Goal: Task Accomplishment & Management: Complete application form

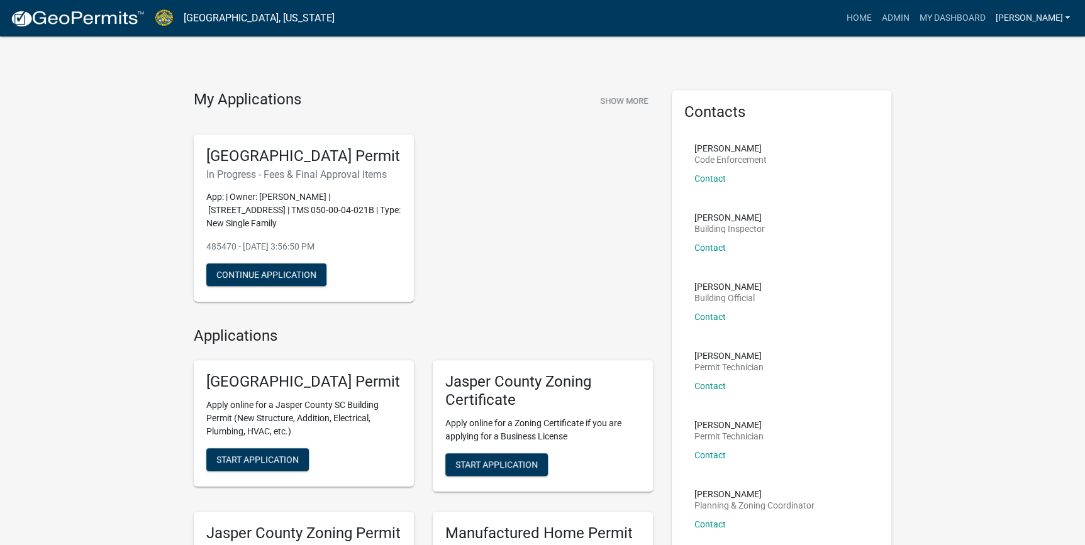
click at [1053, 21] on link "[PERSON_NAME]" at bounding box center [1032, 18] width 85 height 24
click at [995, 125] on link "Logout" at bounding box center [1024, 123] width 101 height 30
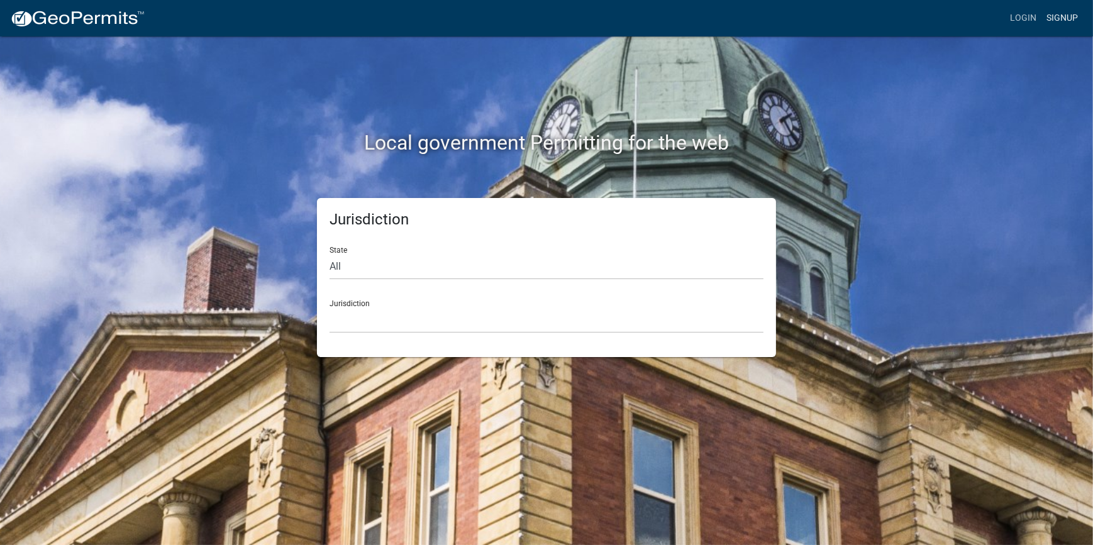
click at [1057, 21] on link "Signup" at bounding box center [1062, 18] width 42 height 24
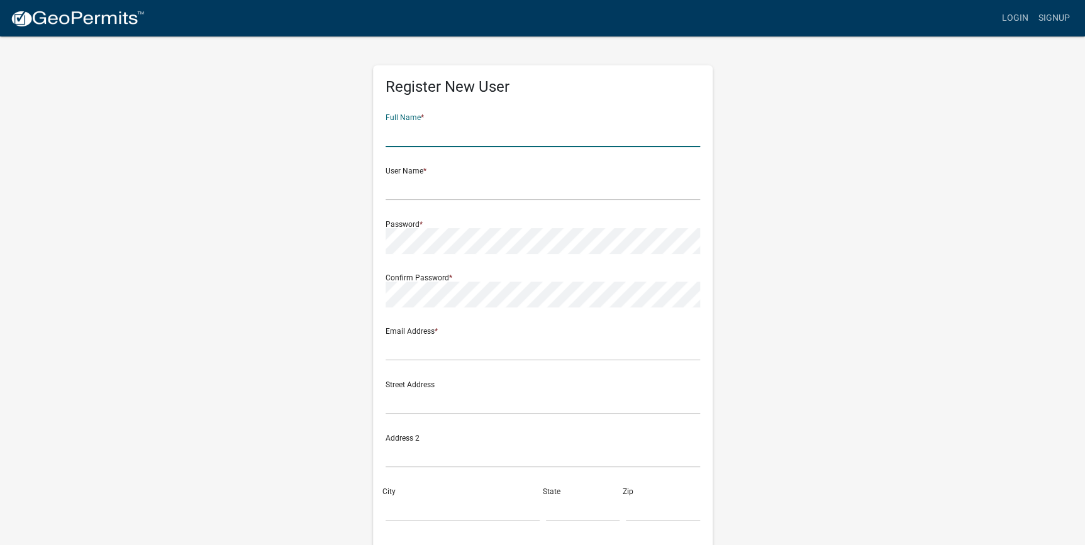
click at [604, 137] on input "text" at bounding box center [542, 134] width 314 height 26
type input "a"
type input "AMY JERNIGAN"
click at [399, 190] on input "text" at bounding box center [542, 188] width 314 height 26
type input "AMYLOU222"
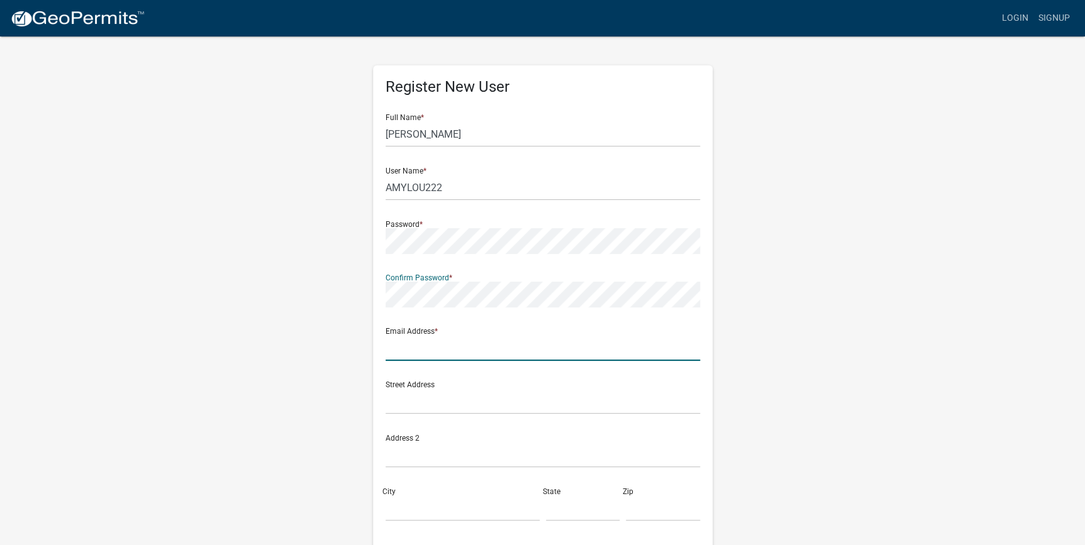
click at [485, 355] on input "text" at bounding box center [542, 348] width 314 height 26
type input "ASTUART327@GMAIL.COM"
click at [463, 402] on input "text" at bounding box center [542, 402] width 314 height 26
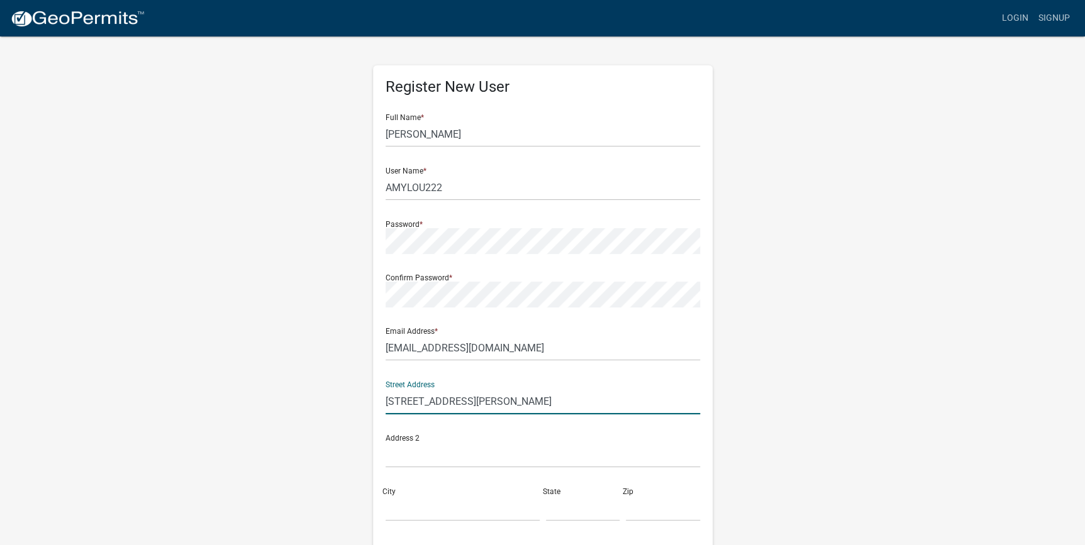
type input "3678 RIVERS HILL RD"
click at [419, 514] on input "City" at bounding box center [462, 509] width 154 height 26
type input "VARNVILLE"
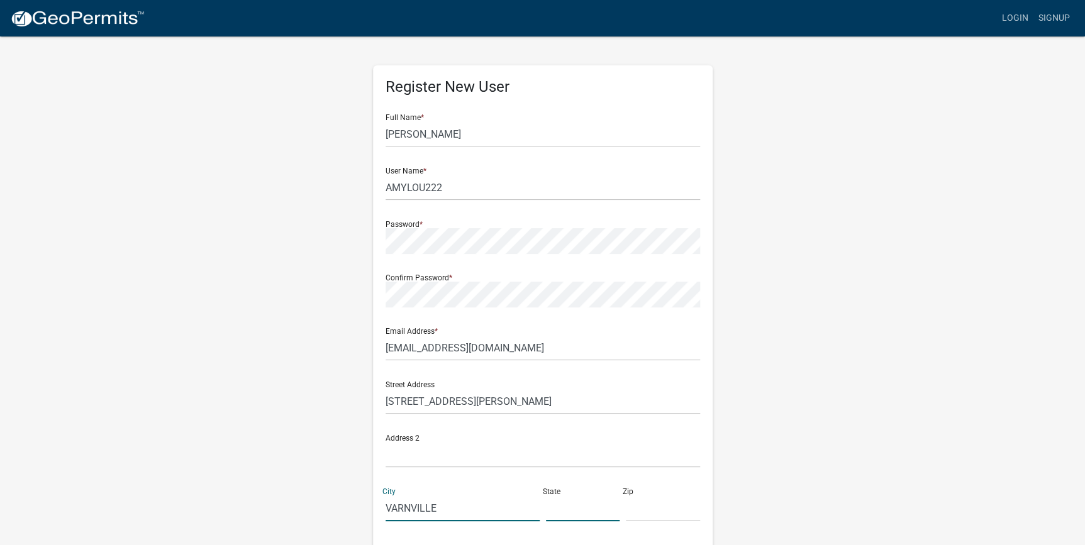
click at [588, 518] on input "text" at bounding box center [583, 509] width 74 height 26
type input "SC"
click at [651, 514] on input "text" at bounding box center [663, 509] width 74 height 26
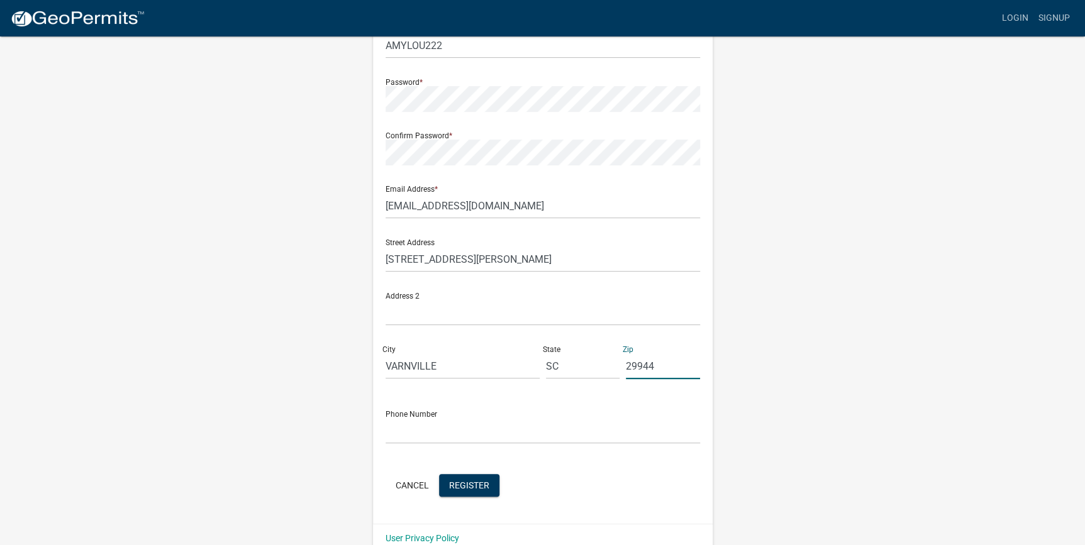
scroll to position [162, 0]
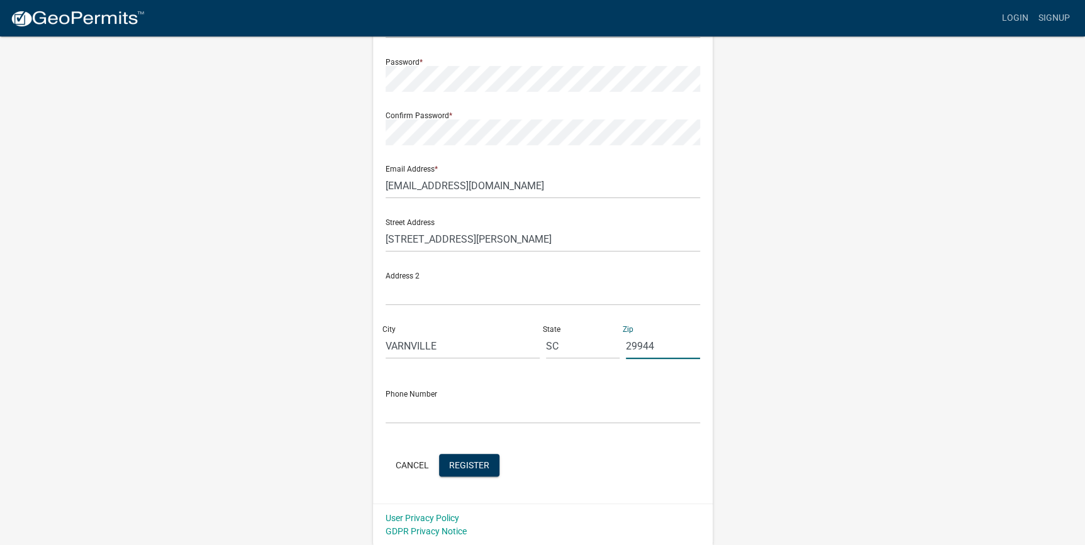
type input "29944"
click at [563, 415] on input "text" at bounding box center [542, 411] width 314 height 26
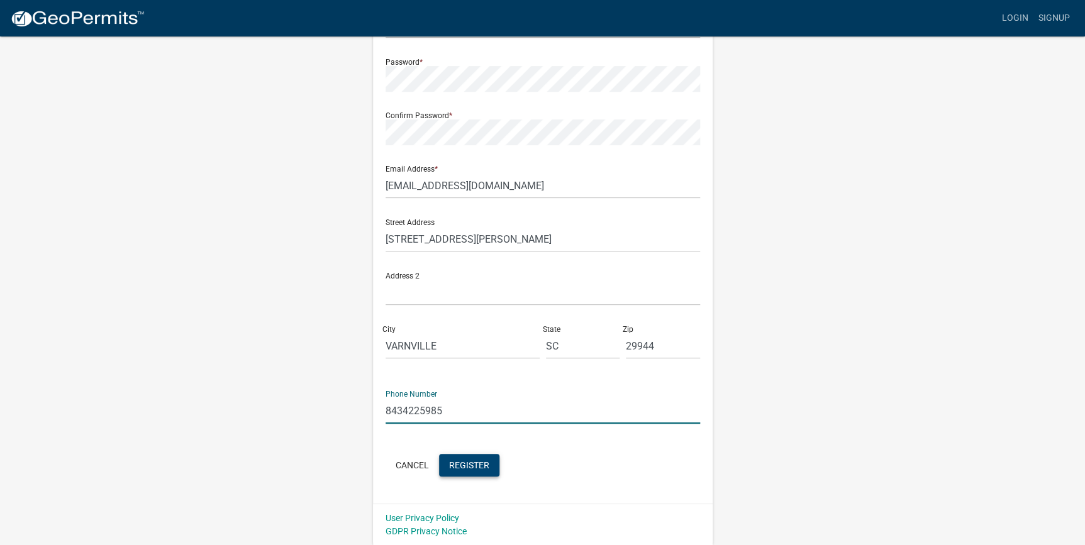
type input "8434225985"
click at [483, 472] on button "Register" at bounding box center [469, 465] width 60 height 23
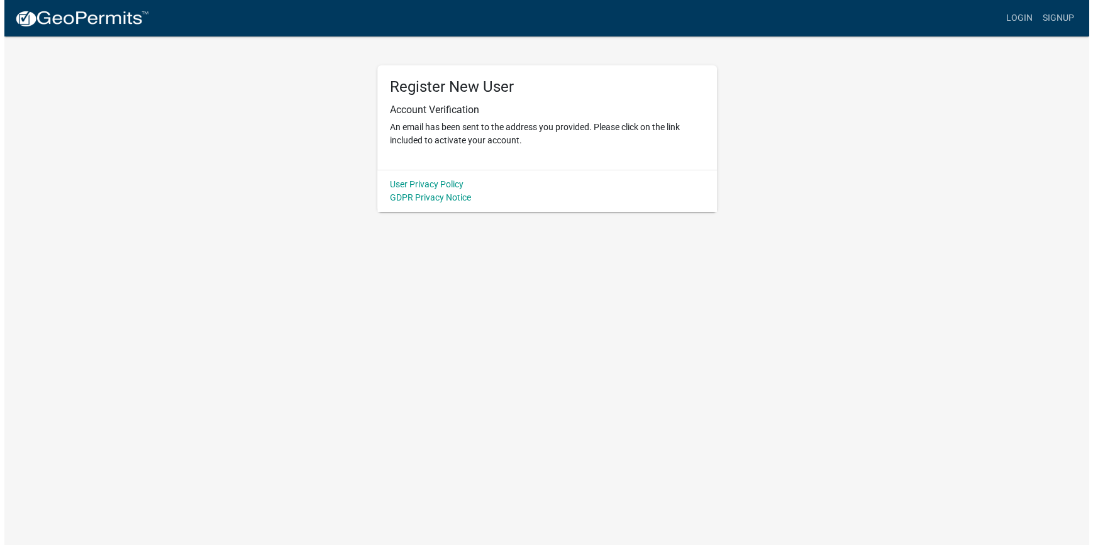
scroll to position [0, 0]
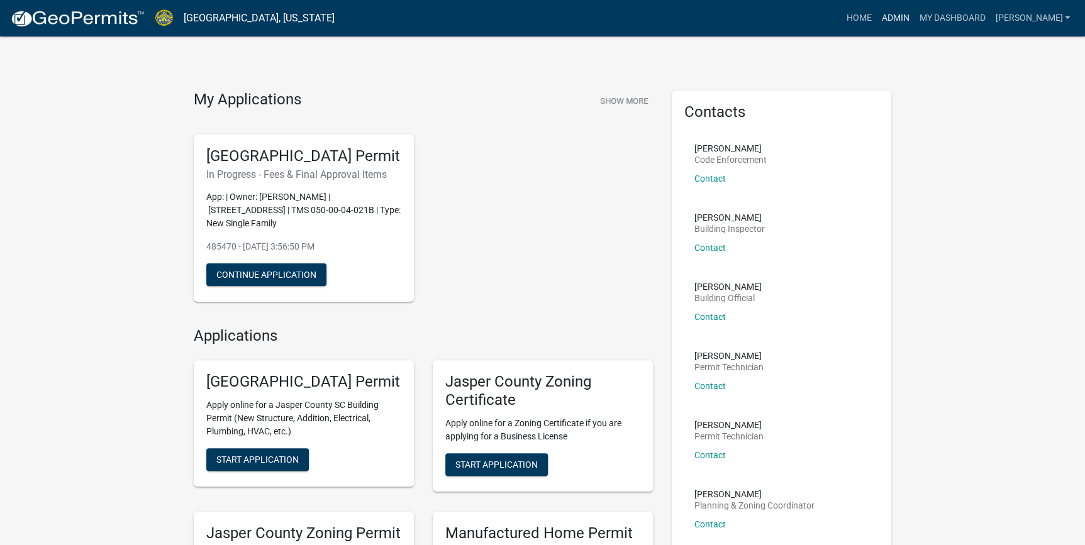
click at [914, 13] on link "Admin" at bounding box center [895, 18] width 38 height 24
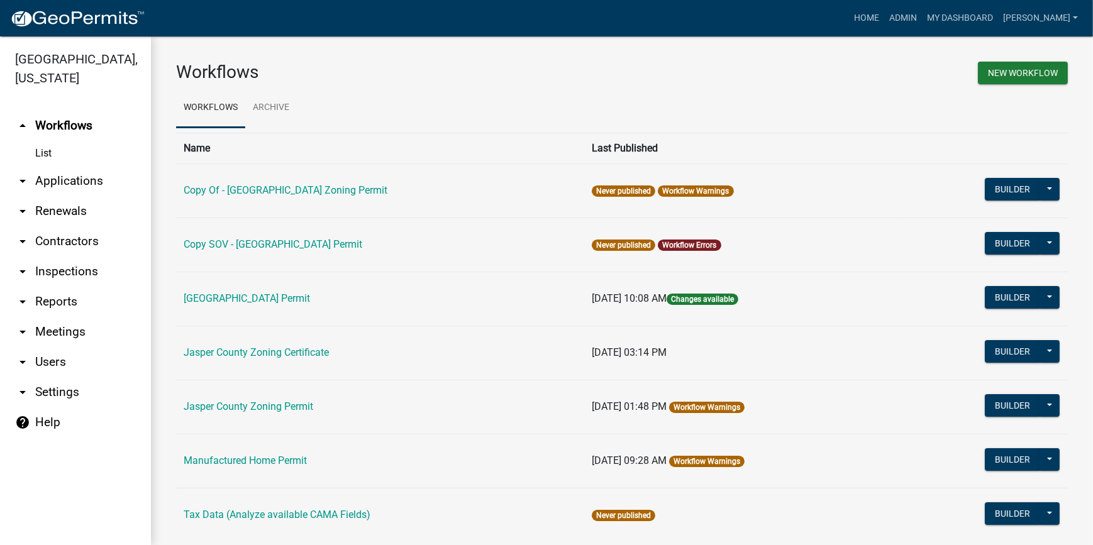
click at [69, 182] on link "arrow_drop_down Applications" at bounding box center [75, 181] width 151 height 30
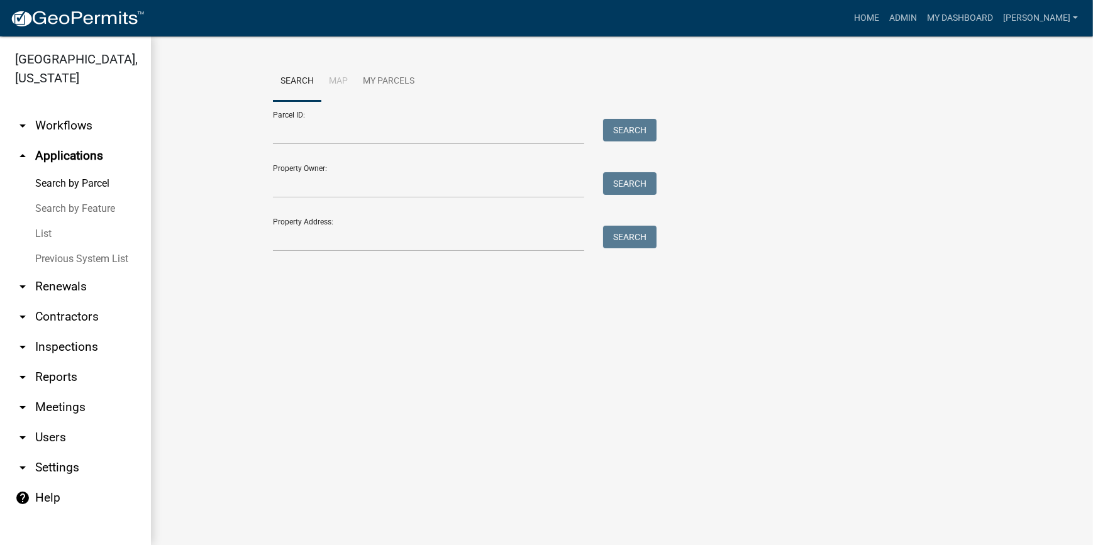
click at [44, 235] on link "List" at bounding box center [75, 233] width 151 height 25
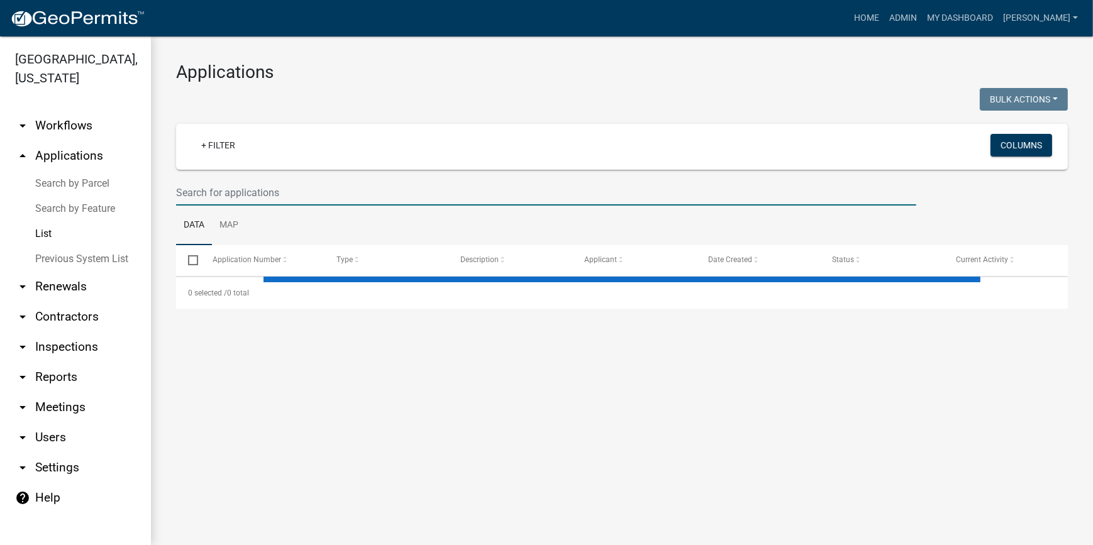
click at [214, 188] on input "text" at bounding box center [546, 193] width 740 height 26
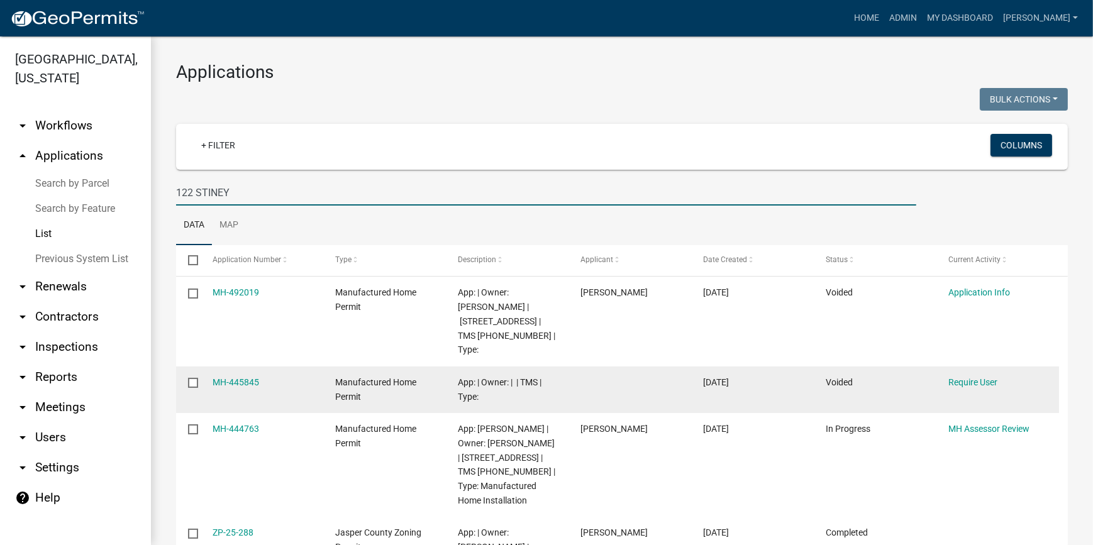
scroll to position [114, 0]
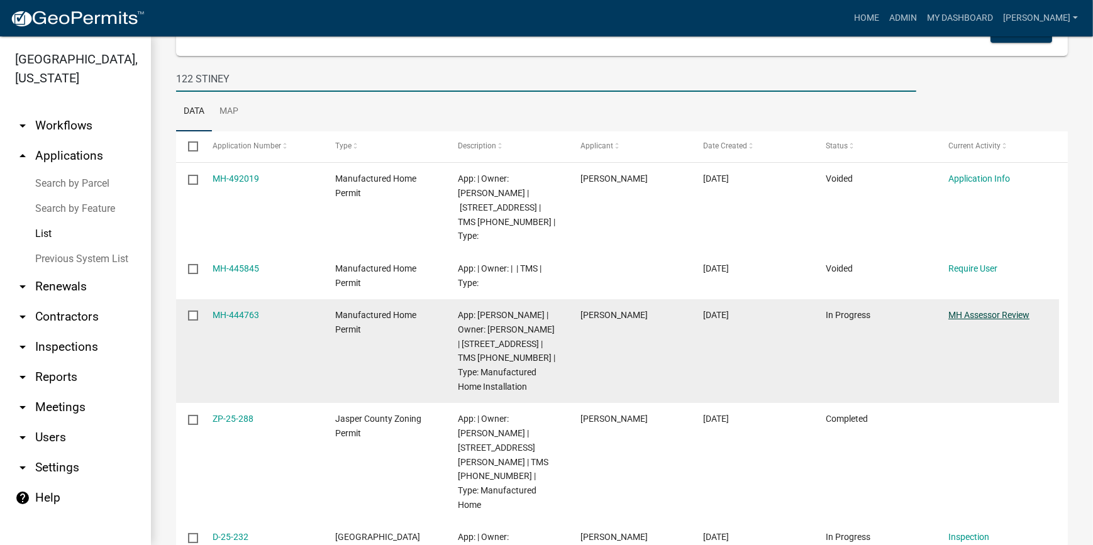
type input "122 STINEY"
click at [969, 314] on link "MH Assessor Review" at bounding box center [988, 315] width 81 height 10
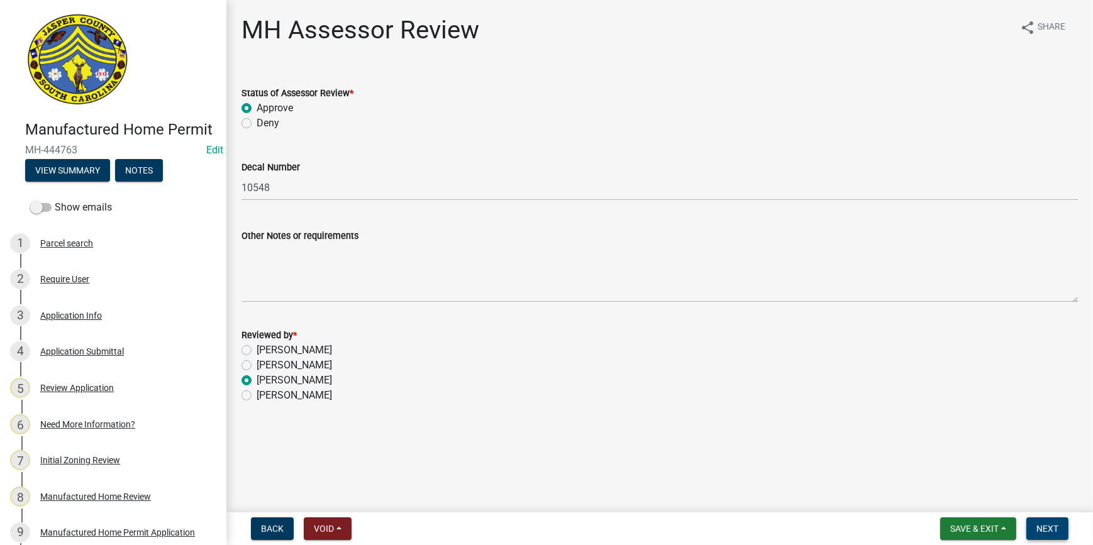
click at [1050, 524] on span "Next" at bounding box center [1047, 529] width 22 height 10
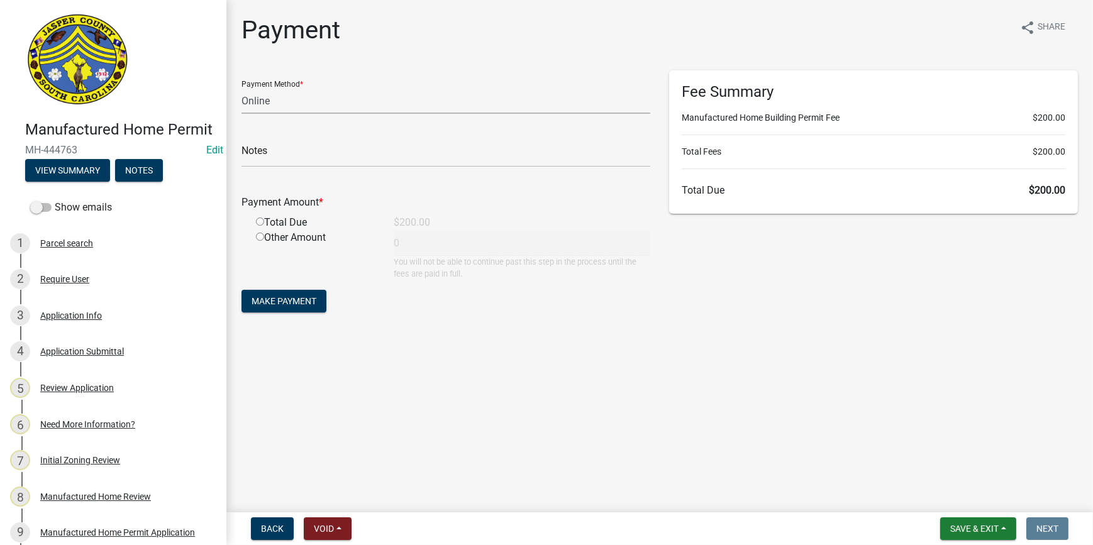
click at [283, 103] on select "Credit Card POS Check Cash Online" at bounding box center [445, 101] width 409 height 26
select select "2: 1"
click at [241, 88] on select "Credit Card POS Check Cash Online" at bounding box center [445, 101] width 409 height 26
click at [260, 223] on input "radio" at bounding box center [260, 222] width 8 height 8
radio input "true"
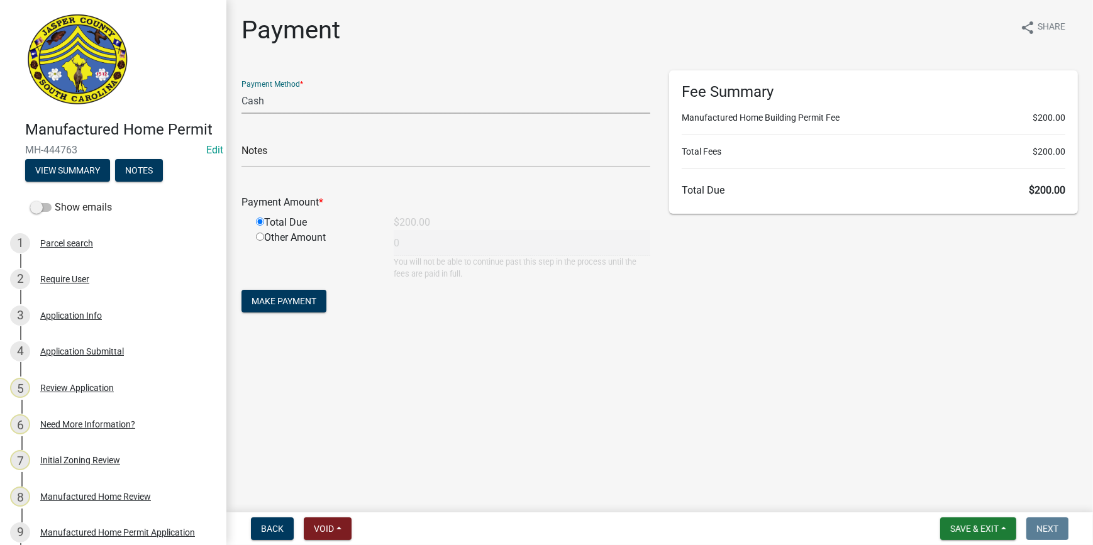
type input "200"
click at [265, 298] on span "Make Payment" at bounding box center [284, 301] width 65 height 10
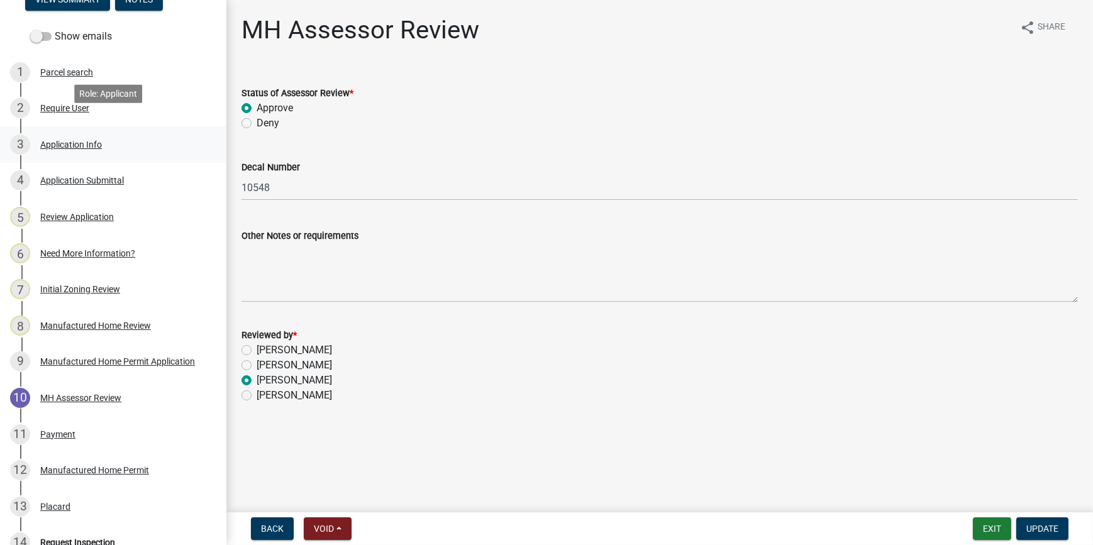
scroll to position [343, 0]
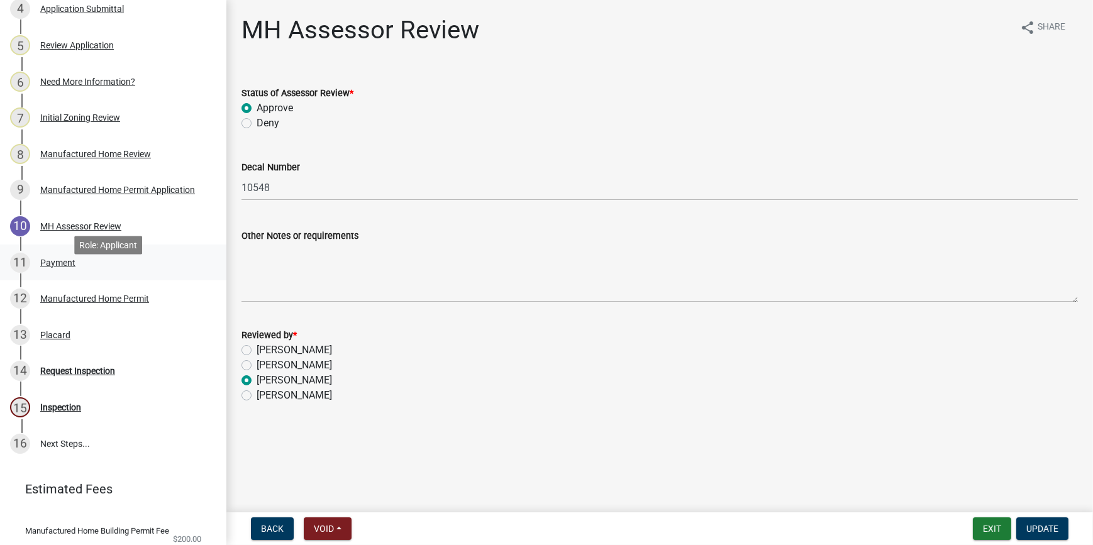
click at [53, 267] on div "Payment" at bounding box center [57, 262] width 35 height 9
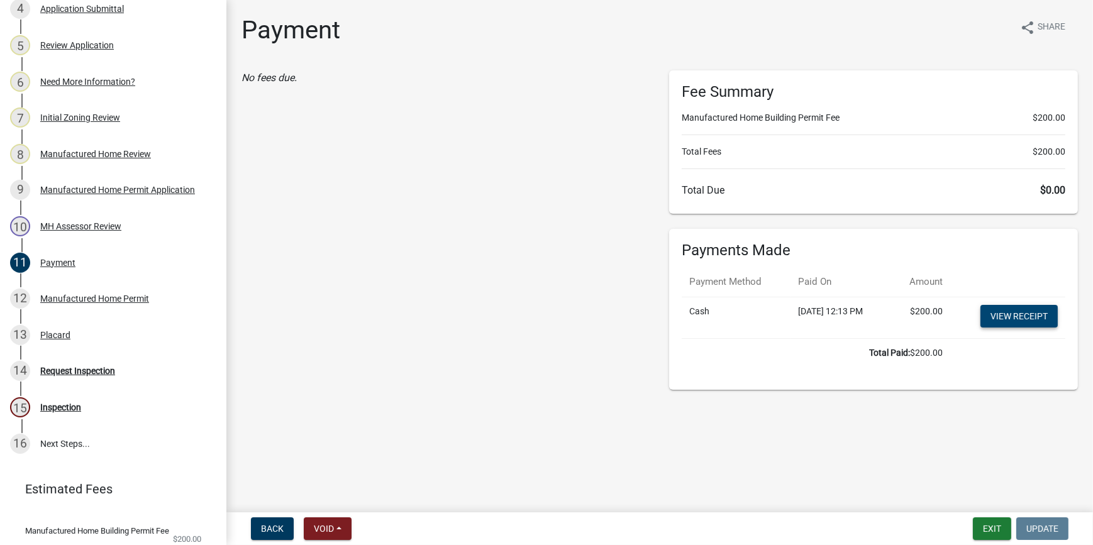
click at [1014, 311] on link "View receipt" at bounding box center [1018, 316] width 77 height 23
click at [62, 303] on div "Manufactured Home Permit" at bounding box center [94, 298] width 109 height 9
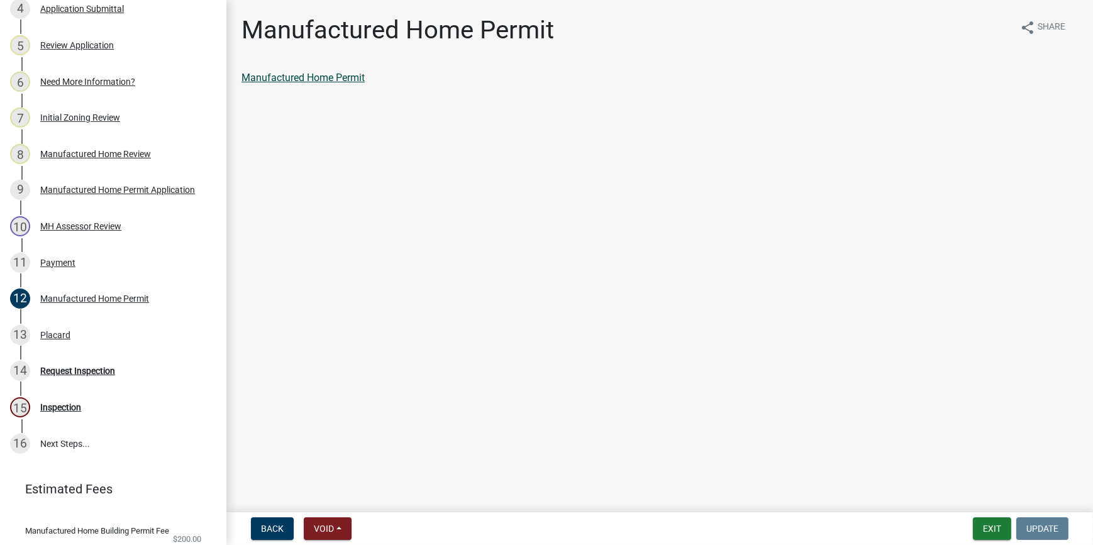
click at [324, 77] on link "Manufactured Home Permit" at bounding box center [302, 78] width 123 height 12
click at [56, 340] on div "Placard" at bounding box center [55, 335] width 30 height 9
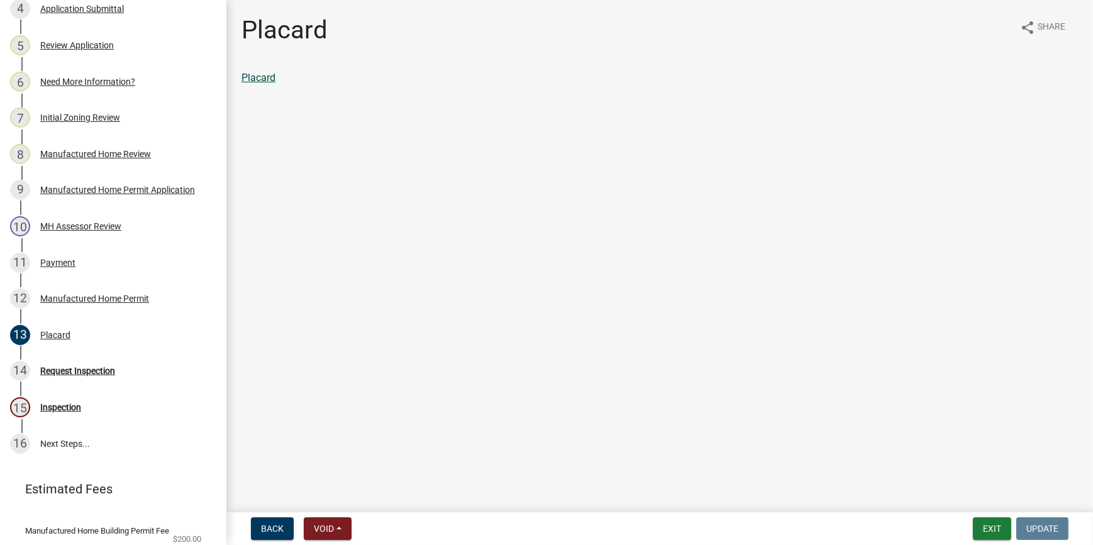
click at [248, 80] on link "Placard" at bounding box center [258, 78] width 34 height 12
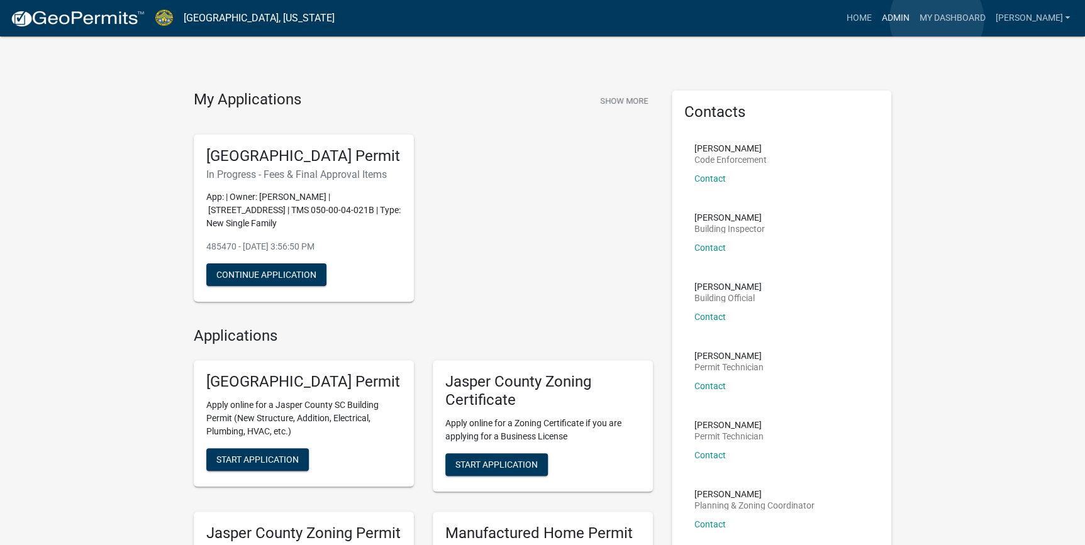
click at [914, 19] on link "Admin" at bounding box center [895, 18] width 38 height 24
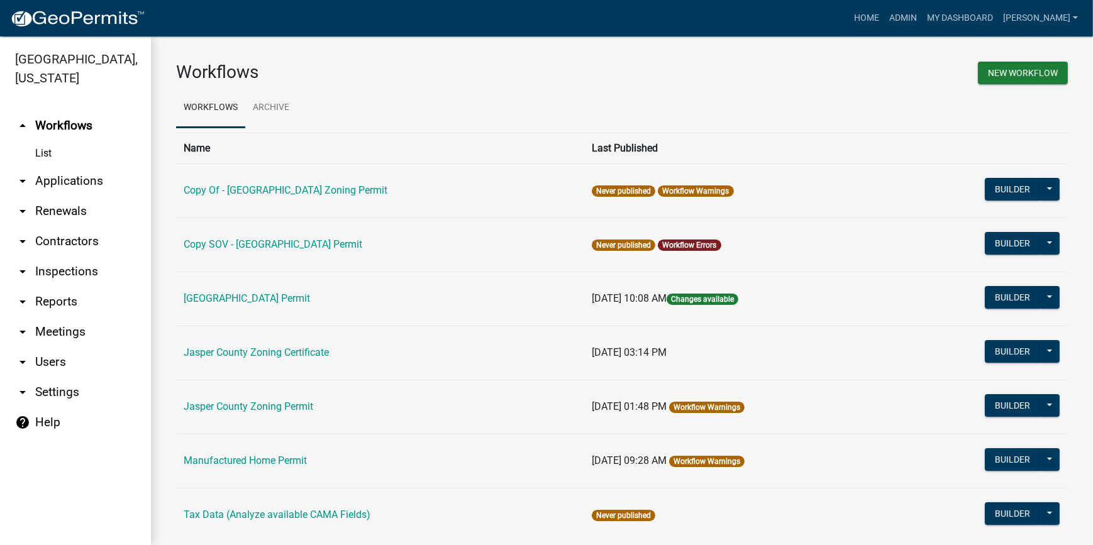
click at [73, 187] on link "arrow_drop_down Applications" at bounding box center [75, 181] width 151 height 30
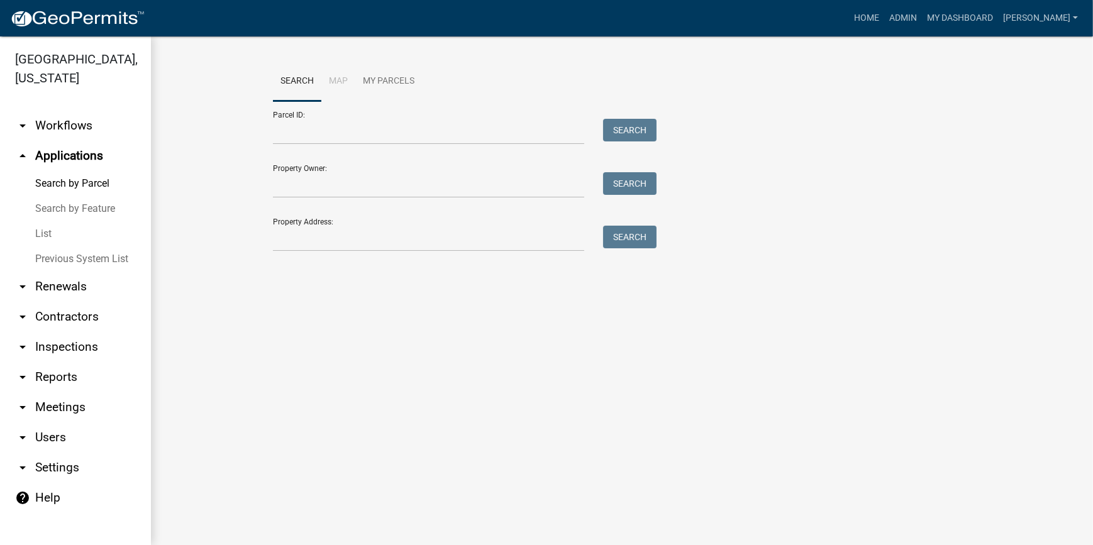
click at [46, 233] on link "List" at bounding box center [75, 233] width 151 height 25
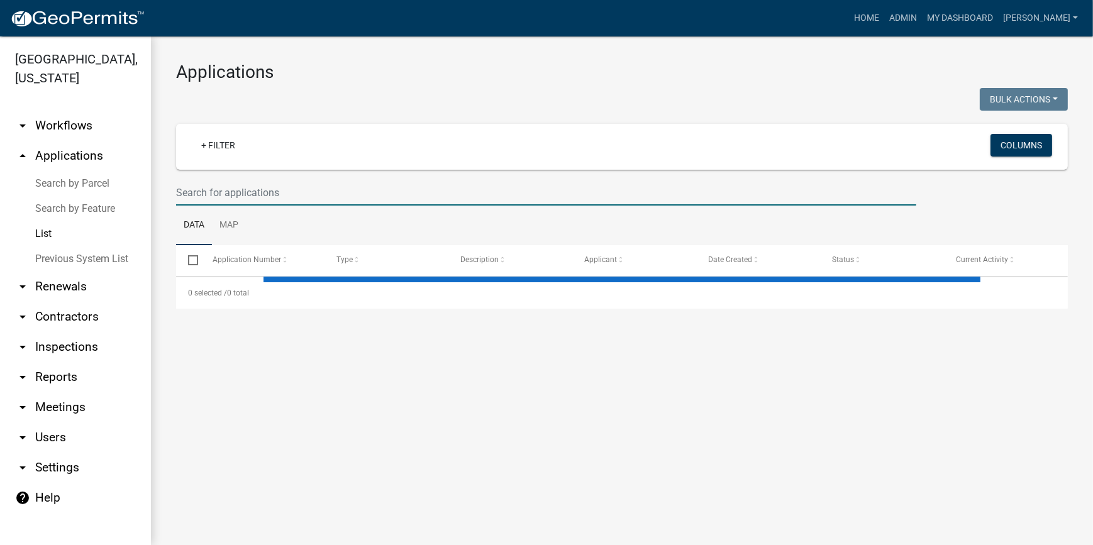
click at [238, 194] on input "text" at bounding box center [546, 193] width 740 height 26
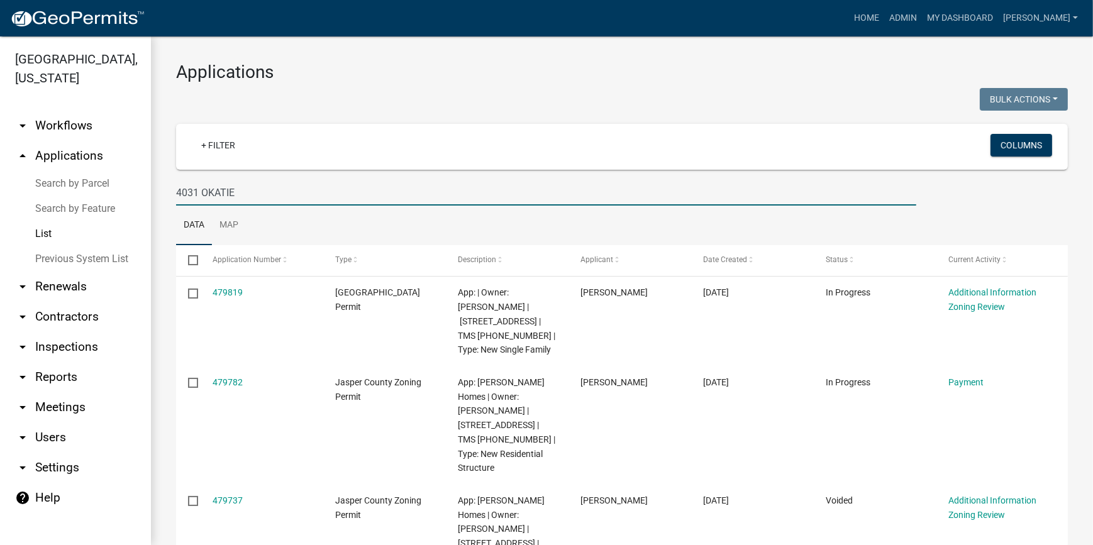
click at [309, 201] on input "4031 OKATIE" at bounding box center [546, 193] width 740 height 26
click at [195, 192] on input "4031 OKATIE" at bounding box center [546, 193] width 740 height 26
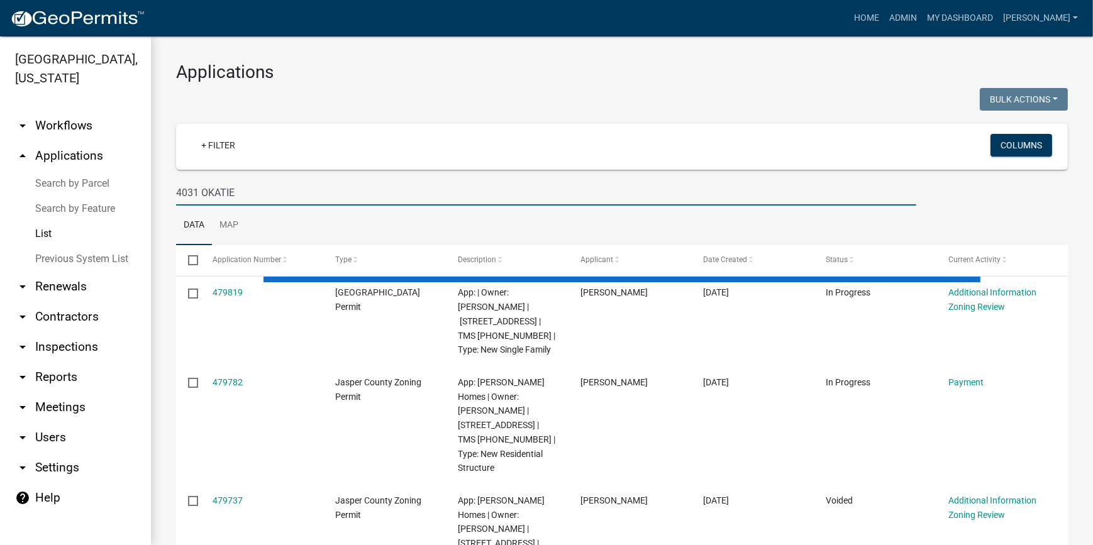
type input "4031 OKATIE"
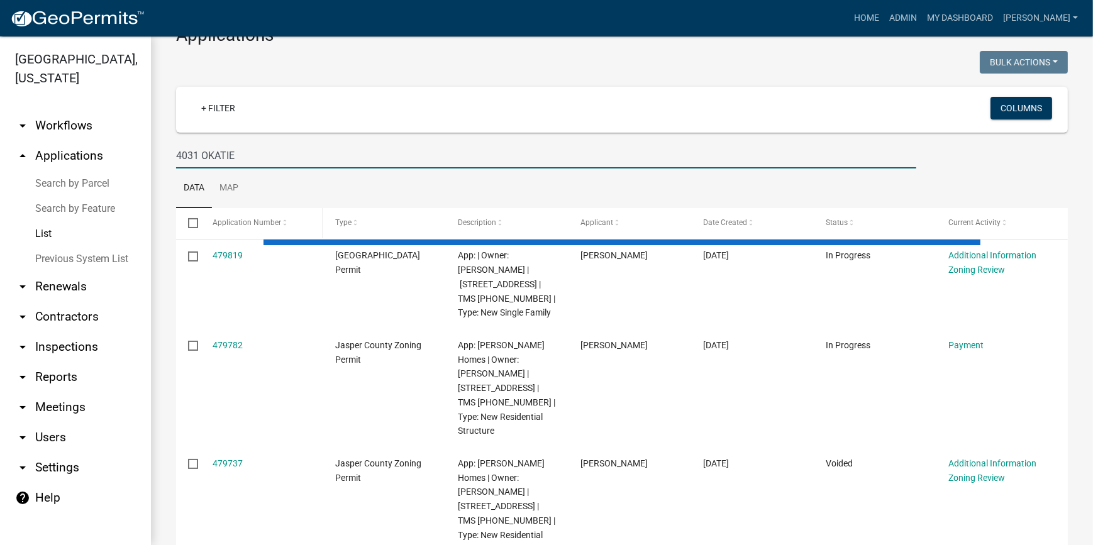
scroll to position [57, 0]
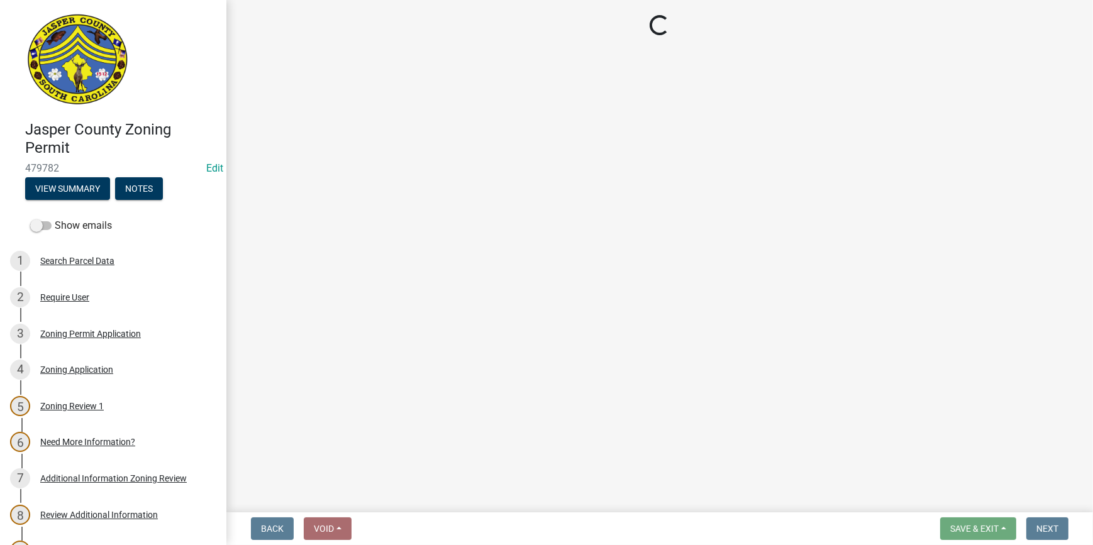
select select "3: 3"
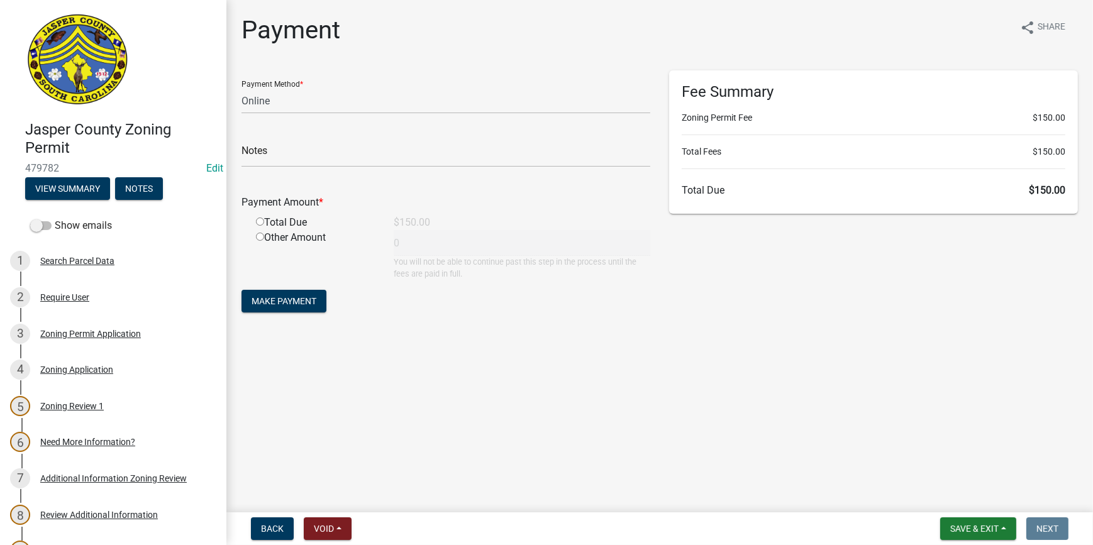
click at [262, 221] on input "radio" at bounding box center [260, 222] width 8 height 8
radio input "true"
type input "150"
click at [79, 333] on div "Zoning Permit Application" at bounding box center [90, 334] width 101 height 9
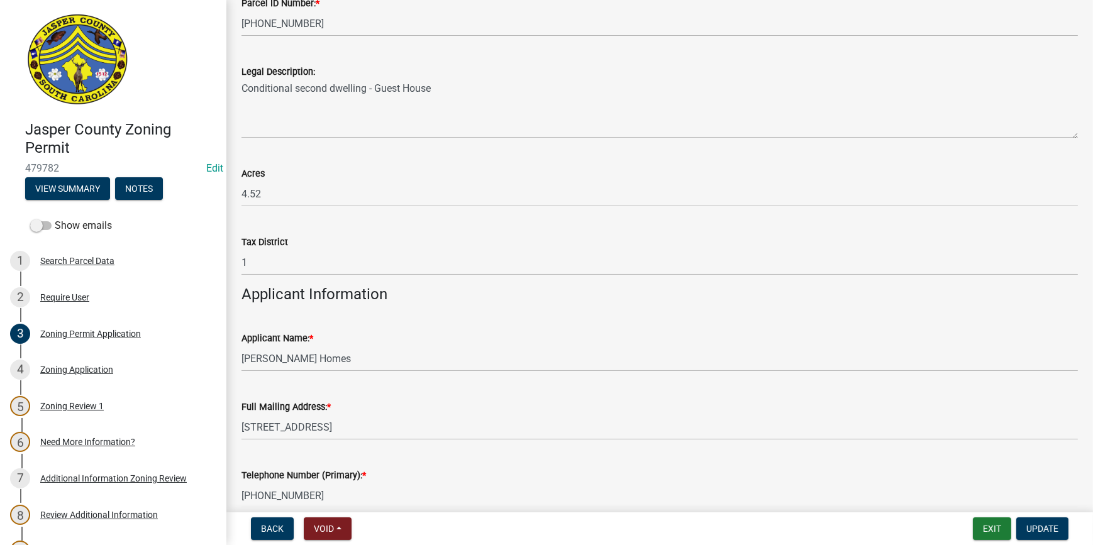
scroll to position [743, 0]
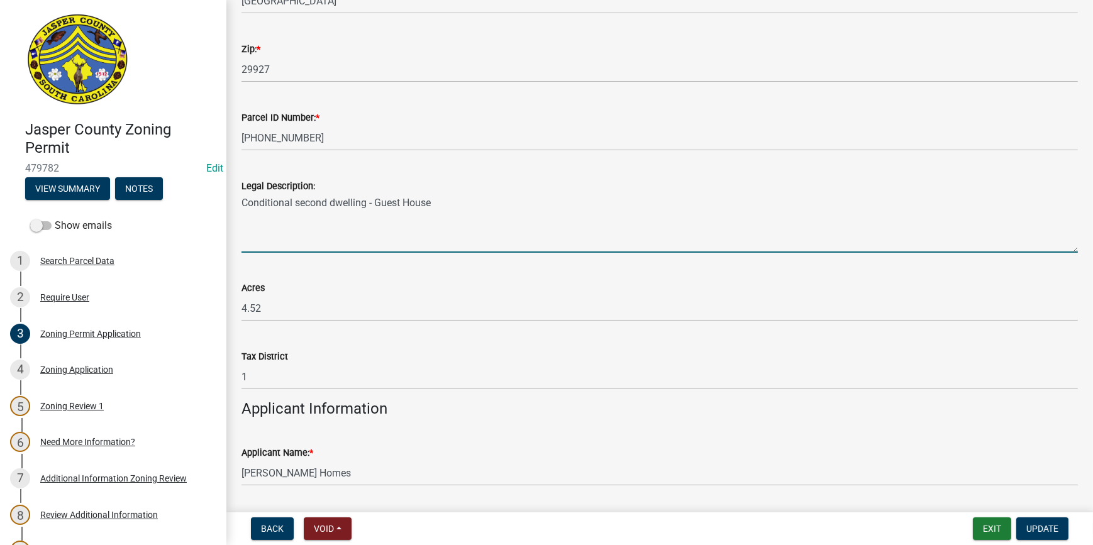
click at [438, 202] on textarea "Conditional second dwelling - Guest House" at bounding box center [659, 223] width 836 height 59
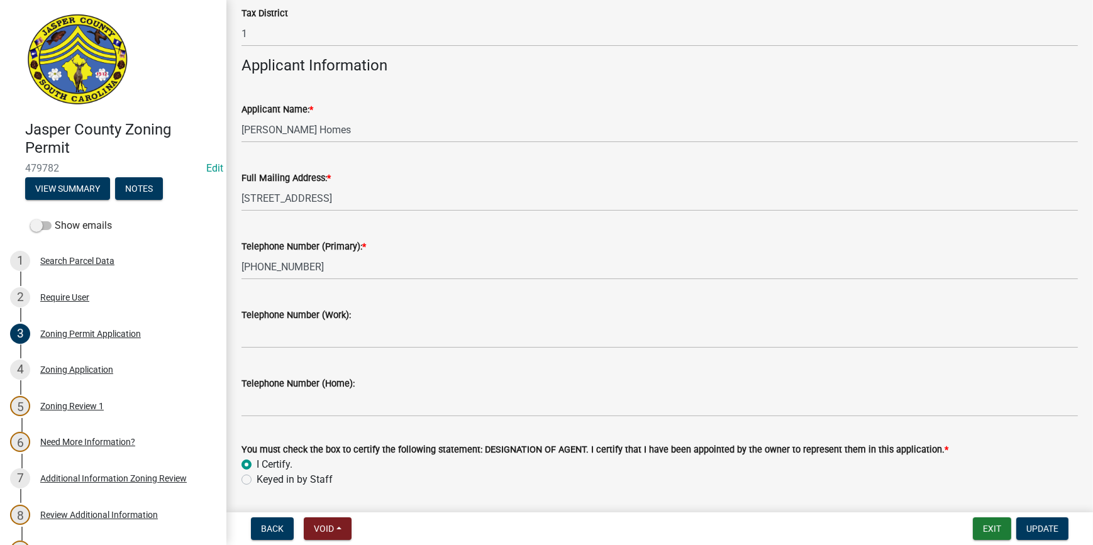
scroll to position [1258, 0]
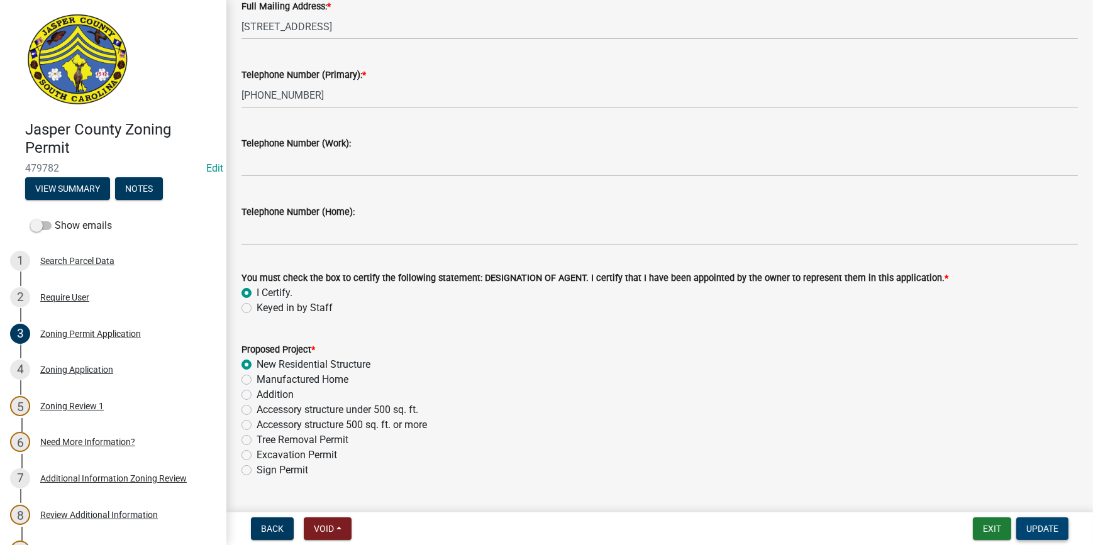
type textarea "Conditional second dwelling - Guest House CASITA"
click at [1033, 528] on span "Update" at bounding box center [1042, 529] width 32 height 10
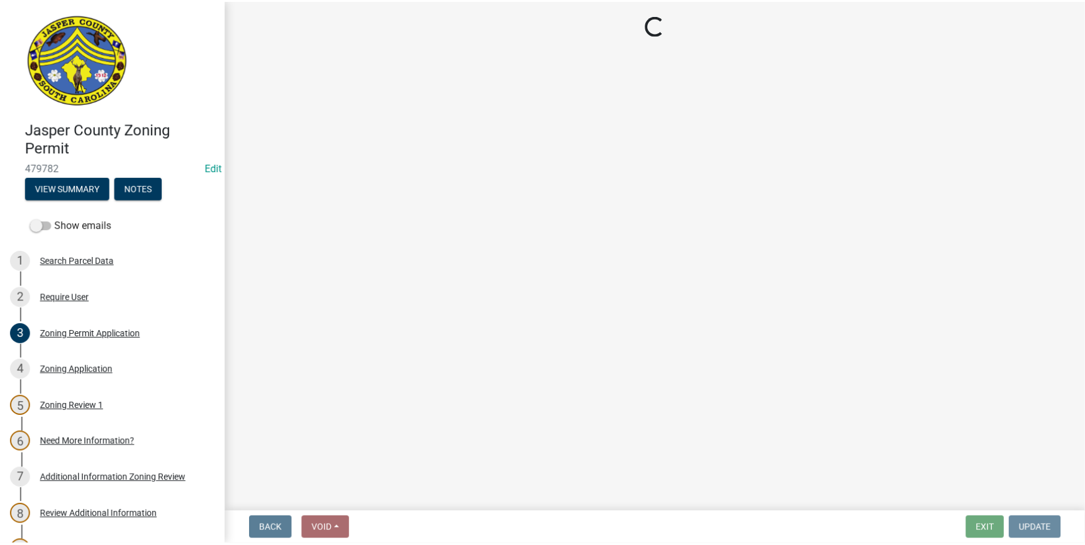
scroll to position [0, 0]
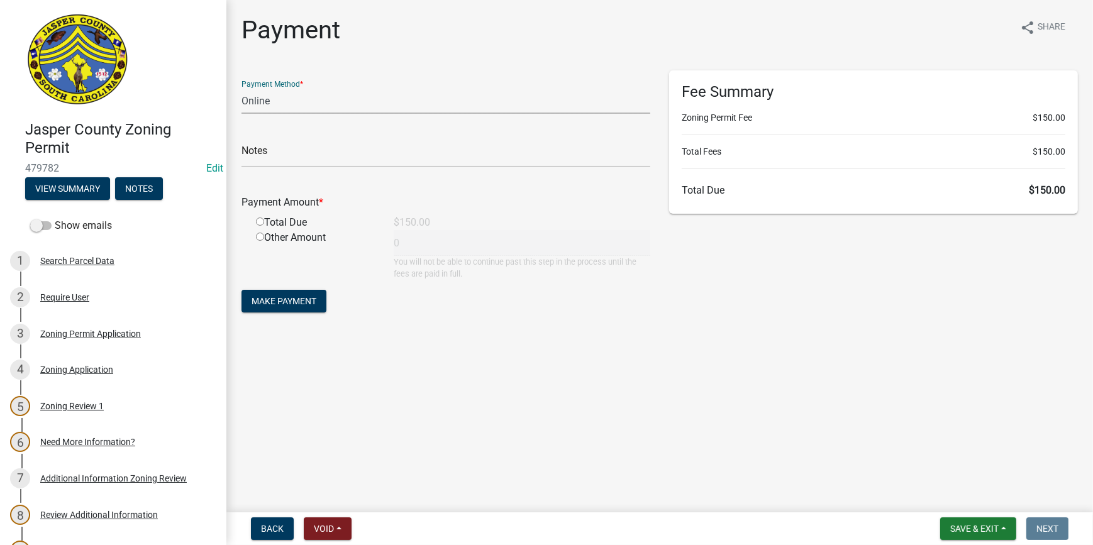
click at [306, 104] on select "Credit Card POS Check Cash Online" at bounding box center [445, 101] width 409 height 26
select select "1: 0"
click at [241, 88] on select "Credit Card POS Check Cash Online" at bounding box center [445, 101] width 409 height 26
click at [276, 160] on input "text" at bounding box center [445, 154] width 409 height 26
type input "1309"
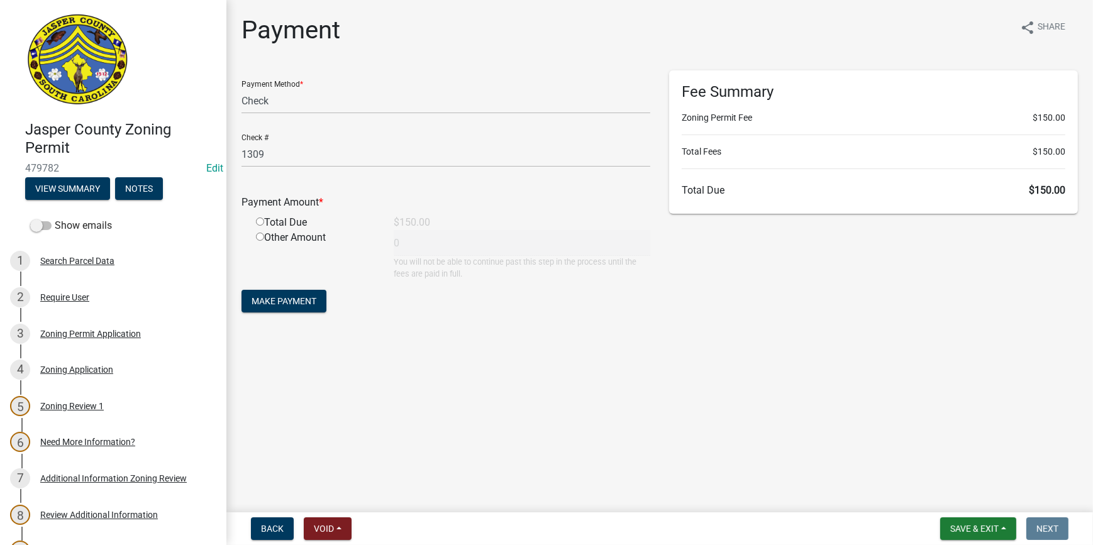
click at [261, 220] on input "radio" at bounding box center [260, 222] width 8 height 8
radio input "true"
type input "150"
click at [291, 299] on span "Make Payment" at bounding box center [284, 301] width 65 height 10
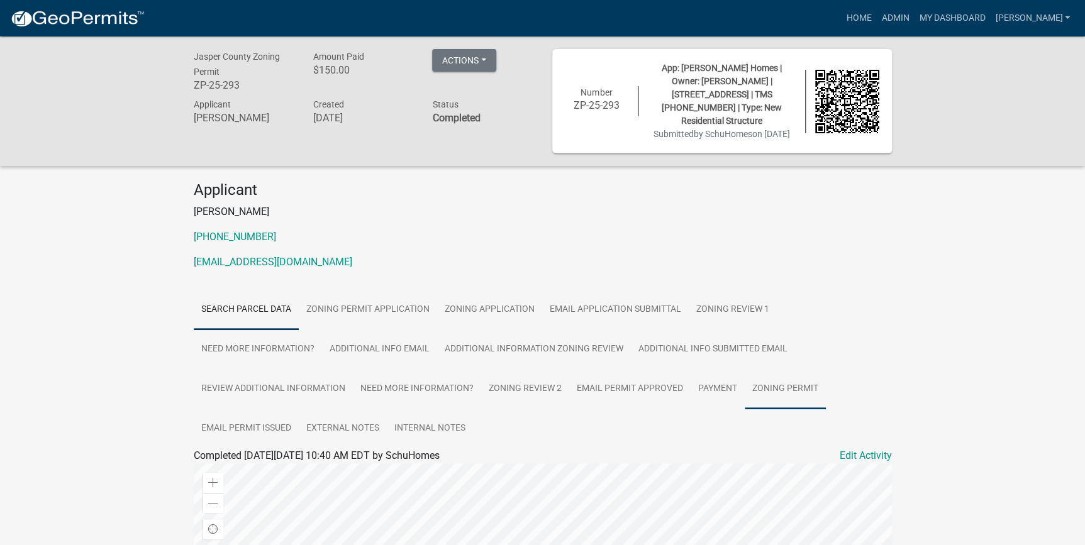
click at [785, 392] on link "Zoning Permit" at bounding box center [785, 389] width 81 height 40
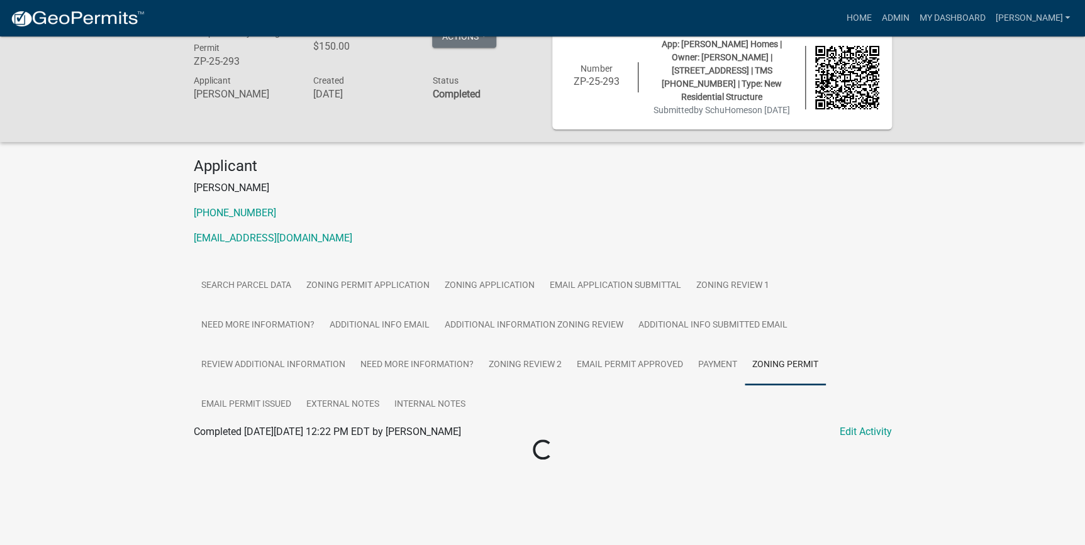
scroll to position [36, 0]
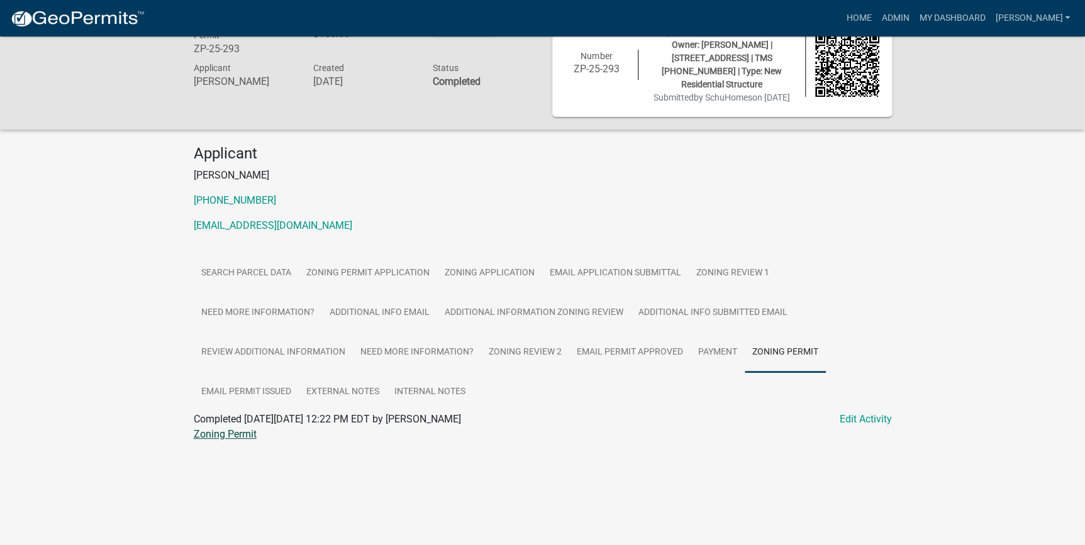
click at [240, 430] on link "Zoning Permit" at bounding box center [225, 434] width 63 height 12
click at [707, 355] on link "Payment" at bounding box center [717, 353] width 54 height 40
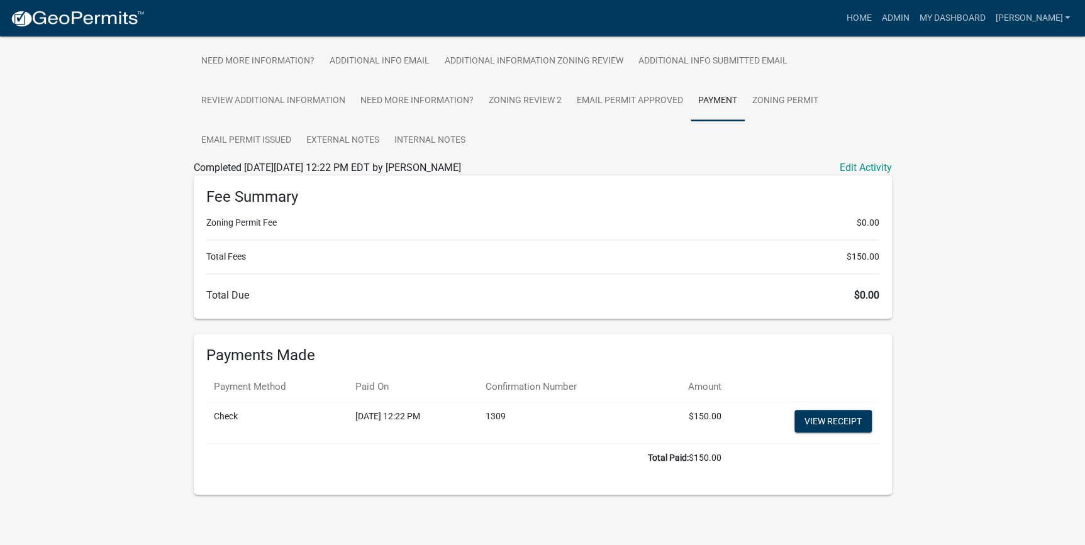
scroll to position [289, 0]
click at [807, 416] on link "View receipt" at bounding box center [832, 420] width 77 height 23
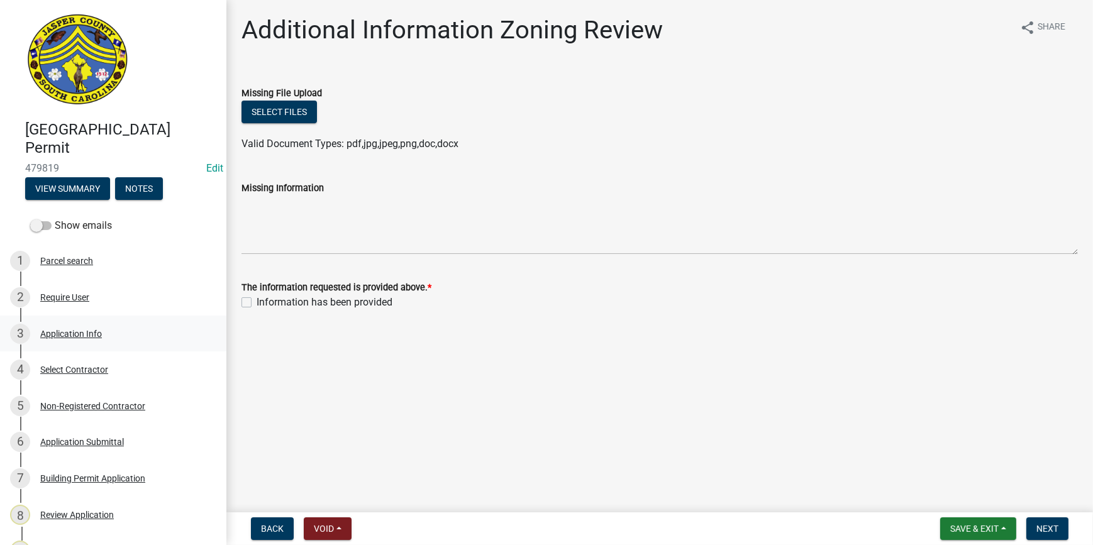
click at [75, 336] on div "Application Info" at bounding box center [71, 334] width 62 height 9
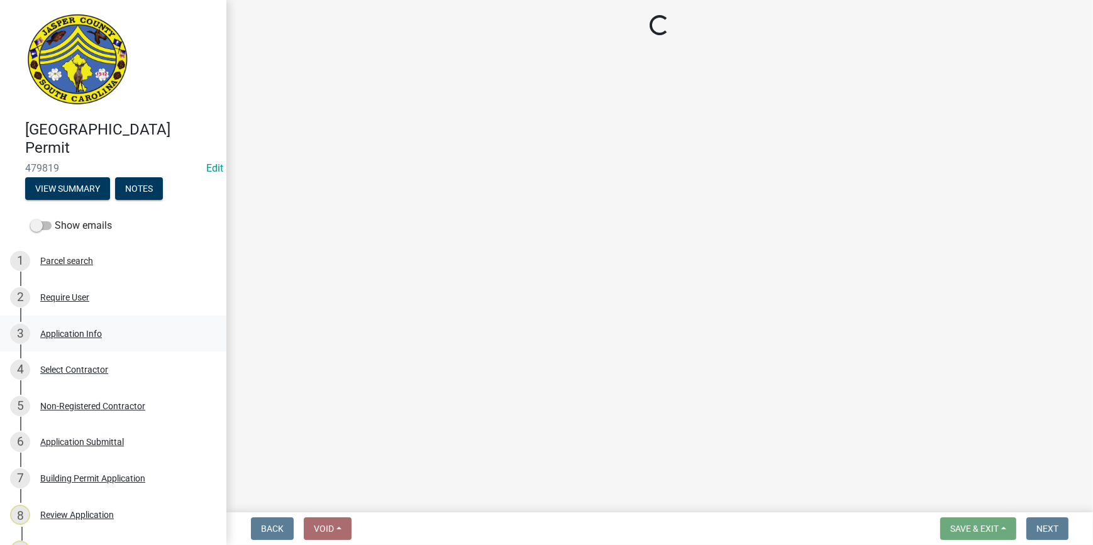
select select "42590599-3c97-479d-b3e9-fbeca9af4fb5"
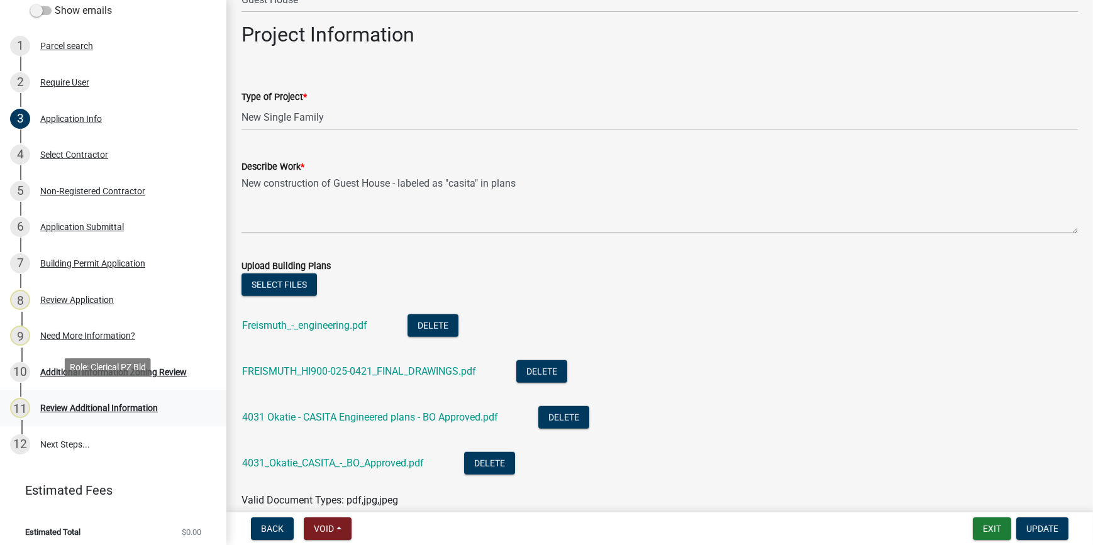
scroll to position [220, 0]
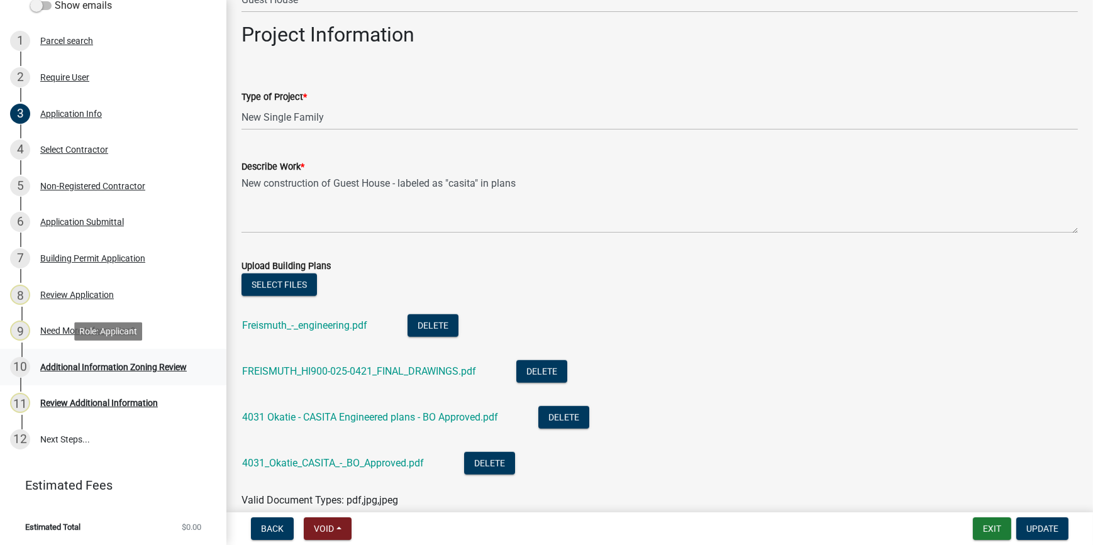
click at [109, 374] on div "10 Additional Information Zoning Review" at bounding box center [108, 367] width 196 height 20
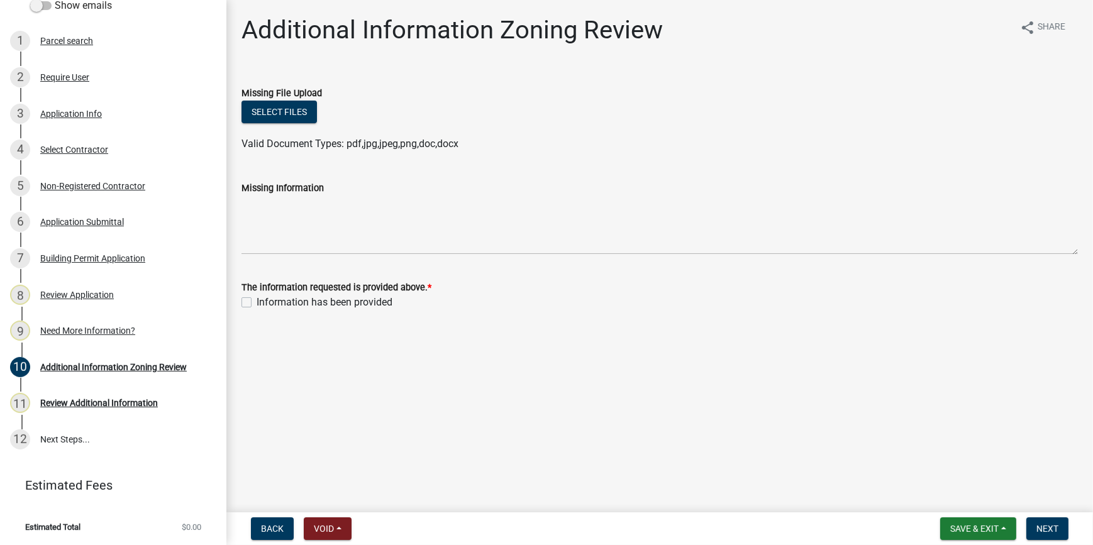
click at [1071, 291] on div "The information requested is provided above. *" at bounding box center [659, 287] width 836 height 15
click at [294, 114] on button "Select files" at bounding box center [278, 112] width 75 height 23
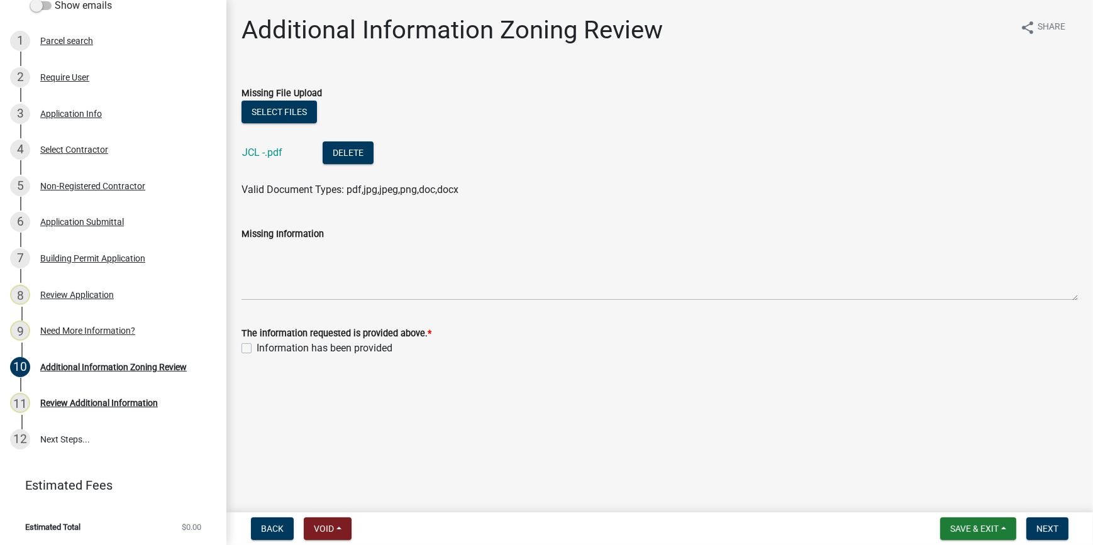
click at [257, 348] on label "Information has been provided" at bounding box center [325, 348] width 136 height 15
click at [257, 348] on input "Information has been provided" at bounding box center [261, 345] width 8 height 8
checkbox input "true"
click at [1048, 527] on span "Next" at bounding box center [1047, 529] width 22 height 10
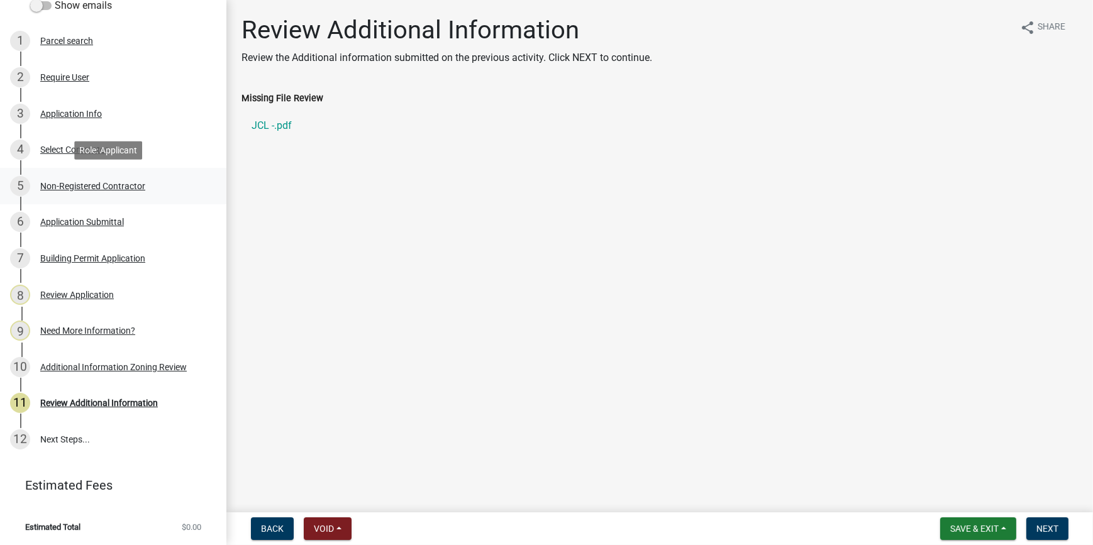
click at [96, 185] on div "Non-Registered Contractor" at bounding box center [92, 186] width 105 height 9
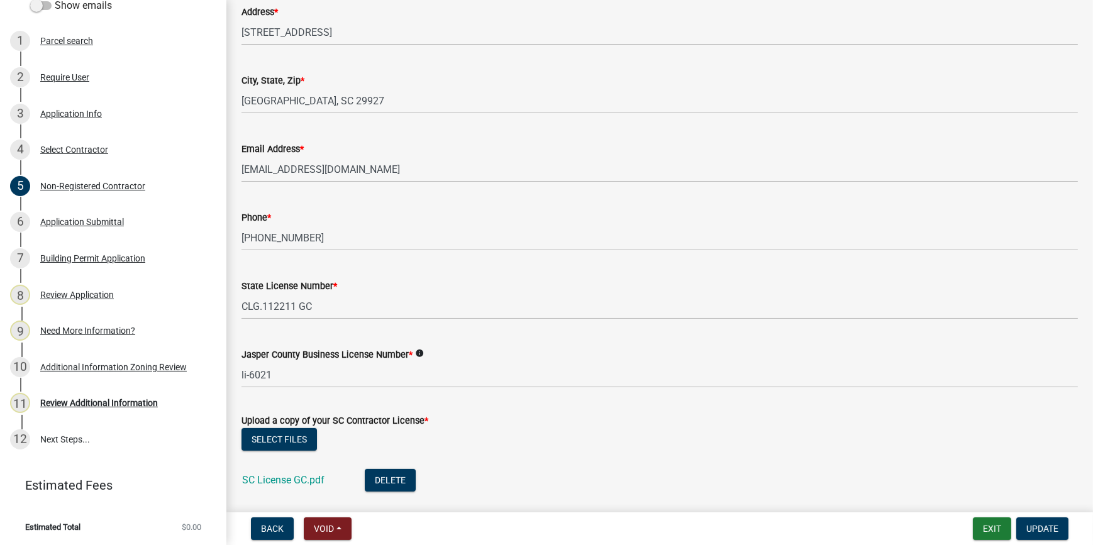
scroll to position [457, 0]
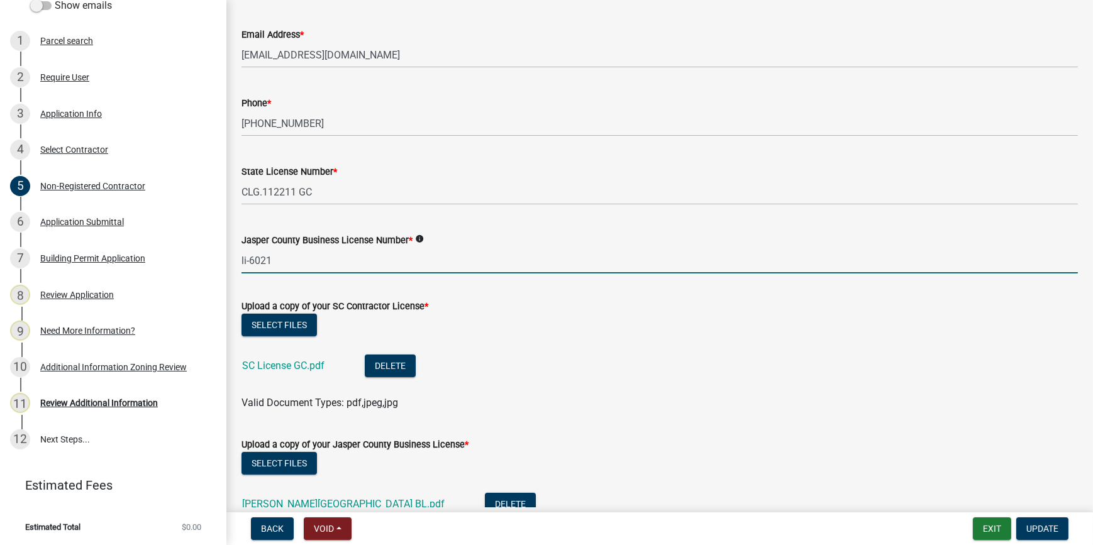
click at [319, 269] on input "li-6021" at bounding box center [659, 261] width 836 height 26
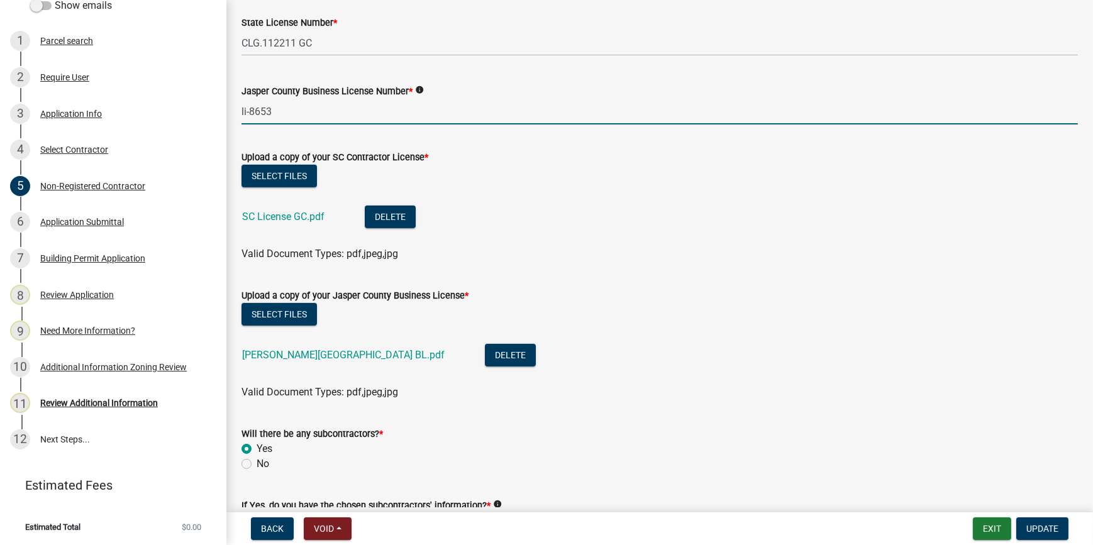
scroll to position [629, 0]
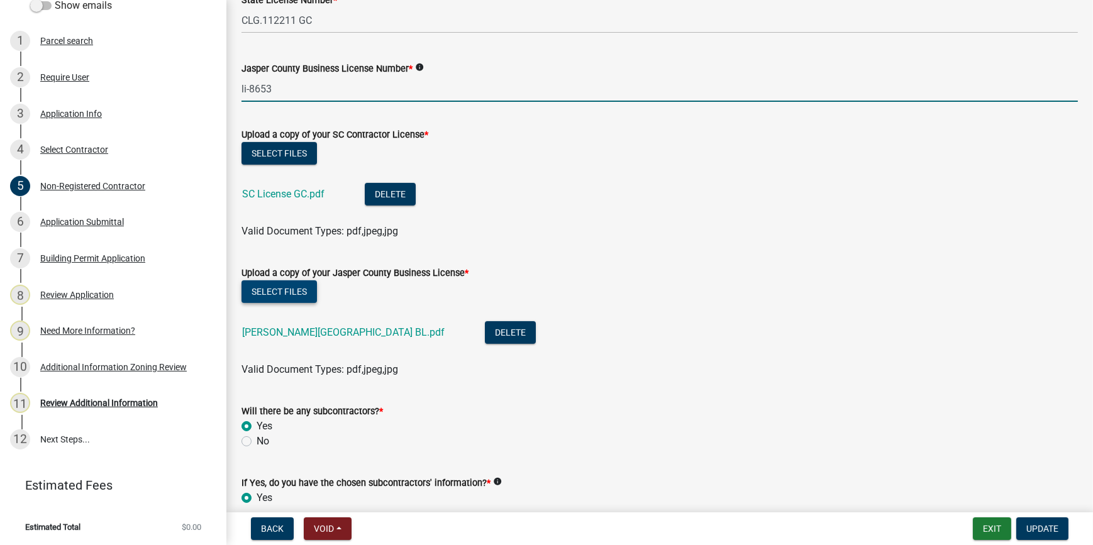
type input "li-8653"
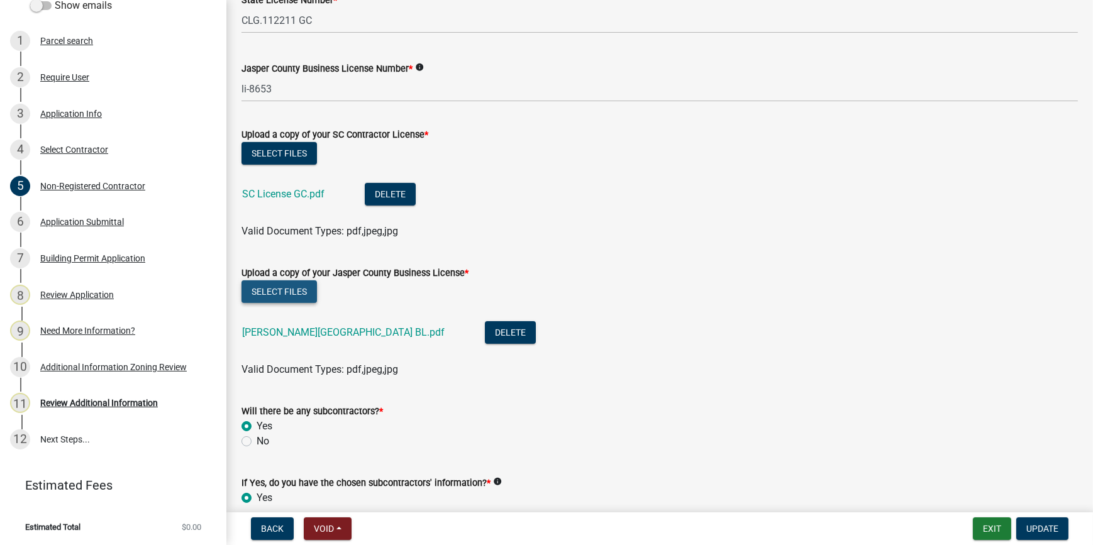
click at [298, 291] on button "Select files" at bounding box center [278, 291] width 75 height 23
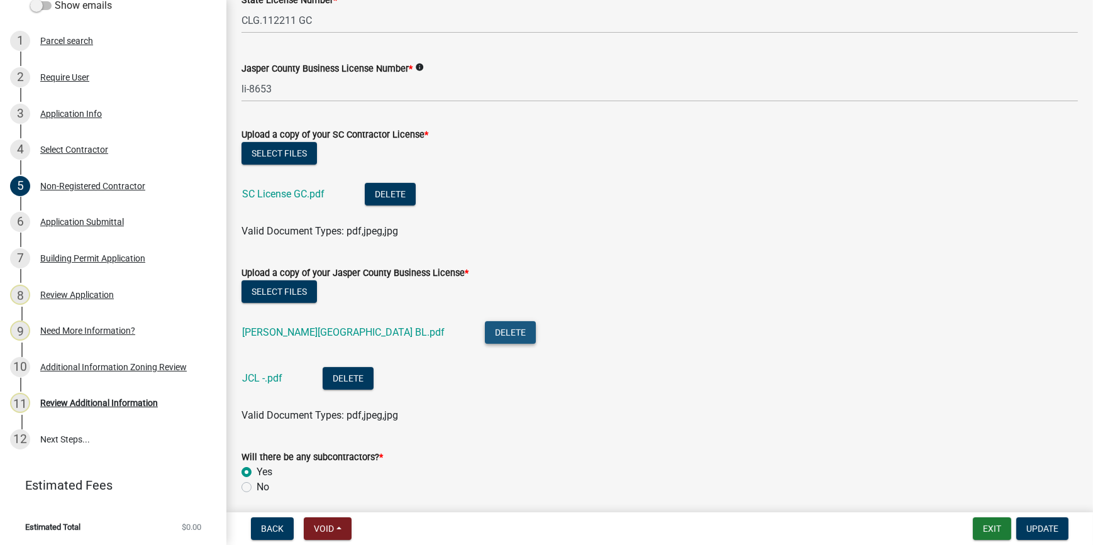
click at [485, 333] on button "Delete" at bounding box center [510, 332] width 51 height 23
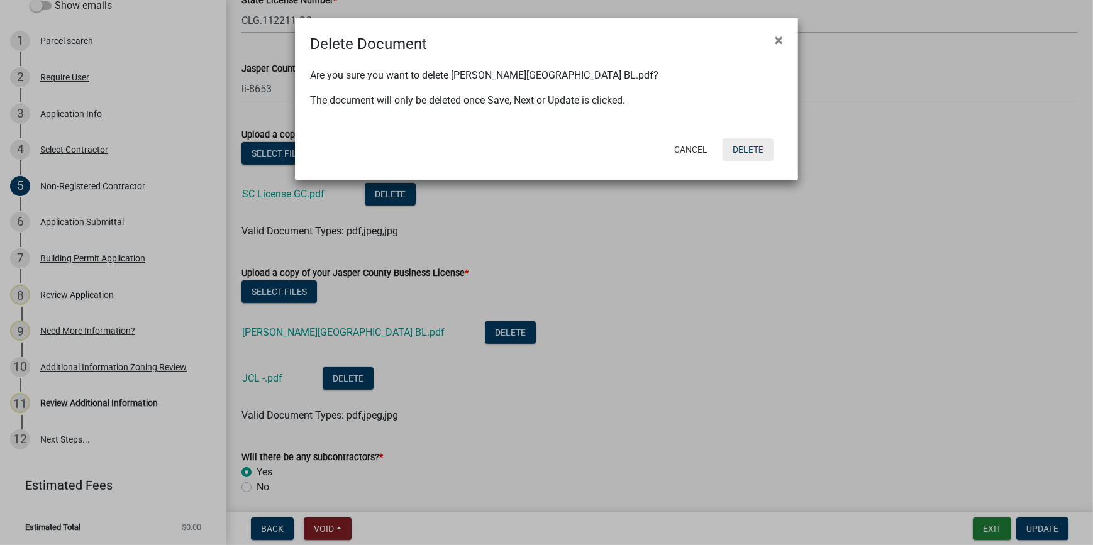
click at [749, 145] on button "Delete" at bounding box center [748, 149] width 51 height 23
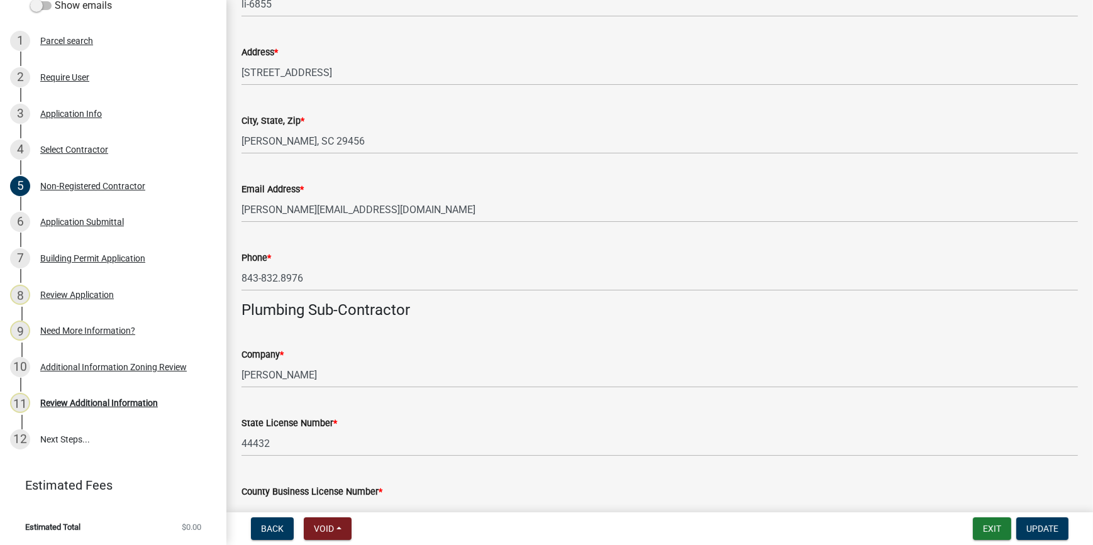
scroll to position [2229, 0]
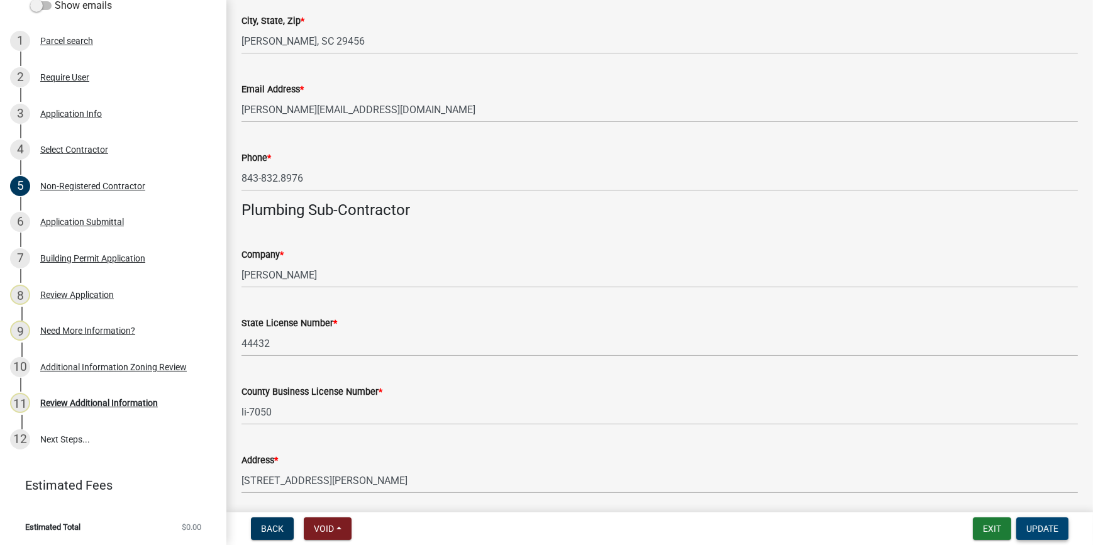
click at [1060, 523] on button "Update" at bounding box center [1042, 529] width 52 height 23
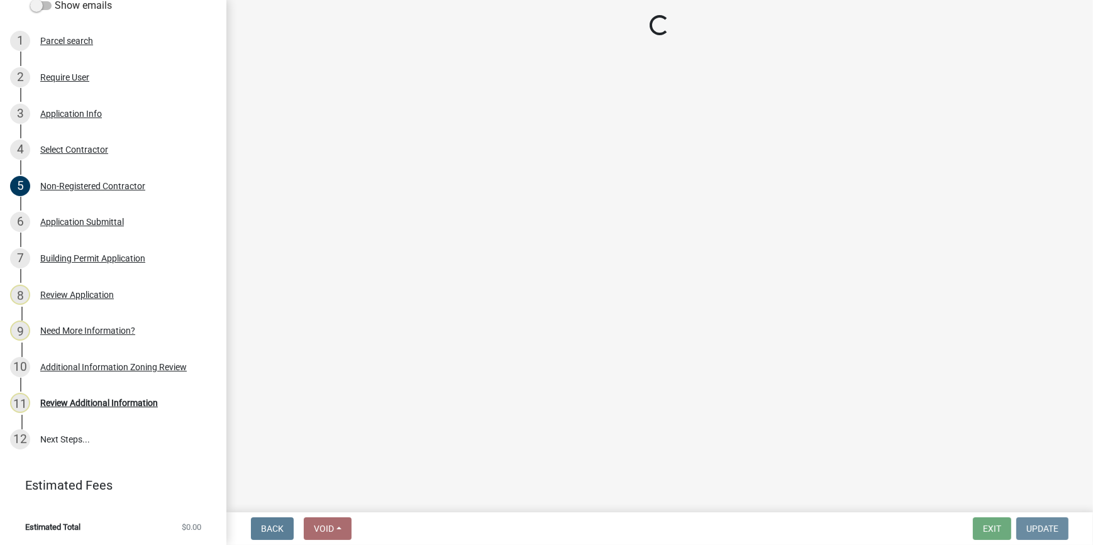
scroll to position [0, 0]
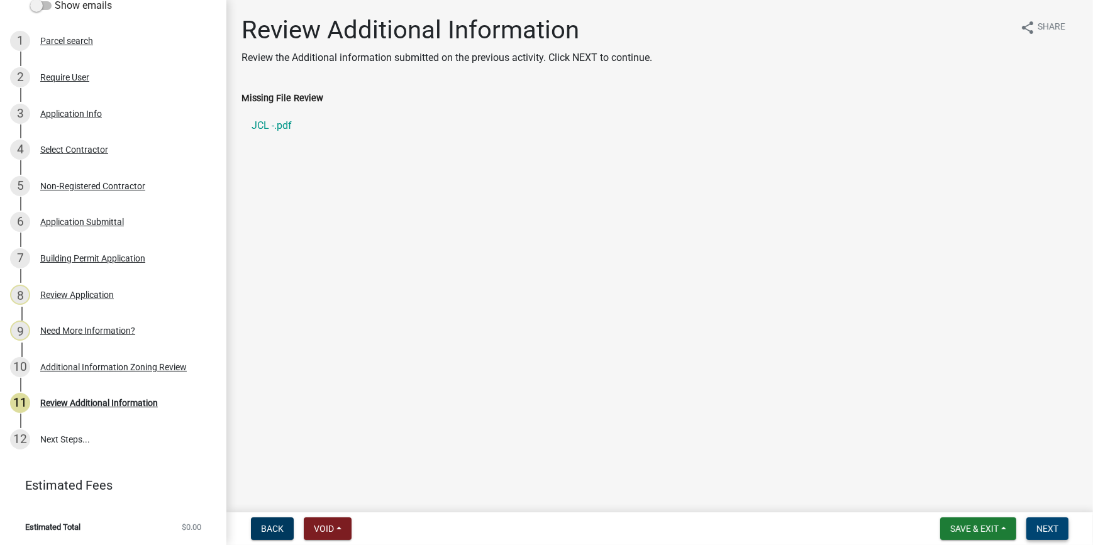
click at [1061, 521] on button "Next" at bounding box center [1047, 529] width 42 height 23
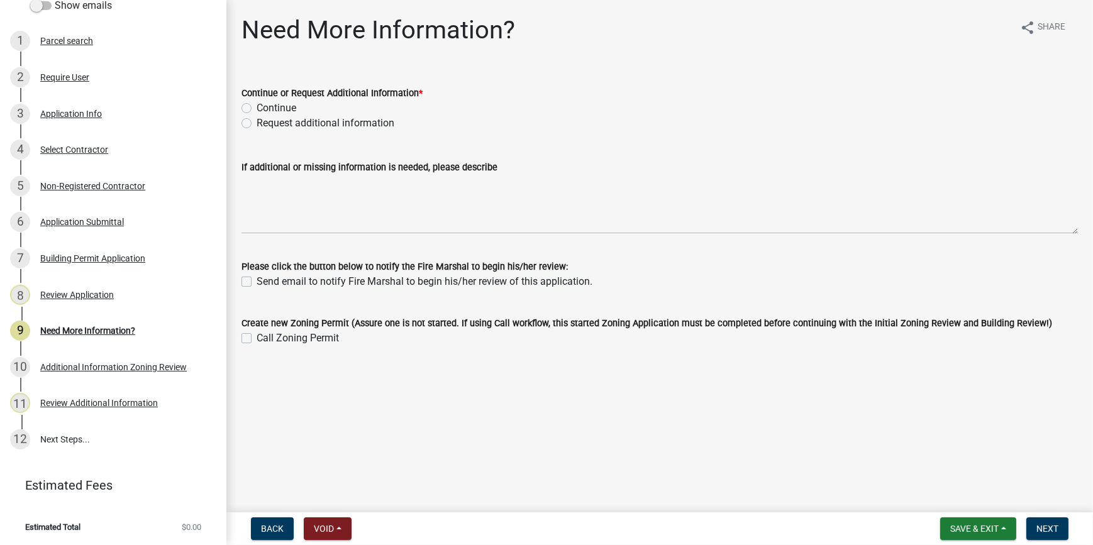
click at [257, 106] on label "Continue" at bounding box center [277, 108] width 40 height 15
click at [257, 106] on input "Continue" at bounding box center [261, 105] width 8 height 8
radio input "true"
click at [1038, 525] on span "Next" at bounding box center [1047, 529] width 22 height 10
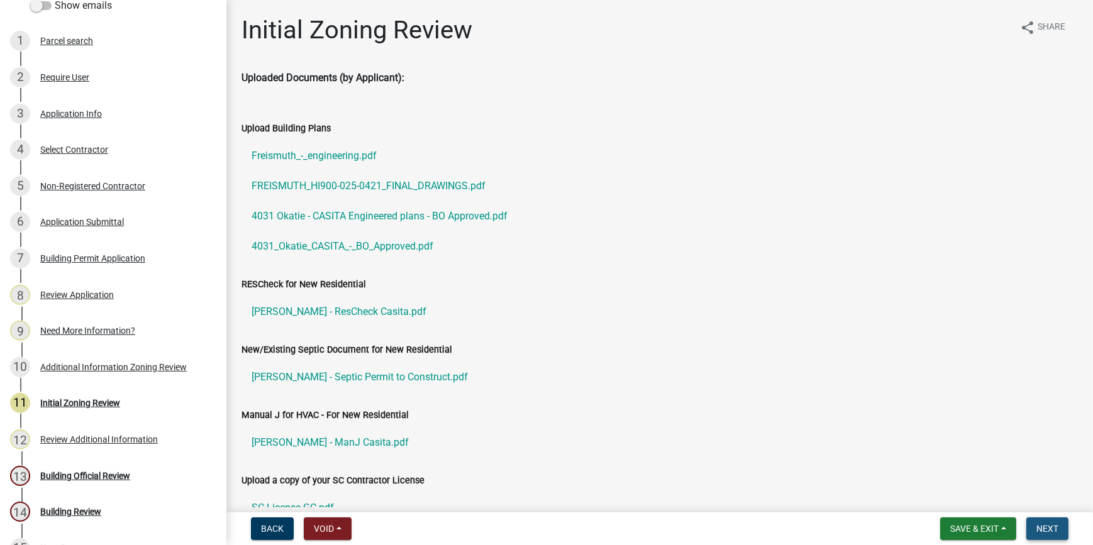
click at [1054, 528] on span "Next" at bounding box center [1047, 529] width 22 height 10
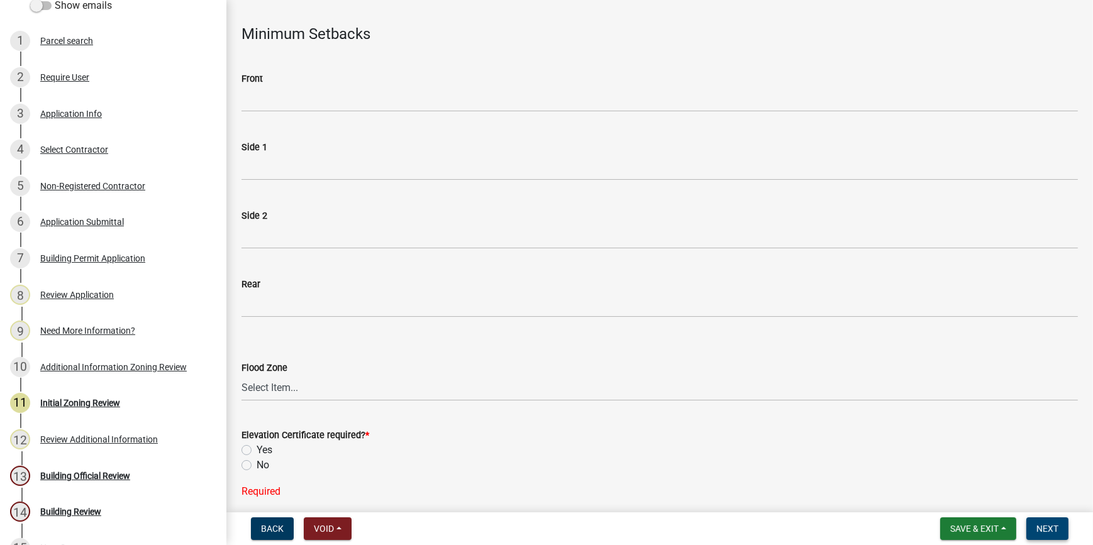
scroll to position [514, 0]
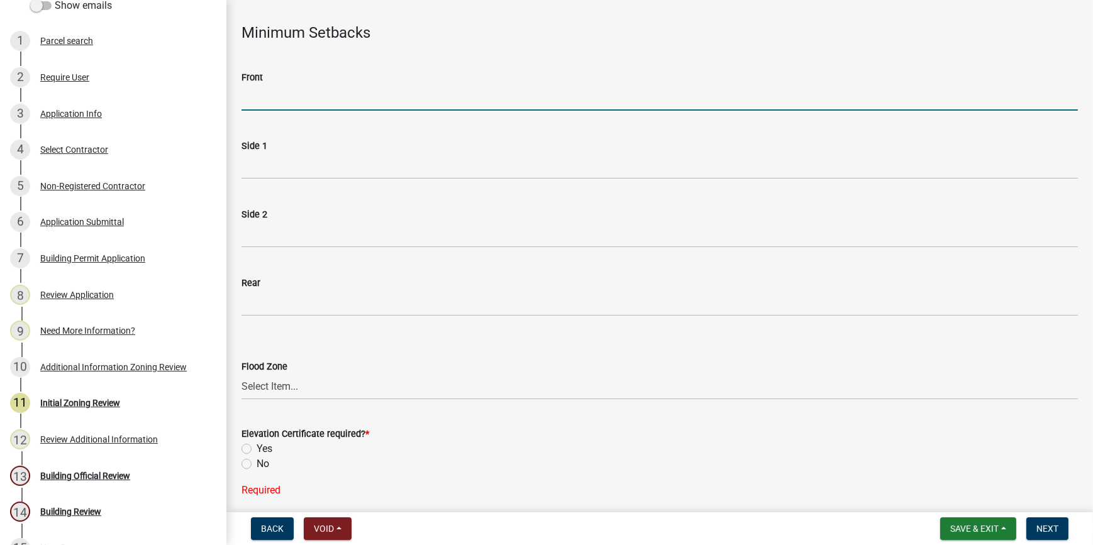
click at [287, 94] on input "Front" at bounding box center [659, 98] width 836 height 26
type input "35"
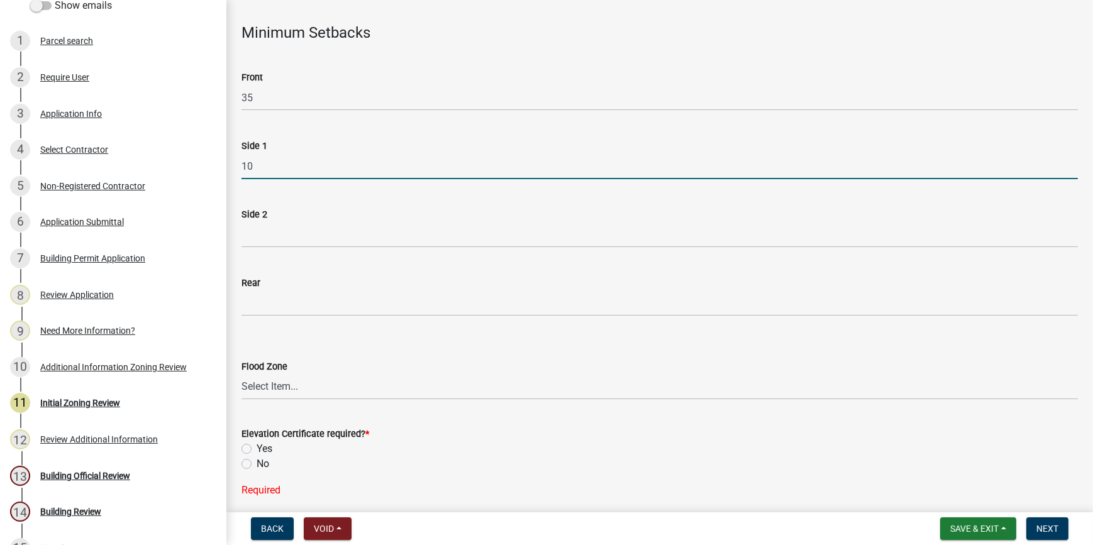
type input "10"
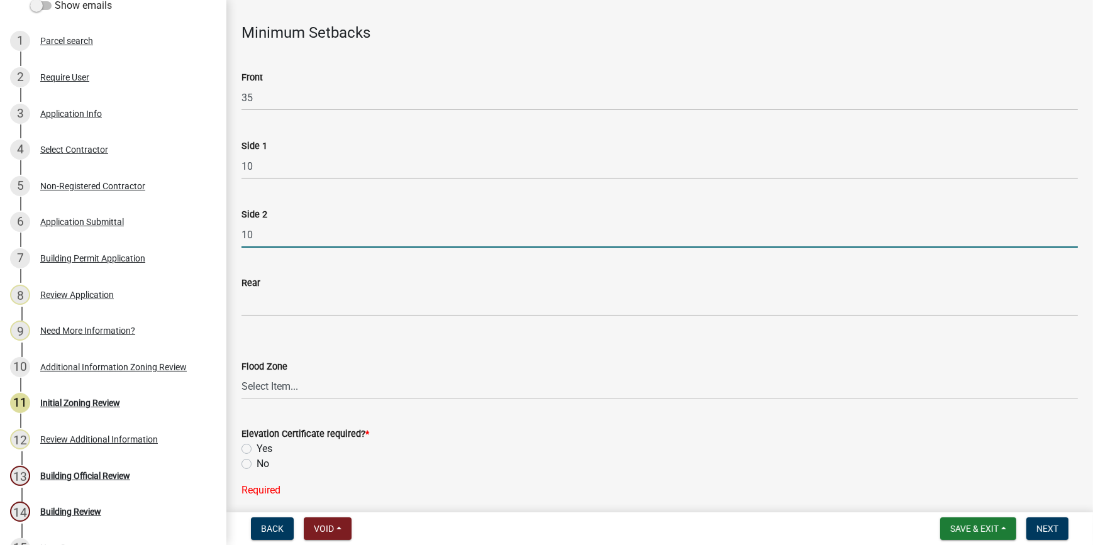
type input "10"
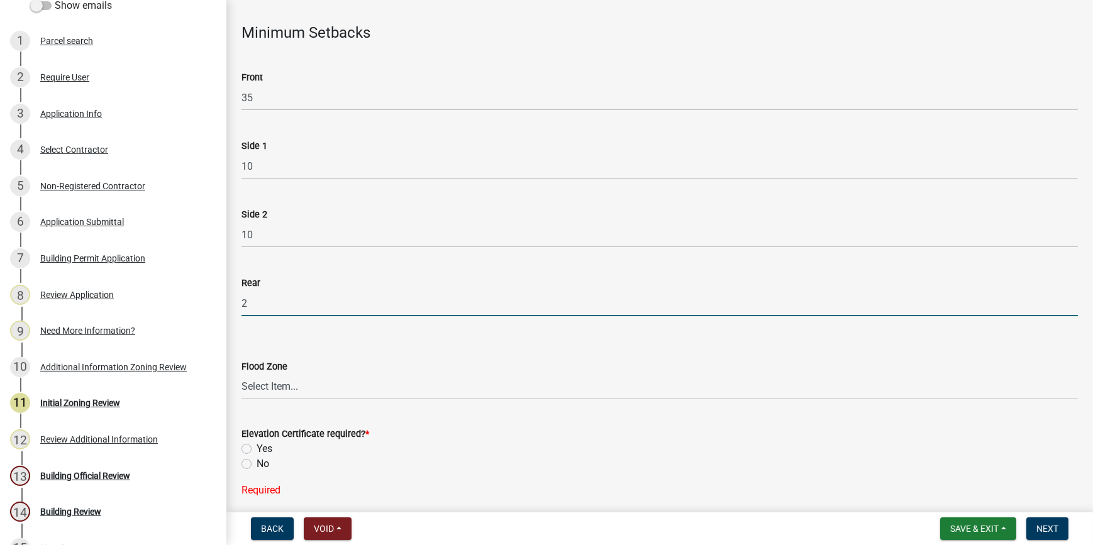
type input "2"
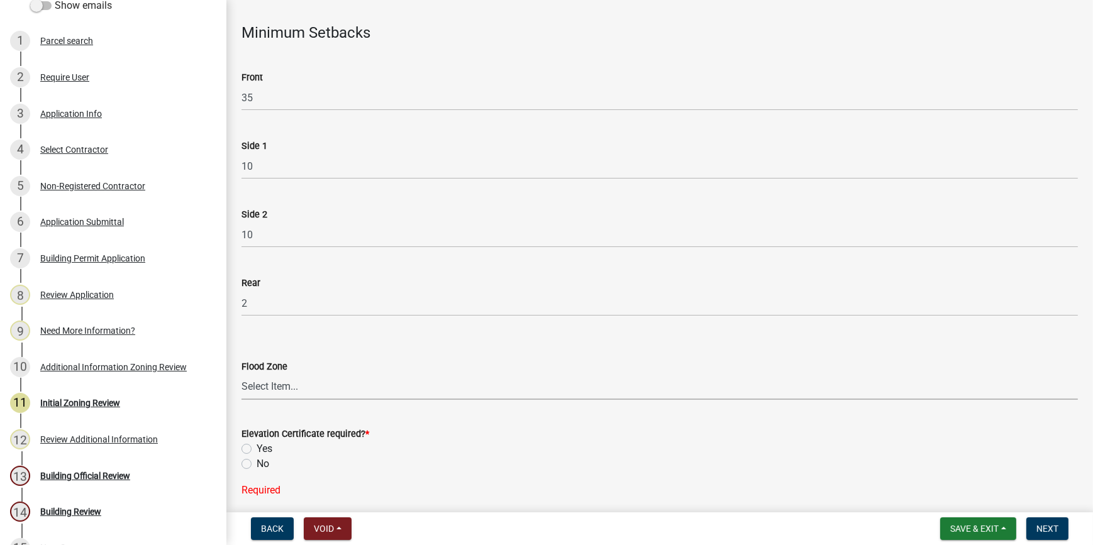
click at [272, 387] on select "Select Item... A AE X Shaded X N/A" at bounding box center [659, 387] width 836 height 26
click at [241, 374] on select "Select Item... A AE X Shaded X N/A" at bounding box center [659, 387] width 836 height 26
drag, startPoint x: 280, startPoint y: 386, endPoint x: 278, endPoint y: 393, distance: 7.4
click at [280, 386] on select "Select Item... A AE X Shaded X N/A" at bounding box center [659, 387] width 836 height 26
click at [241, 374] on select "Select Item... A AE X Shaded X N/A" at bounding box center [659, 387] width 836 height 26
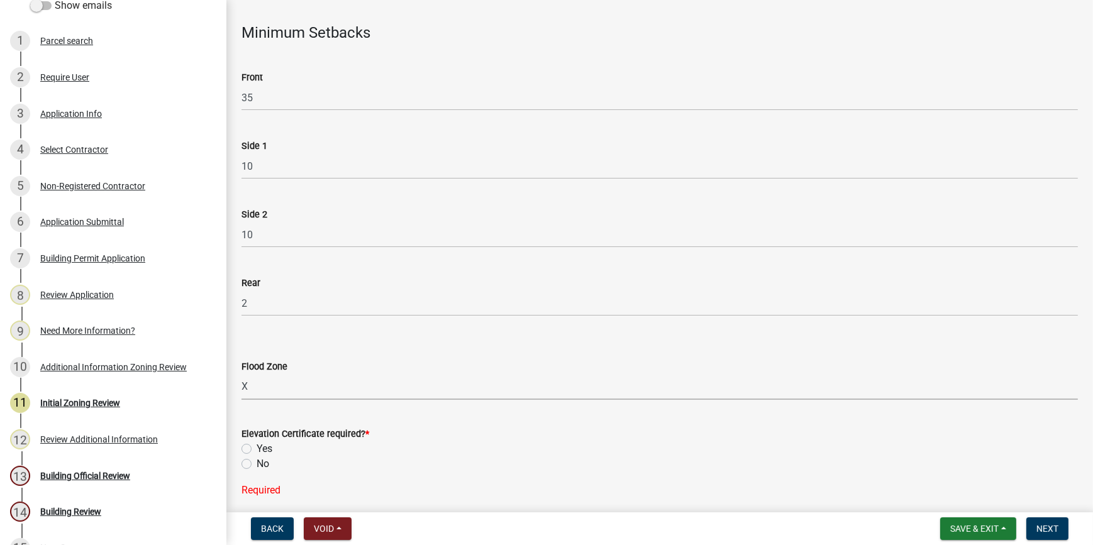
select select "61611ad6-14f2-499c-805c-58607f11e2fc"
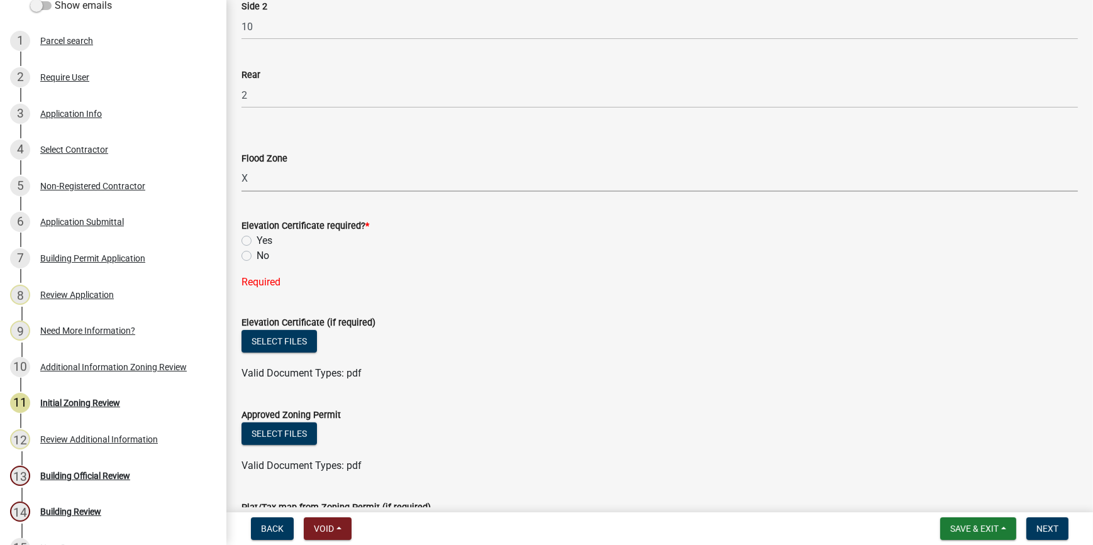
scroll to position [743, 0]
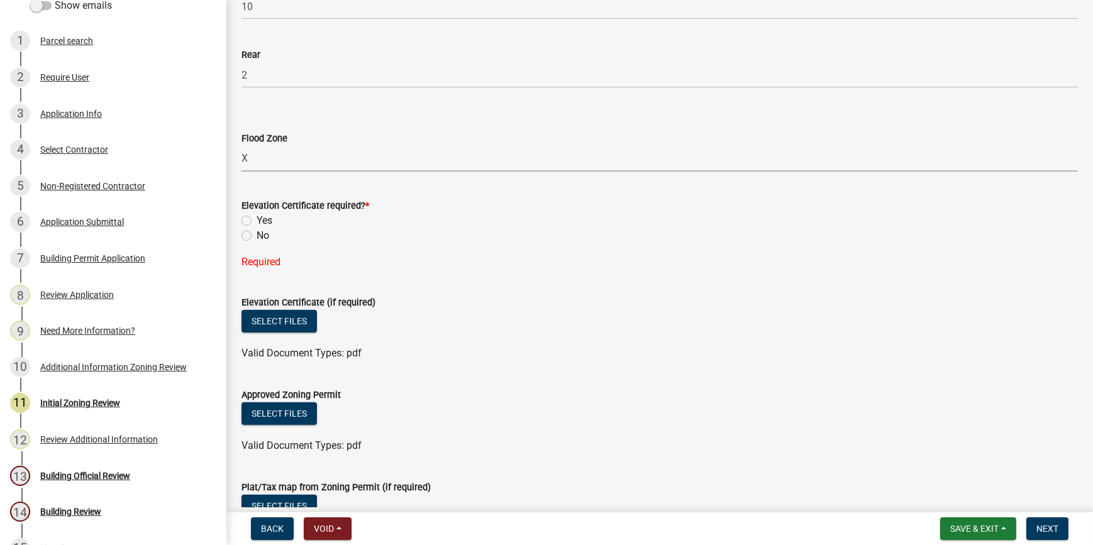
click at [257, 236] on label "No" at bounding box center [263, 235] width 13 height 15
click at [257, 236] on input "No" at bounding box center [261, 232] width 8 height 8
radio input "true"
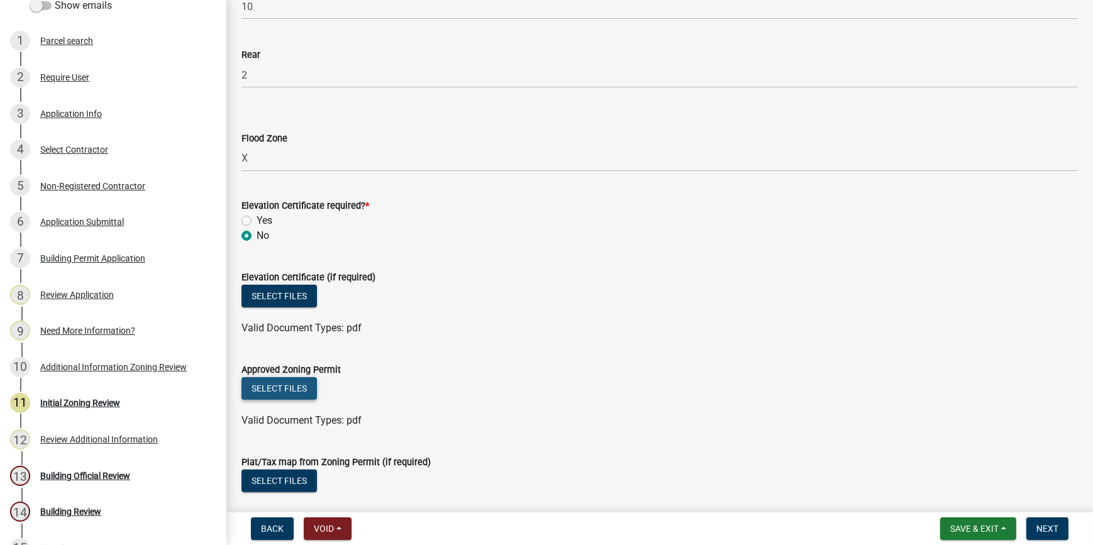
click at [294, 387] on button "Select files" at bounding box center [278, 388] width 75 height 23
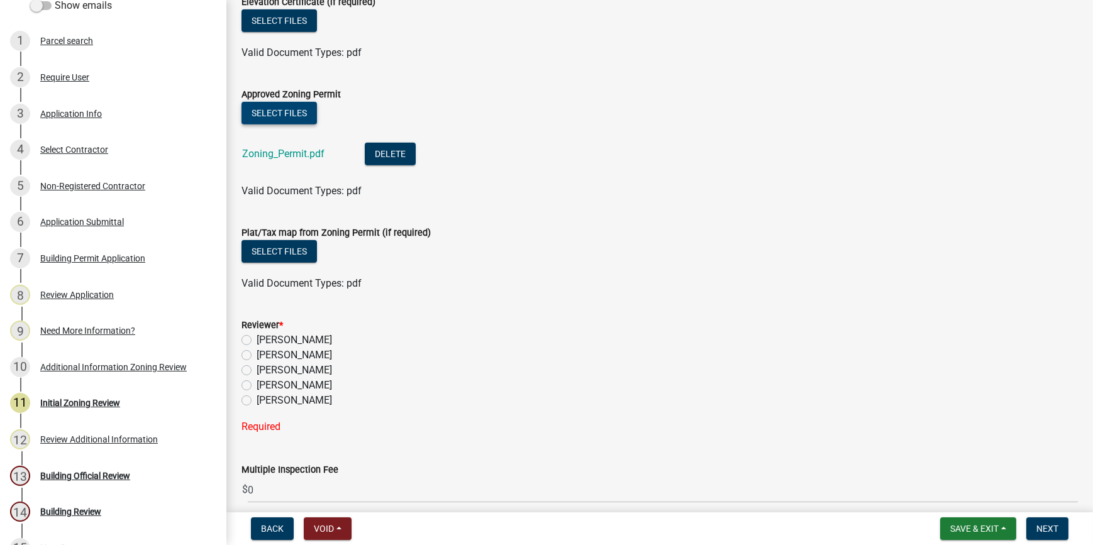
scroll to position [1073, 0]
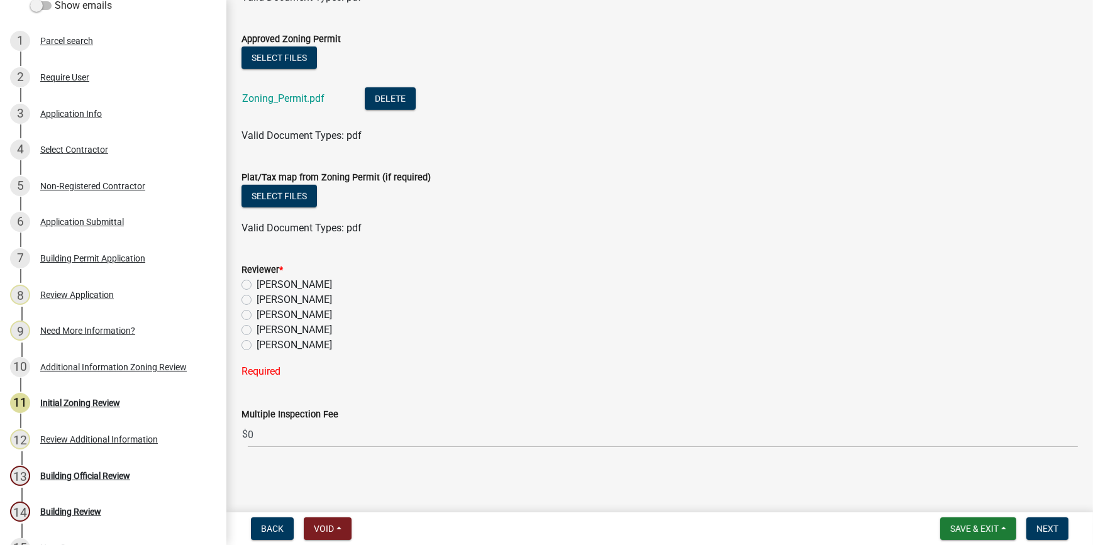
click at [257, 331] on label "[PERSON_NAME]" at bounding box center [294, 330] width 75 height 15
click at [257, 331] on input "[PERSON_NAME]" at bounding box center [261, 327] width 8 height 8
radio input "true"
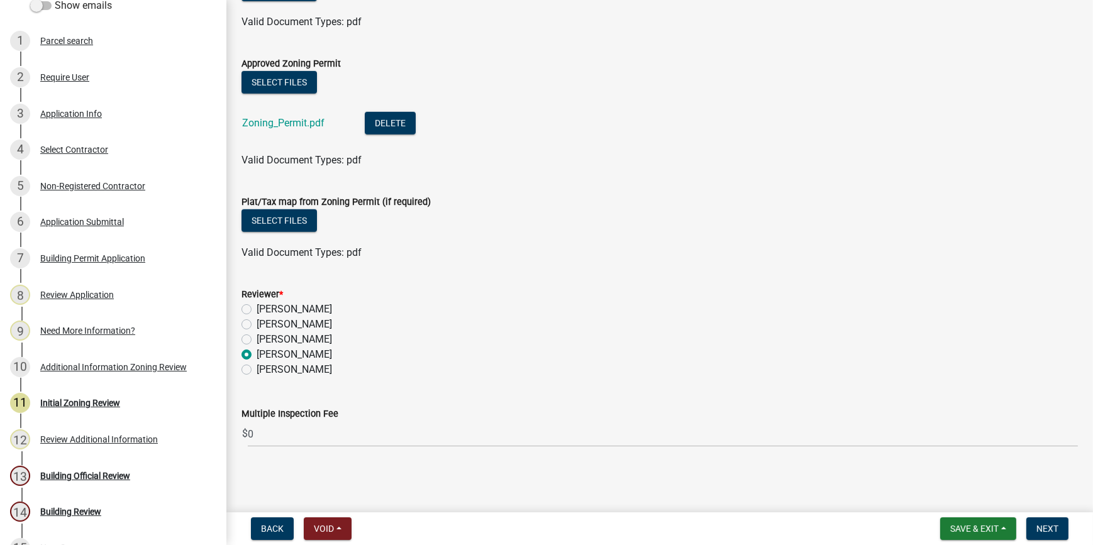
scroll to position [1048, 0]
click at [1046, 525] on span "Next" at bounding box center [1047, 529] width 22 height 10
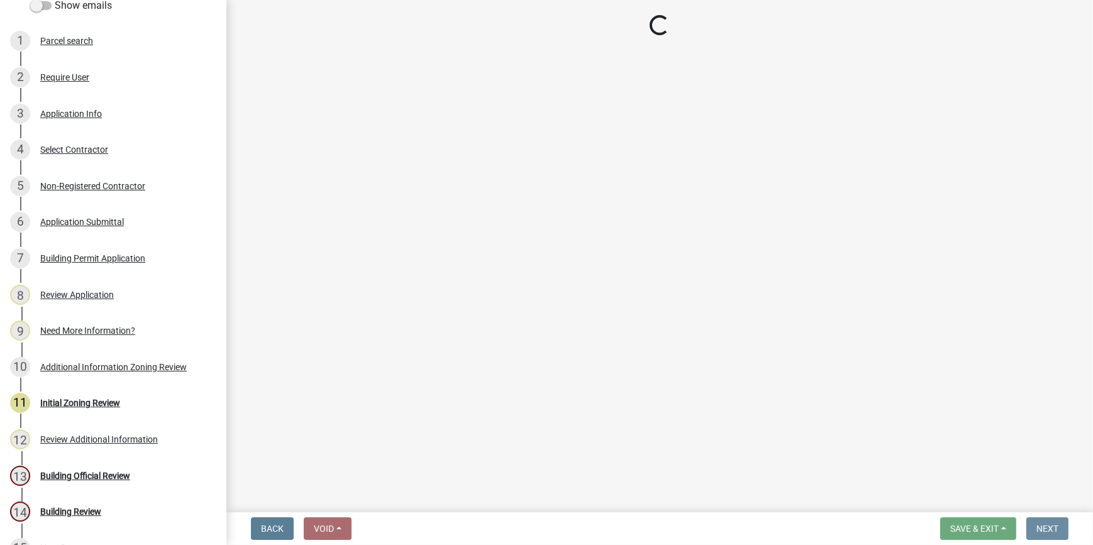
scroll to position [0, 0]
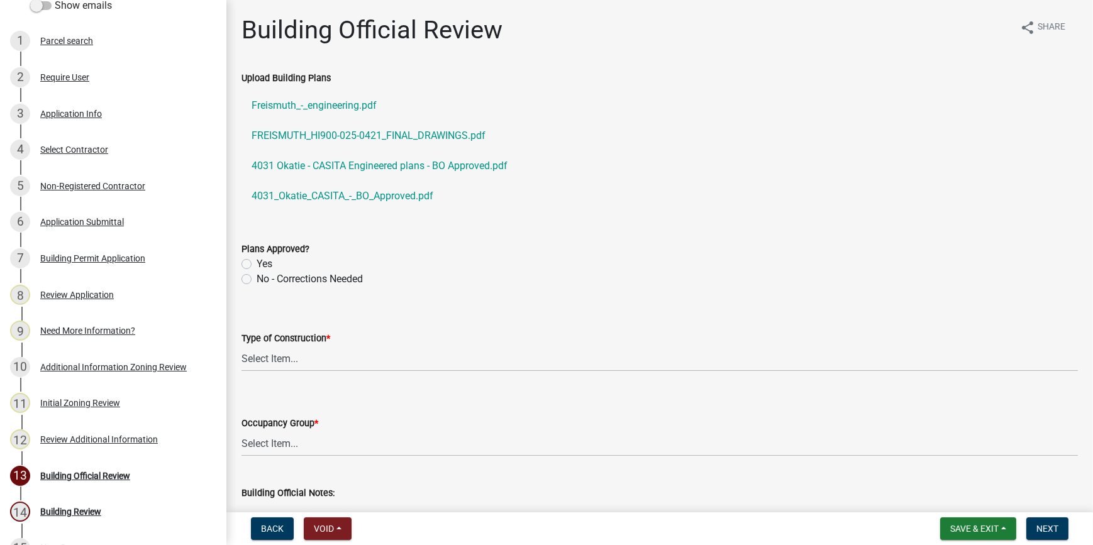
click at [257, 262] on label "Yes" at bounding box center [265, 264] width 16 height 15
click at [257, 262] on input "Yes" at bounding box center [261, 261] width 8 height 8
radio input "true"
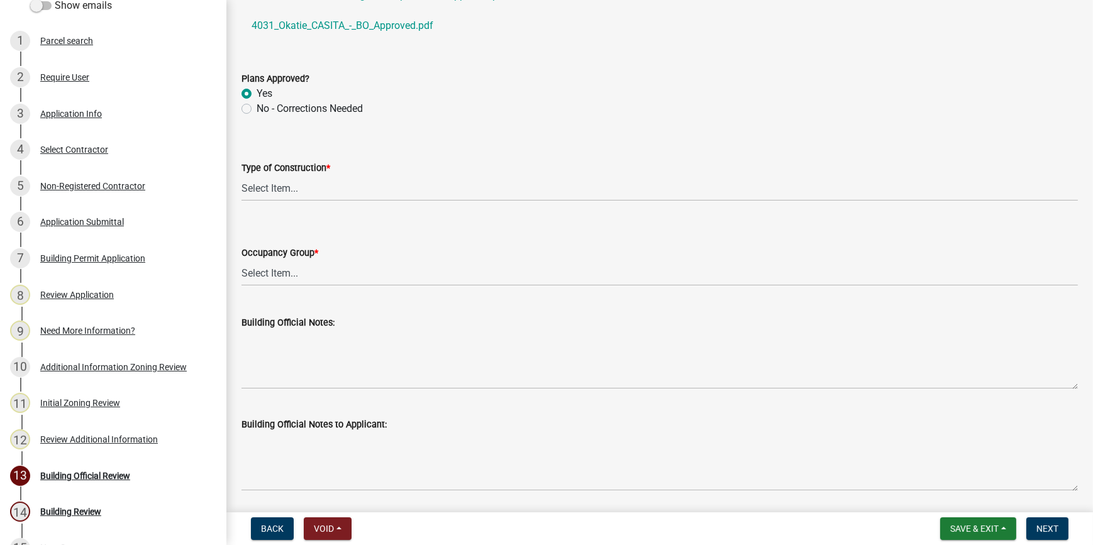
scroll to position [171, 0]
click at [308, 189] on select "Select Item... IA IB IIA IIB IIIA IIIB IV VA VB" at bounding box center [659, 188] width 836 height 26
click at [241, 175] on select "Select Item... IA IB IIA IIB IIIA IIIB IV VA VB" at bounding box center [659, 188] width 836 height 26
select select "5377c7cd-ae48-4ed2-bc38-366ad0c69dab"
click at [282, 269] on select "Select Item... A-1 A-2 A-3 A-4 B E F-1 F-2 H-1 H-2 H-3 H-4 H-5 I-1 I-2 I-3 I-4 …" at bounding box center [659, 273] width 836 height 26
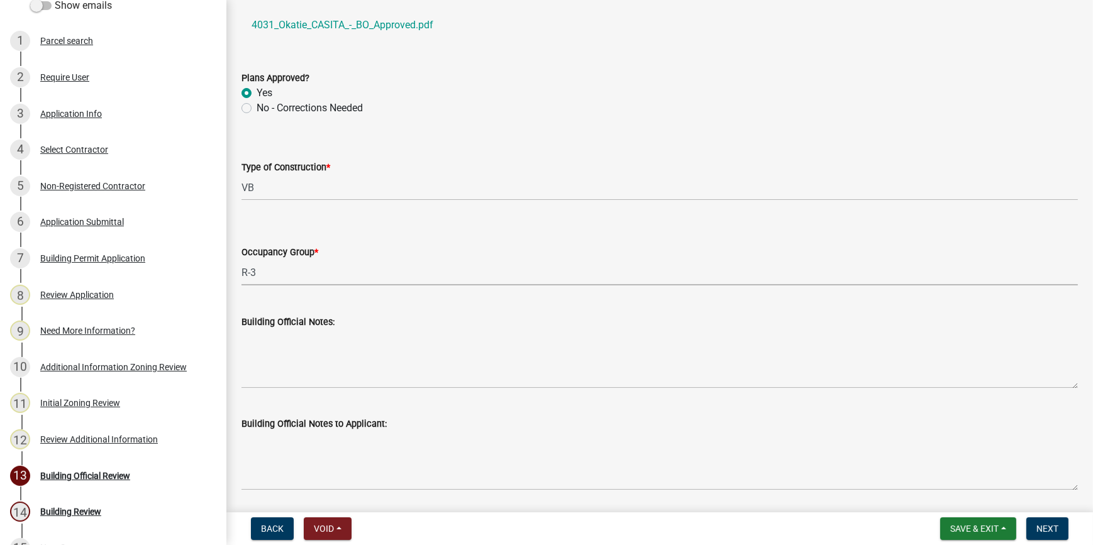
click at [241, 260] on select "Select Item... A-1 A-2 A-3 A-4 B E F-1 F-2 H-1 H-2 H-3 H-4 H-5 I-1 I-2 I-3 I-4 …" at bounding box center [659, 273] width 836 height 26
select select "a775bd88-bb11-4979-9dc9-57cd65166191"
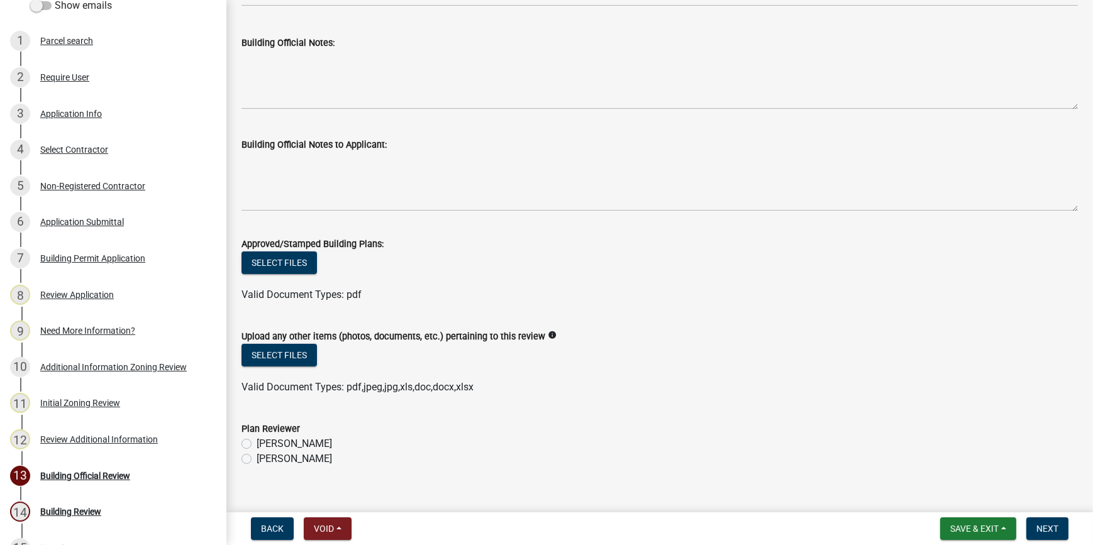
scroll to position [469, 0]
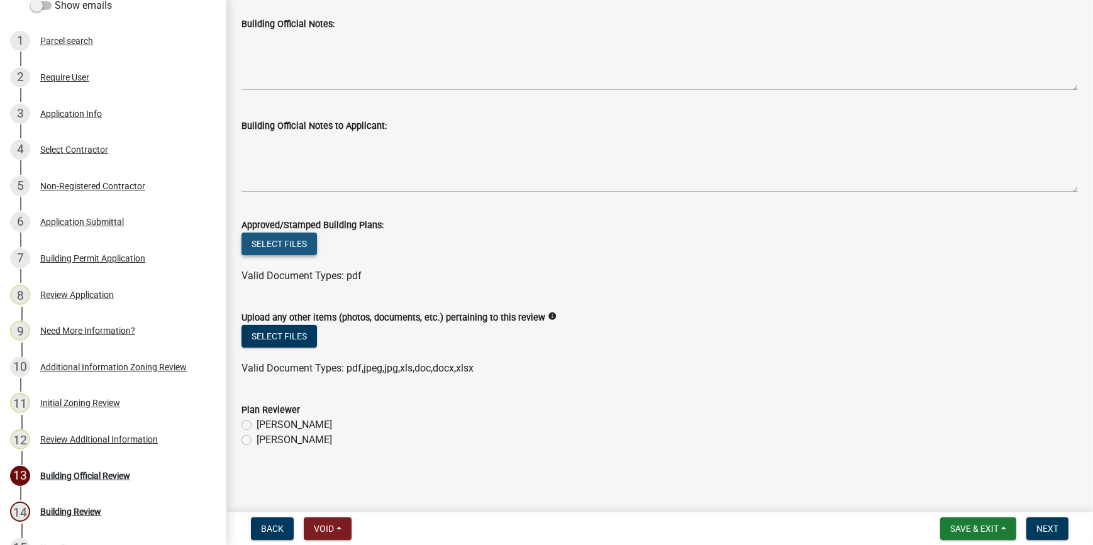
click at [275, 238] on button "Select files" at bounding box center [278, 244] width 75 height 23
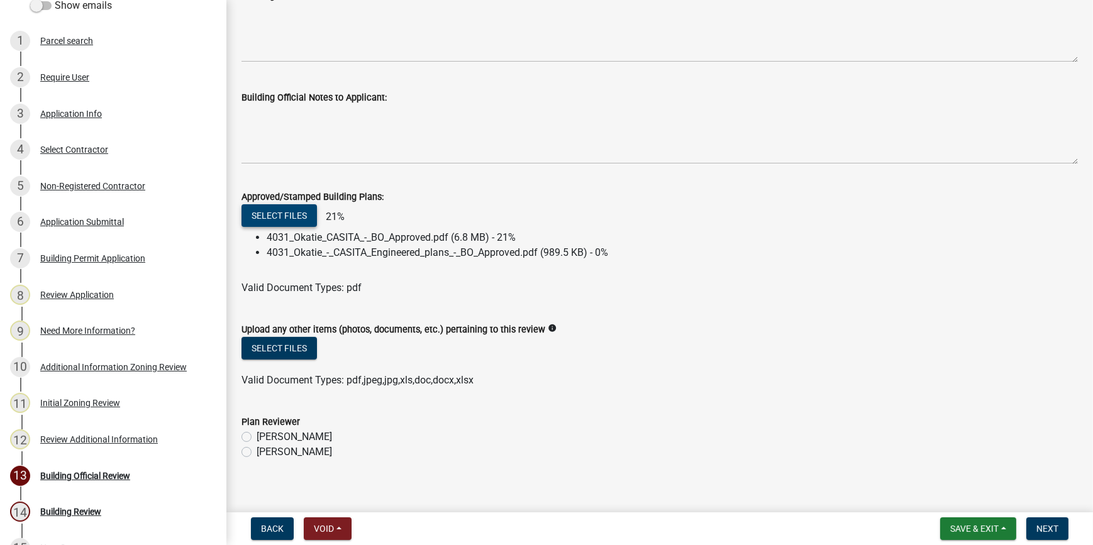
scroll to position [509, 0]
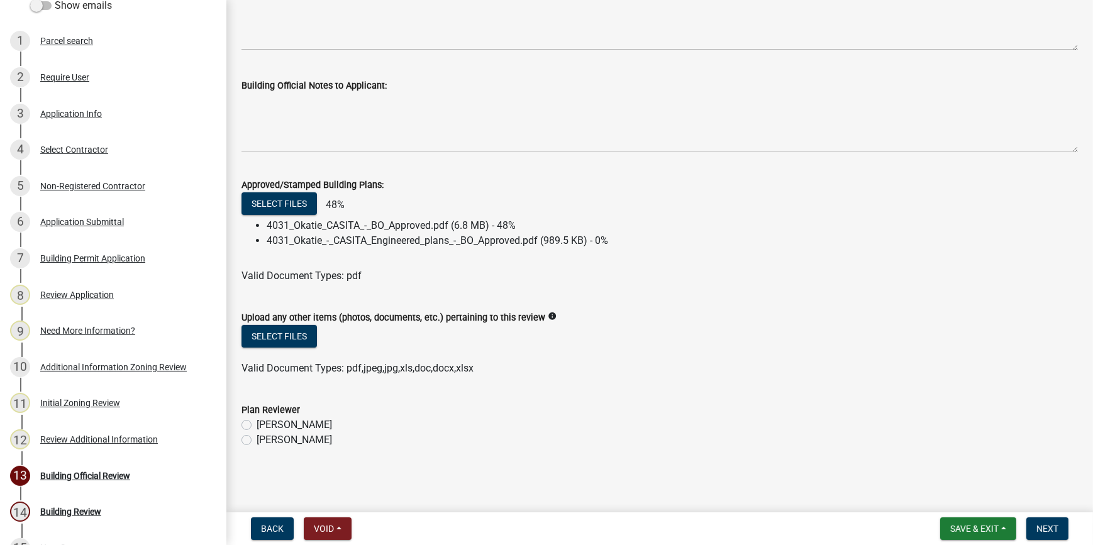
click at [257, 441] on label "[PERSON_NAME]" at bounding box center [294, 440] width 75 height 15
click at [257, 441] on input "[PERSON_NAME]" at bounding box center [261, 437] width 8 height 8
radio input "true"
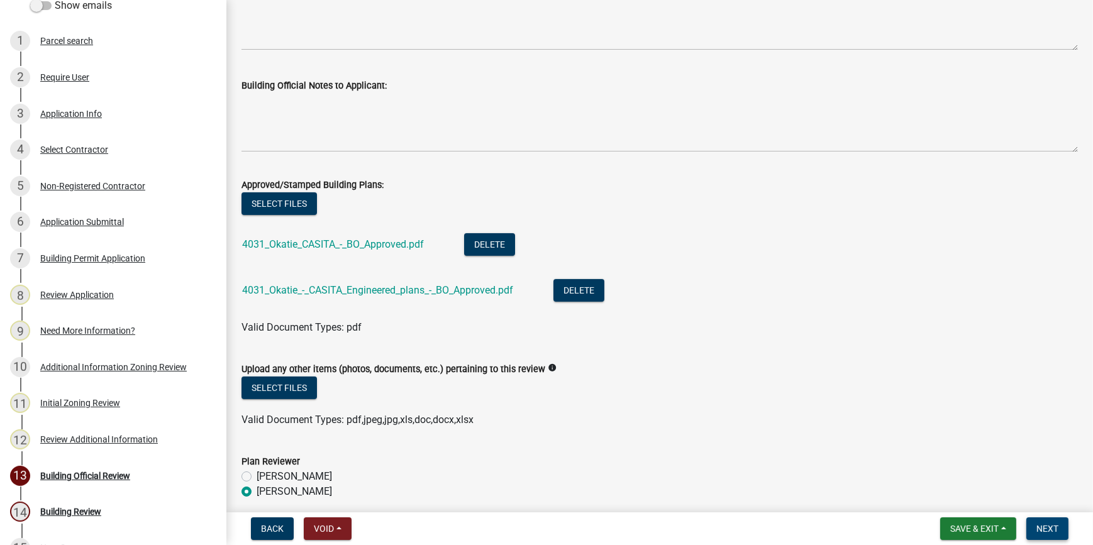
click at [1052, 532] on span "Next" at bounding box center [1047, 529] width 22 height 10
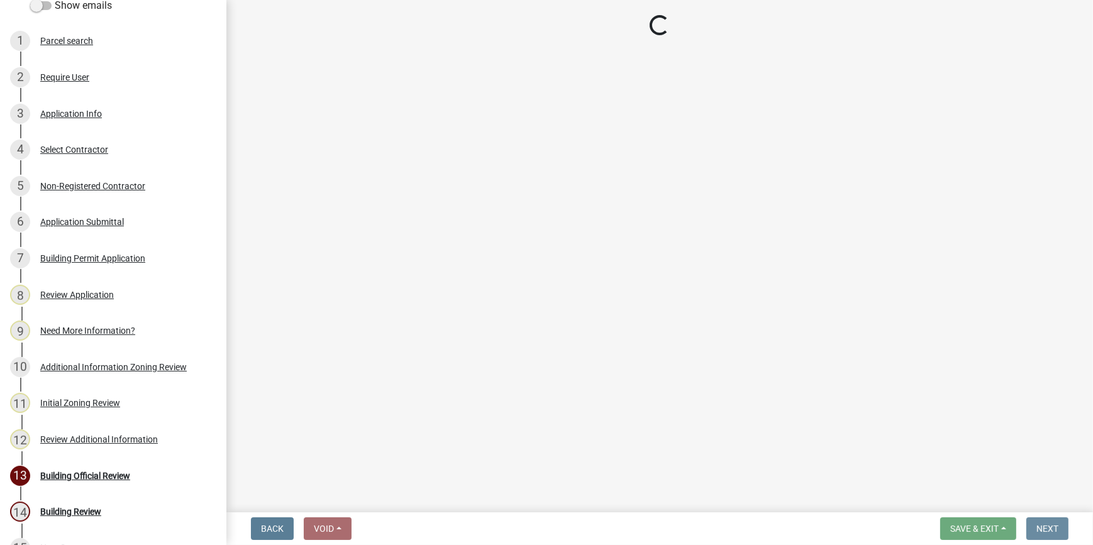
scroll to position [0, 0]
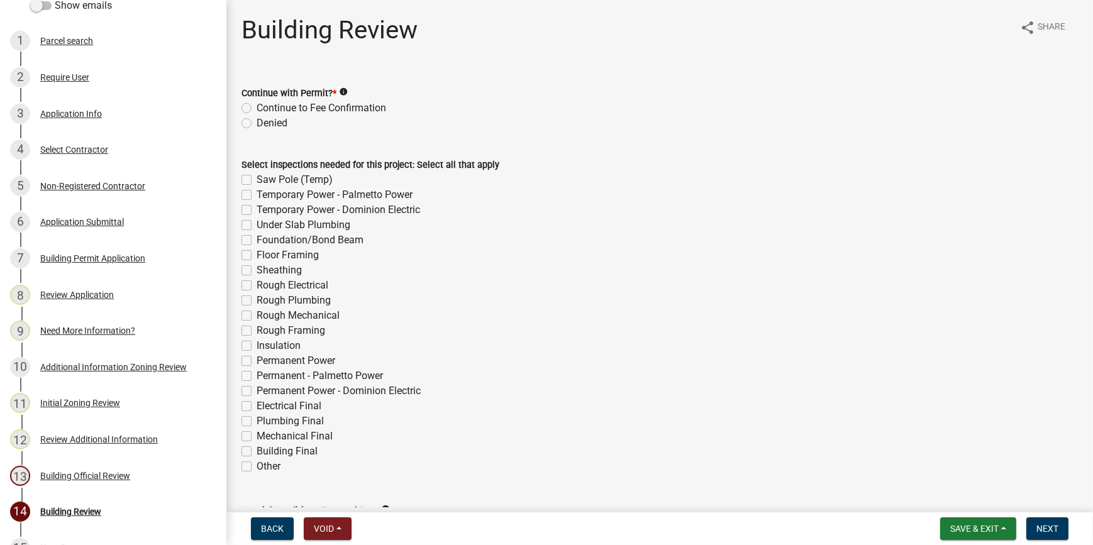
click at [257, 106] on label "Continue to Fee Confirmation" at bounding box center [322, 108] width 130 height 15
click at [257, 106] on input "Continue to Fee Confirmation" at bounding box center [261, 105] width 8 height 8
radio input "true"
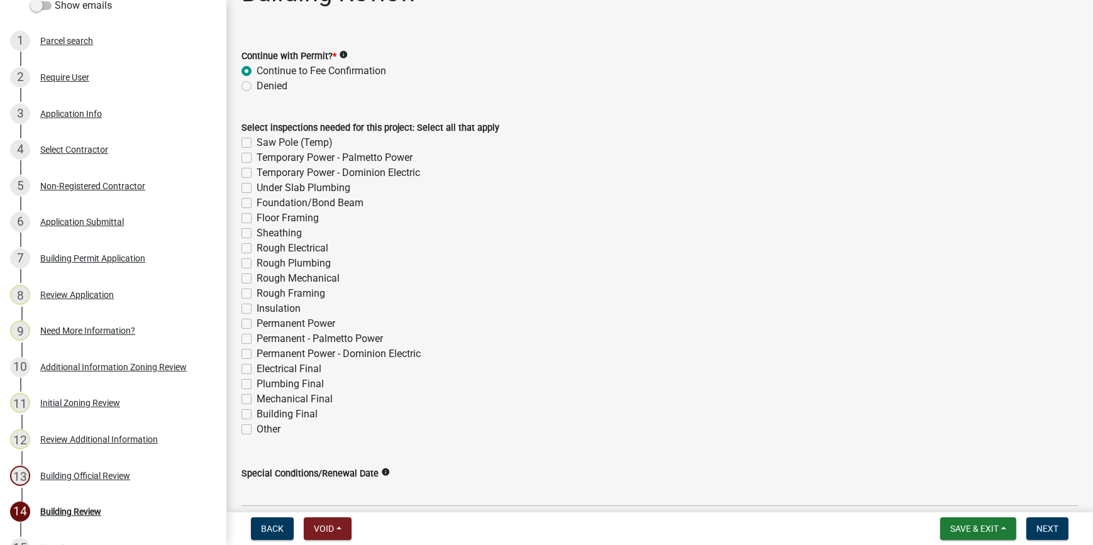
scroll to position [57, 0]
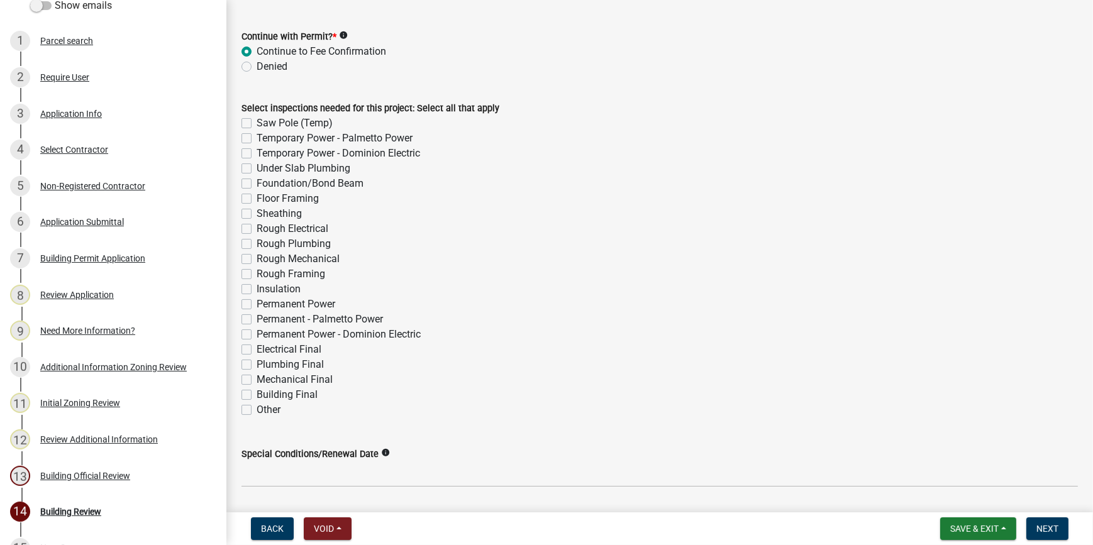
click at [246, 388] on div "Building Final" at bounding box center [659, 394] width 836 height 15
click at [257, 380] on label "Mechanical Final" at bounding box center [295, 379] width 76 height 15
click at [257, 380] on input "Mechanical Final" at bounding box center [261, 376] width 8 height 8
checkbox input "true"
checkbox input "false"
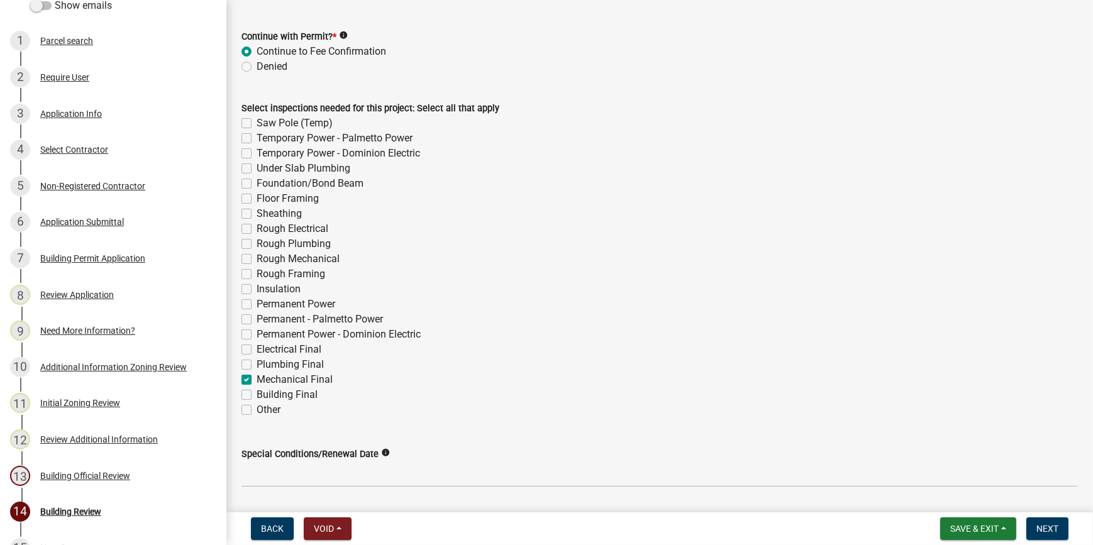
checkbox input "false"
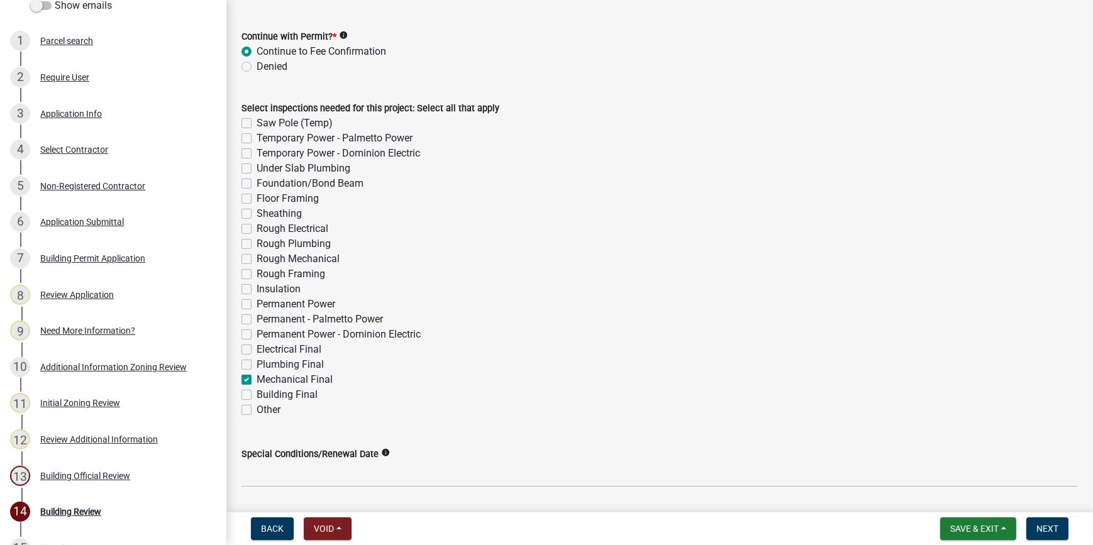
checkbox input "false"
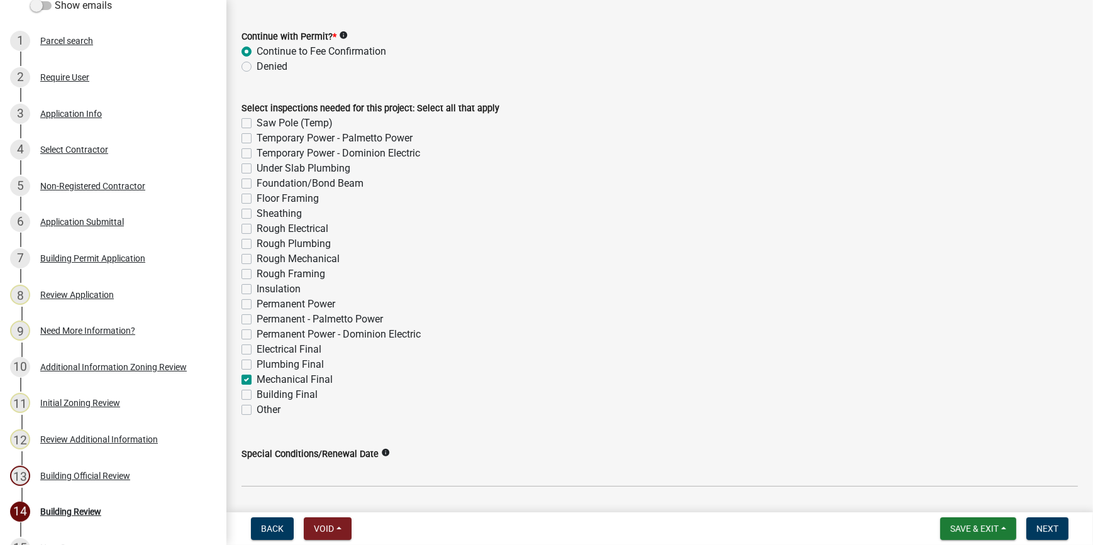
checkbox input "false"
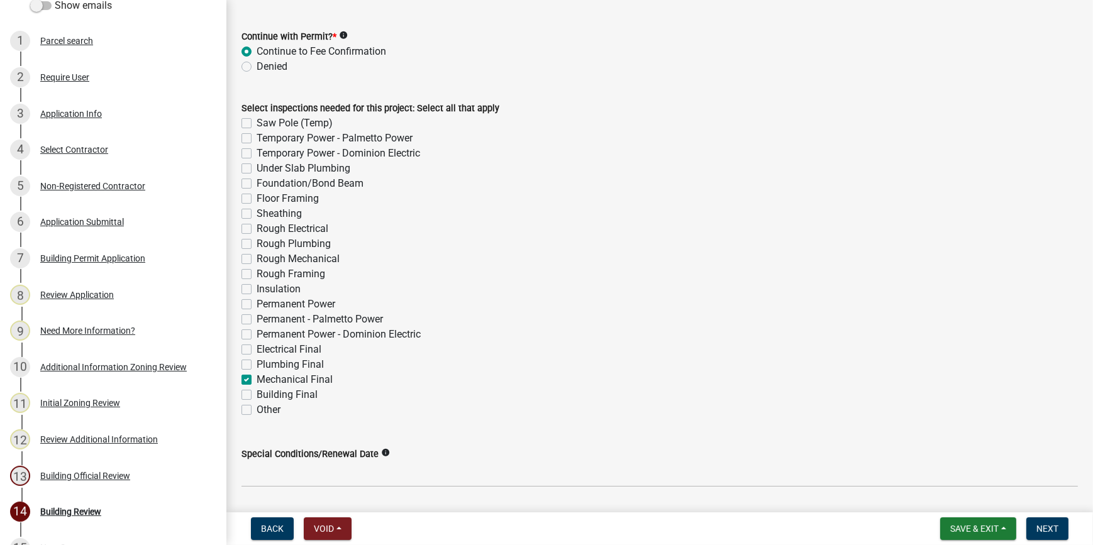
checkbox input "false"
checkbox input "true"
checkbox input "false"
click at [257, 391] on label "Building Final" at bounding box center [287, 394] width 61 height 15
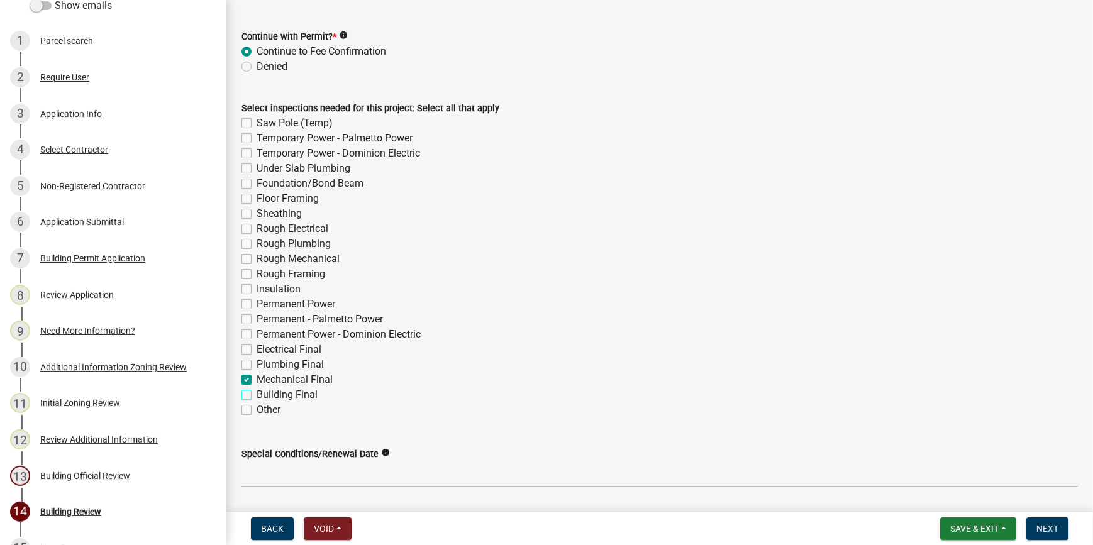
click at [257, 391] on input "Building Final" at bounding box center [261, 391] width 8 height 8
checkbox input "true"
checkbox input "false"
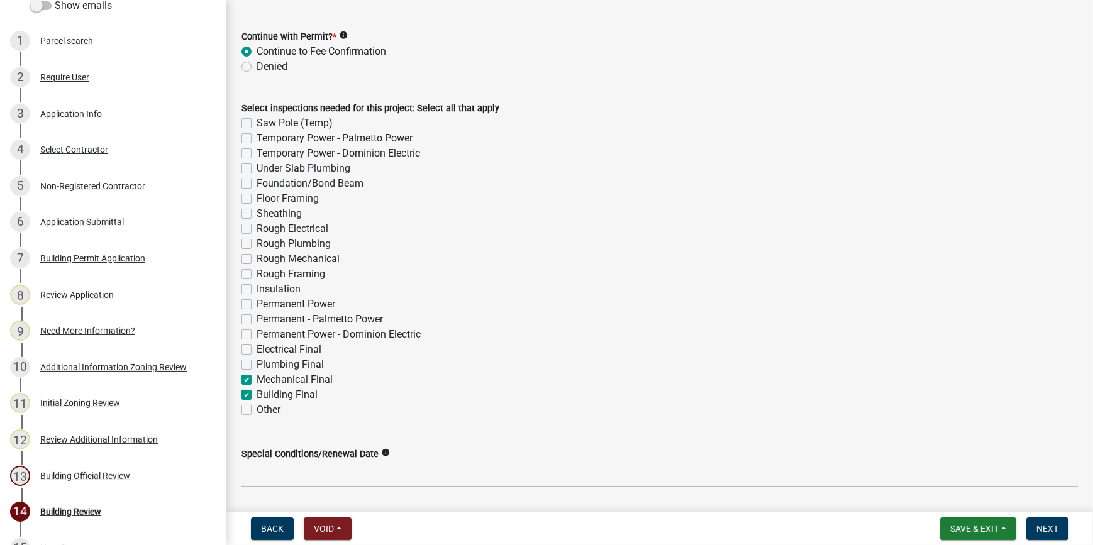
checkbox input "false"
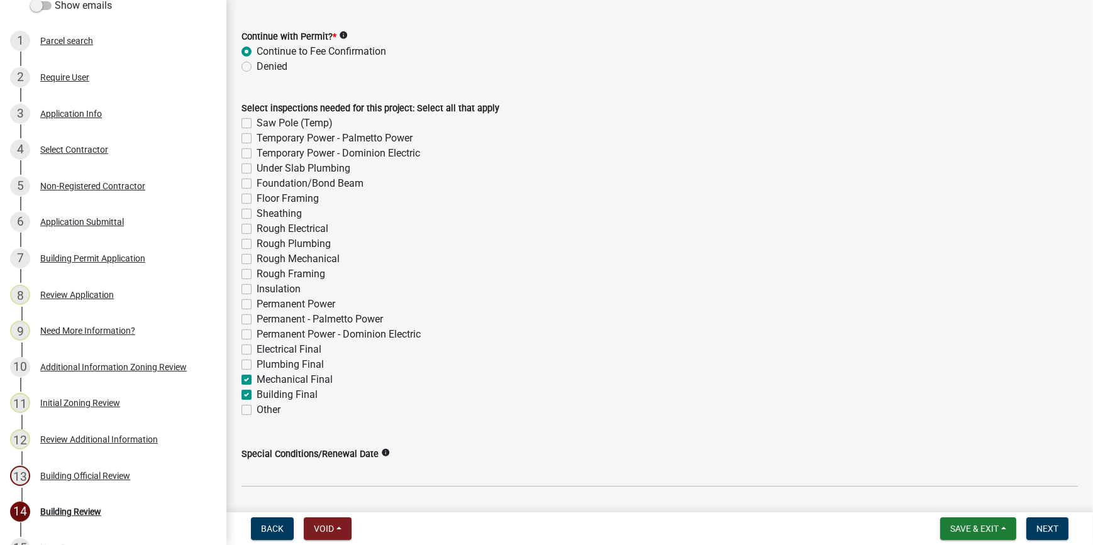
checkbox input "false"
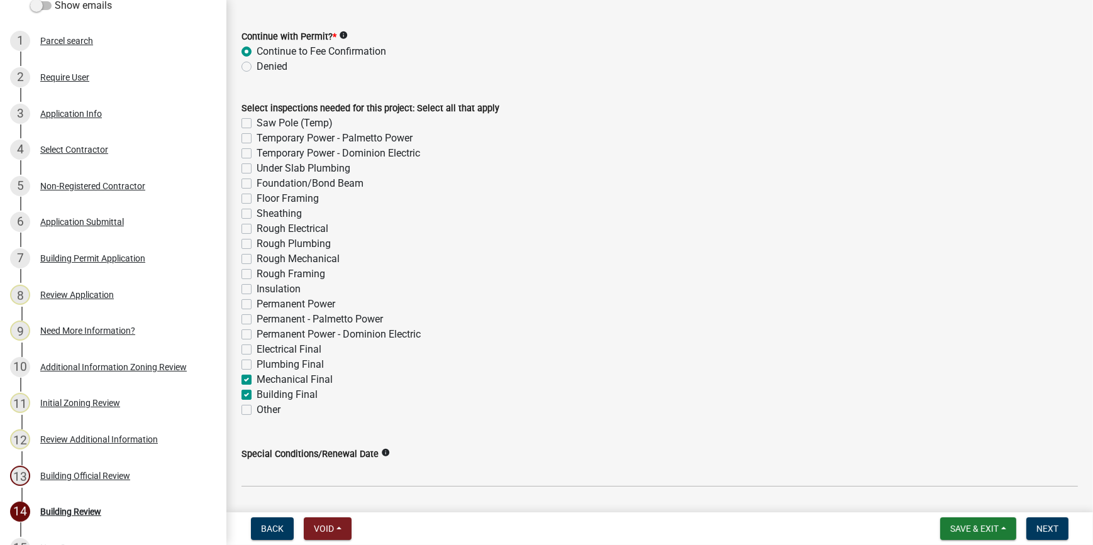
checkbox input "false"
checkbox input "true"
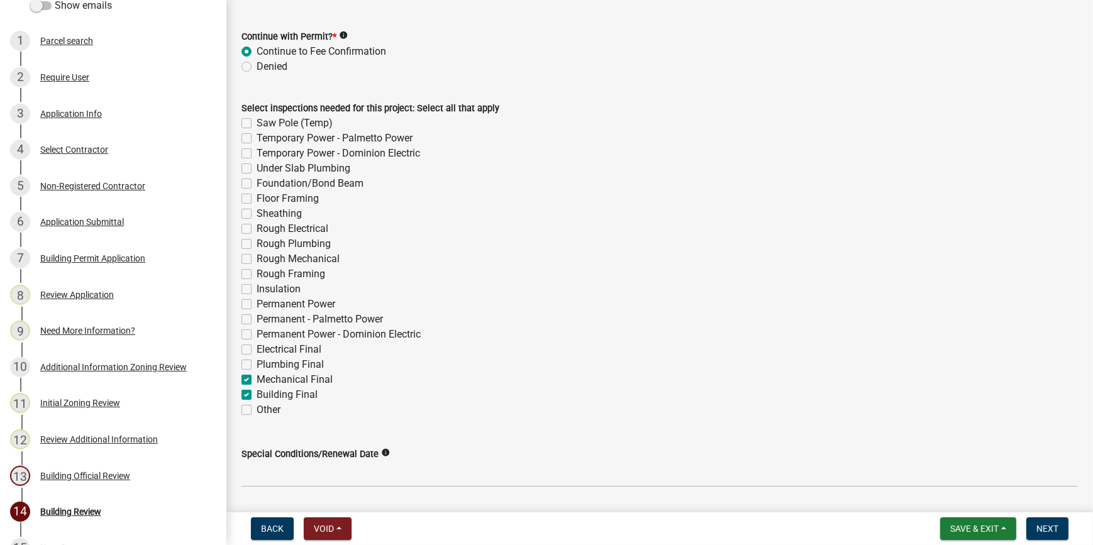
checkbox input "true"
checkbox input "false"
click at [257, 394] on label "Building Final" at bounding box center [287, 394] width 61 height 15
click at [257, 394] on input "Building Final" at bounding box center [261, 391] width 8 height 8
checkbox input "false"
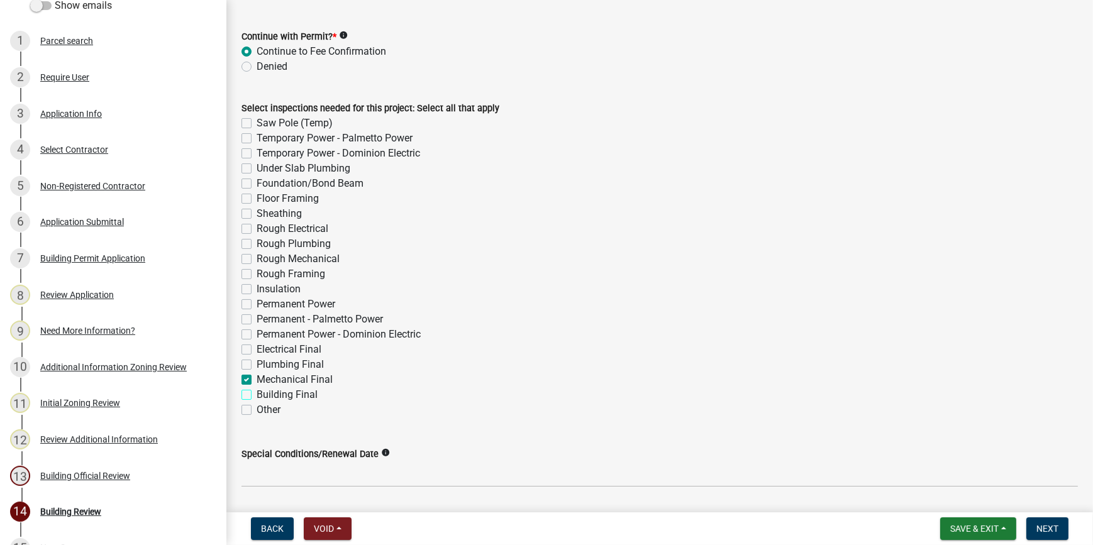
checkbox input "false"
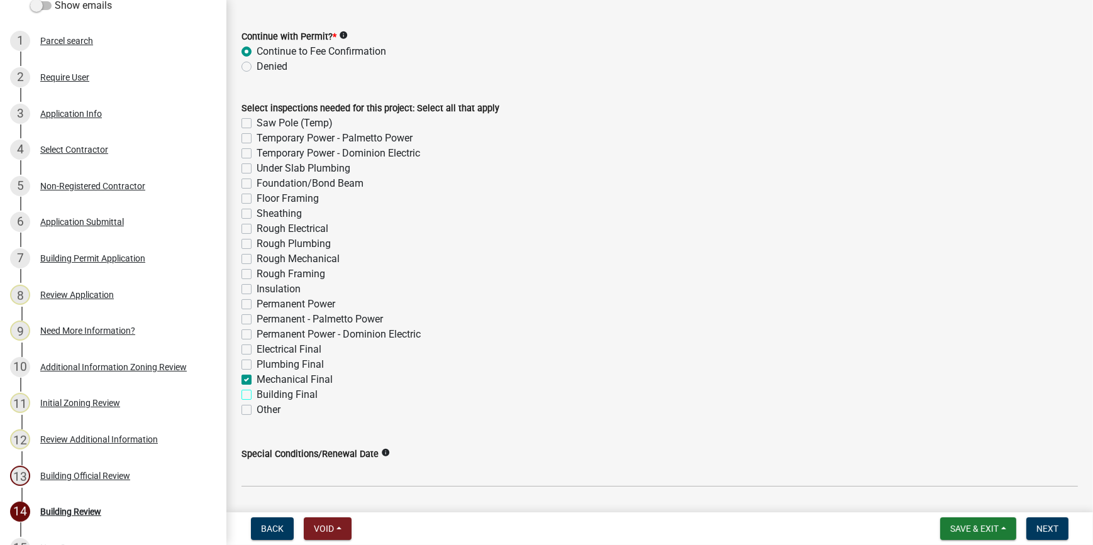
checkbox input "false"
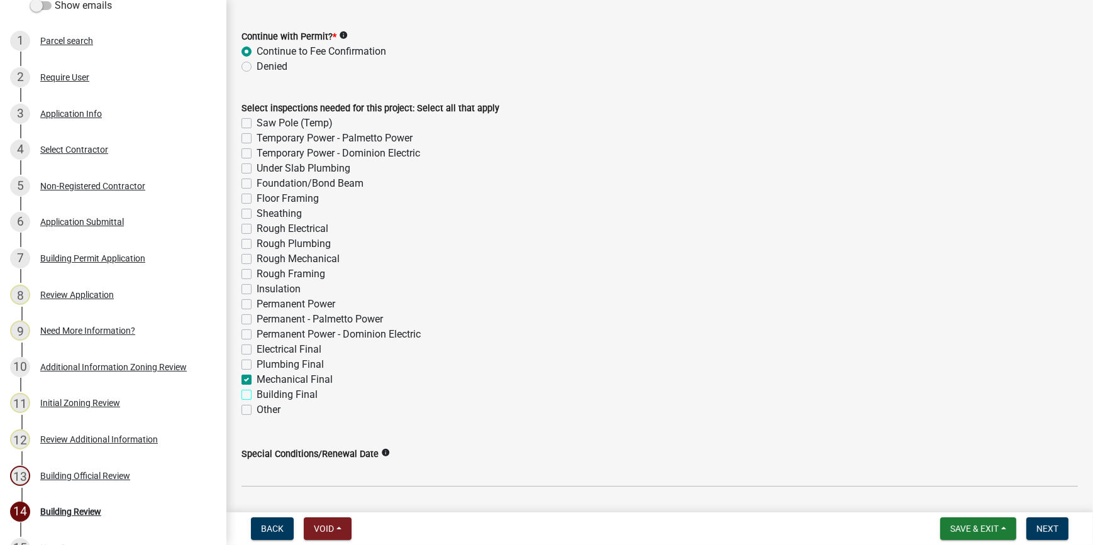
checkbox input "false"
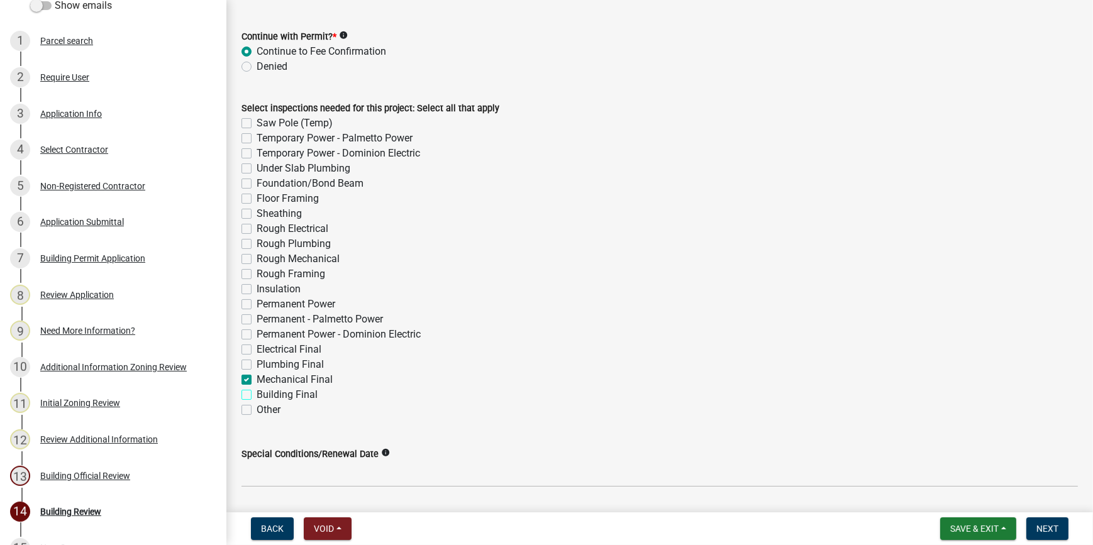
checkbox input "false"
checkbox input "true"
checkbox input "false"
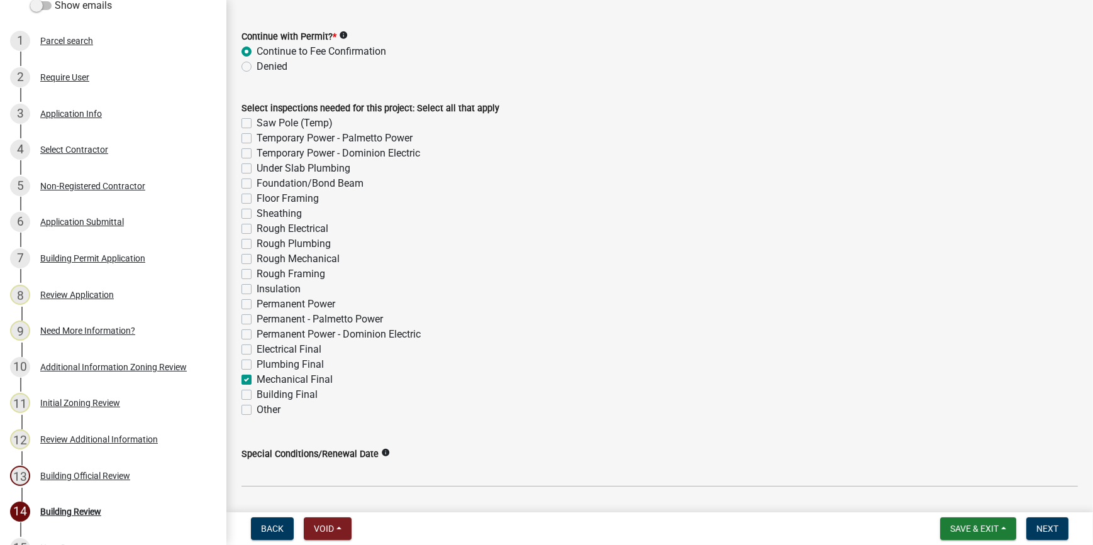
click at [257, 397] on label "Building Final" at bounding box center [287, 394] width 61 height 15
click at [257, 396] on input "Building Final" at bounding box center [261, 391] width 8 height 8
checkbox input "true"
checkbox input "false"
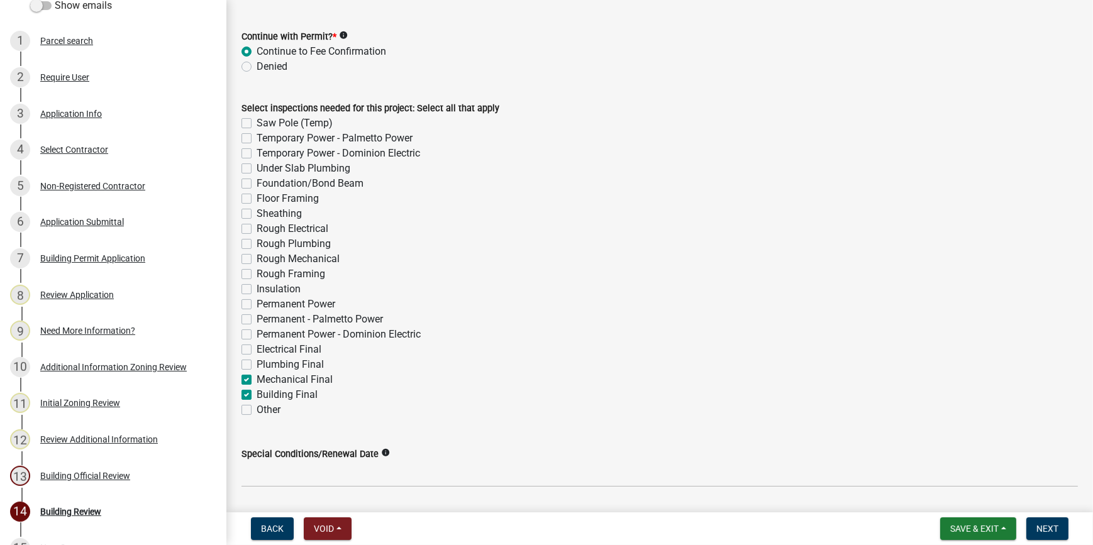
checkbox input "false"
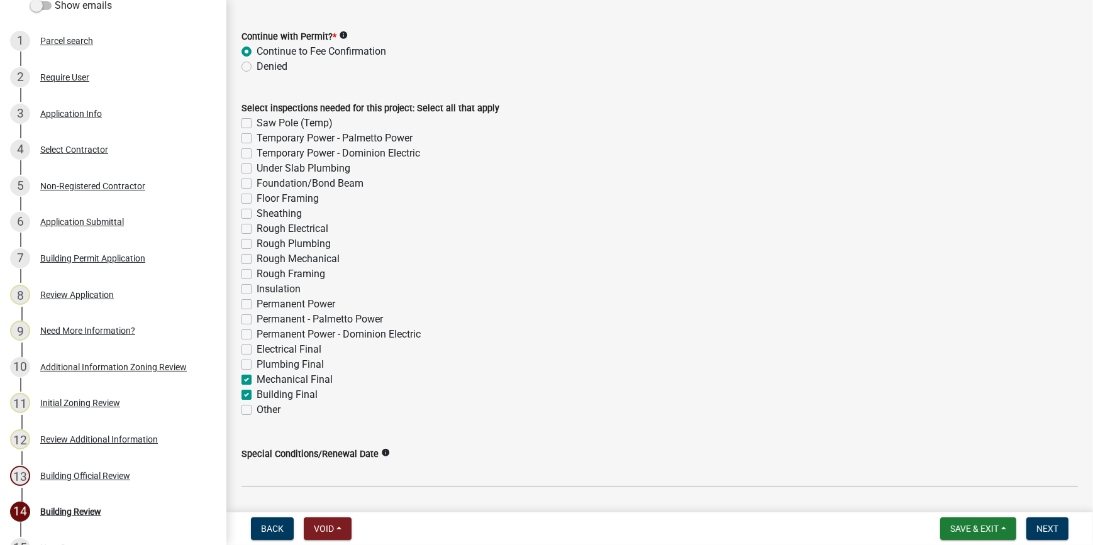
checkbox input "false"
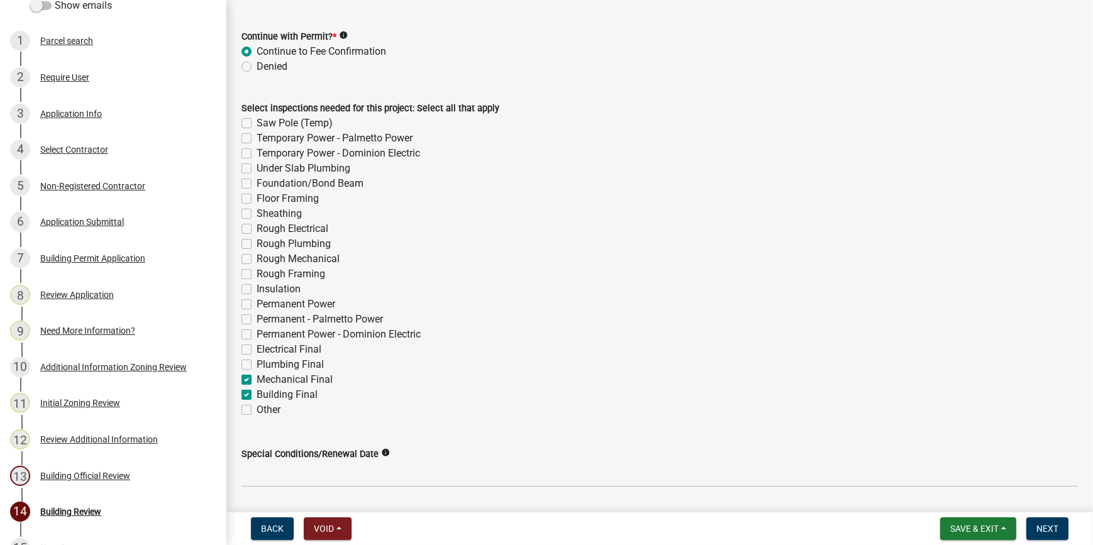
checkbox input "false"
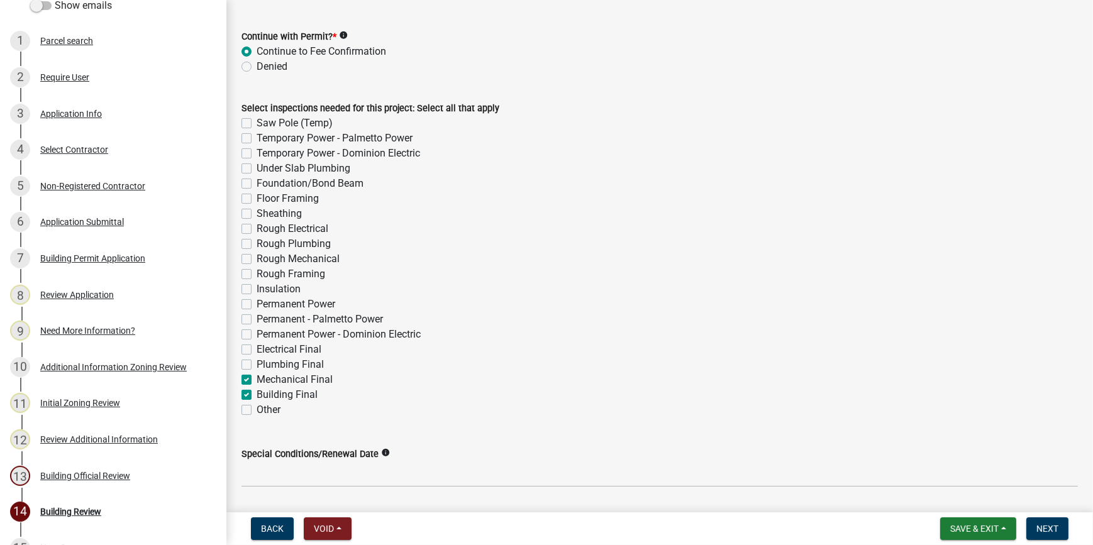
checkbox input "true"
checkbox input "false"
click at [257, 368] on label "Plumbing Final" at bounding box center [290, 364] width 67 height 15
click at [257, 365] on input "Plumbing Final" at bounding box center [261, 361] width 8 height 8
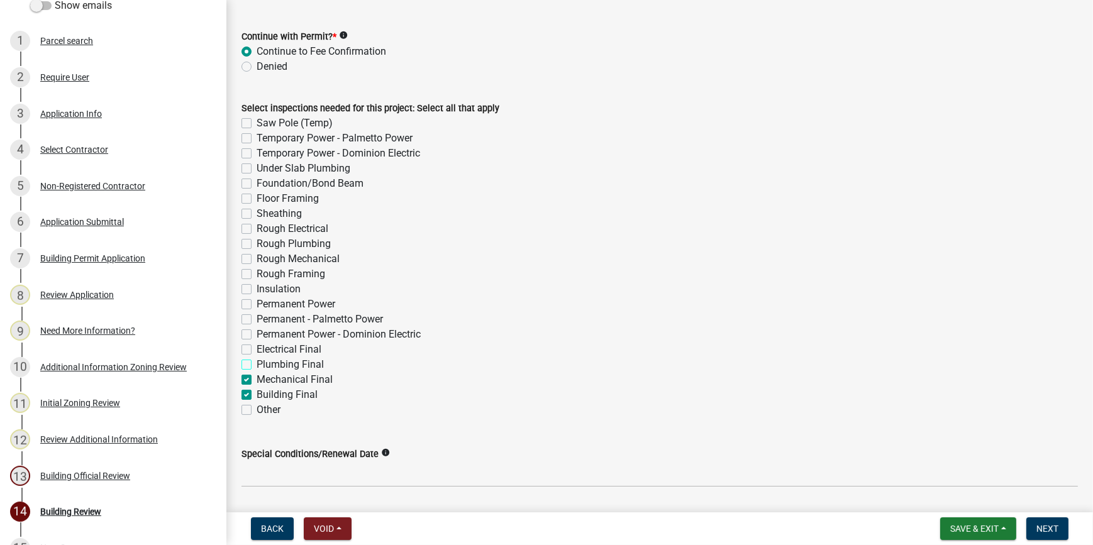
checkbox input "true"
checkbox input "false"
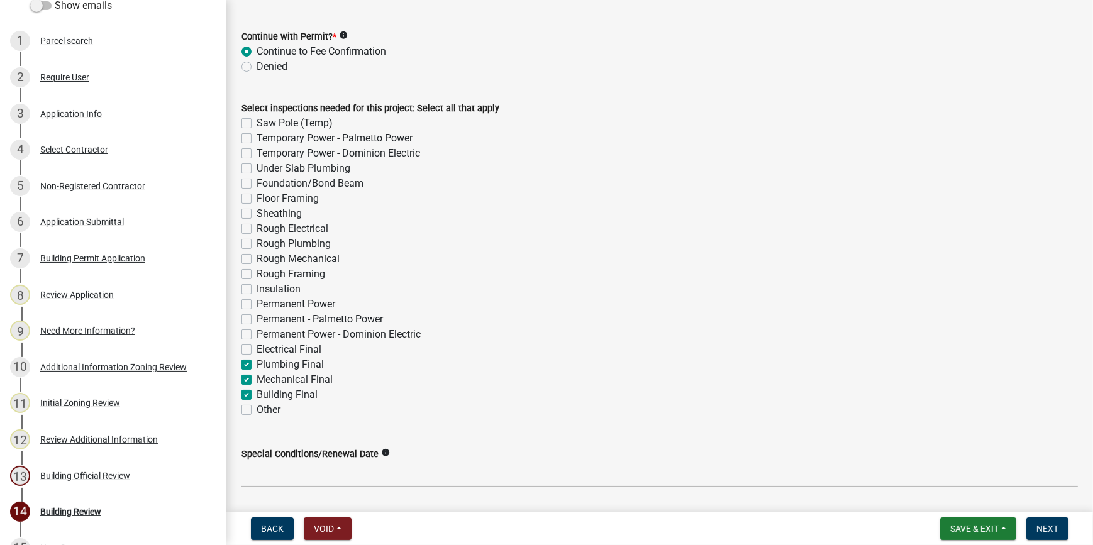
checkbox input "false"
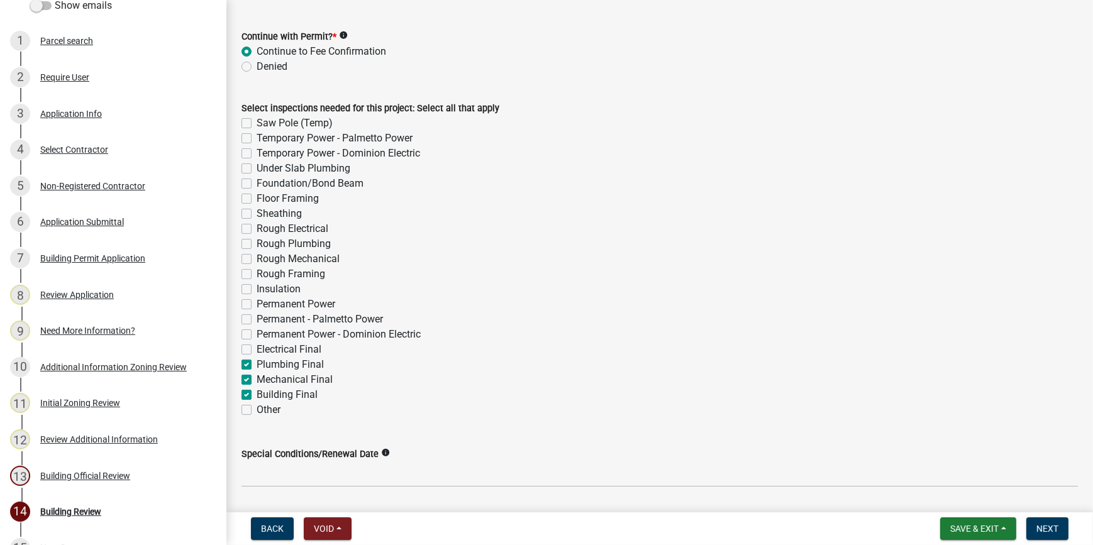
checkbox input "false"
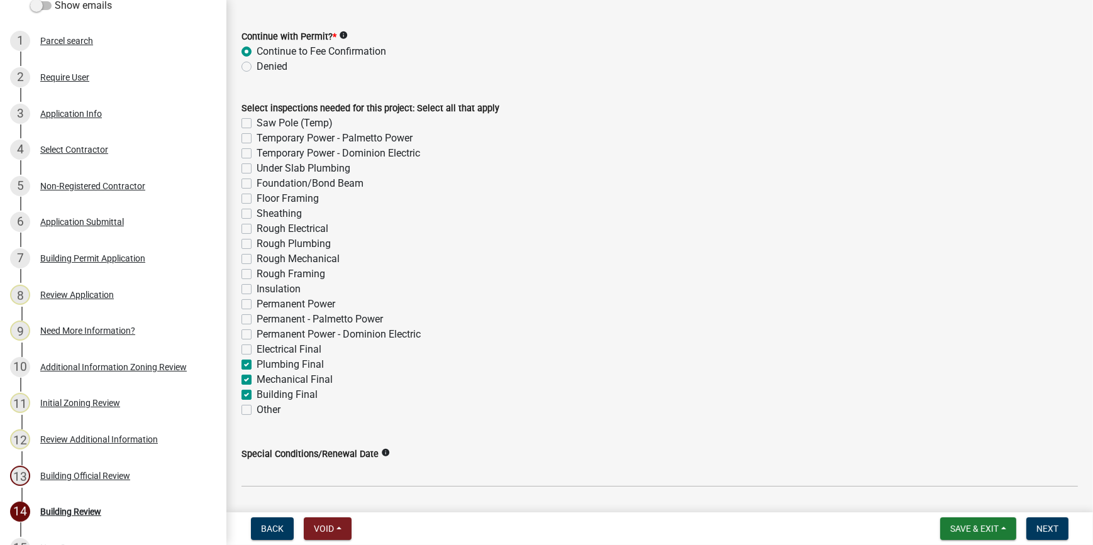
checkbox input "false"
checkbox input "true"
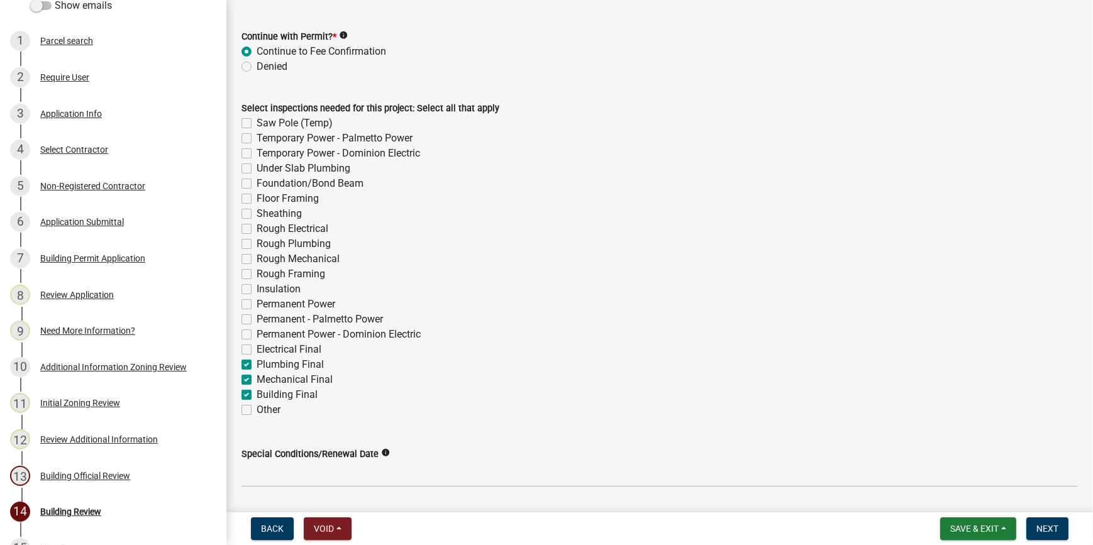
checkbox input "false"
click at [257, 352] on label "Electrical Final" at bounding box center [289, 349] width 65 height 15
click at [257, 350] on input "Electrical Final" at bounding box center [261, 346] width 8 height 8
checkbox input "true"
checkbox input "false"
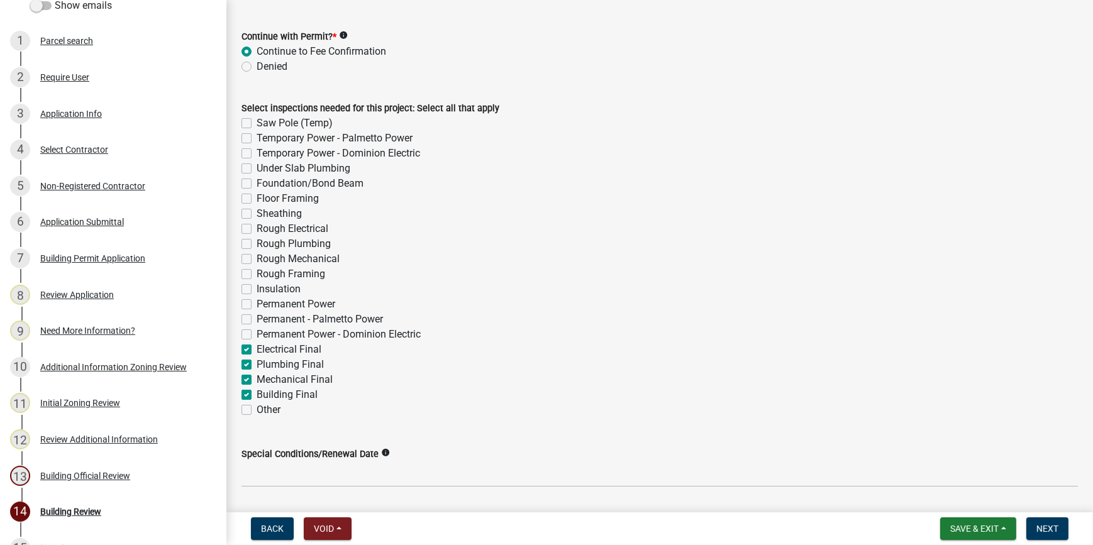
checkbox input "false"
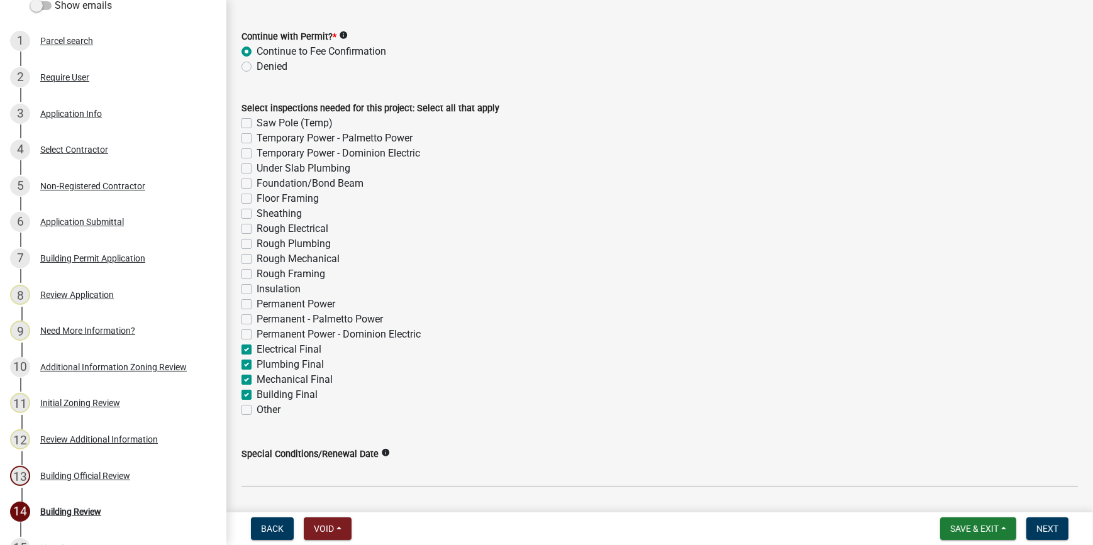
checkbox input "false"
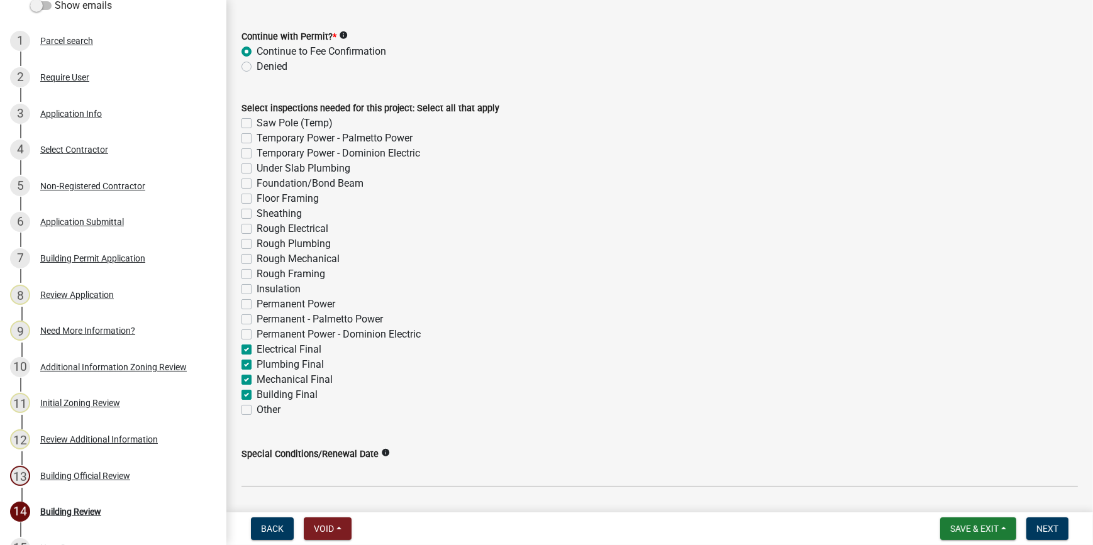
checkbox input "false"
checkbox input "true"
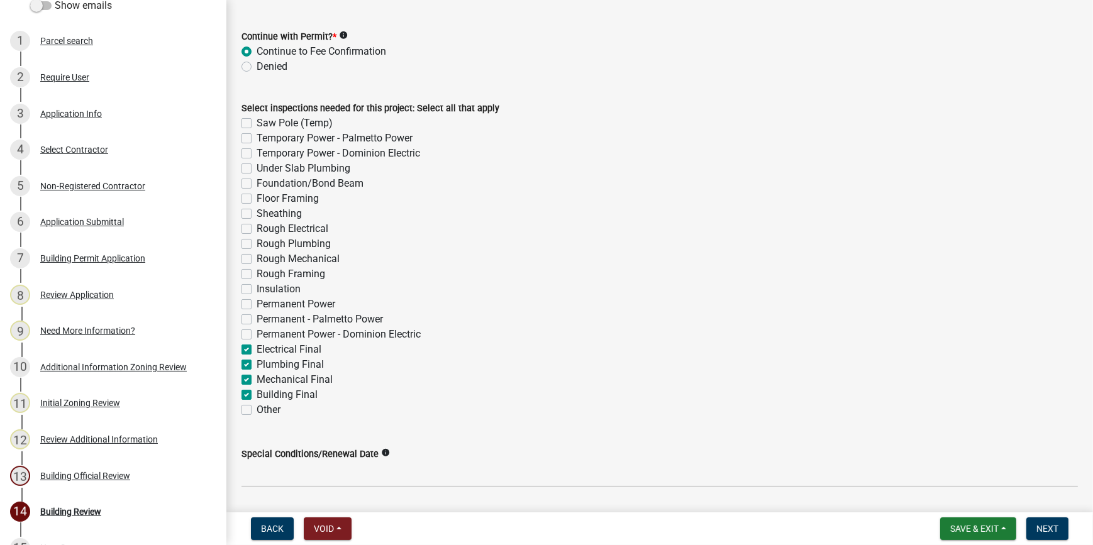
checkbox input "true"
checkbox input "false"
click at [257, 306] on label "Permanent Power" at bounding box center [296, 304] width 79 height 15
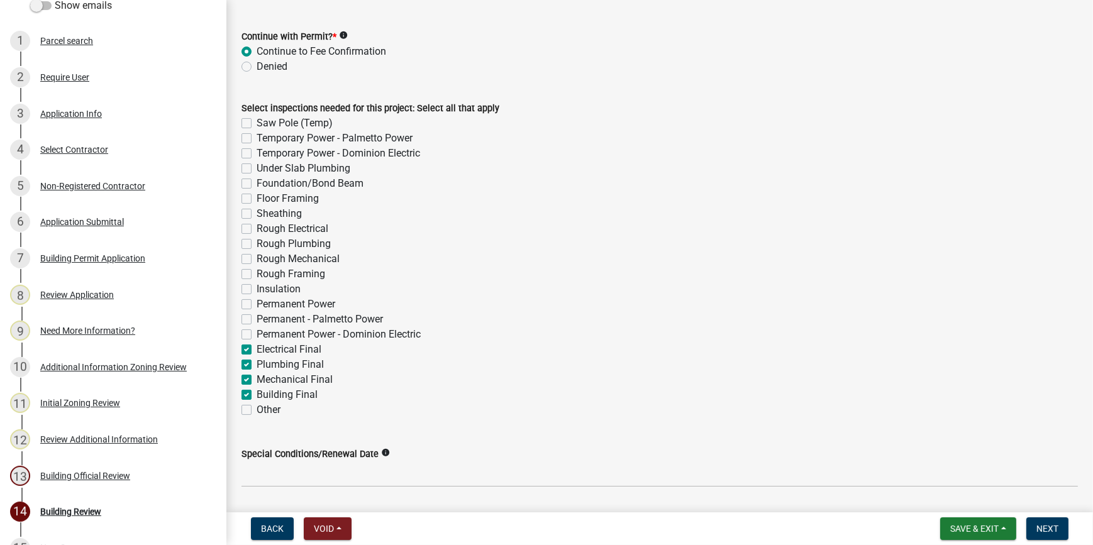
click at [257, 305] on input "Permanent Power" at bounding box center [261, 301] width 8 height 8
checkbox input "true"
checkbox input "false"
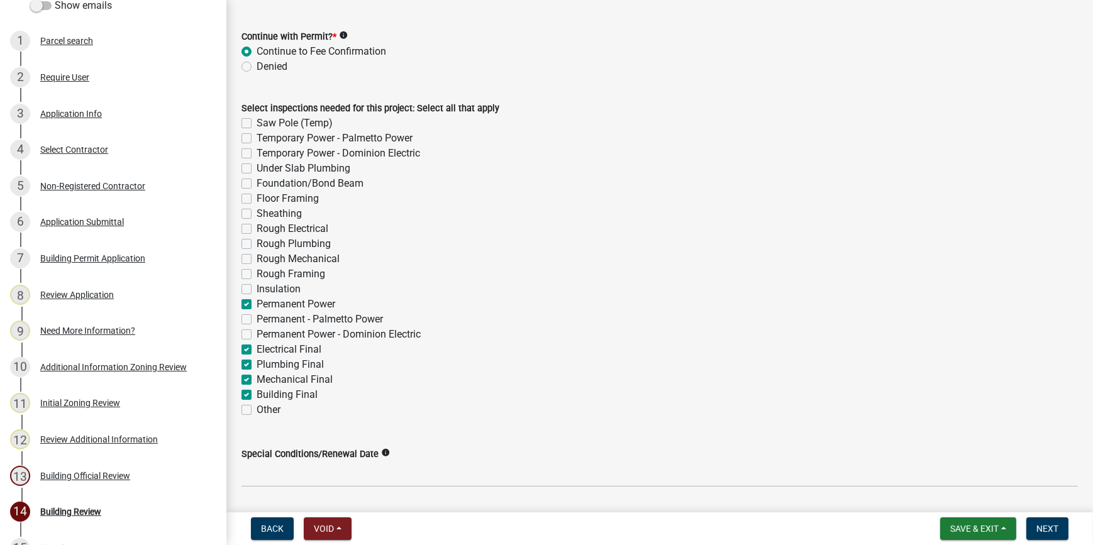
checkbox input "false"
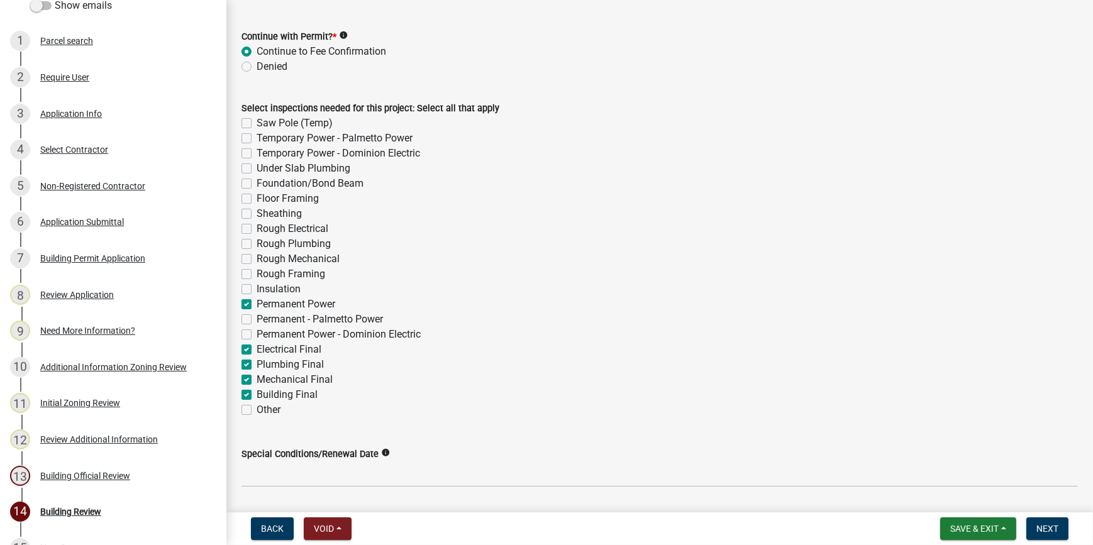
checkbox input "false"
checkbox input "true"
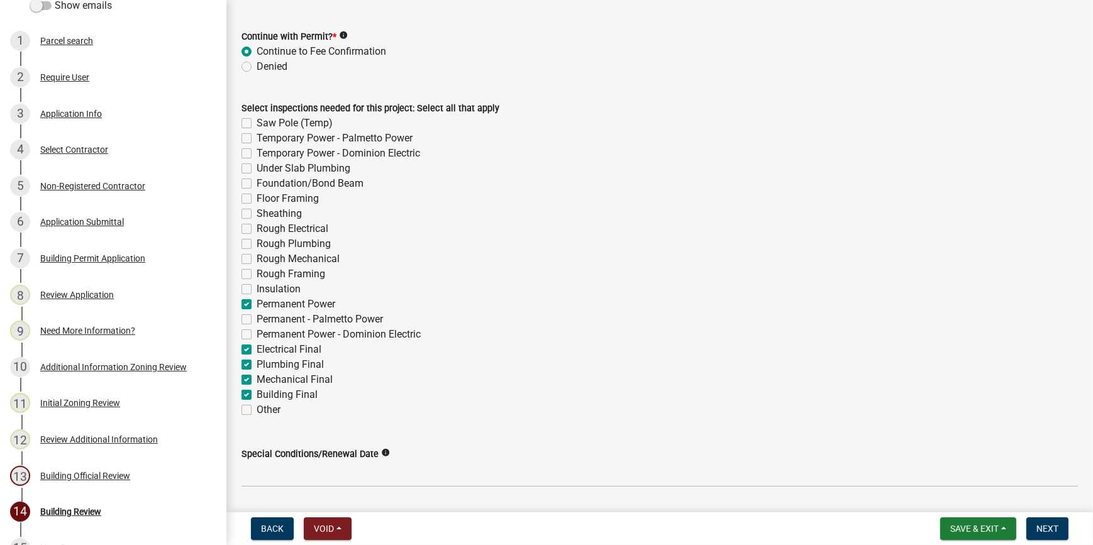
checkbox input "false"
checkbox input "true"
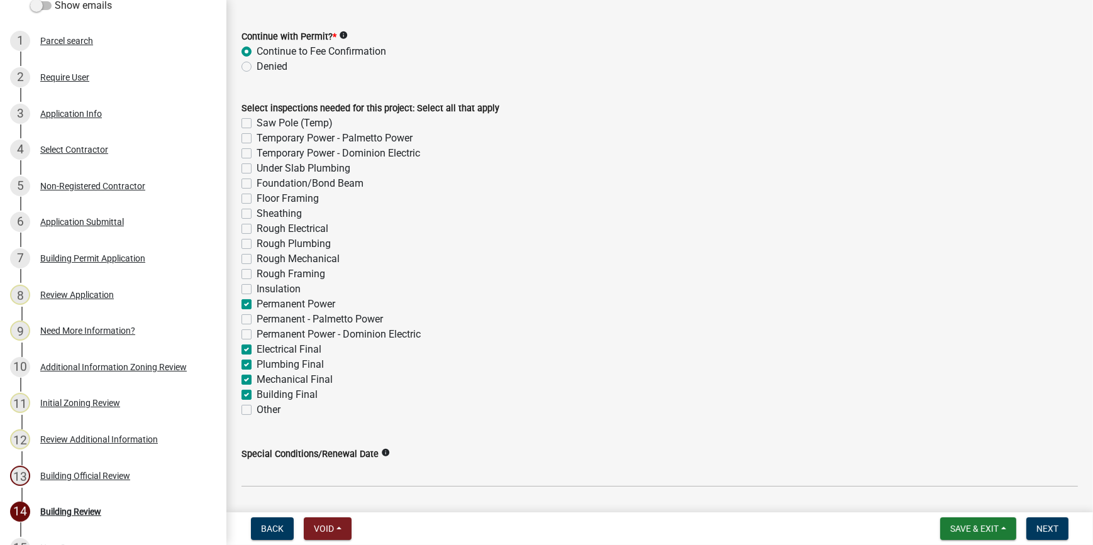
checkbox input "true"
checkbox input "false"
click at [257, 284] on label "Insulation" at bounding box center [279, 289] width 44 height 15
click at [257, 284] on input "Insulation" at bounding box center [261, 286] width 8 height 8
checkbox input "true"
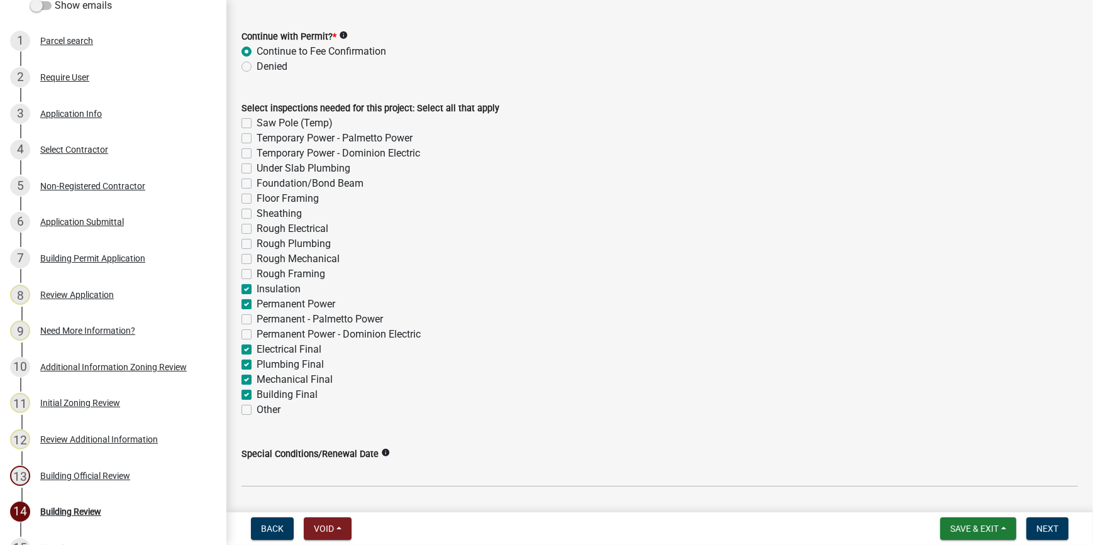
checkbox input "false"
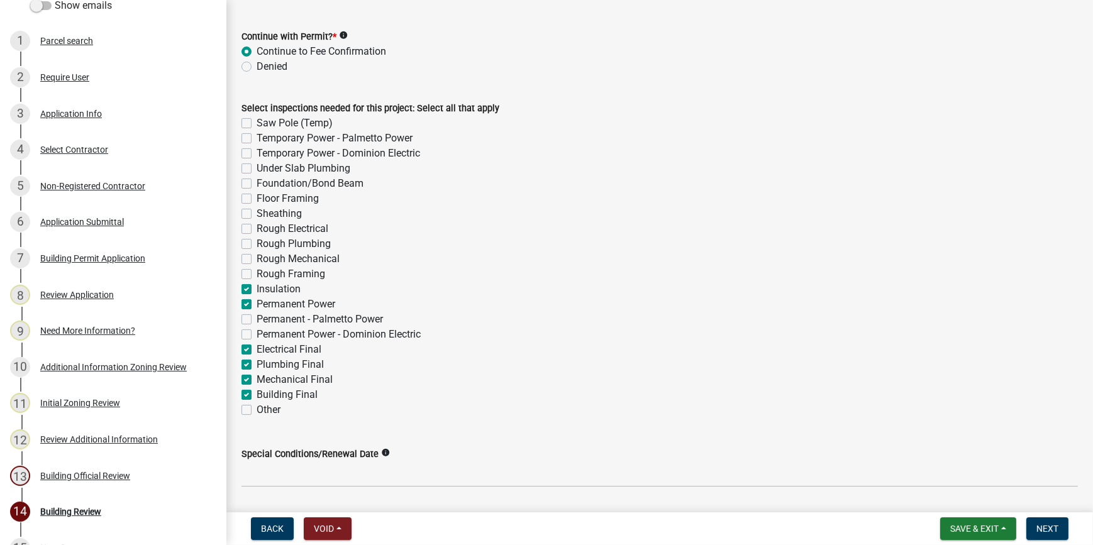
checkbox input "false"
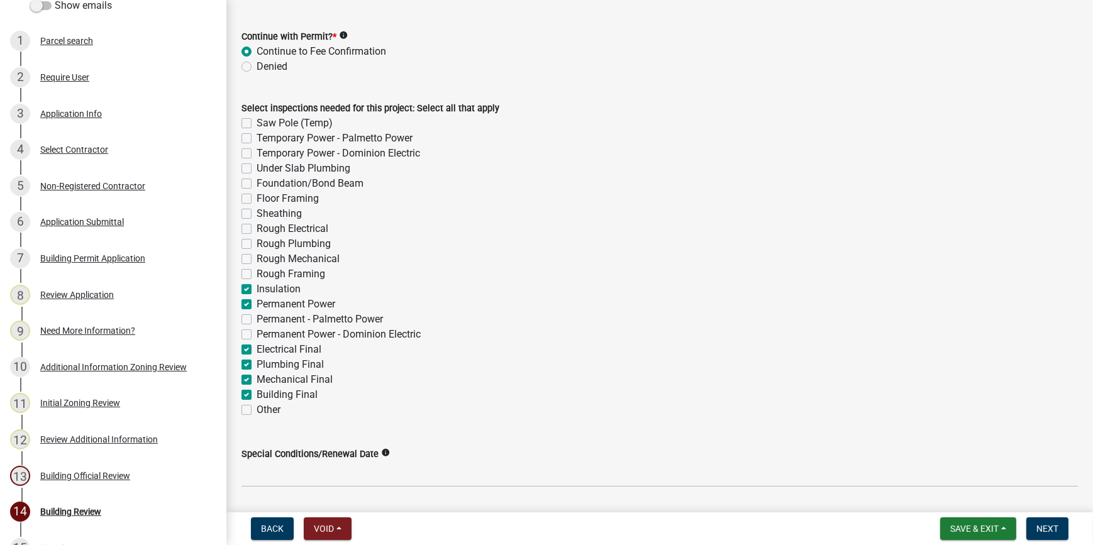
checkbox input "false"
checkbox input "true"
checkbox input "false"
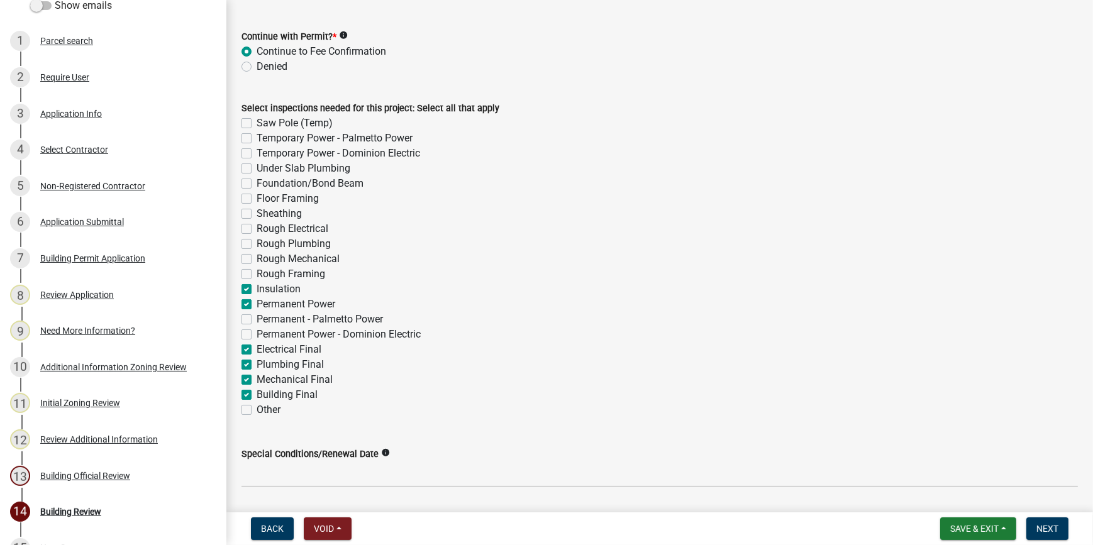
checkbox input "true"
checkbox input "false"
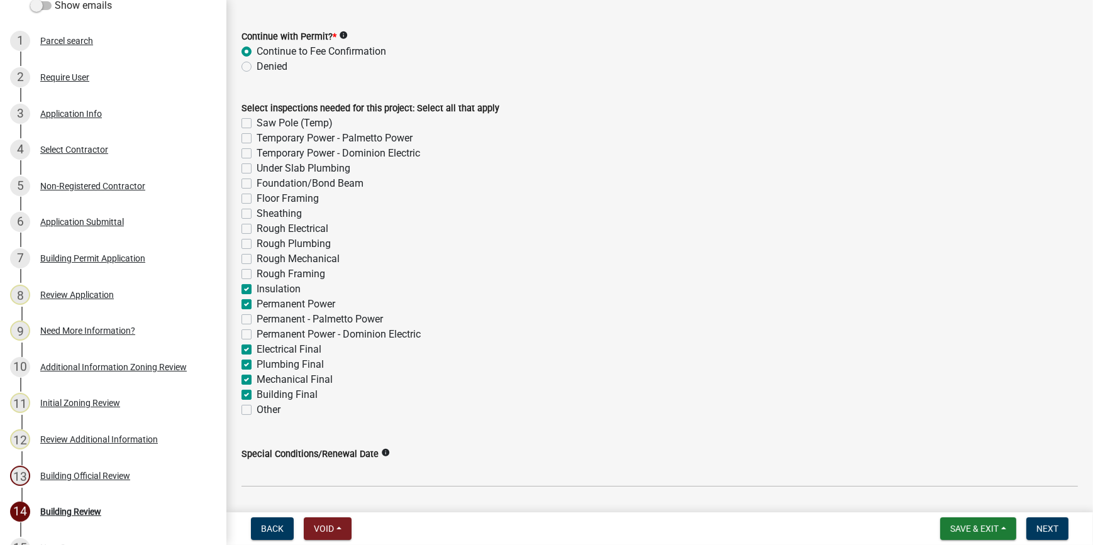
click at [257, 270] on label "Rough Framing" at bounding box center [291, 274] width 69 height 15
click at [257, 270] on input "Rough Framing" at bounding box center [261, 271] width 8 height 8
checkbox input "true"
checkbox input "false"
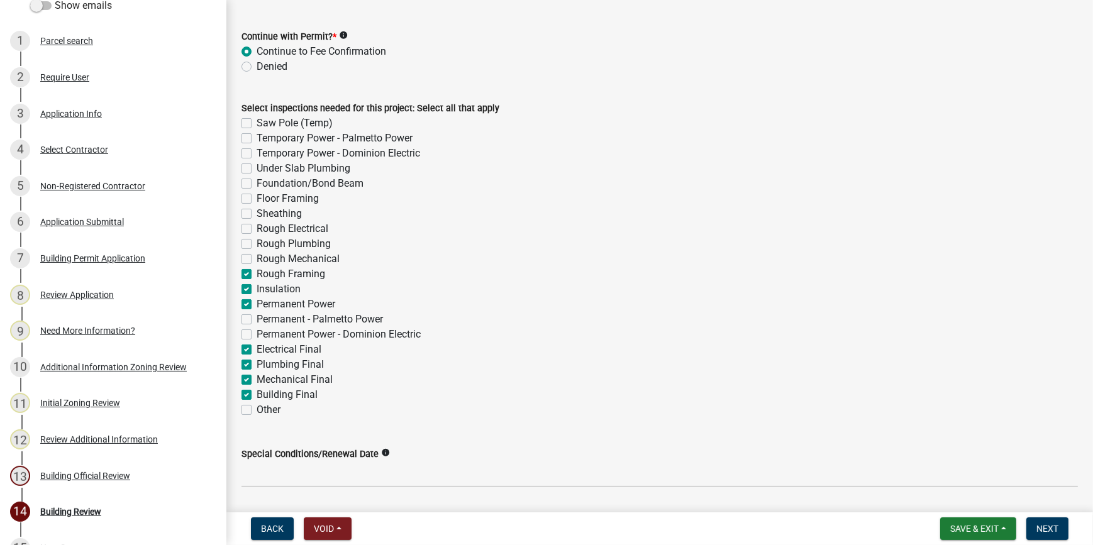
checkbox input "false"
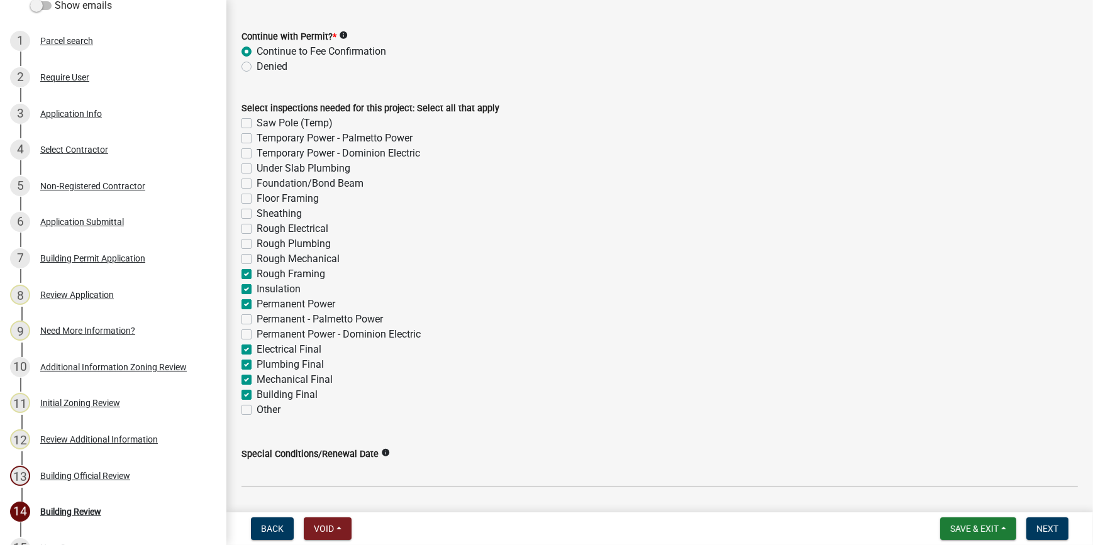
checkbox input "false"
checkbox input "true"
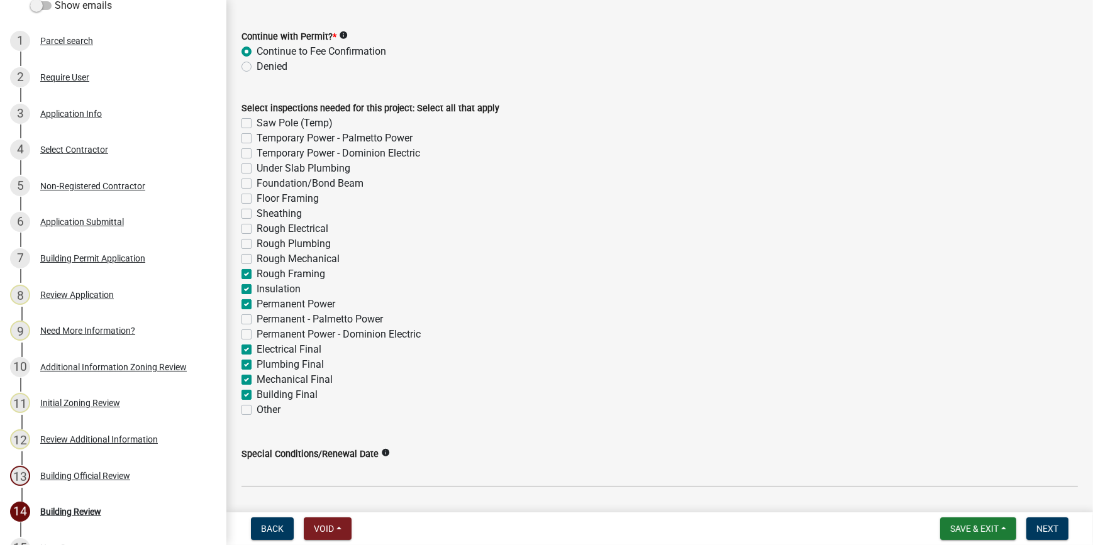
checkbox input "true"
checkbox input "false"
click at [257, 255] on label "Rough Mechanical" at bounding box center [298, 259] width 83 height 15
click at [257, 255] on input "Rough Mechanical" at bounding box center [261, 256] width 8 height 8
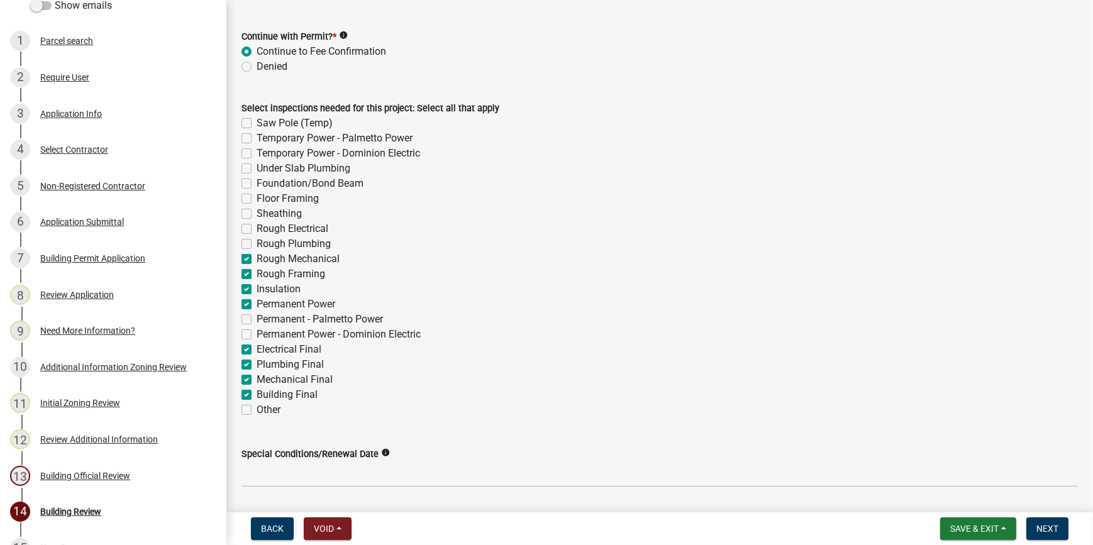
click at [257, 239] on label "Rough Plumbing" at bounding box center [294, 243] width 74 height 15
click at [257, 239] on input "Rough Plumbing" at bounding box center [261, 240] width 8 height 8
click at [257, 226] on label "Rough Electrical" at bounding box center [293, 228] width 72 height 15
click at [257, 226] on input "Rough Electrical" at bounding box center [261, 225] width 8 height 8
click at [257, 214] on label "Sheathing" at bounding box center [279, 213] width 45 height 15
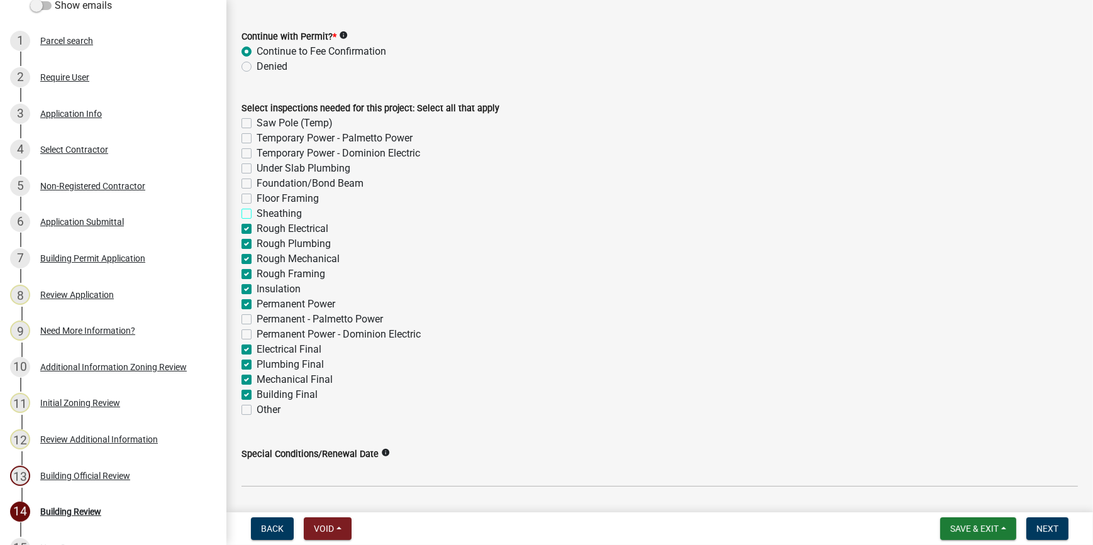
click at [257, 214] on input "Sheathing" at bounding box center [261, 210] width 8 height 8
click at [257, 183] on label "Foundation/Bond Beam" at bounding box center [310, 183] width 107 height 15
click at [257, 183] on input "Foundation/Bond Beam" at bounding box center [261, 180] width 8 height 8
click at [257, 169] on label "Under Slab Plumbing" at bounding box center [304, 168] width 94 height 15
click at [257, 169] on input "Under Slab Plumbing" at bounding box center [261, 165] width 8 height 8
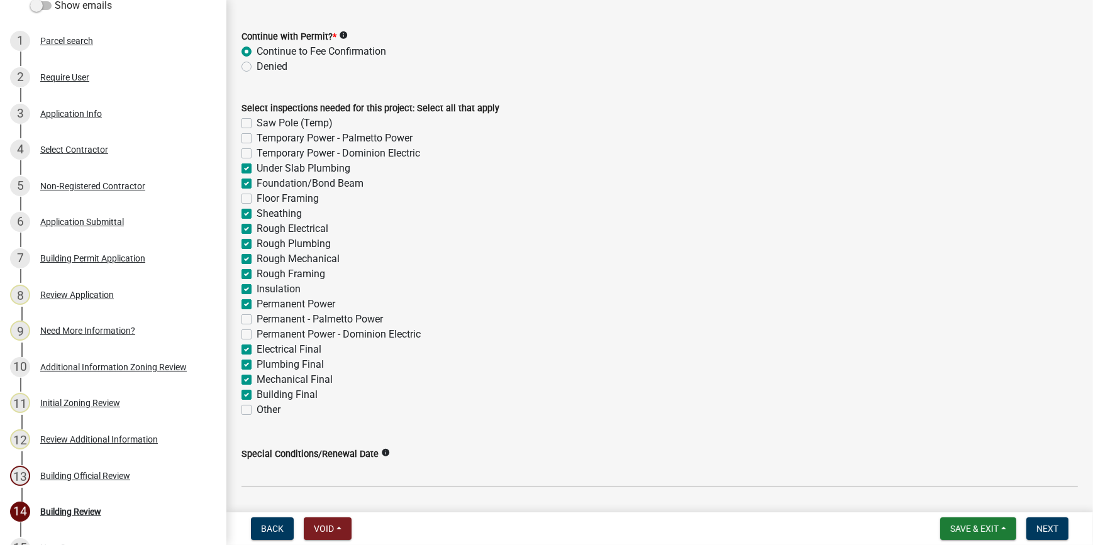
click at [257, 125] on label "Saw Pole (Temp)" at bounding box center [295, 123] width 76 height 15
click at [257, 124] on input "Saw Pole (Temp)" at bounding box center [261, 120] width 8 height 8
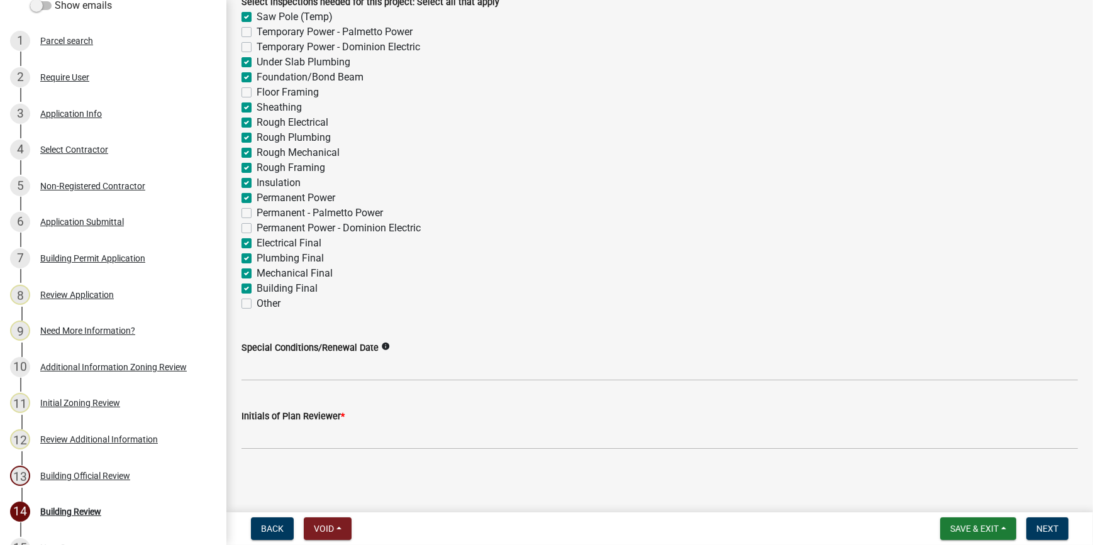
scroll to position [163, 0]
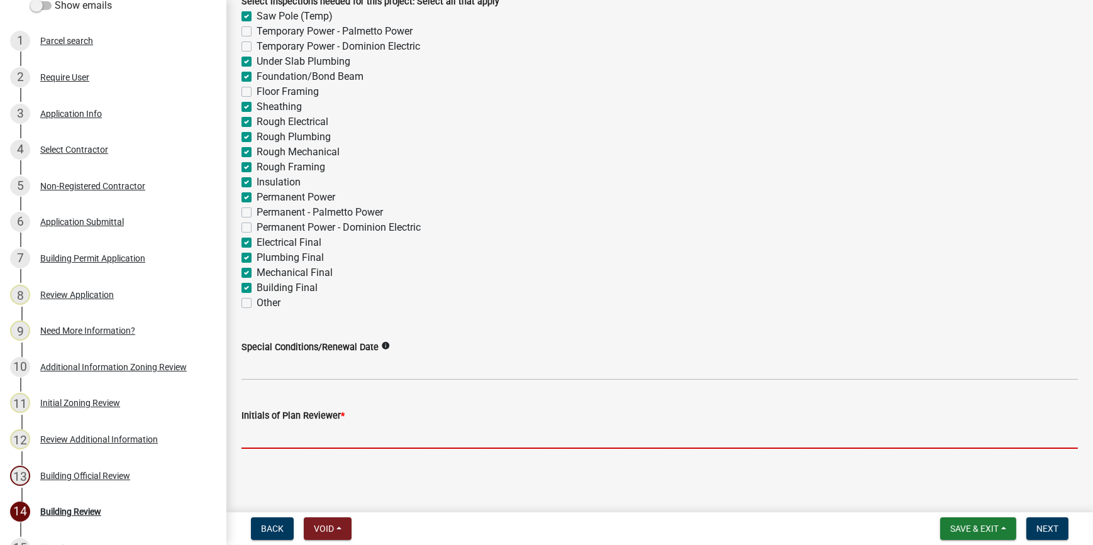
click at [293, 436] on input "Initials of Plan Reviewer *" at bounding box center [659, 436] width 836 height 26
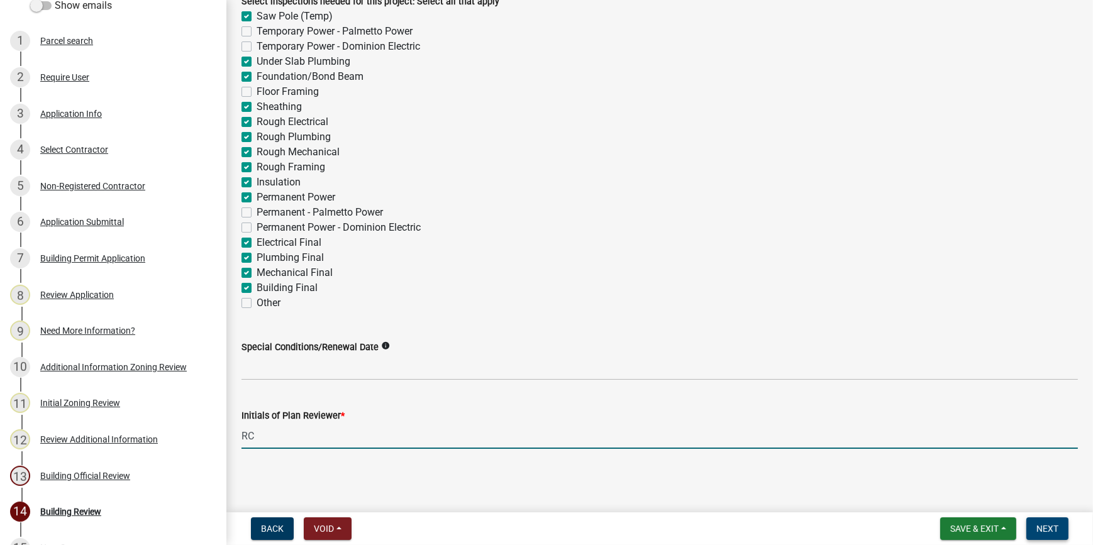
click at [1059, 533] on button "Next" at bounding box center [1047, 529] width 42 height 23
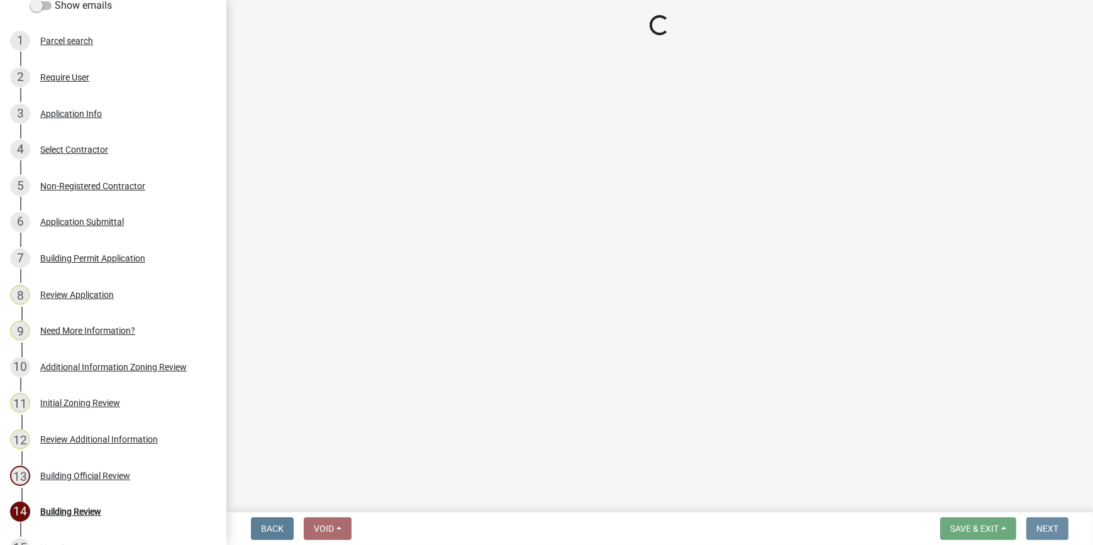
scroll to position [0, 0]
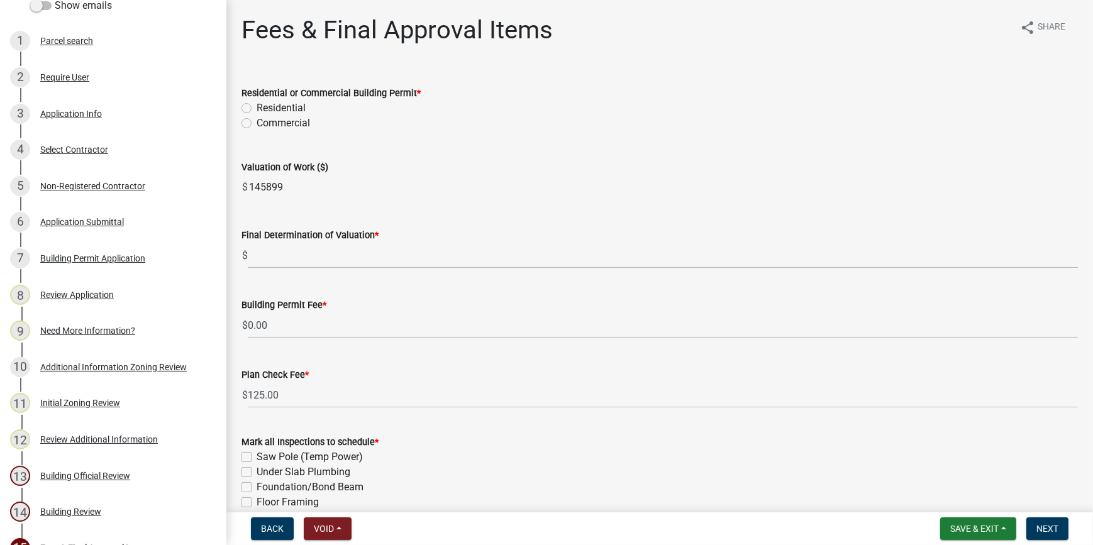
click at [257, 106] on label "Residential" at bounding box center [281, 108] width 49 height 15
click at [257, 106] on input "Residential" at bounding box center [261, 105] width 8 height 8
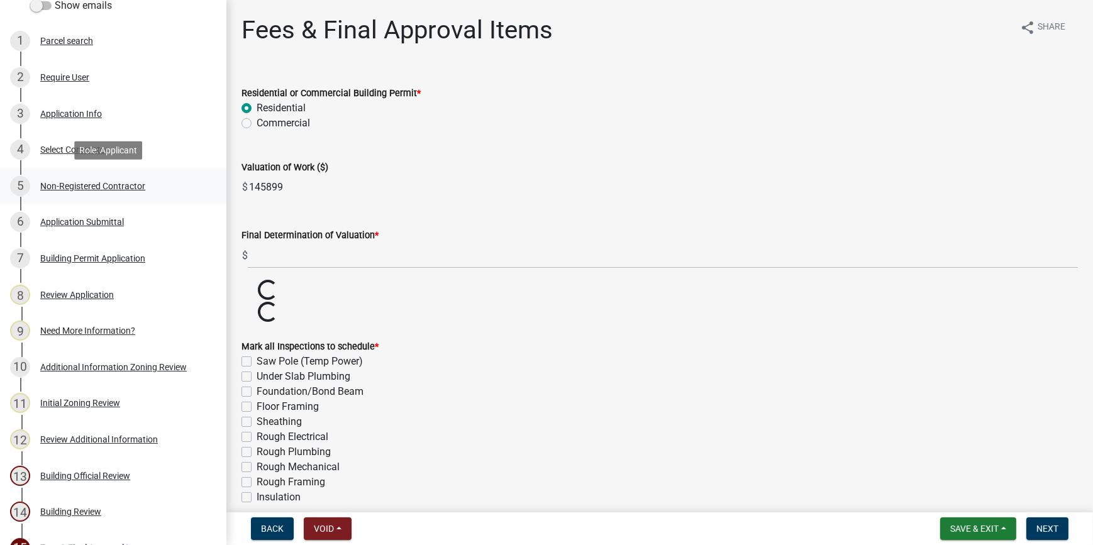
drag, startPoint x: 294, startPoint y: 182, endPoint x: 216, endPoint y: 185, distance: 78.0
click at [216, 185] on div "Jasper County Building Permit 479819 Edit View Summary Notes Show emails 1 Parc…" at bounding box center [546, 272] width 1093 height 545
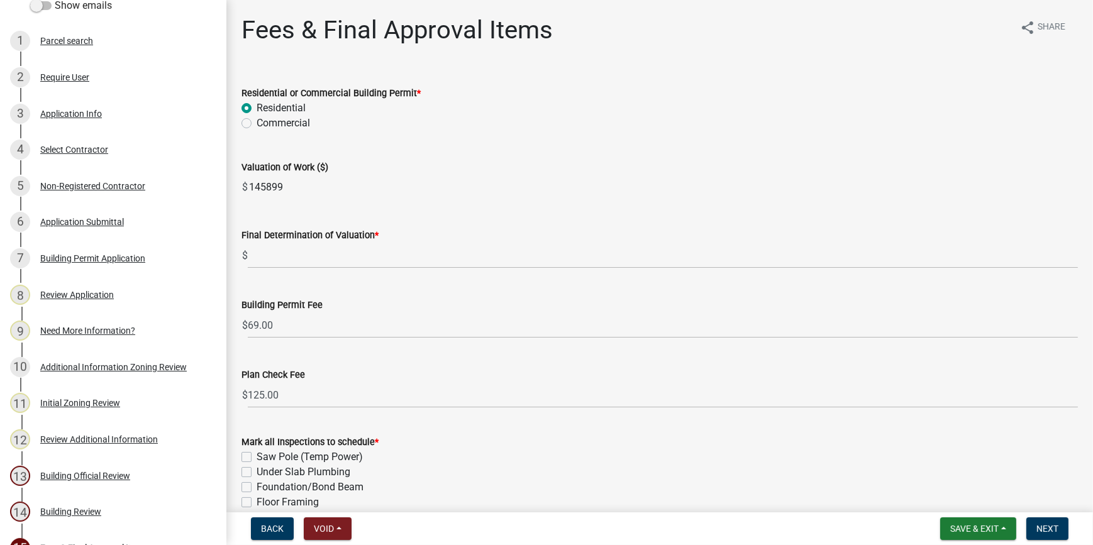
drag, startPoint x: 318, startPoint y: 271, endPoint x: 320, endPoint y: 263, distance: 7.8
click at [318, 269] on wm-data-entity-input "Final Determination of Valuation * $" at bounding box center [659, 245] width 836 height 70
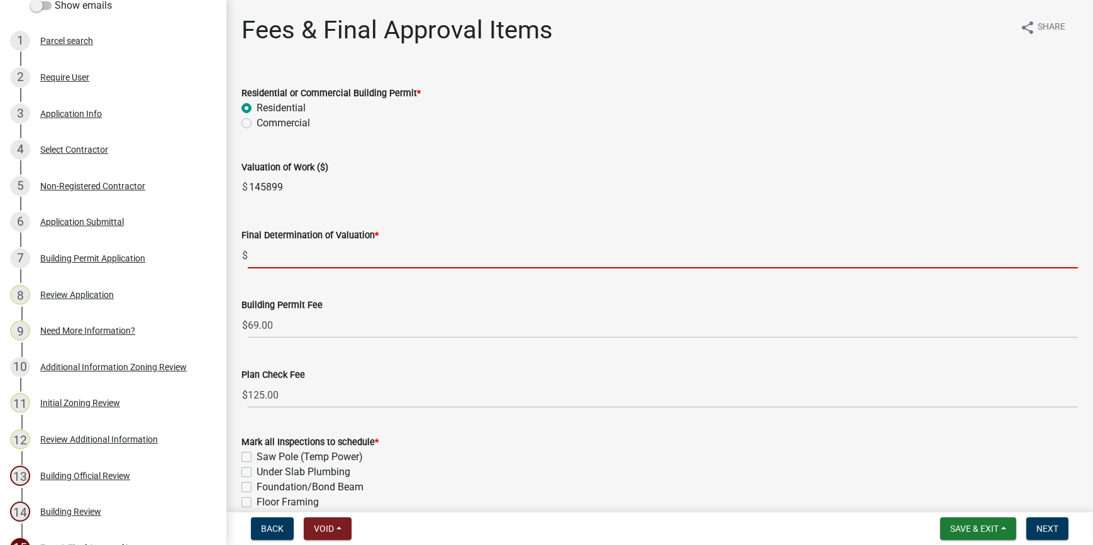
click at [322, 253] on input "text" at bounding box center [663, 256] width 830 height 26
paste input "145899"
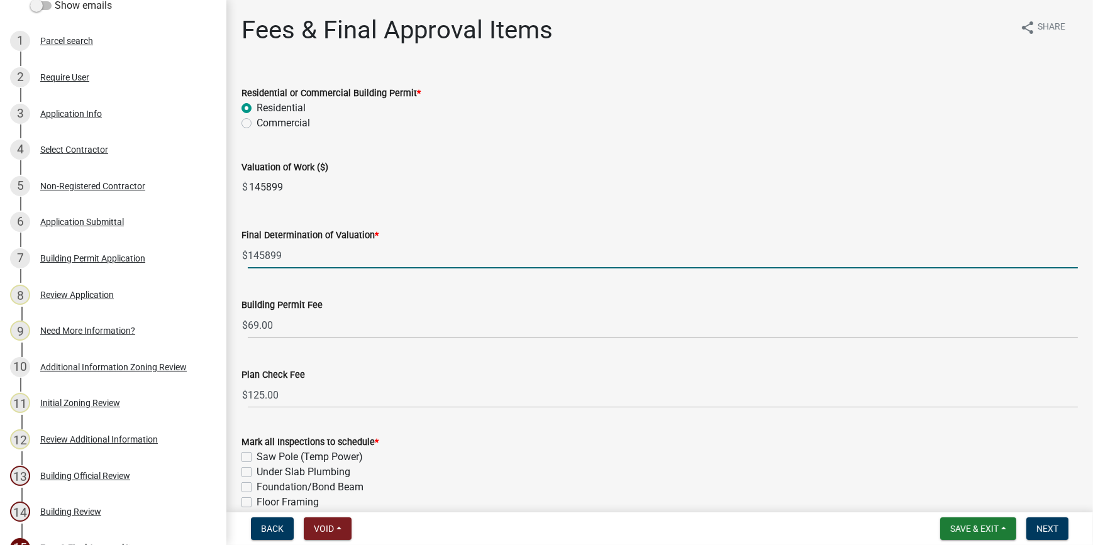
click at [562, 189] on input "145899" at bounding box center [663, 187] width 830 height 25
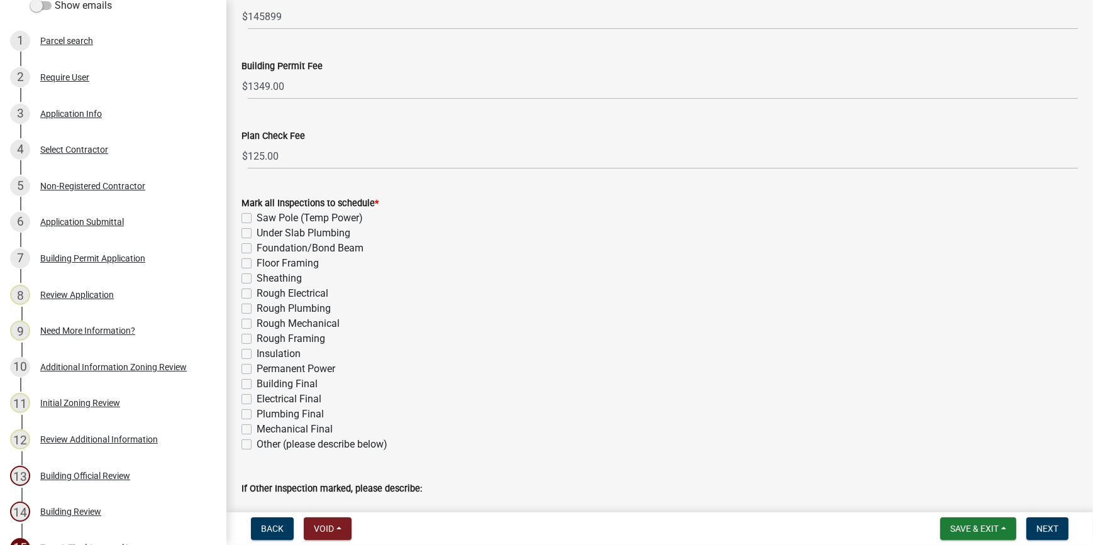
scroll to position [285, 0]
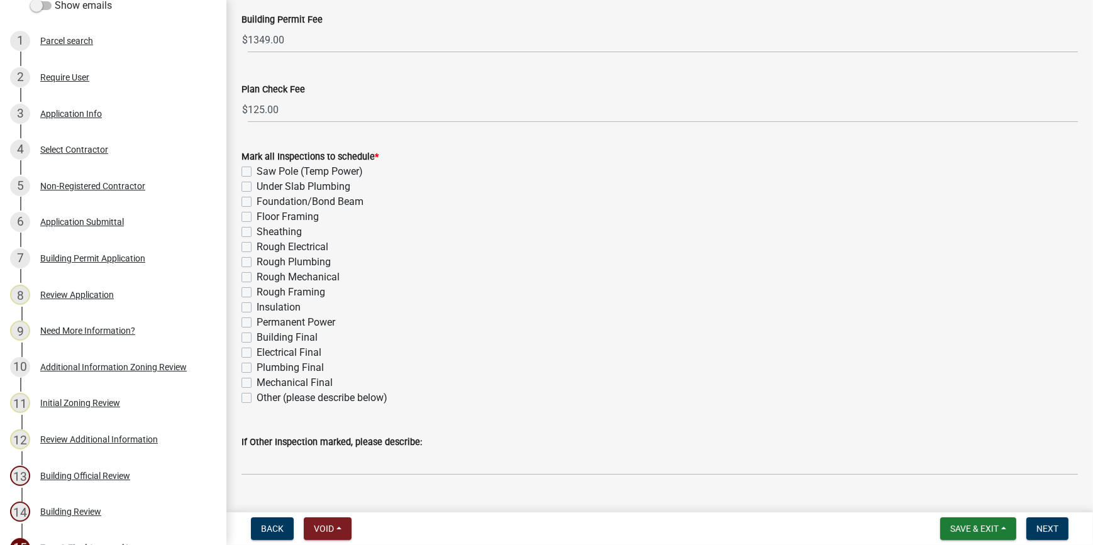
click at [257, 201] on label "Foundation/Bond Beam" at bounding box center [310, 201] width 107 height 15
click at [257, 201] on input "Foundation/Bond Beam" at bounding box center [261, 198] width 8 height 8
click at [257, 186] on label "Under Slab Plumbing" at bounding box center [304, 186] width 94 height 15
click at [257, 186] on input "Under Slab Plumbing" at bounding box center [261, 183] width 8 height 8
click at [257, 173] on label "Saw Pole (Temp Power)" at bounding box center [310, 171] width 106 height 15
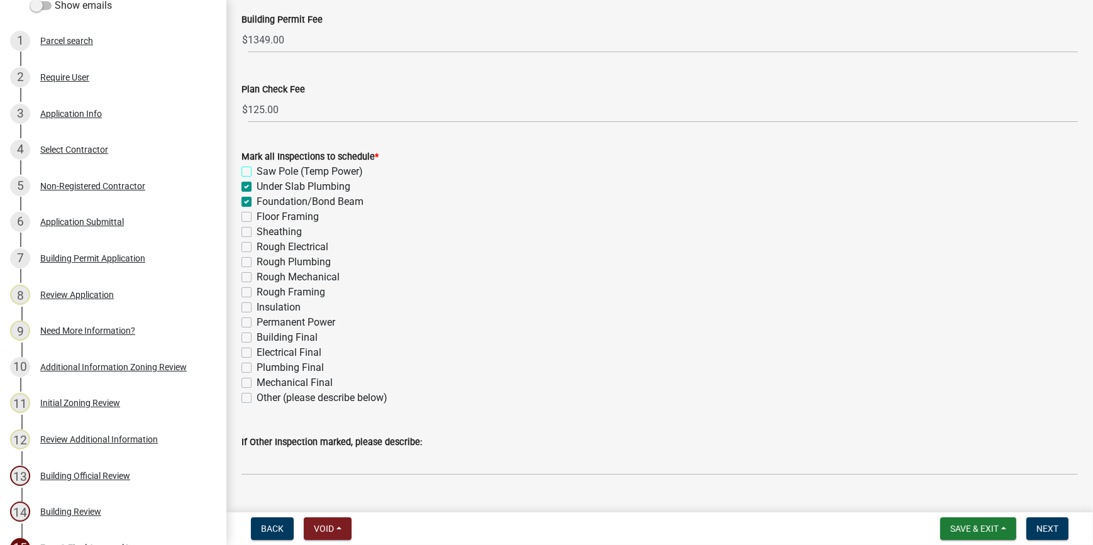
click at [257, 172] on input "Saw Pole (Temp Power)" at bounding box center [261, 168] width 8 height 8
click at [257, 231] on label "Sheathing" at bounding box center [279, 231] width 45 height 15
click at [257, 231] on input "Sheathing" at bounding box center [261, 228] width 8 height 8
click at [257, 243] on label "Rough Electrical" at bounding box center [293, 247] width 72 height 15
click at [257, 243] on input "Rough Electrical" at bounding box center [261, 244] width 8 height 8
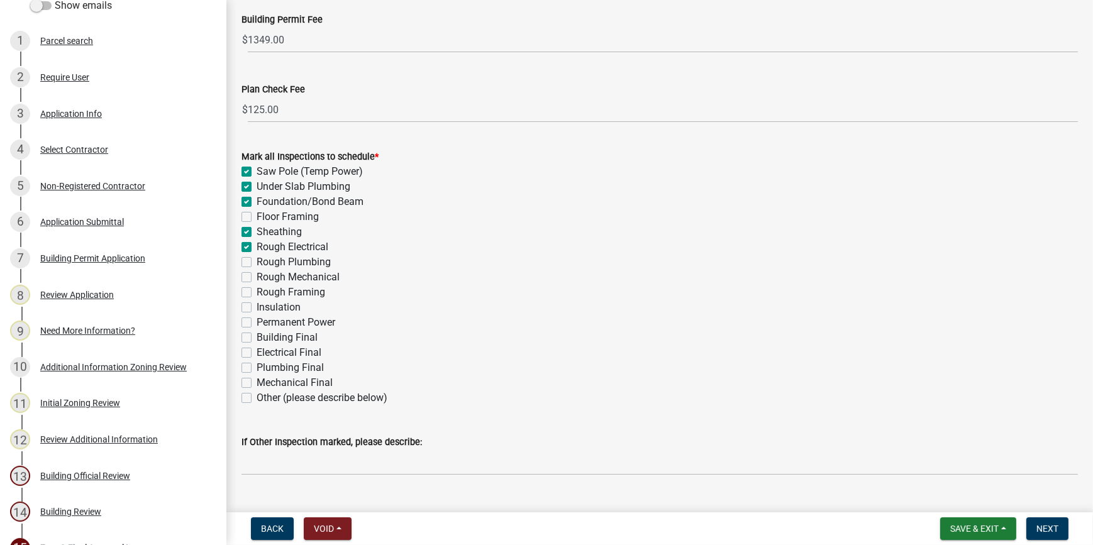
click at [257, 258] on label "Rough Plumbing" at bounding box center [294, 262] width 74 height 15
click at [257, 258] on input "Rough Plumbing" at bounding box center [261, 259] width 8 height 8
click at [257, 276] on label "Rough Mechanical" at bounding box center [298, 277] width 83 height 15
click at [257, 276] on input "Rough Mechanical" at bounding box center [261, 274] width 8 height 8
click at [257, 294] on label "Rough Framing" at bounding box center [291, 292] width 69 height 15
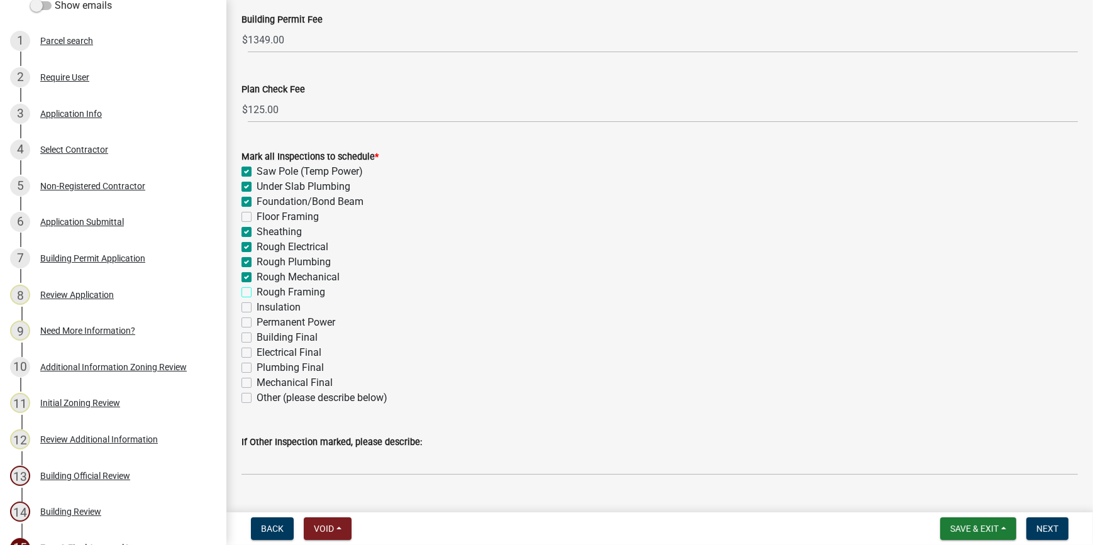
click at [257, 293] on input "Rough Framing" at bounding box center [261, 289] width 8 height 8
click at [257, 304] on label "Insulation" at bounding box center [279, 307] width 44 height 15
click at [257, 304] on input "Insulation" at bounding box center [261, 304] width 8 height 8
click at [257, 320] on label "Permanent Power" at bounding box center [296, 322] width 79 height 15
click at [257, 320] on input "Permanent Power" at bounding box center [261, 319] width 8 height 8
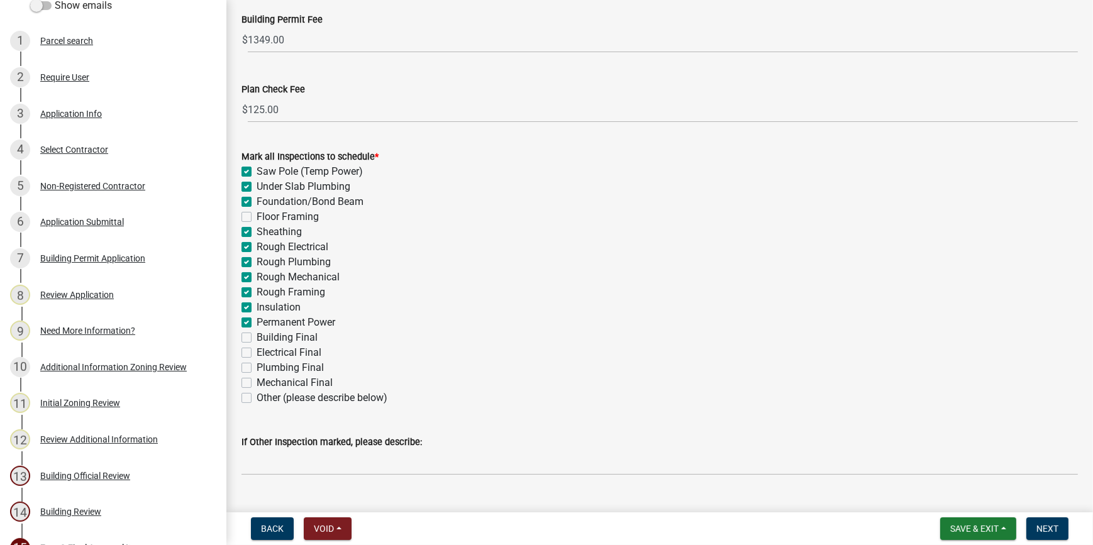
click at [257, 337] on label "Building Final" at bounding box center [287, 337] width 61 height 15
click at [257, 337] on input "Building Final" at bounding box center [261, 334] width 8 height 8
click at [257, 356] on label "Electrical Final" at bounding box center [289, 352] width 65 height 15
click at [257, 353] on input "Electrical Final" at bounding box center [261, 349] width 8 height 8
click at [257, 367] on label "Plumbing Final" at bounding box center [290, 367] width 67 height 15
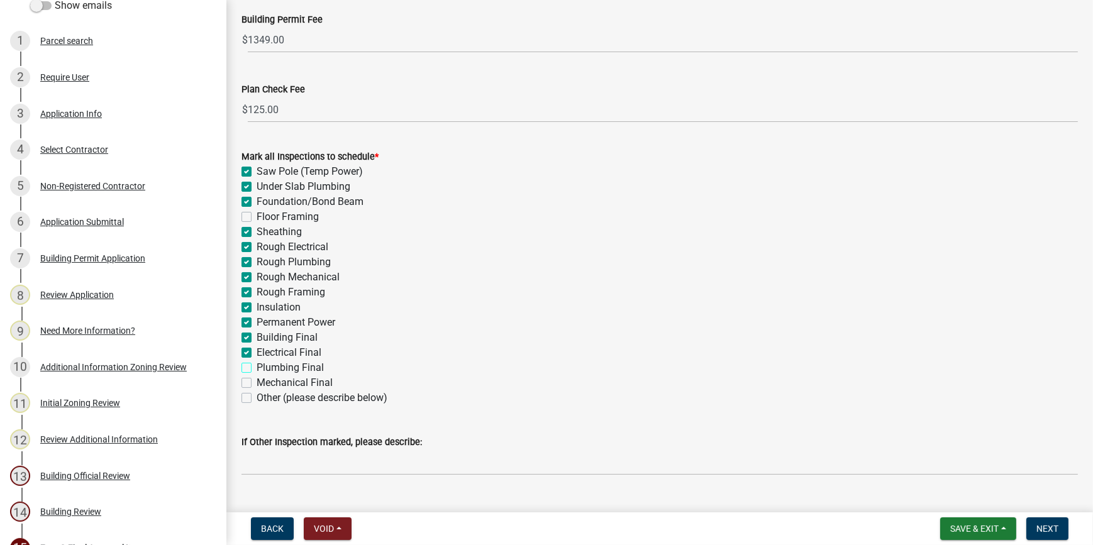
click at [257, 367] on input "Plumbing Final" at bounding box center [261, 364] width 8 height 8
click at [257, 383] on label "Mechanical Final" at bounding box center [295, 382] width 76 height 15
click at [257, 383] on input "Mechanical Final" at bounding box center [261, 379] width 8 height 8
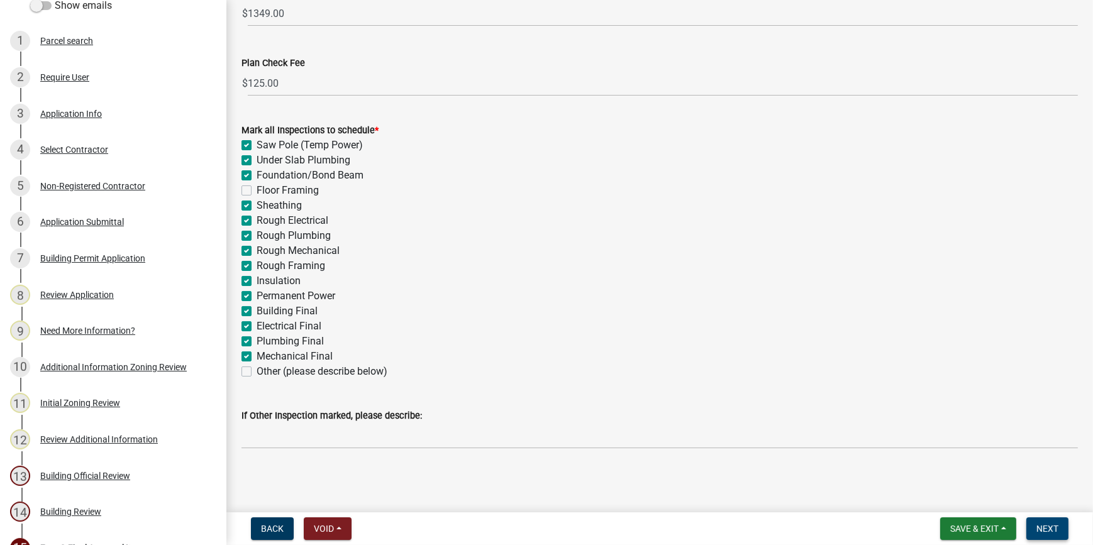
click at [1051, 528] on span "Next" at bounding box center [1047, 529] width 22 height 10
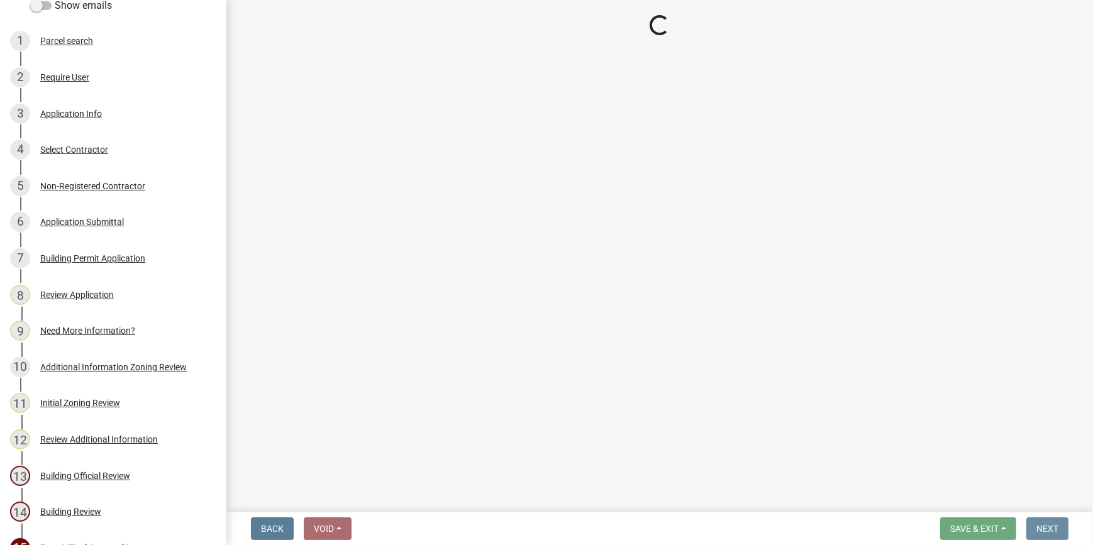
scroll to position [0, 0]
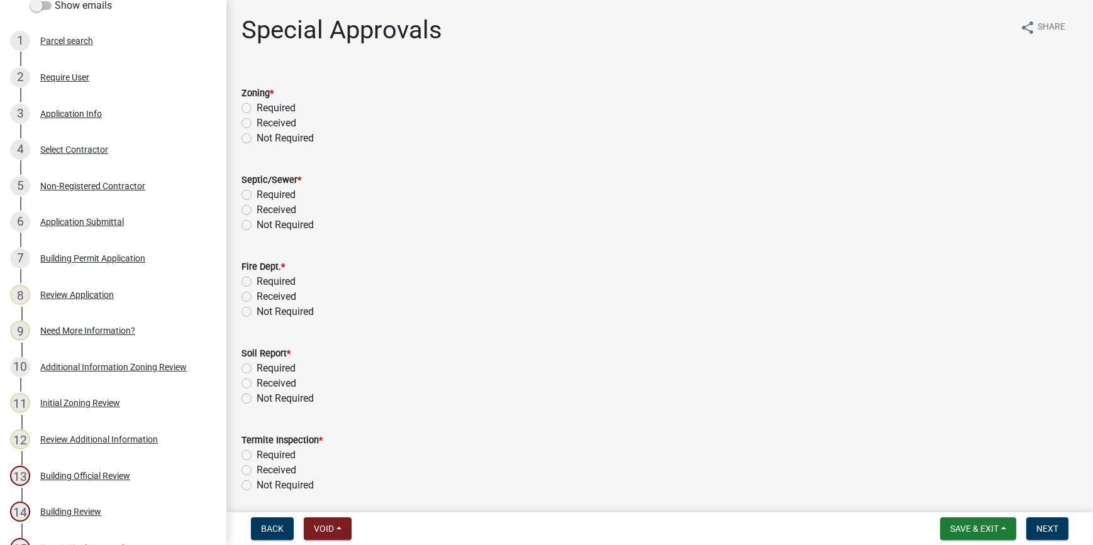
click at [257, 121] on label "Received" at bounding box center [277, 123] width 40 height 15
click at [257, 121] on input "Received" at bounding box center [261, 120] width 8 height 8
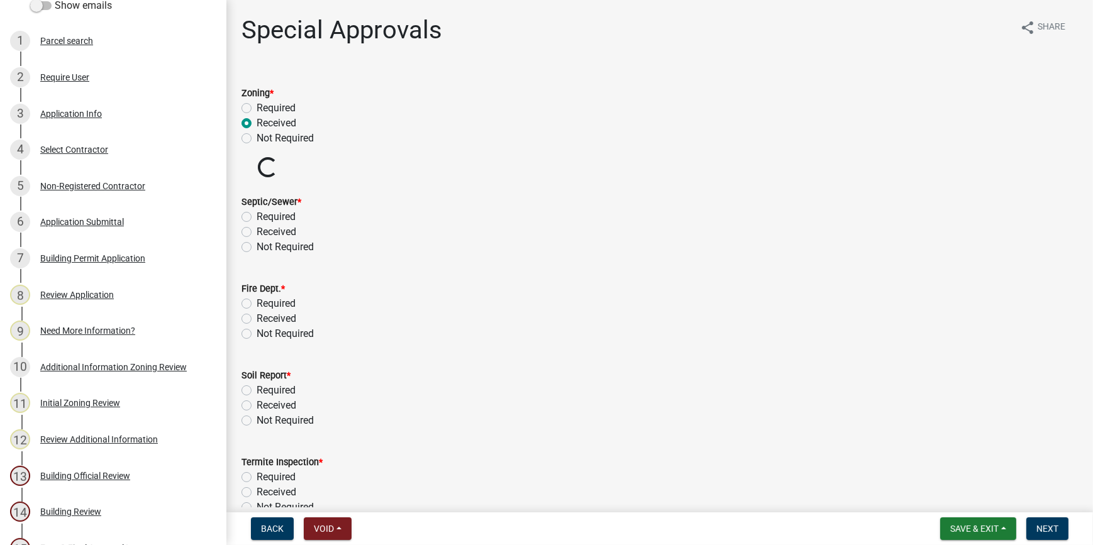
click at [257, 230] on label "Received" at bounding box center [277, 231] width 40 height 15
click at [257, 230] on input "Received" at bounding box center [261, 228] width 8 height 8
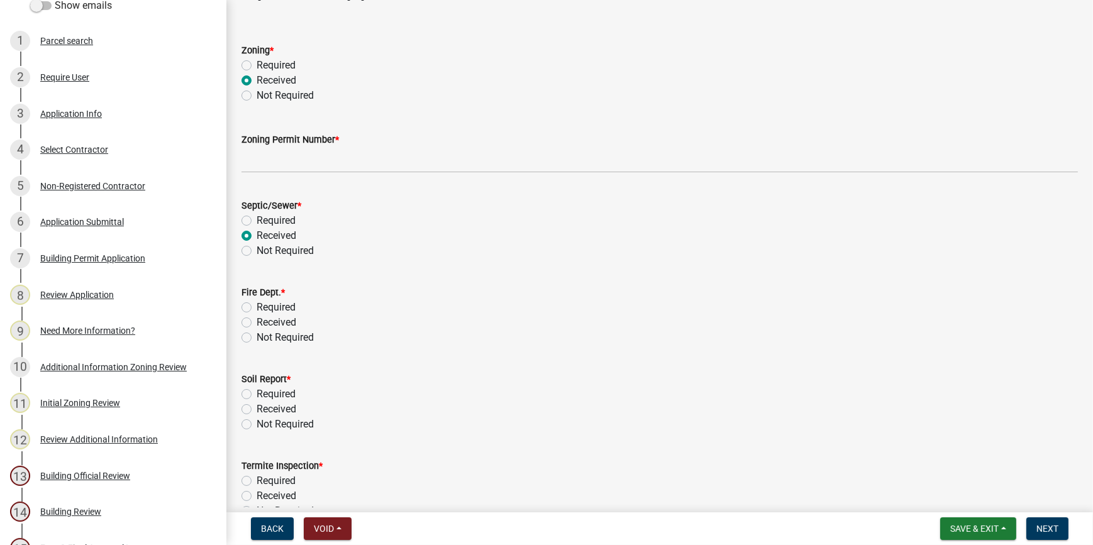
scroll to position [114, 0]
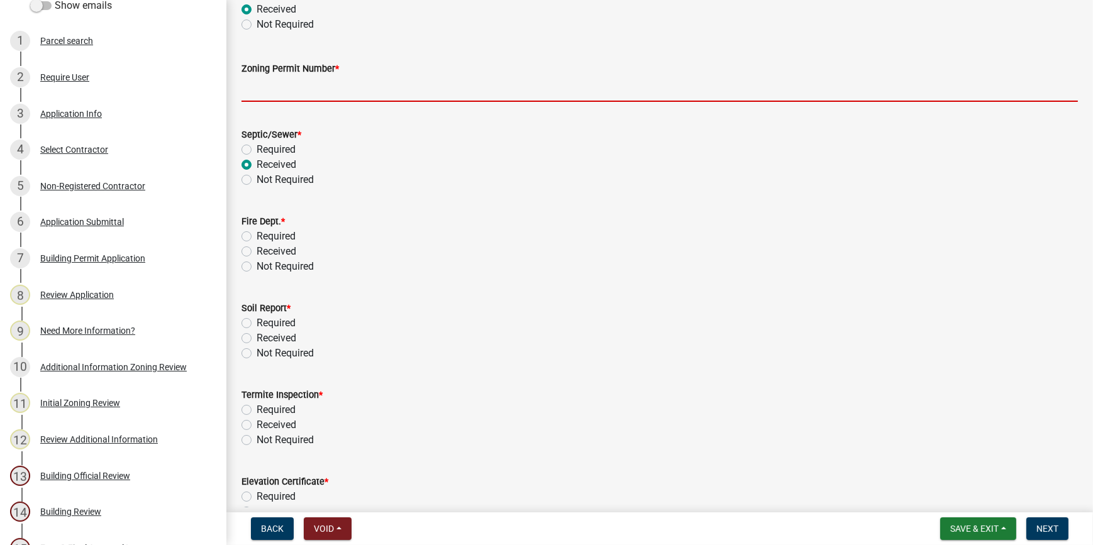
click at [354, 89] on input "Zoning Permit Number *" at bounding box center [659, 89] width 836 height 26
paste input "ZP-25-293"
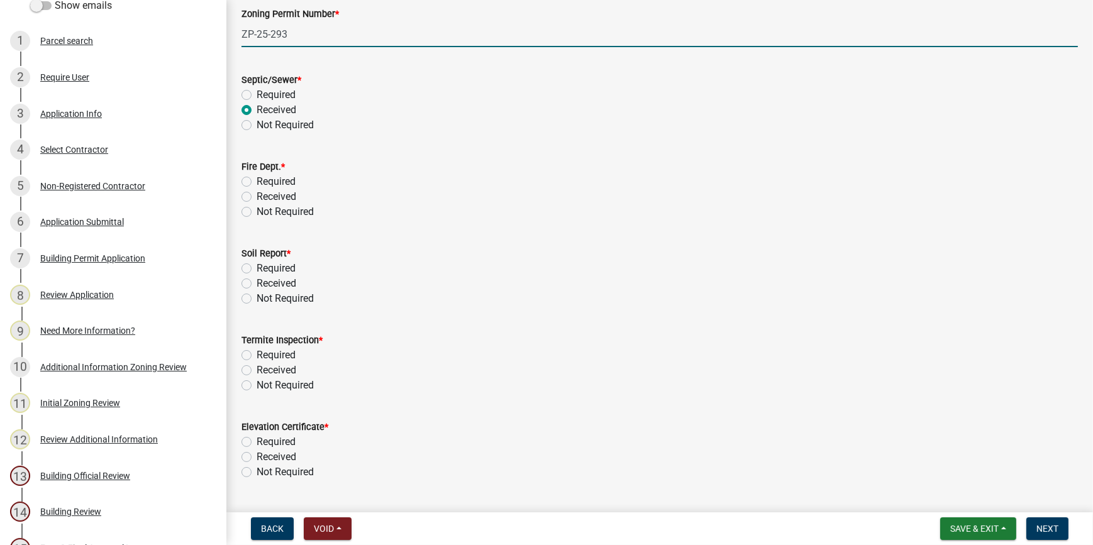
scroll to position [228, 0]
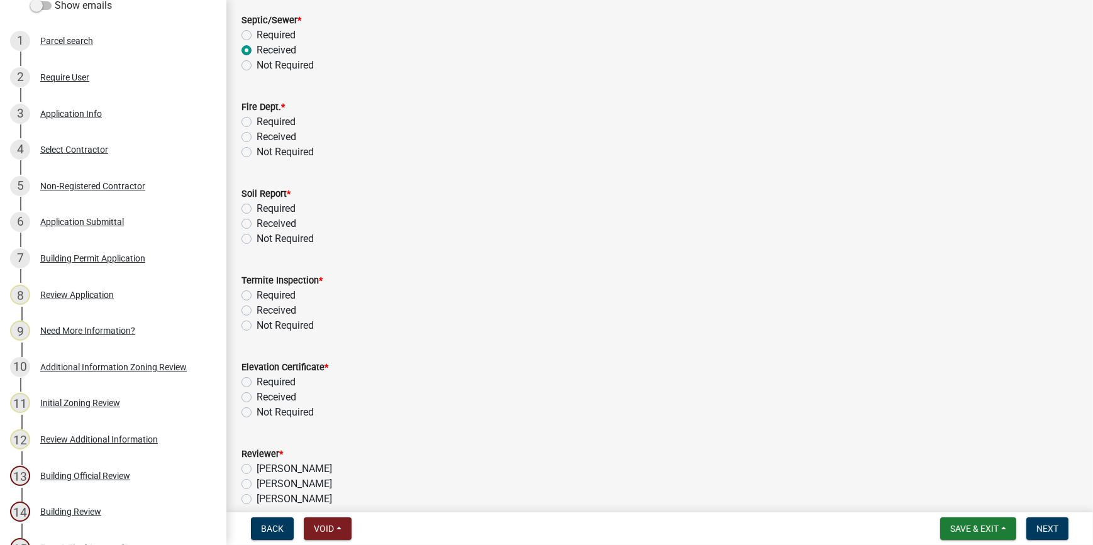
click at [257, 150] on label "Not Required" at bounding box center [285, 152] width 57 height 15
click at [257, 150] on input "Not Required" at bounding box center [261, 149] width 8 height 8
click at [257, 206] on label "Required" at bounding box center [276, 208] width 39 height 15
click at [257, 206] on input "Required" at bounding box center [261, 205] width 8 height 8
click at [257, 293] on label "Required" at bounding box center [276, 295] width 39 height 15
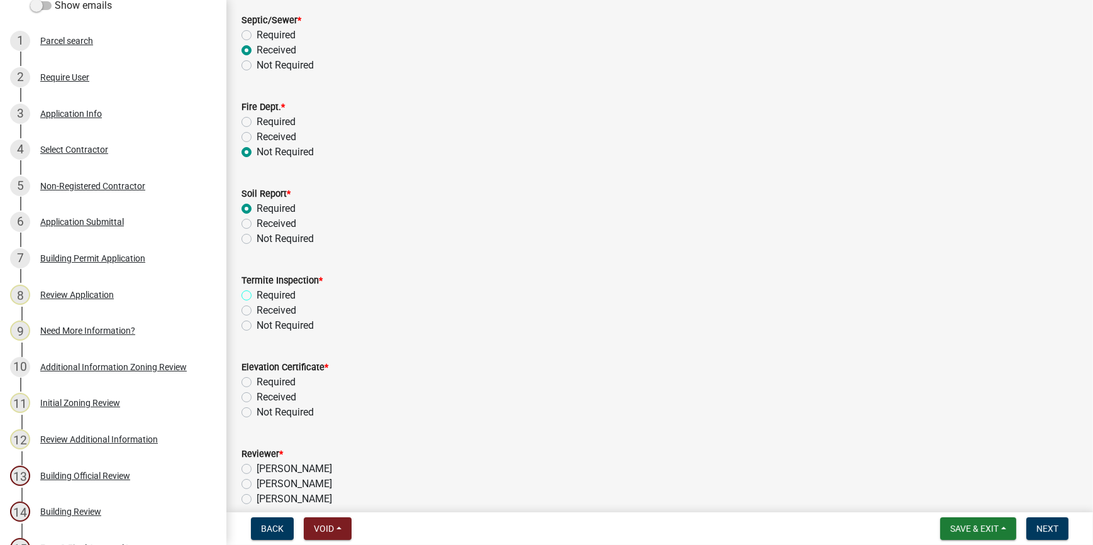
click at [257, 293] on input "Required" at bounding box center [261, 292] width 8 height 8
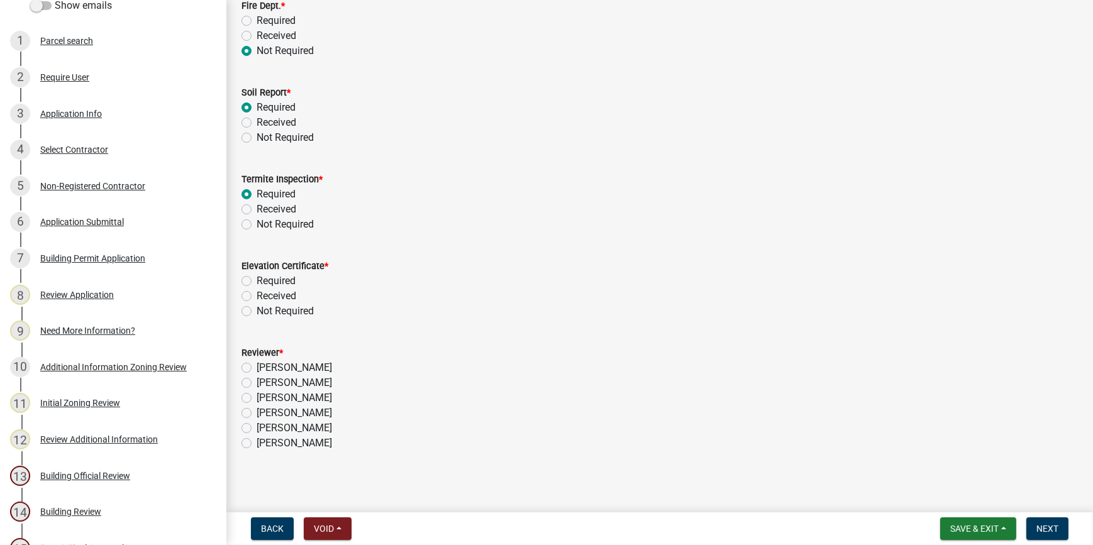
scroll to position [333, 0]
click at [257, 306] on label "Not Required" at bounding box center [285, 308] width 57 height 15
click at [257, 306] on input "Not Required" at bounding box center [261, 305] width 8 height 8
click at [257, 399] on label "Stephanie Oviedo" at bounding box center [294, 394] width 75 height 15
click at [257, 396] on input "Stephanie Oviedo" at bounding box center [261, 391] width 8 height 8
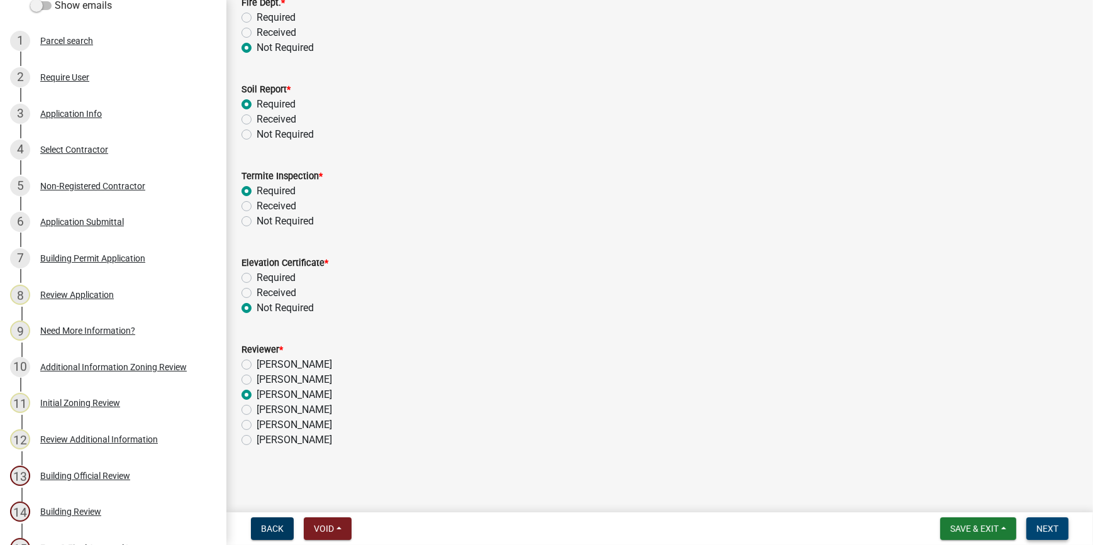
click at [1036, 528] on span "Next" at bounding box center [1047, 529] width 22 height 10
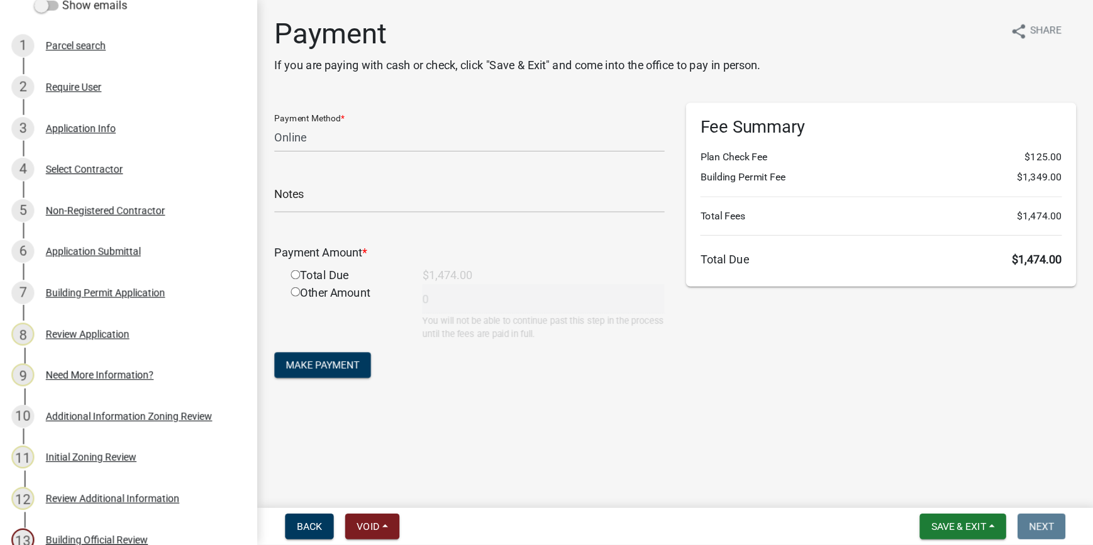
scroll to position [220, 0]
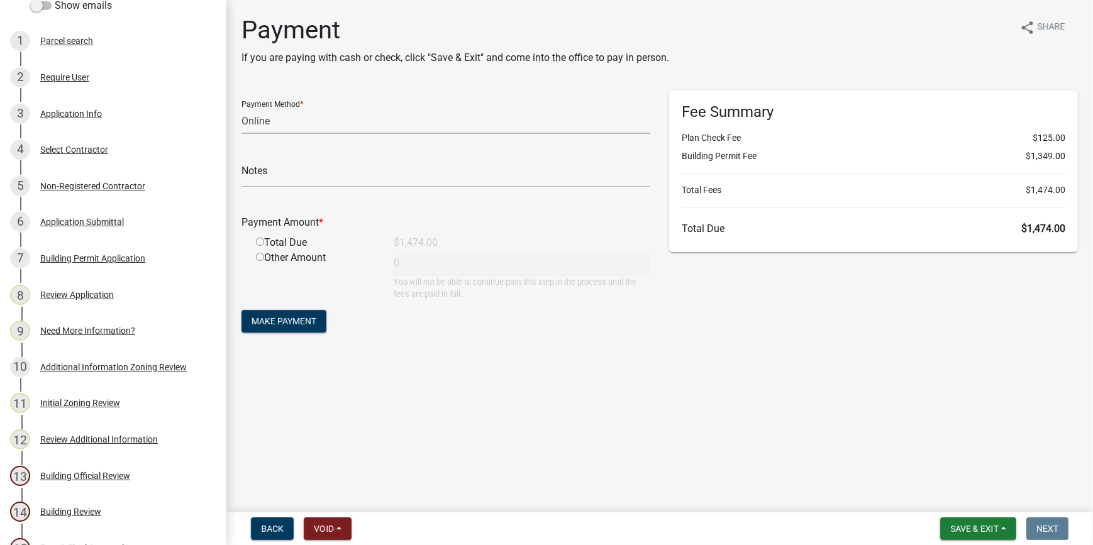
click at [282, 119] on select "Credit Card POS Check Cash Online" at bounding box center [445, 121] width 409 height 26
click at [241, 108] on select "Credit Card POS Check Cash Online" at bounding box center [445, 121] width 409 height 26
click at [276, 177] on input "text" at bounding box center [445, 175] width 409 height 26
click at [262, 248] on div "Total Due" at bounding box center [316, 242] width 138 height 15
click at [260, 243] on input "radio" at bounding box center [260, 242] width 8 height 8
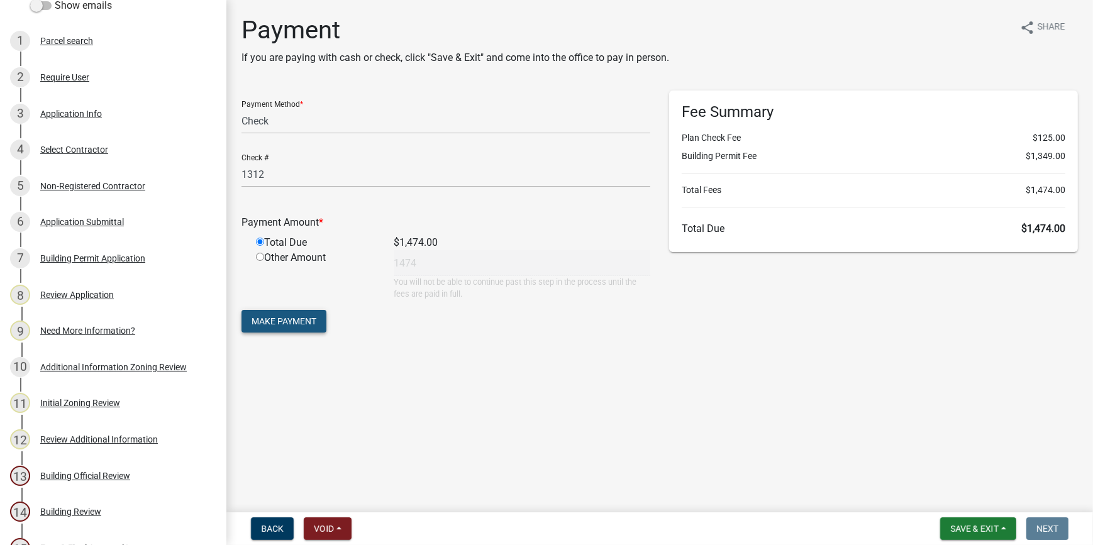
click at [292, 323] on span "Make Payment" at bounding box center [284, 321] width 65 height 10
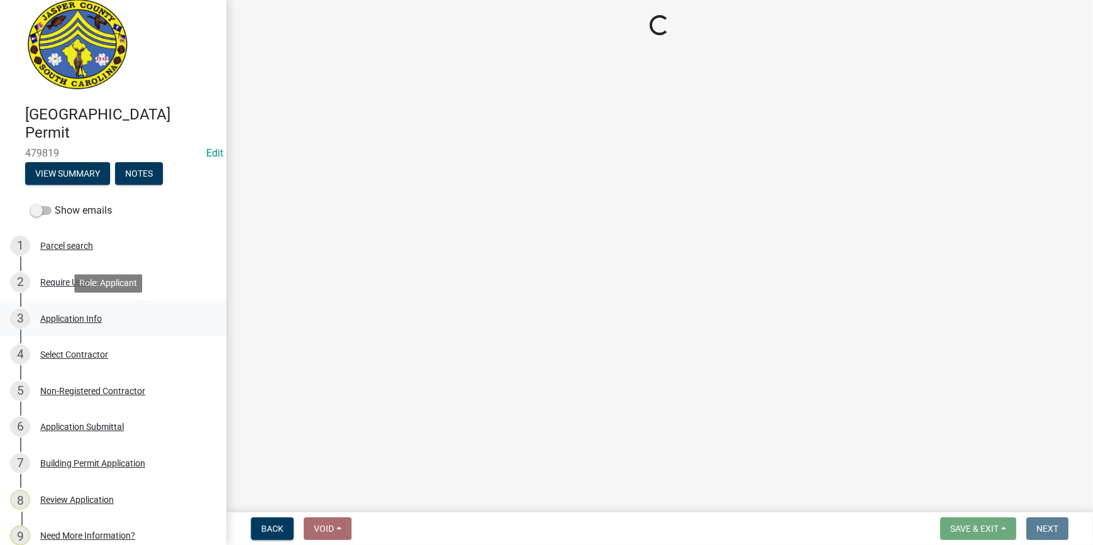
scroll to position [0, 0]
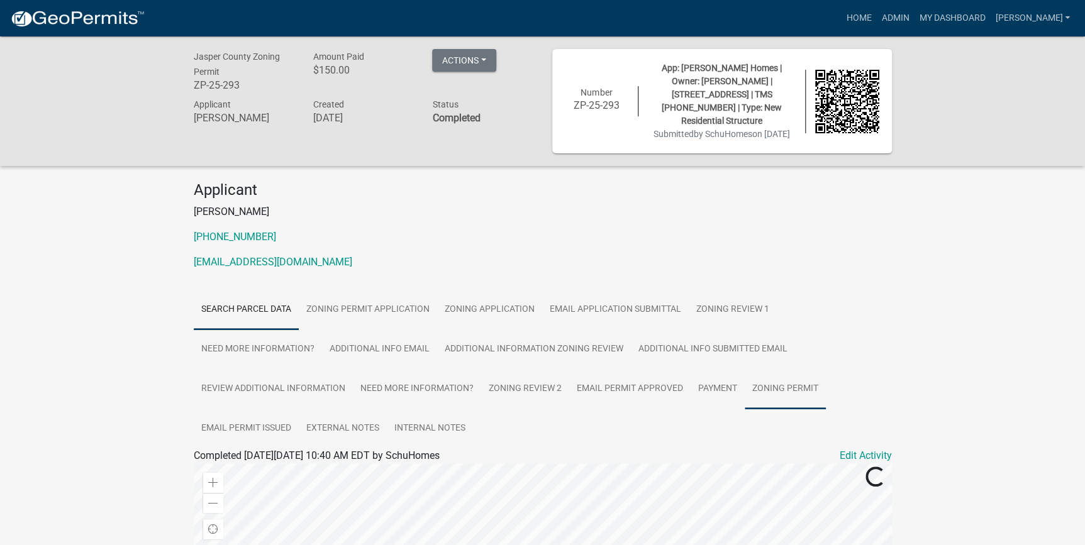
click at [756, 387] on link "Zoning Permit" at bounding box center [785, 389] width 81 height 40
click at [233, 473] on link "Zoning Permit" at bounding box center [225, 471] width 63 height 12
drag, startPoint x: 243, startPoint y: 84, endPoint x: 194, endPoint y: 88, distance: 49.2
click at [194, 88] on h6 "ZP-25-293" at bounding box center [244, 85] width 101 height 12
copy h6 "ZP-25-293"
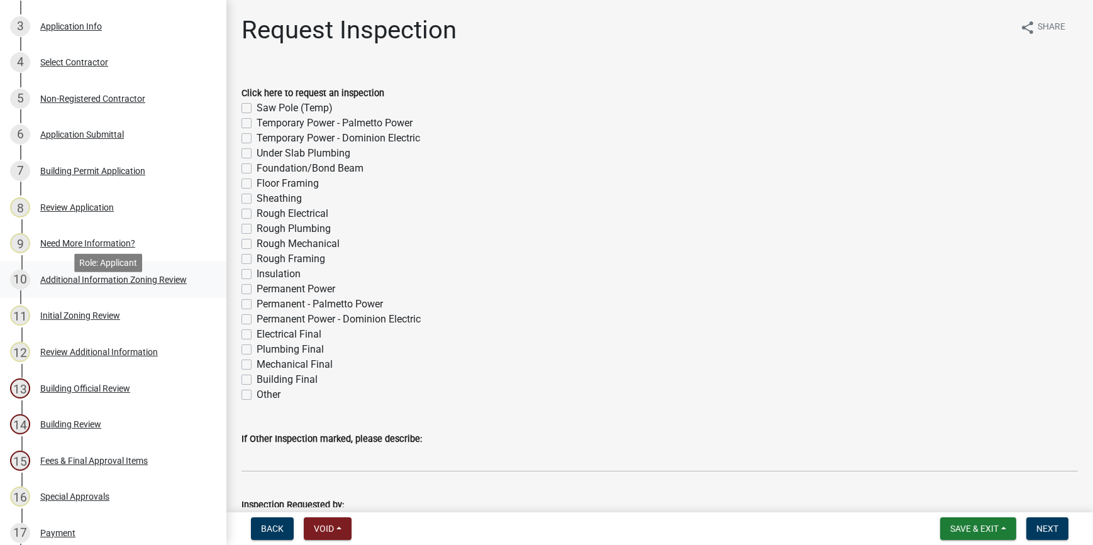
scroll to position [343, 0]
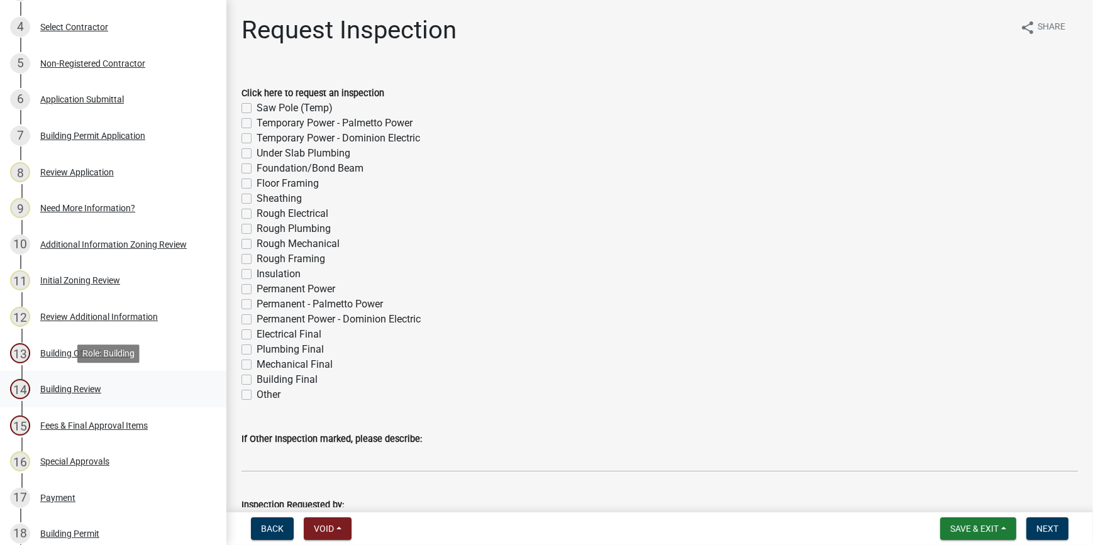
click at [77, 391] on div "Building Review" at bounding box center [70, 389] width 61 height 9
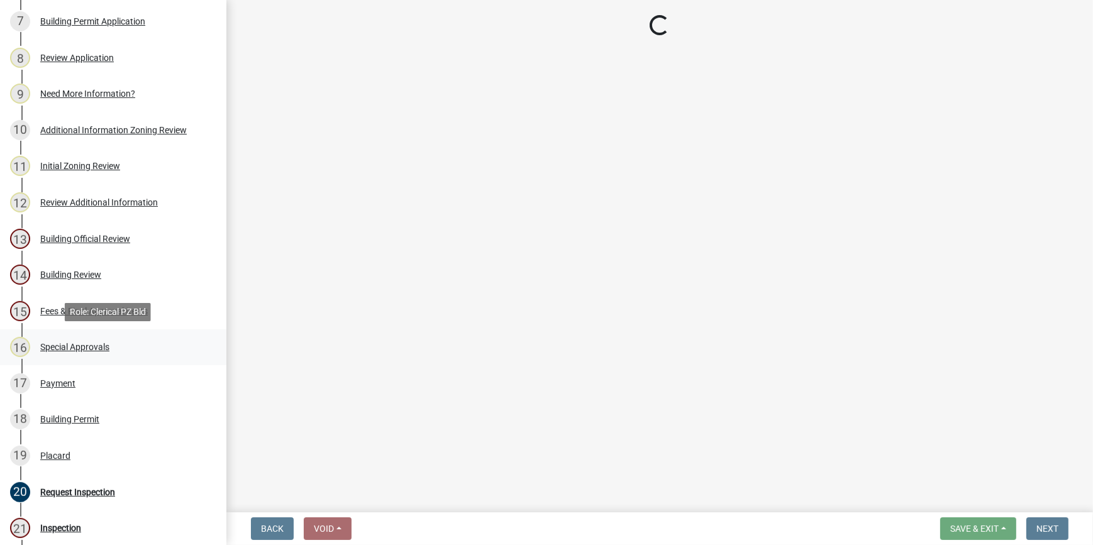
scroll to position [514, 0]
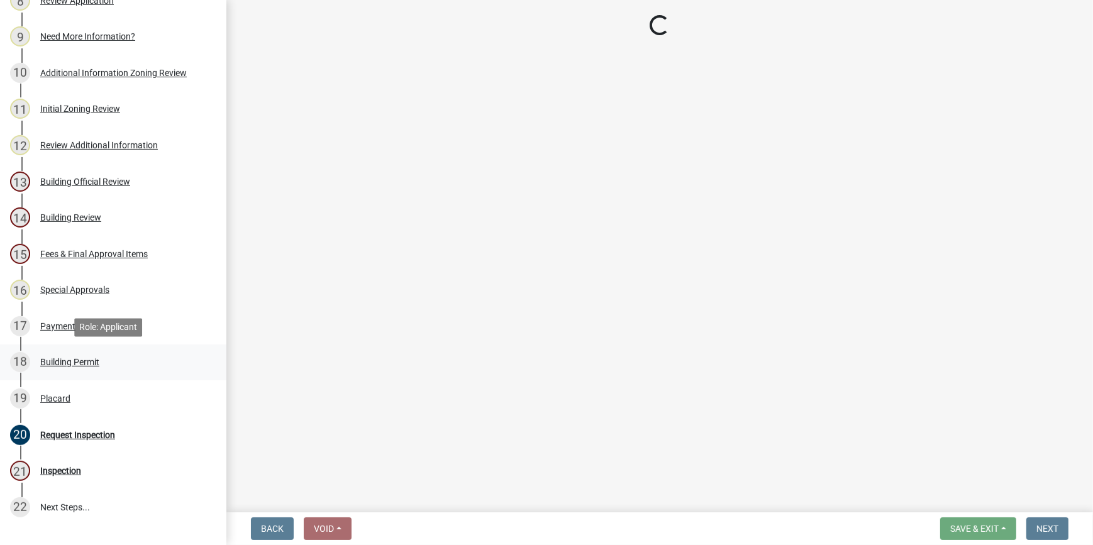
click at [86, 362] on div "Building Permit" at bounding box center [69, 362] width 59 height 9
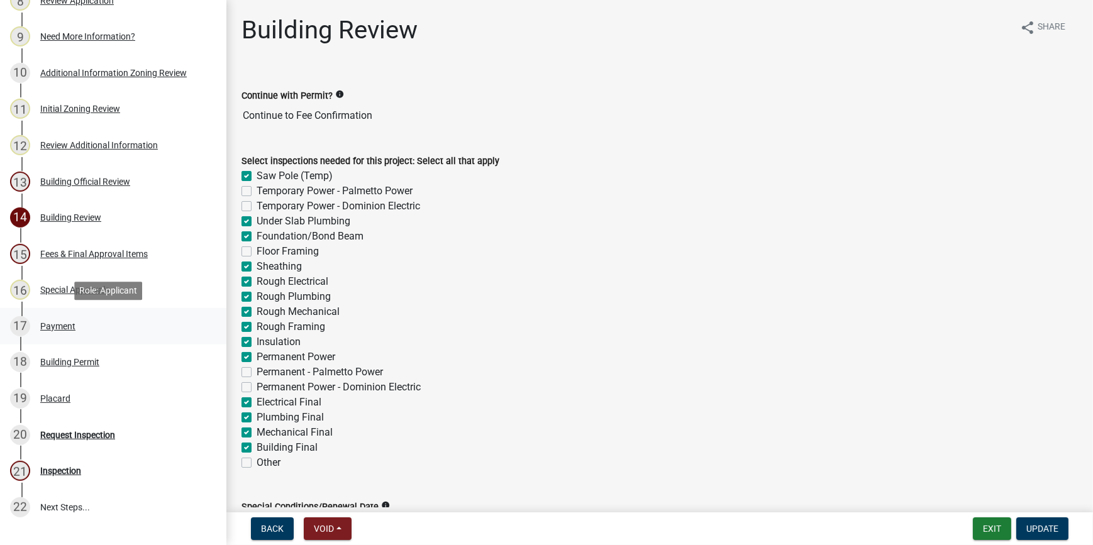
click at [59, 325] on div "Payment" at bounding box center [57, 326] width 35 height 9
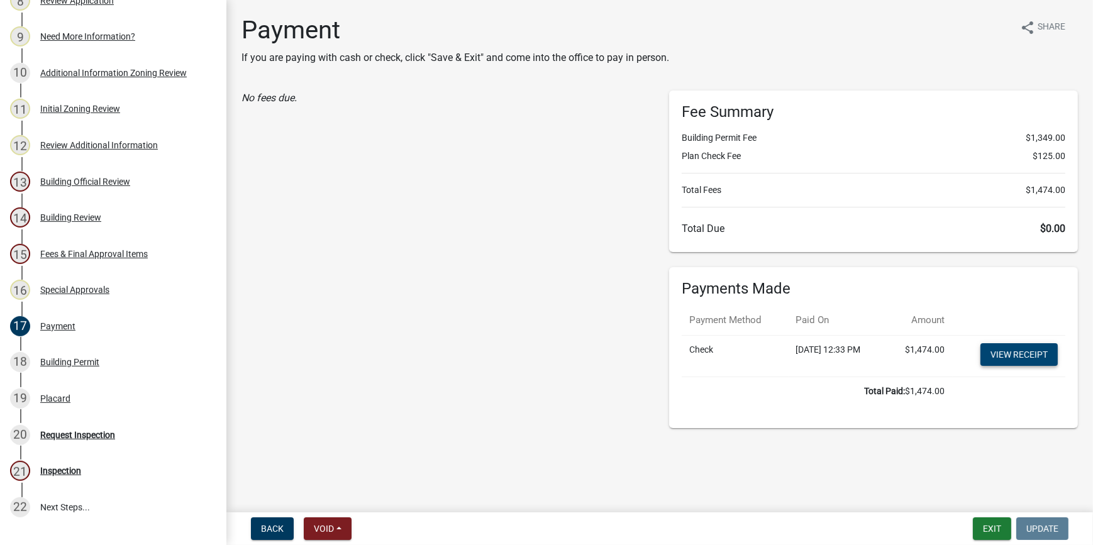
click at [1031, 358] on link "View receipt" at bounding box center [1018, 354] width 77 height 23
click at [50, 365] on div "Building Permit" at bounding box center [69, 362] width 59 height 9
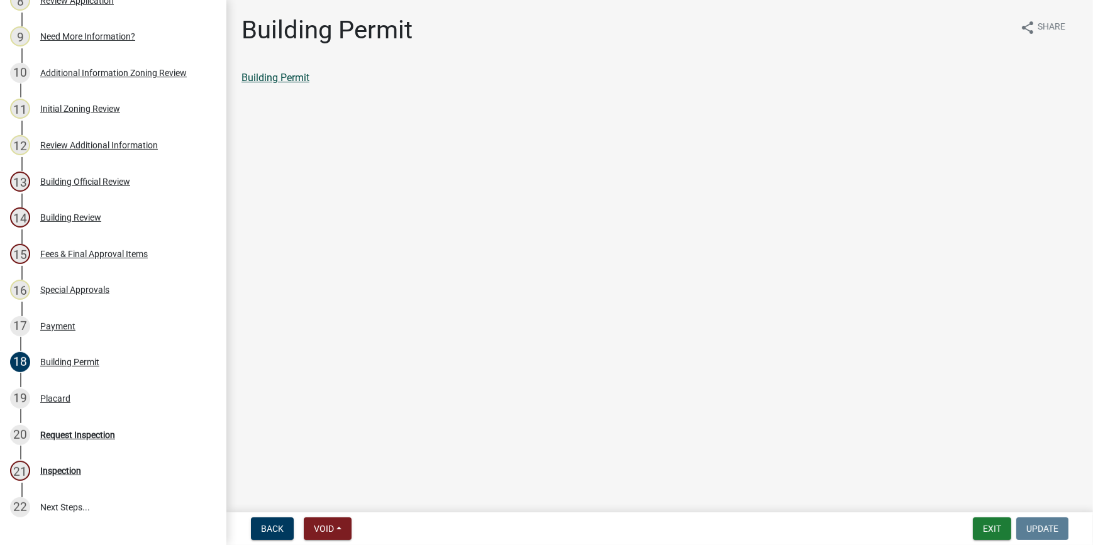
click at [275, 75] on link "Building Permit" at bounding box center [275, 78] width 68 height 12
click at [58, 402] on div "Placard" at bounding box center [55, 398] width 30 height 9
click at [264, 76] on link "Placard" at bounding box center [258, 78] width 34 height 12
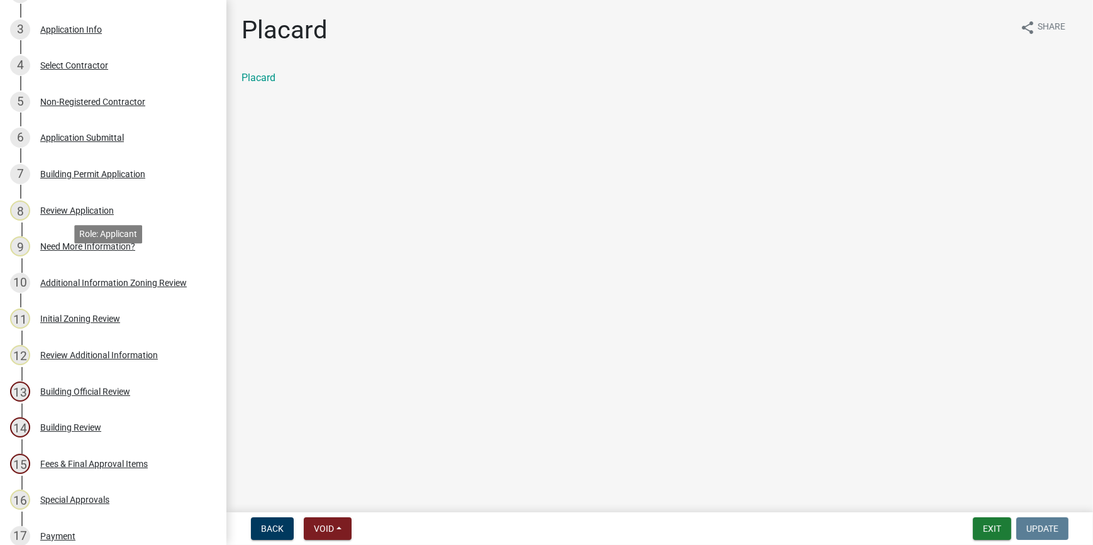
scroll to position [228, 0]
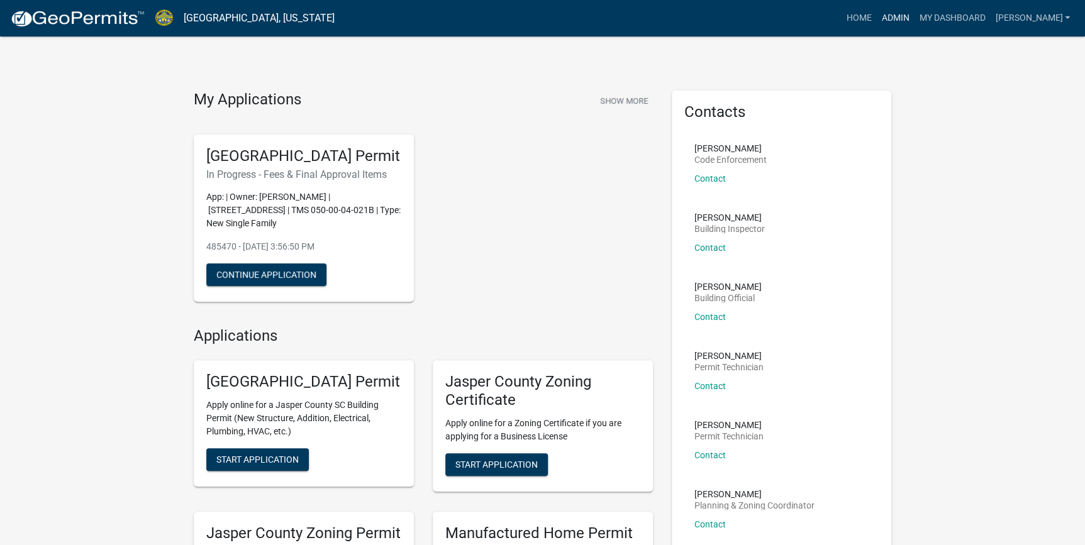
click at [914, 14] on link "Admin" at bounding box center [895, 18] width 38 height 24
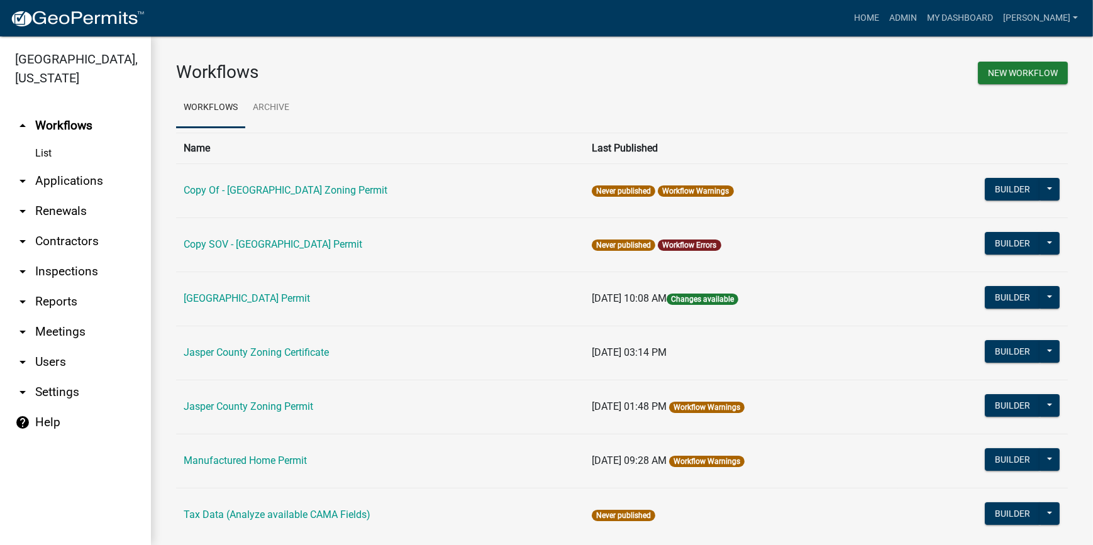
click at [46, 182] on link "arrow_drop_down Applications" at bounding box center [75, 181] width 151 height 30
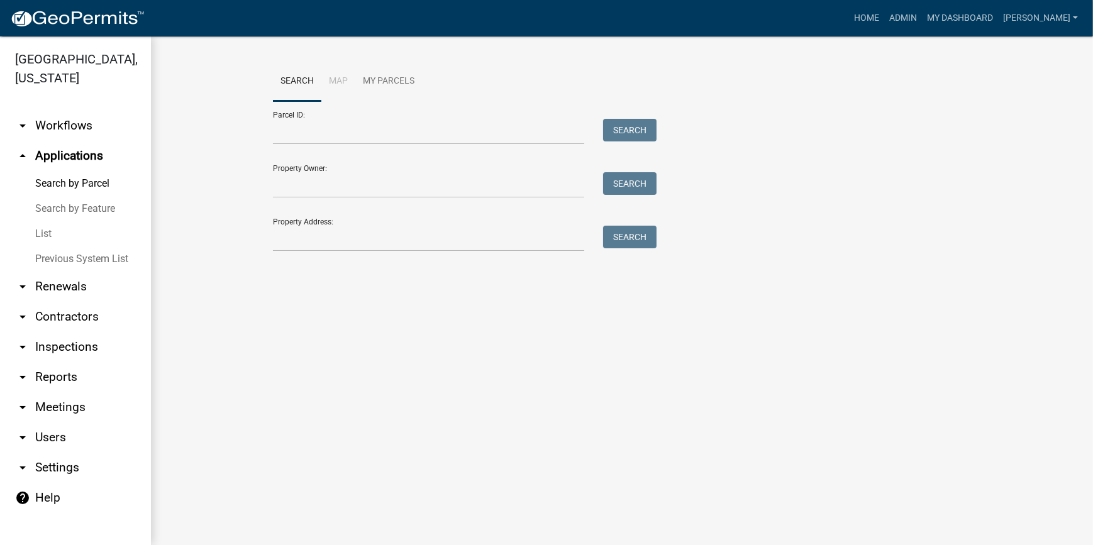
click at [52, 239] on link "List" at bounding box center [75, 233] width 151 height 25
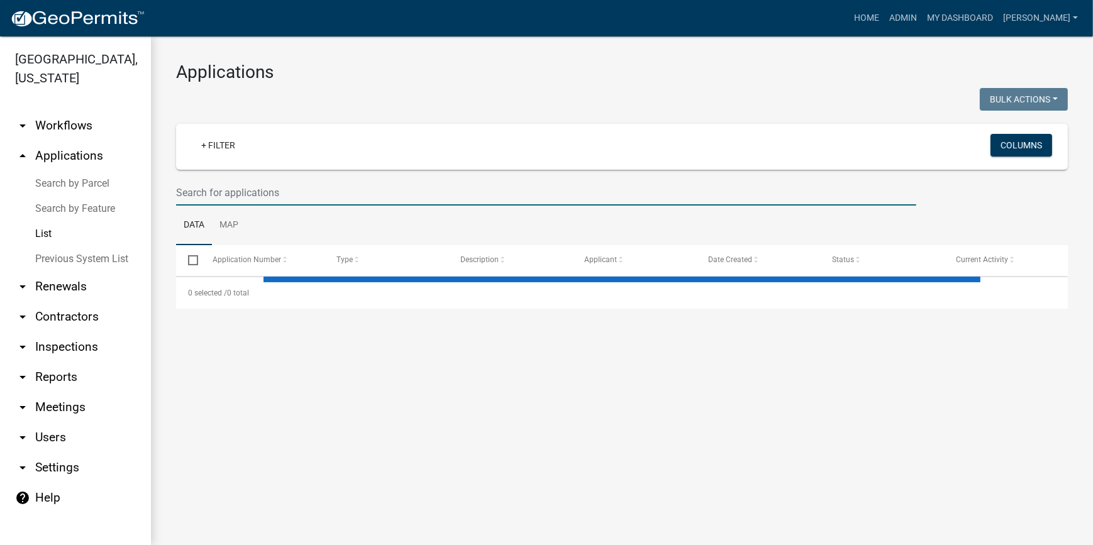
click at [267, 192] on input "text" at bounding box center [546, 193] width 740 height 26
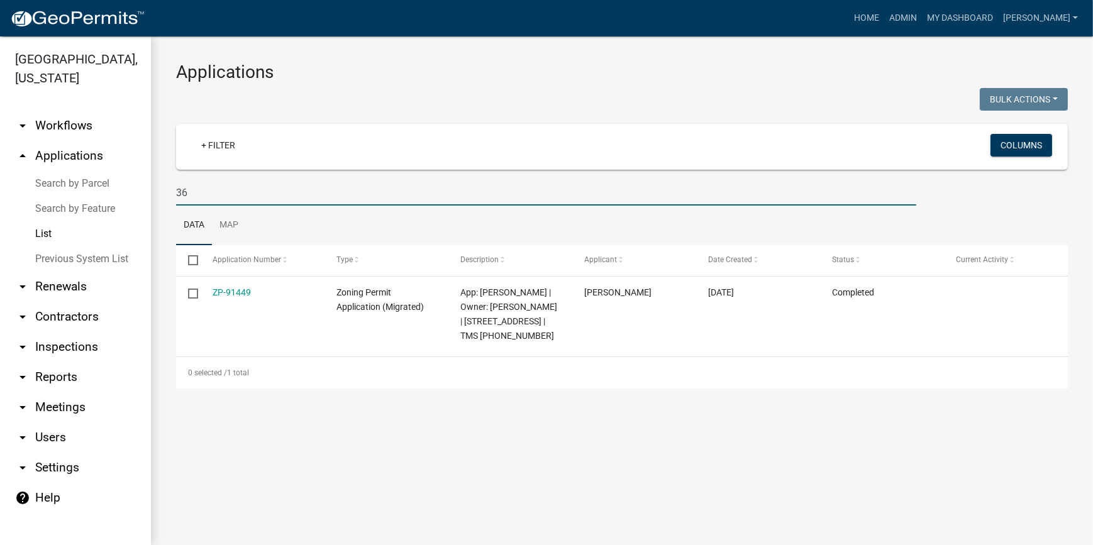
type input "3"
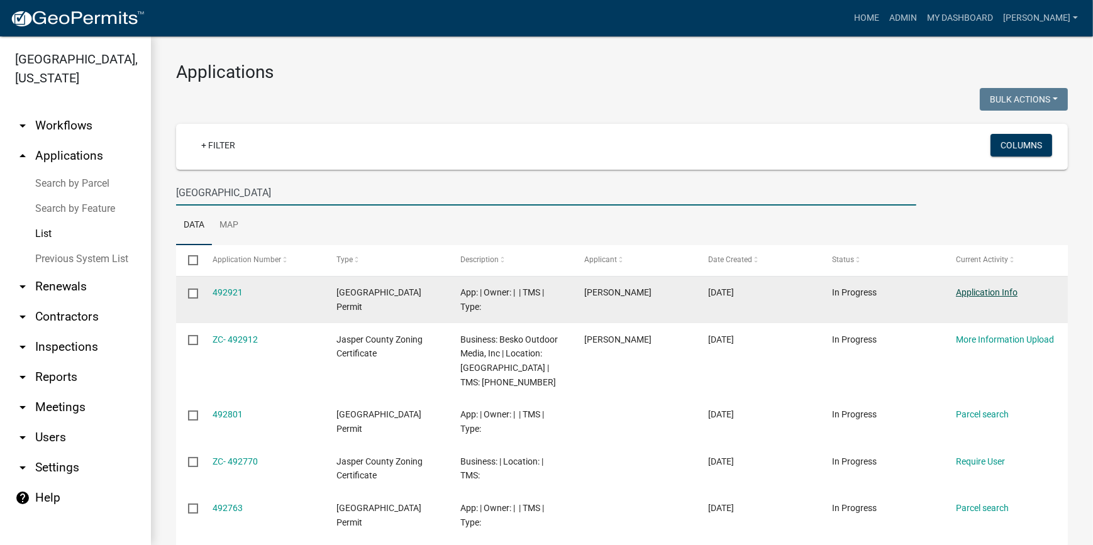
type input "[GEOGRAPHIC_DATA]"
click at [1000, 292] on link "Application Info" at bounding box center [987, 292] width 62 height 10
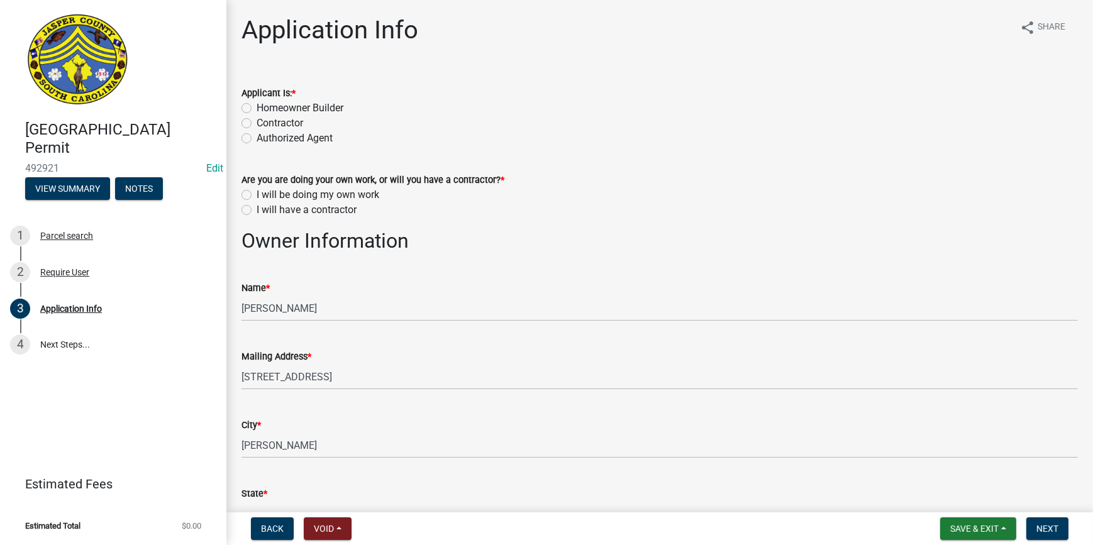
click at [257, 107] on label "Homeowner Builder" at bounding box center [300, 108] width 87 height 15
click at [257, 107] on input "Homeowner Builder" at bounding box center [261, 105] width 8 height 8
radio input "true"
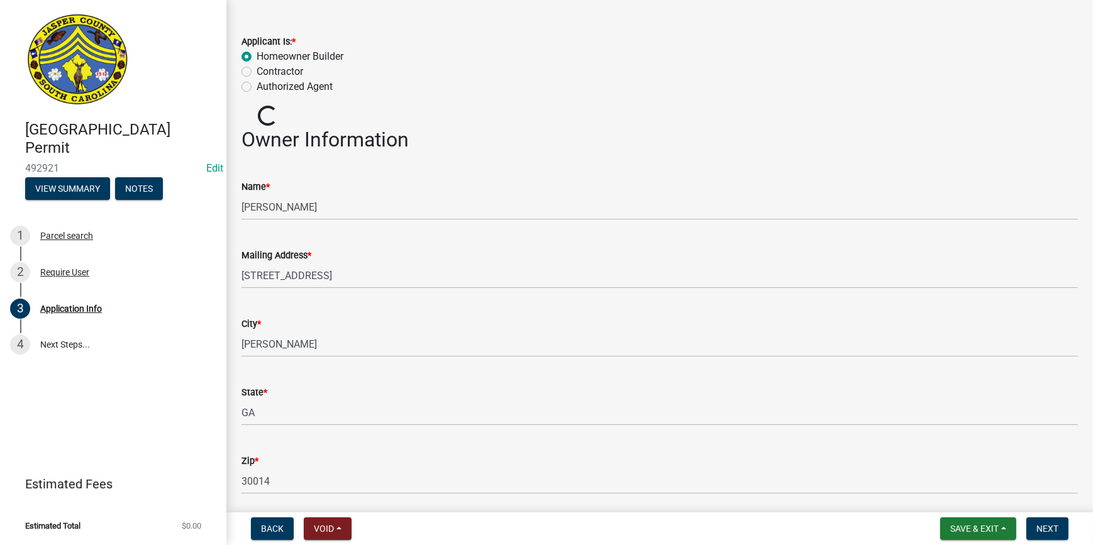
scroll to position [114, 0]
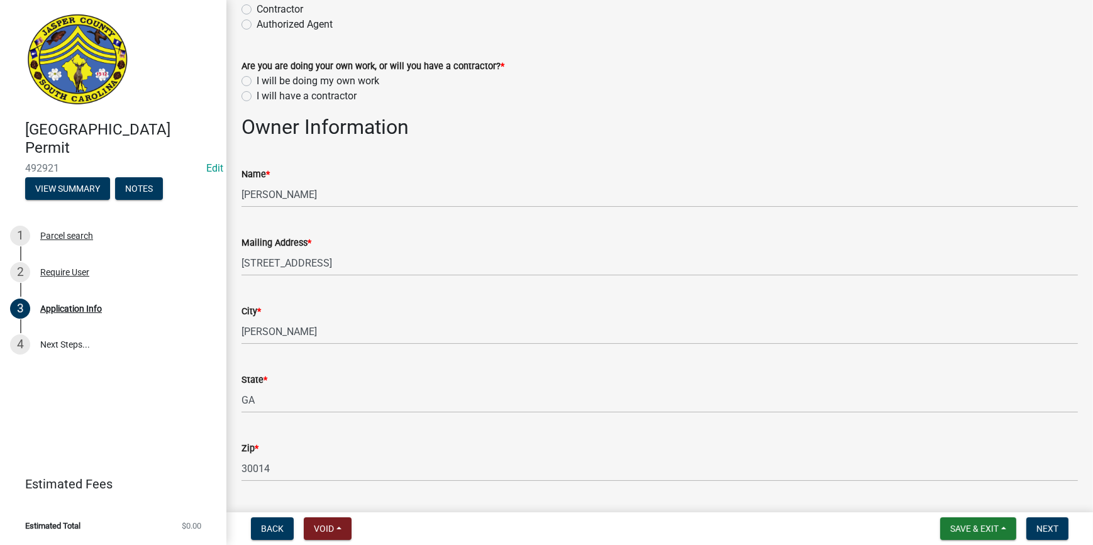
click at [257, 83] on label "I will be doing my own work" at bounding box center [318, 81] width 123 height 15
click at [257, 82] on input "I will be doing my own work" at bounding box center [261, 78] width 8 height 8
radio input "true"
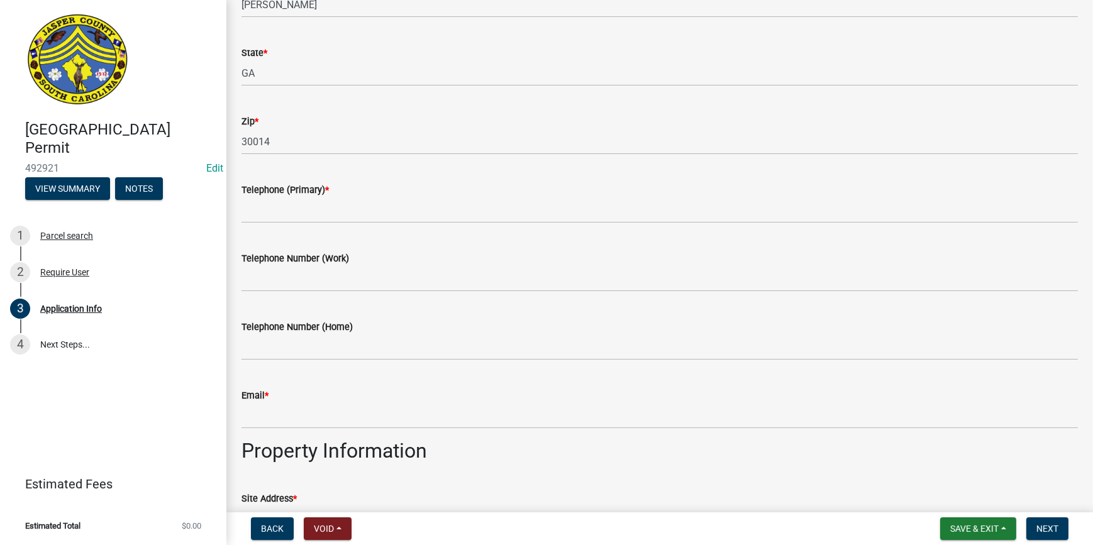
scroll to position [400, 0]
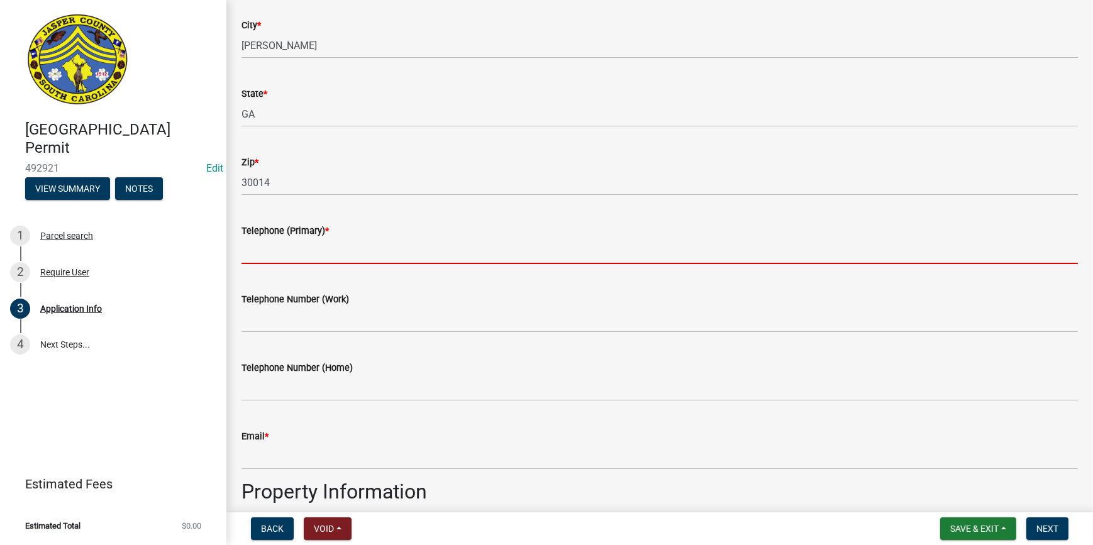
click at [295, 251] on input "Telephone (Primary) *" at bounding box center [659, 251] width 836 height 26
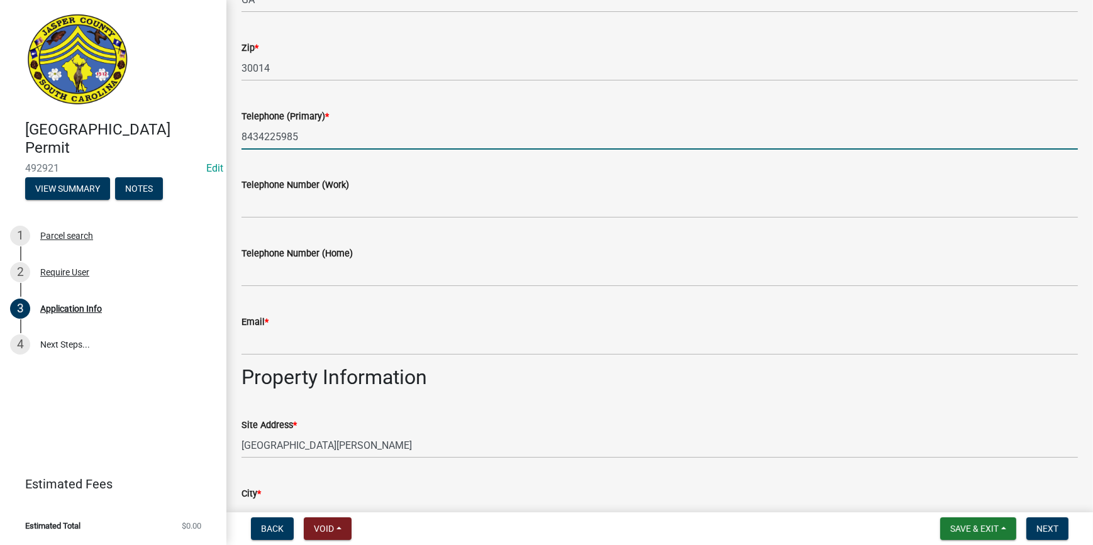
scroll to position [685, 0]
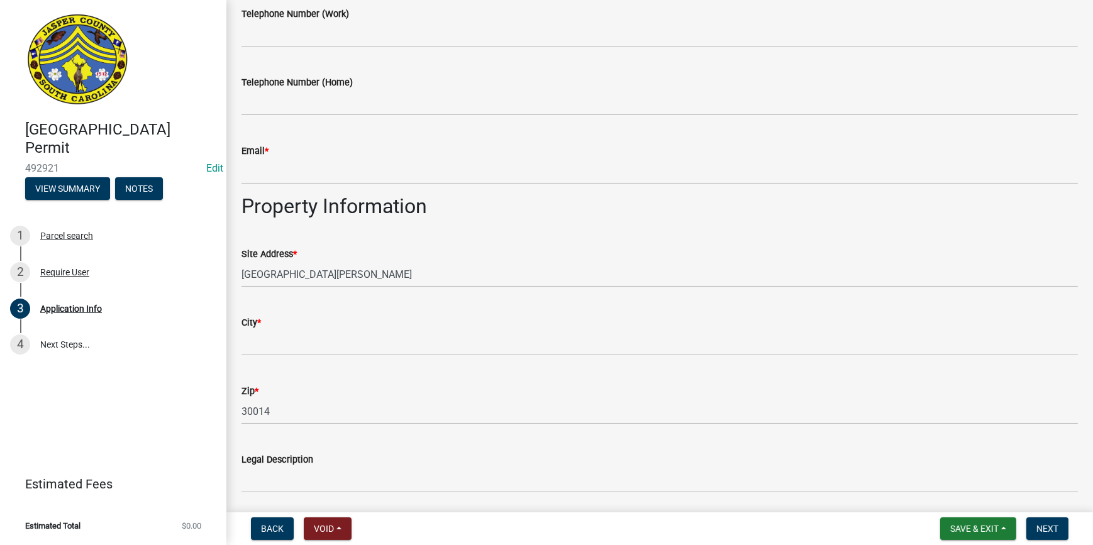
type input "8434225985"
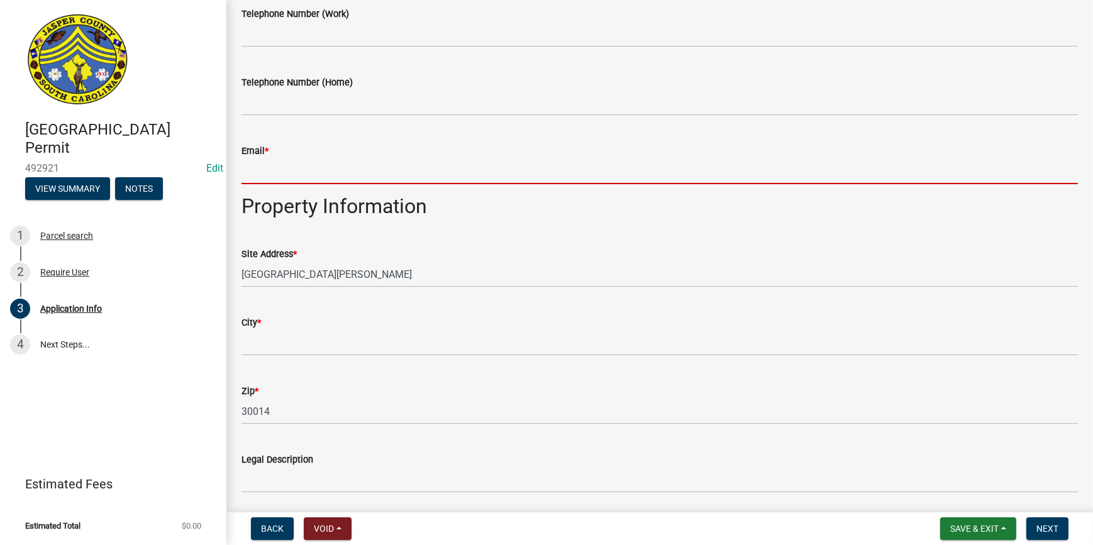
click at [262, 179] on input "Email *" at bounding box center [659, 171] width 836 height 26
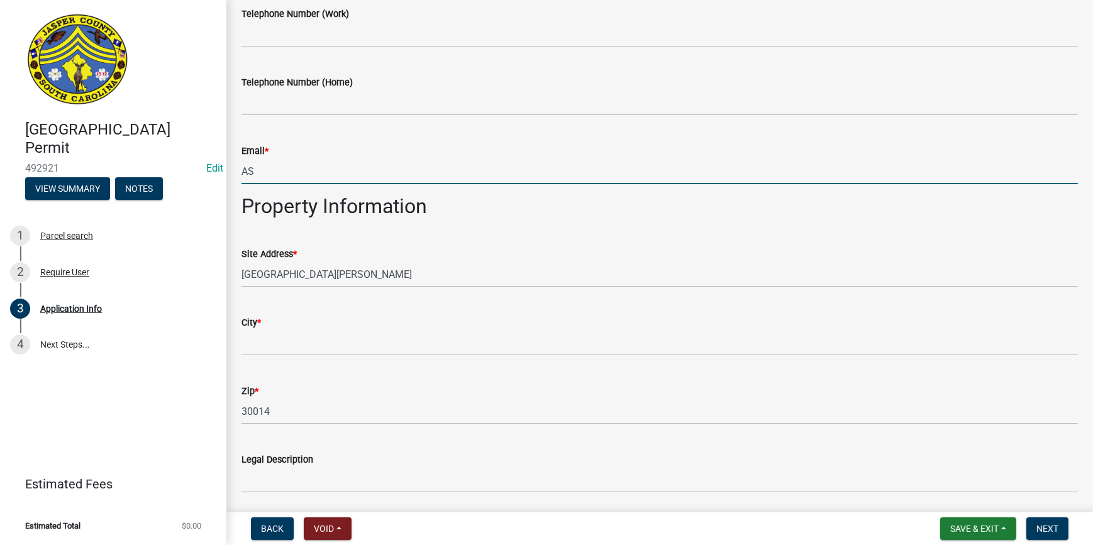
type input "[EMAIL_ADDRESS][DOMAIN_NAME]"
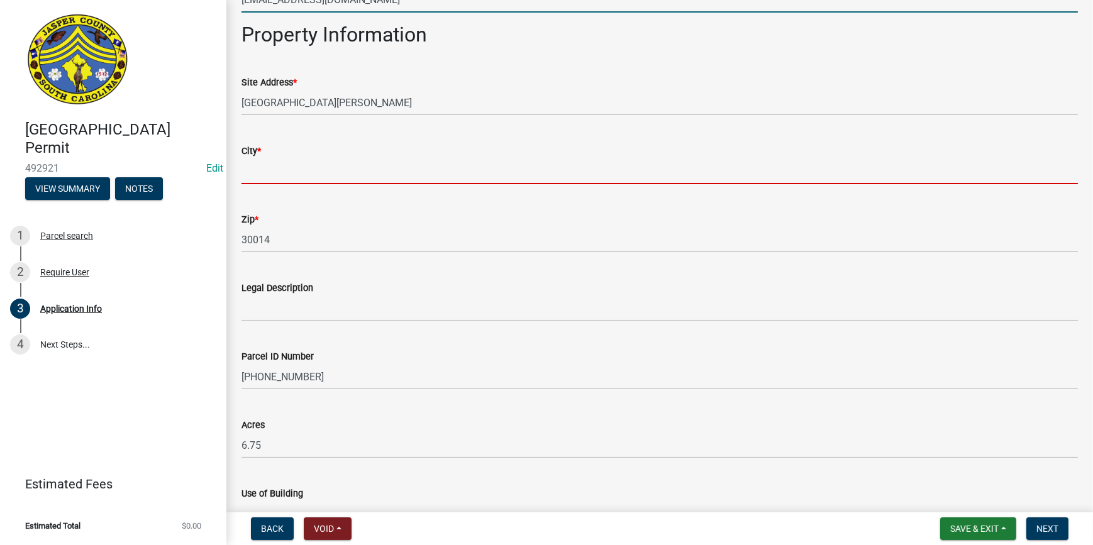
click at [290, 172] on input "City *" at bounding box center [659, 171] width 836 height 26
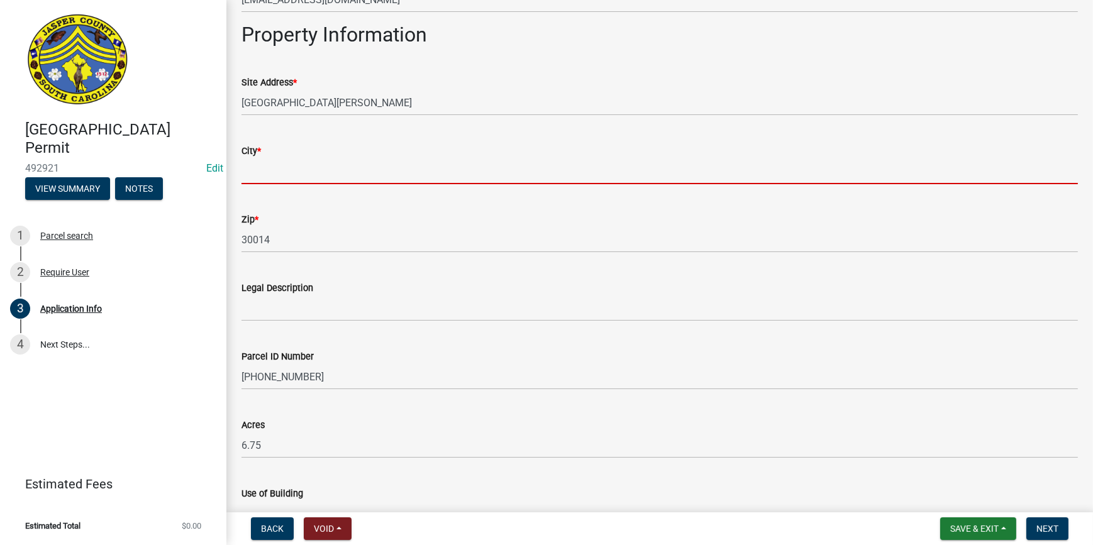
type input "R"
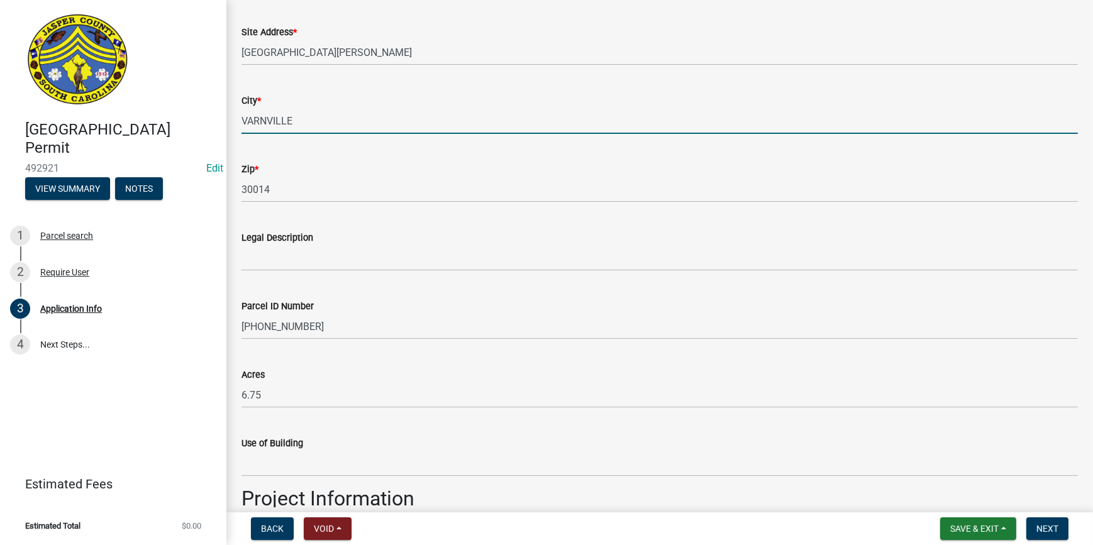
scroll to position [972, 0]
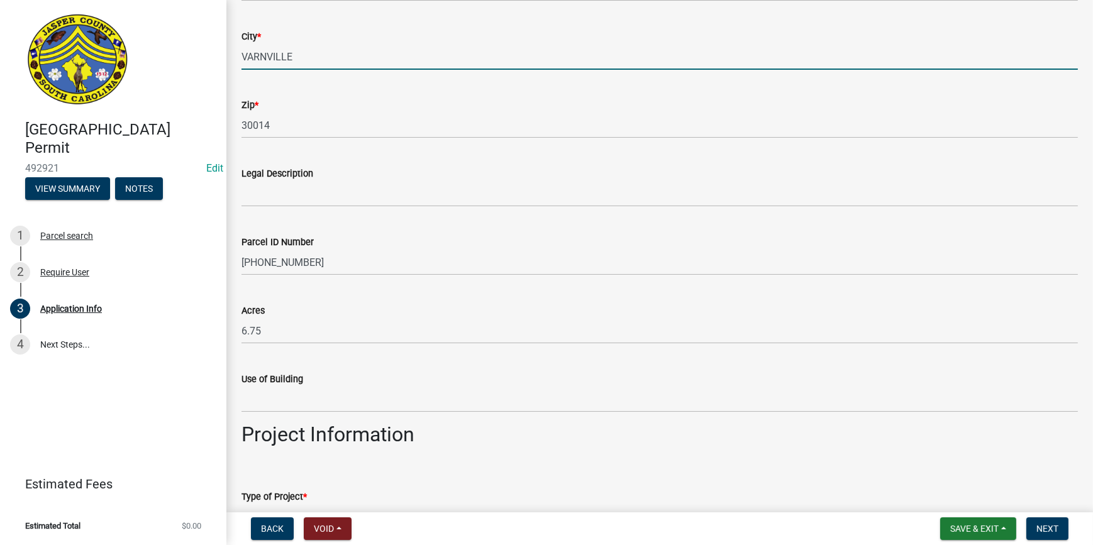
type input "VARNVILLE"
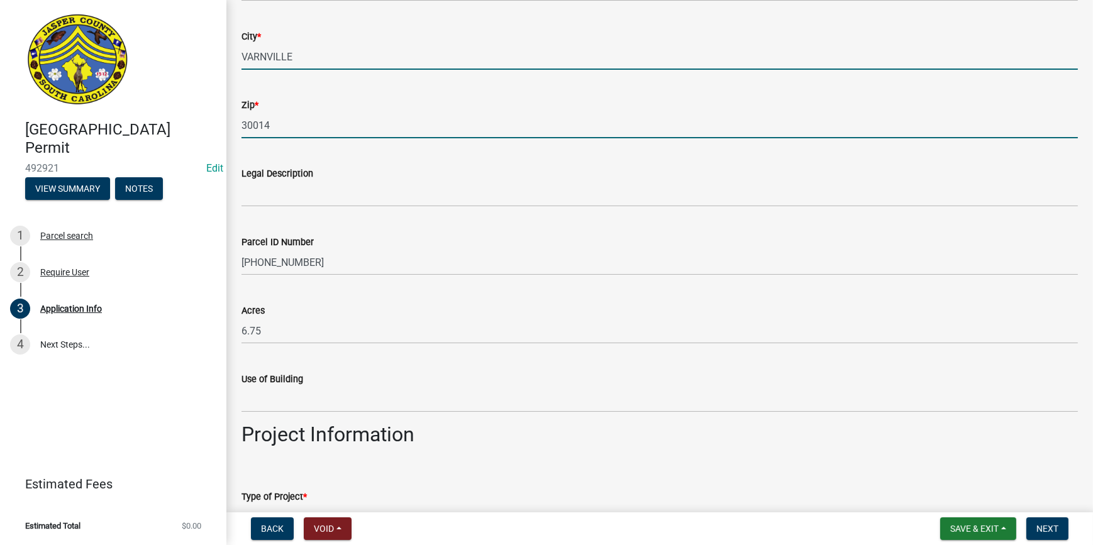
click at [308, 133] on input "30014" at bounding box center [659, 126] width 836 height 26
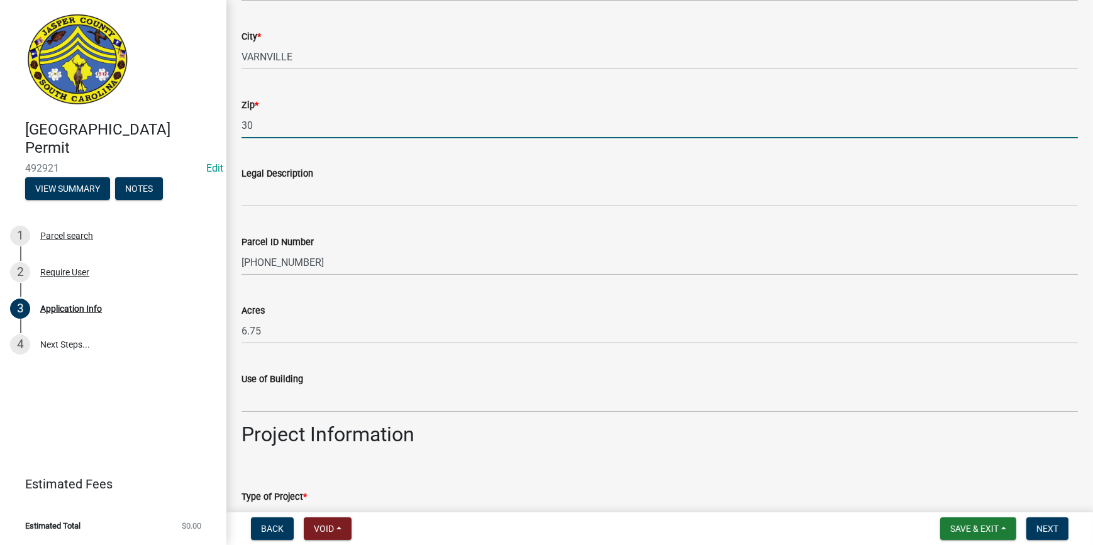
type input "3"
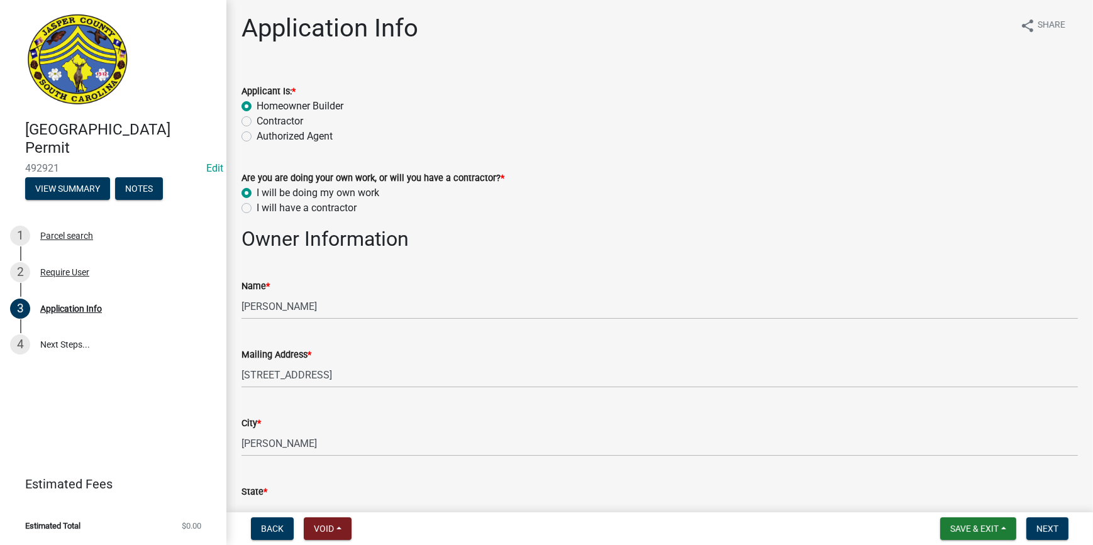
scroll to position [0, 0]
type input "29944"
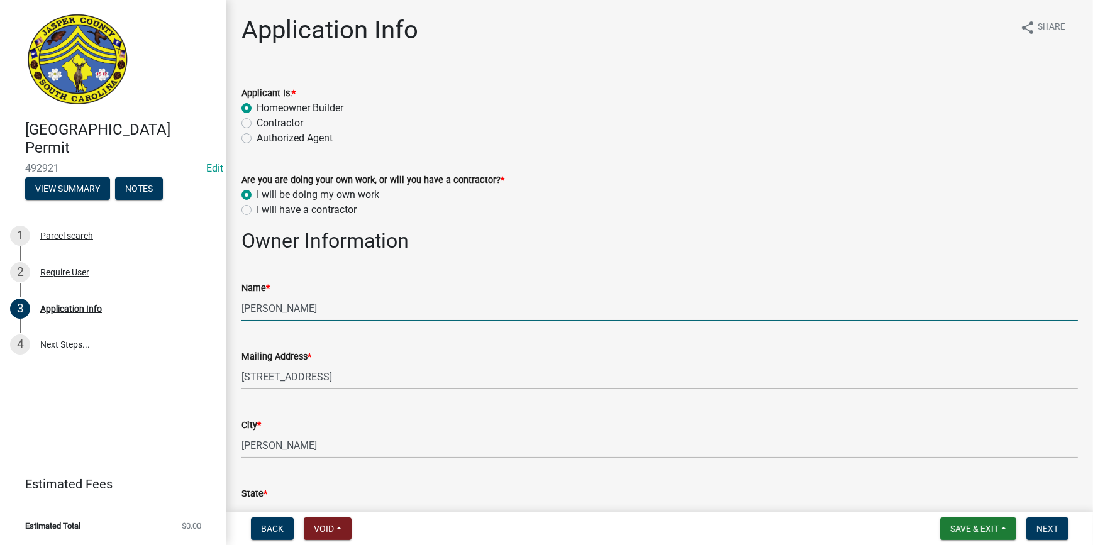
click at [367, 307] on input "[PERSON_NAME]" at bounding box center [659, 309] width 836 height 26
type input "W"
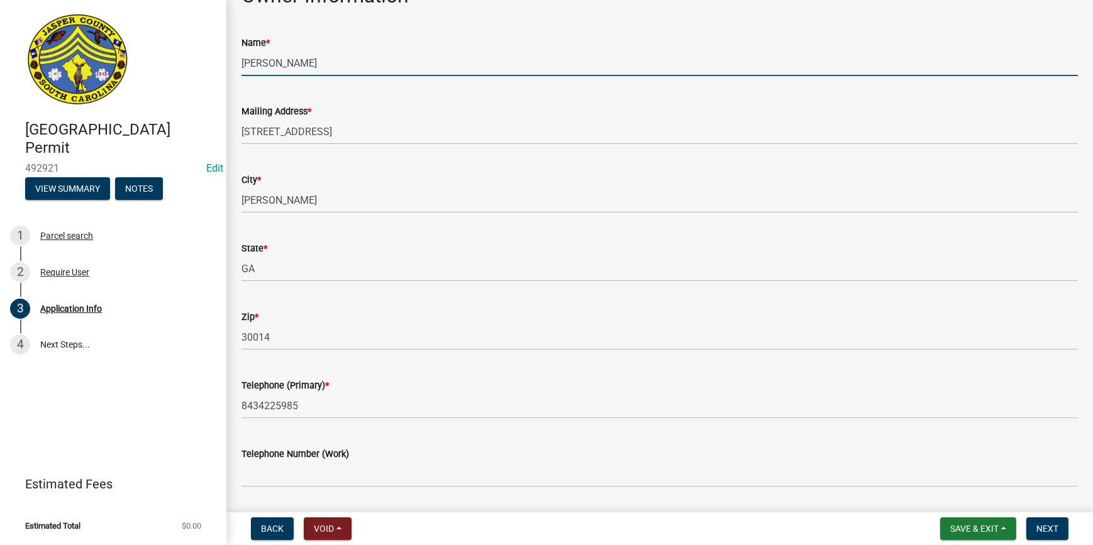
scroll to position [228, 0]
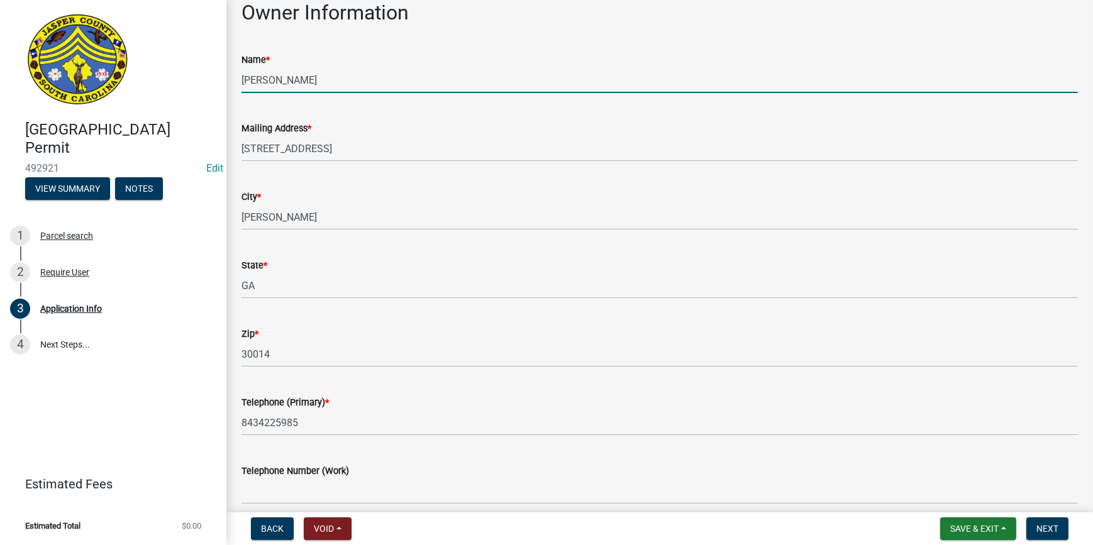
type input "[PERSON_NAME]"
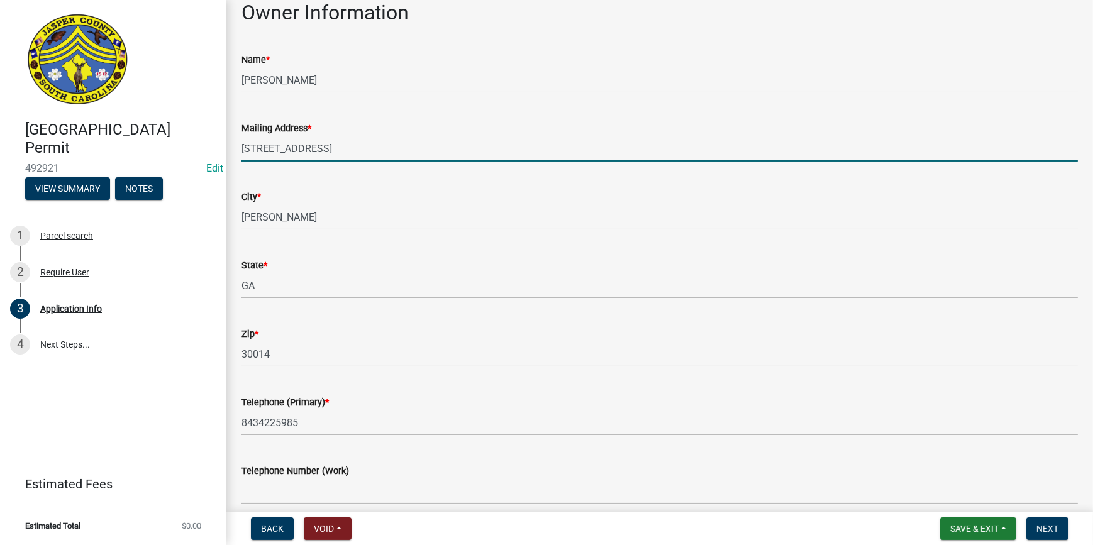
drag, startPoint x: 370, startPoint y: 154, endPoint x: 236, endPoint y: 168, distance: 134.0
type input "P O BOX 186"
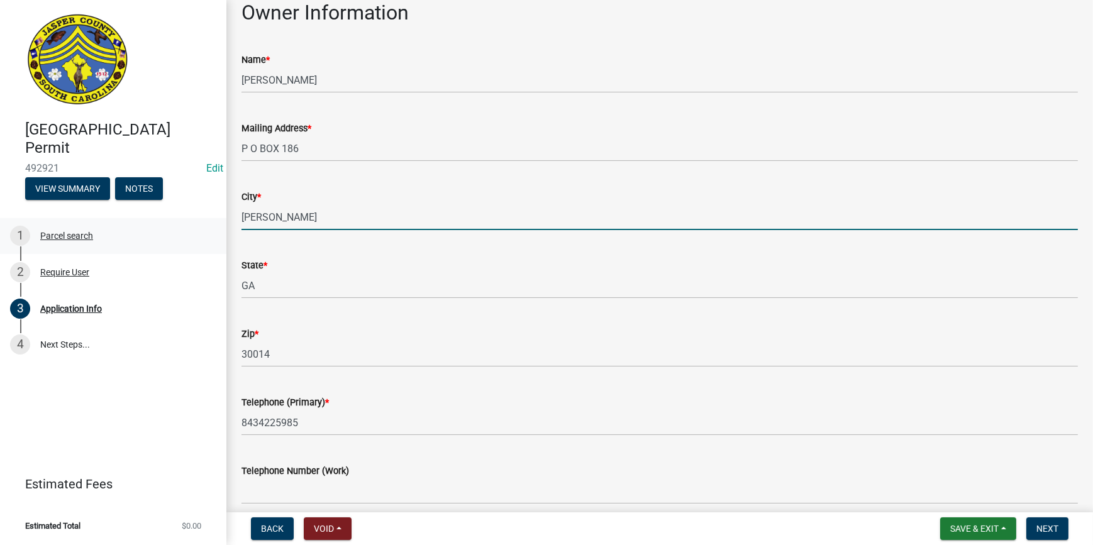
drag, startPoint x: 245, startPoint y: 214, endPoint x: 194, endPoint y: 219, distance: 51.2
click at [196, 221] on div "[GEOGRAPHIC_DATA] Permit 492921 Edit View Summary Notes 1 Parcel search 2 Requi…" at bounding box center [546, 272] width 1093 height 545
type input "RIDGELAND"
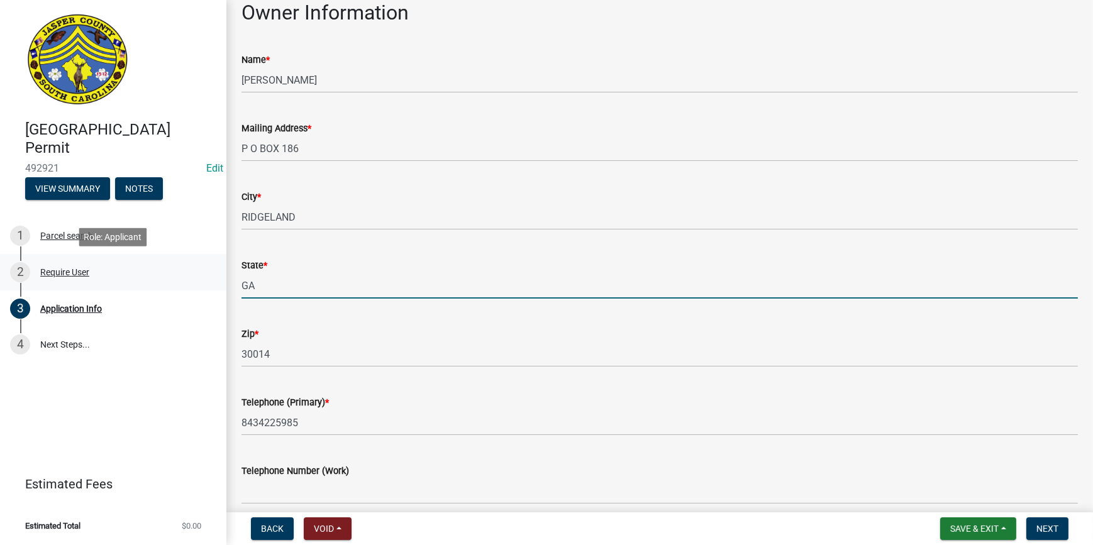
drag, startPoint x: 257, startPoint y: 287, endPoint x: 218, endPoint y: 285, distance: 39.0
click at [217, 285] on div "[GEOGRAPHIC_DATA] Permit 492921 Edit View Summary Notes 1 Parcel search 2 Requi…" at bounding box center [546, 272] width 1093 height 545
type input "SC"
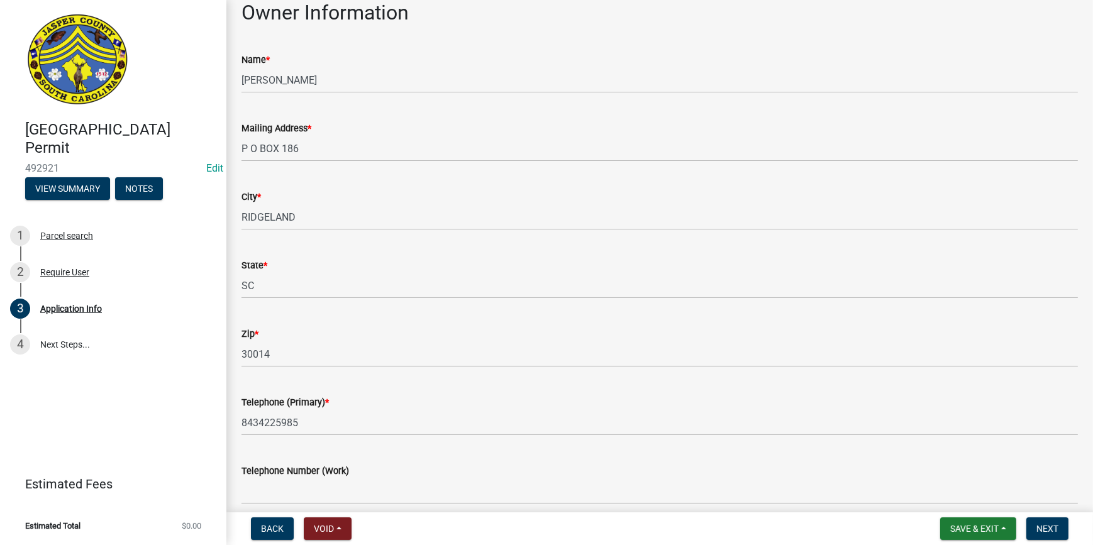
drag, startPoint x: 242, startPoint y: 355, endPoint x: 277, endPoint y: 358, distance: 34.7
click at [279, 358] on div "Zip * 30014" at bounding box center [659, 338] width 855 height 58
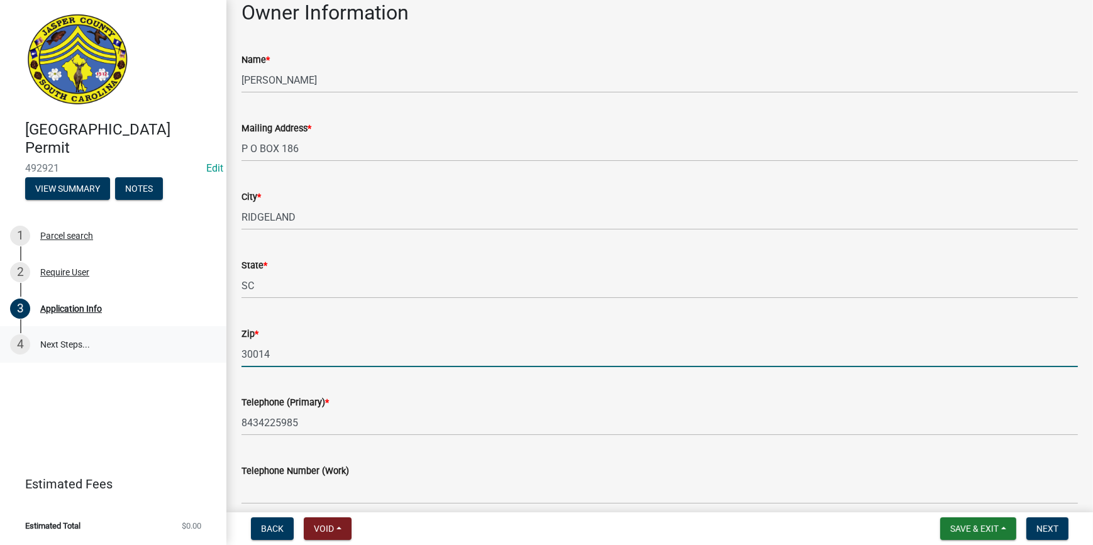
drag, startPoint x: 277, startPoint y: 358, endPoint x: 214, endPoint y: 353, distance: 62.5
click at [214, 353] on div "[GEOGRAPHIC_DATA] Permit 492921 Edit View Summary Notes 1 Parcel search 2 Requi…" at bounding box center [546, 272] width 1093 height 545
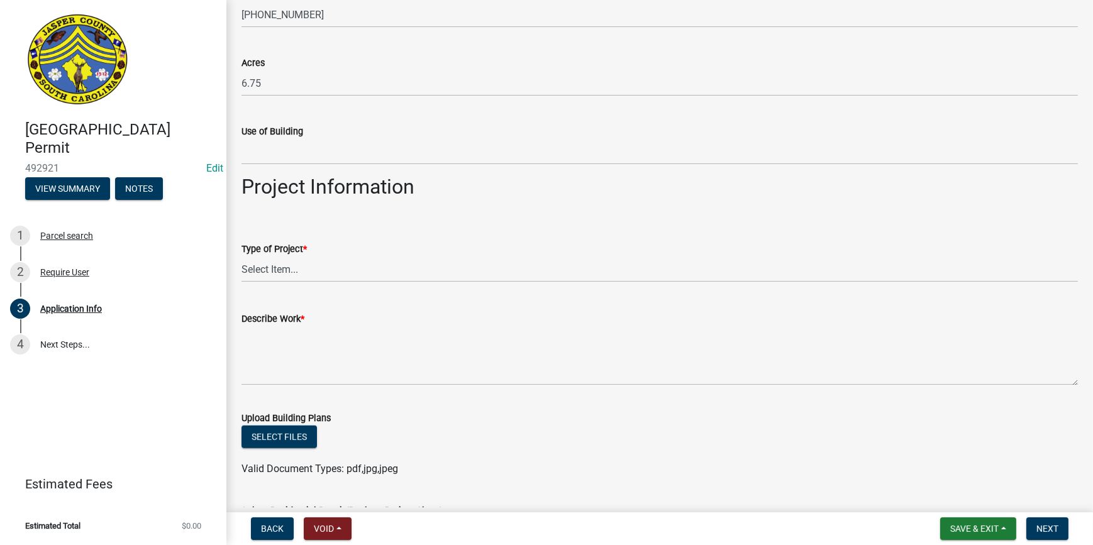
scroll to position [1314, 0]
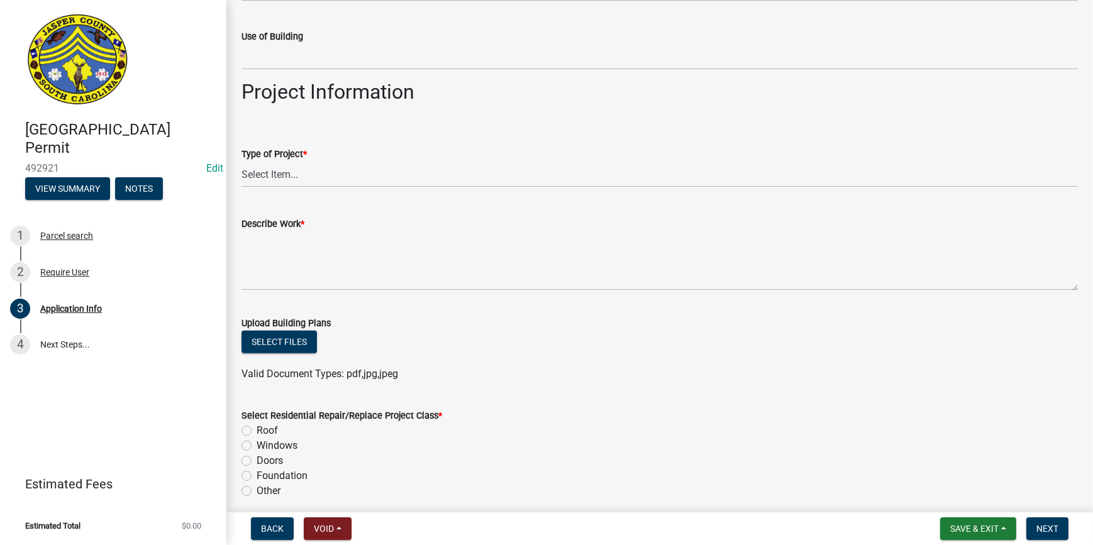
type input "29936"
click at [266, 158] on div "Type of Project *" at bounding box center [659, 154] width 836 height 15
click at [269, 174] on select "Select Item... Construction Trailer/Shipping Container Residential Demolition C…" at bounding box center [659, 175] width 836 height 26
click at [241, 162] on select "Select Item... Construction Trailer/Shipping Container Residential Demolition C…" at bounding box center [659, 175] width 836 height 26
select select "83a29df9-b3ca-487b-b3ec-56d88b03b1fe"
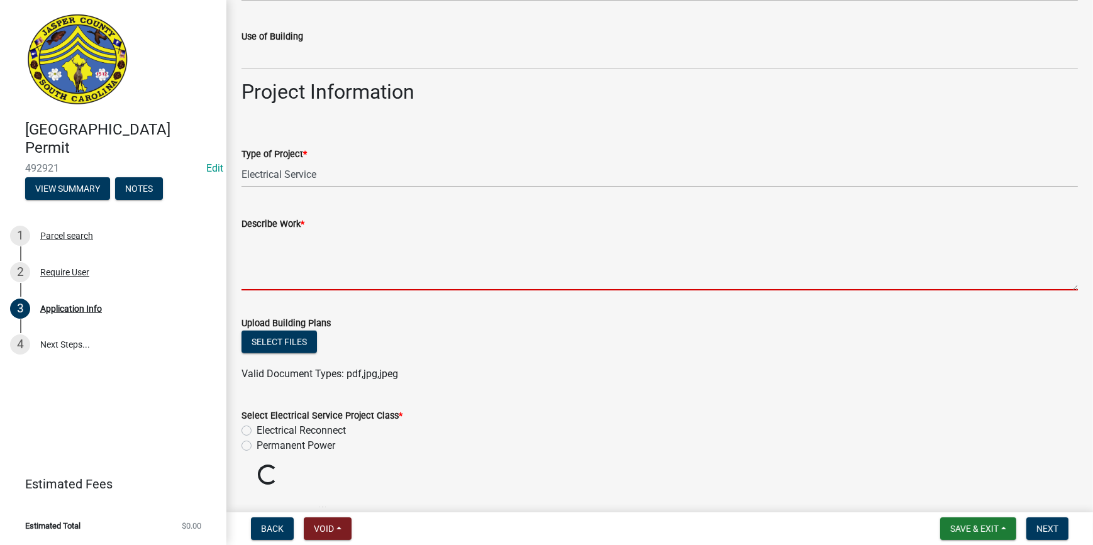
click at [296, 254] on textarea "Describe Work *" at bounding box center [659, 260] width 836 height 59
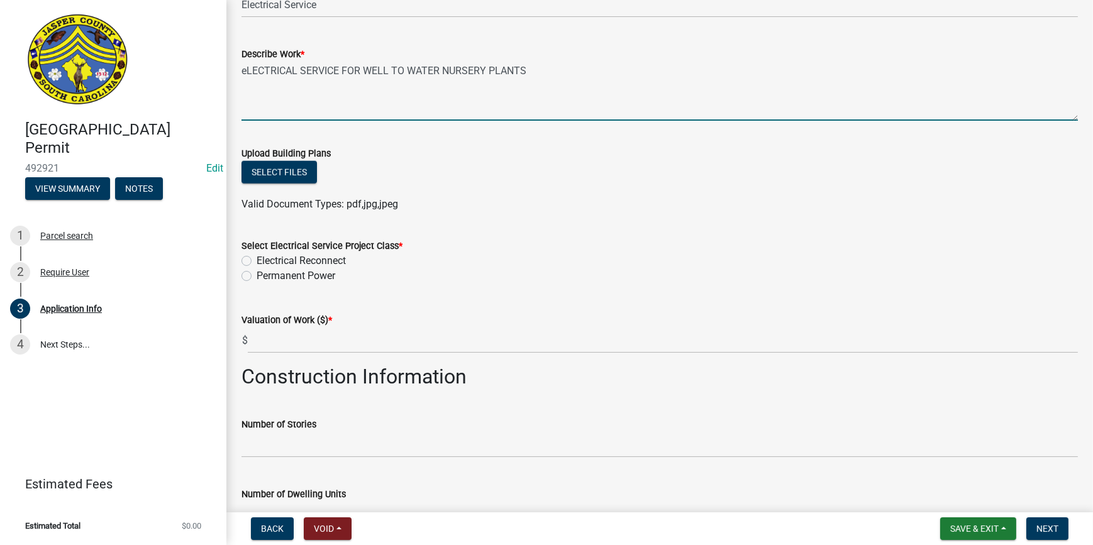
scroll to position [1600, 0]
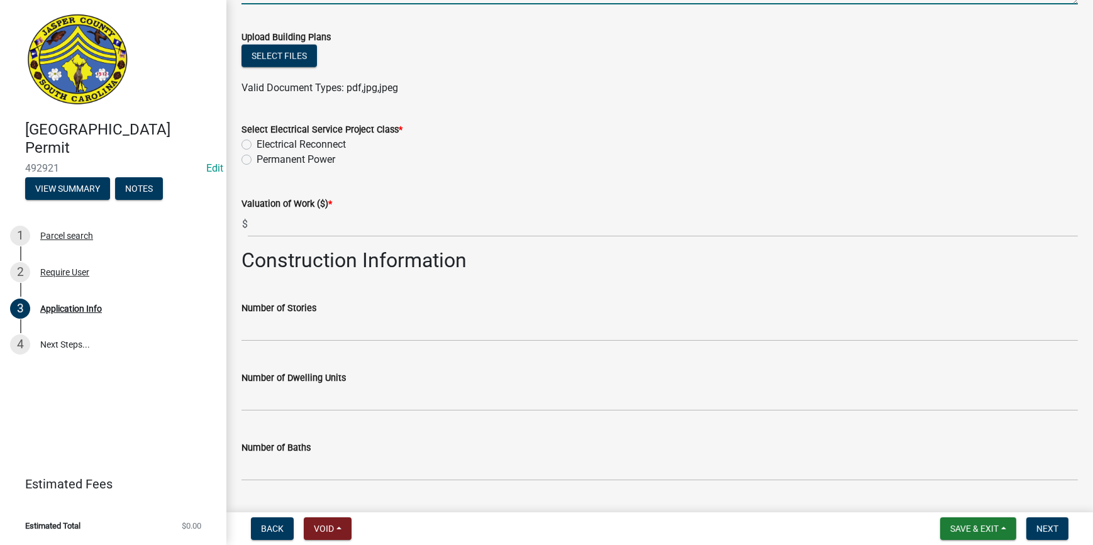
type textarea "eLECTRICAL SERVICE FOR WELL TO WATER NURSERY PLANTS"
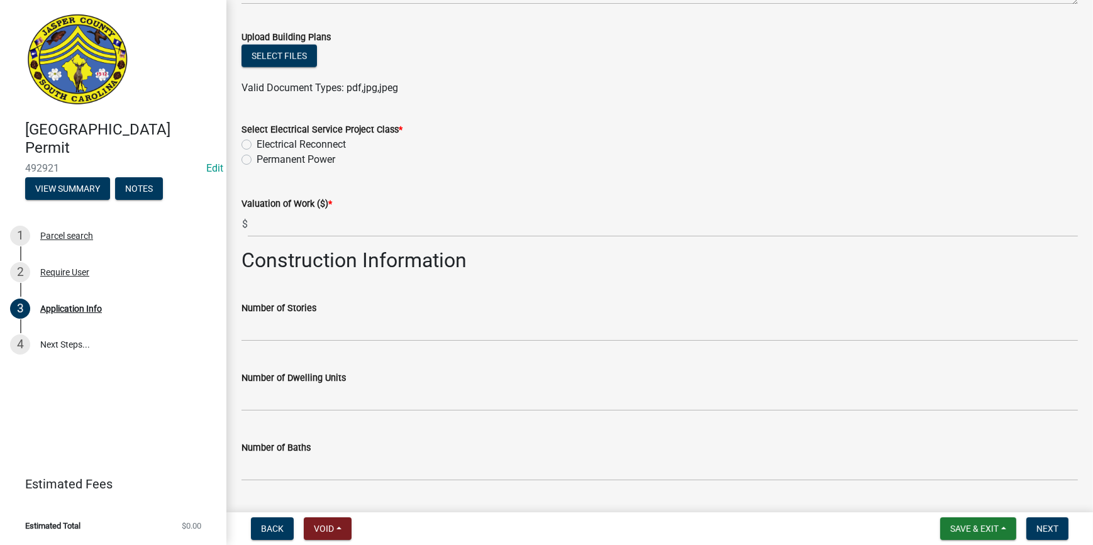
click at [241, 157] on div "Select Electrical Service Project Class * Electrical Reconnect Permanent Power" at bounding box center [659, 137] width 855 height 60
drag, startPoint x: 241, startPoint y: 157, endPoint x: 248, endPoint y: 163, distance: 10.2
click at [257, 163] on label "Permanent Power" at bounding box center [296, 159] width 79 height 15
click at [257, 160] on input "Permanent Power" at bounding box center [261, 156] width 8 height 8
radio input "true"
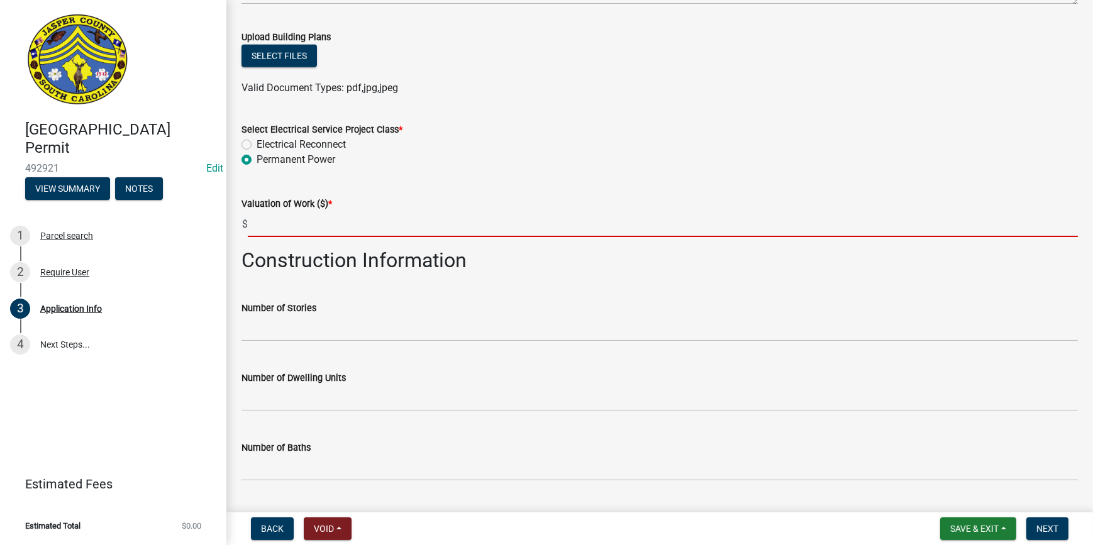
drag, startPoint x: 274, startPoint y: 221, endPoint x: 288, endPoint y: 221, distance: 14.5
click at [274, 221] on input "text" at bounding box center [663, 224] width 830 height 26
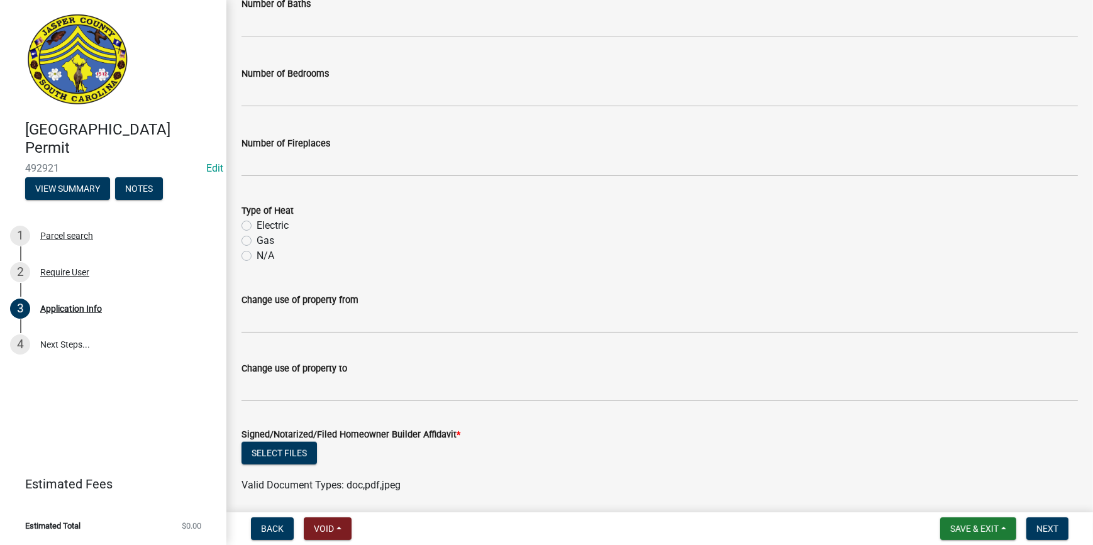
scroll to position [2089, 0]
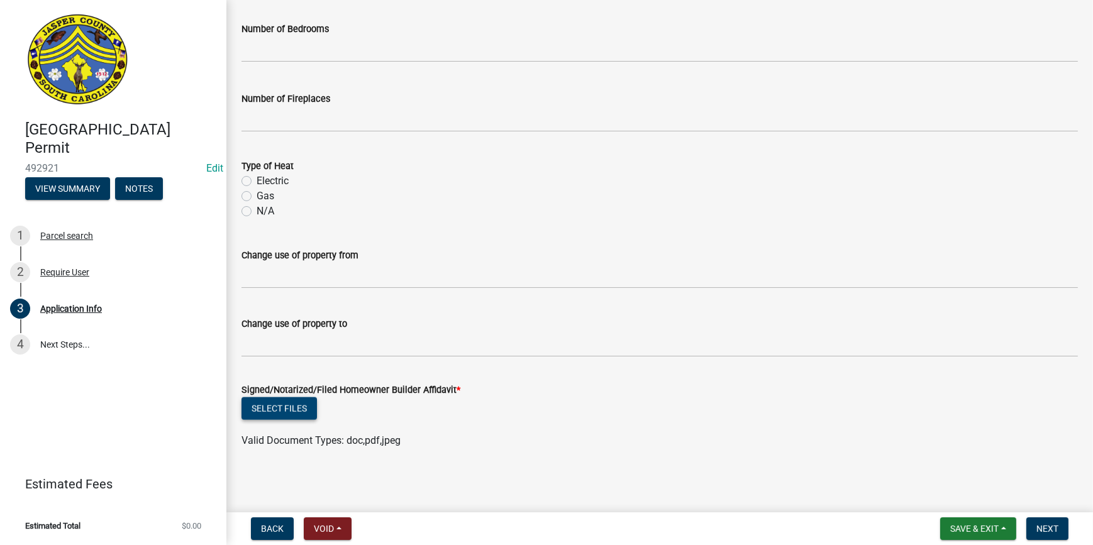
type input "200"
click at [279, 411] on button "Select files" at bounding box center [278, 408] width 75 height 23
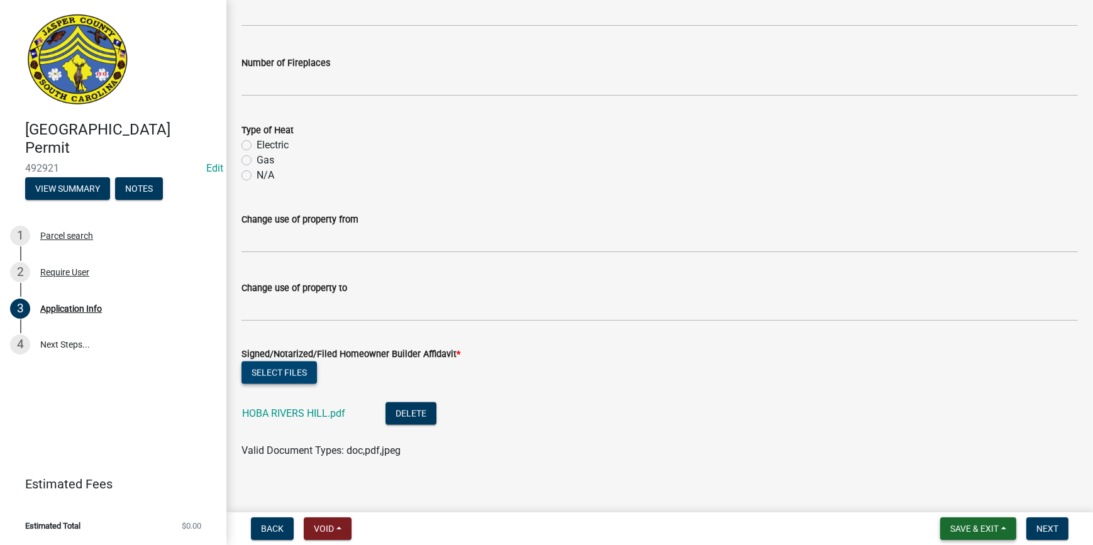
scroll to position [2135, 0]
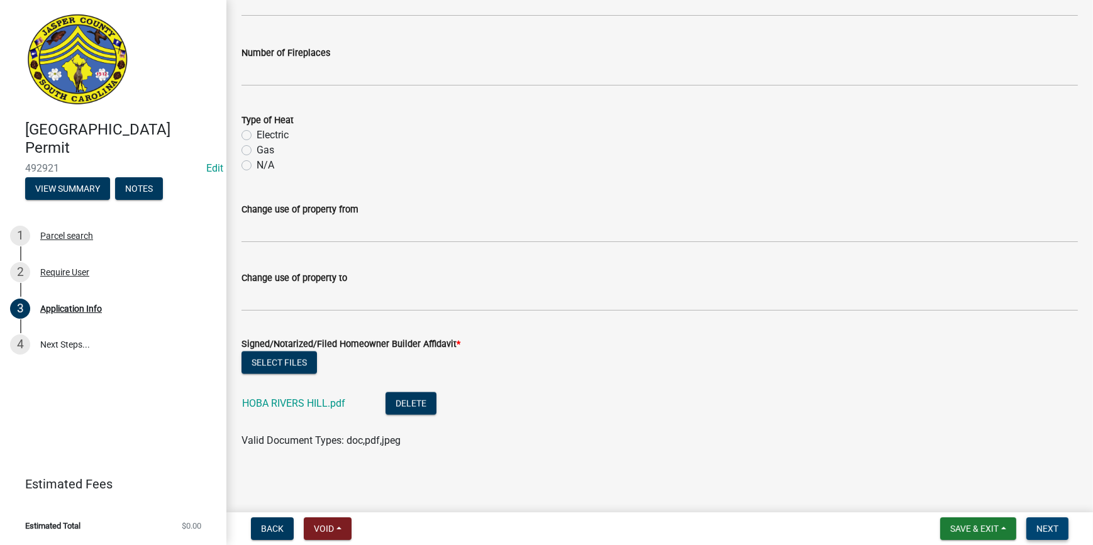
click at [1044, 531] on span "Next" at bounding box center [1047, 529] width 22 height 10
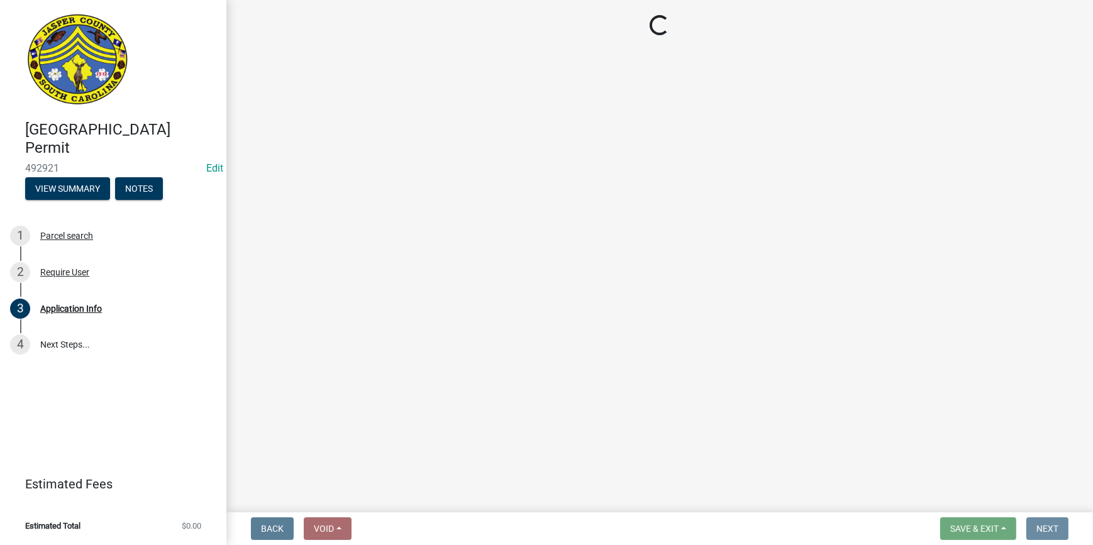
scroll to position [0, 0]
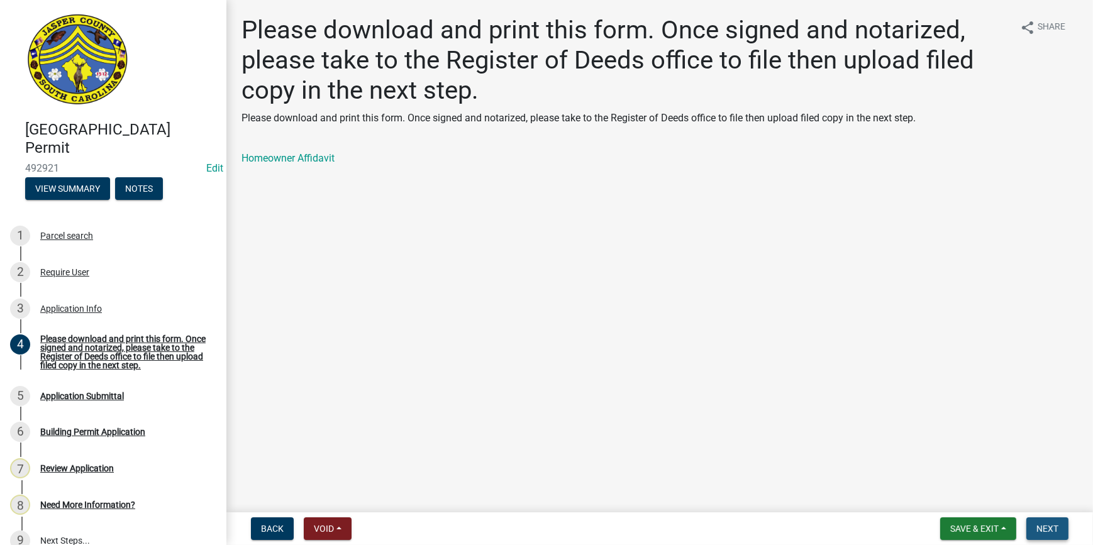
click at [1045, 533] on span "Next" at bounding box center [1047, 529] width 22 height 10
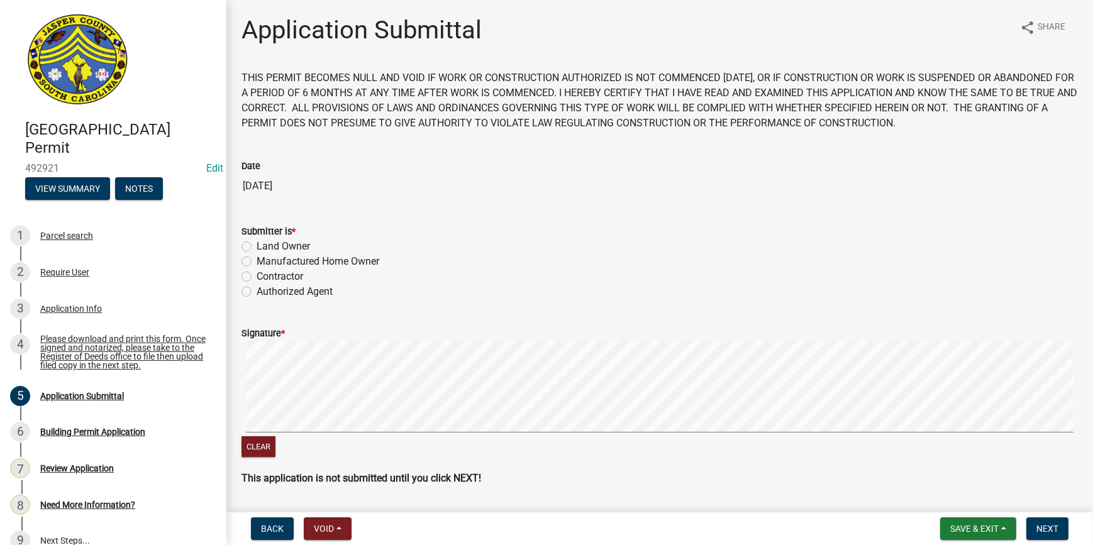
click at [257, 246] on label "Land Owner" at bounding box center [283, 246] width 53 height 15
click at [257, 246] on input "Land Owner" at bounding box center [261, 243] width 8 height 8
radio input "true"
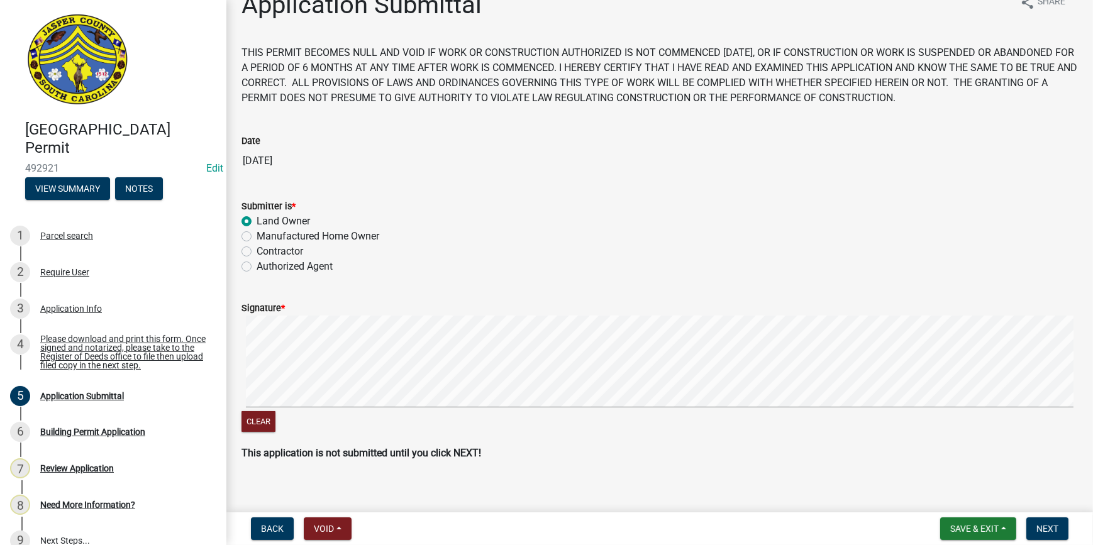
scroll to position [38, 0]
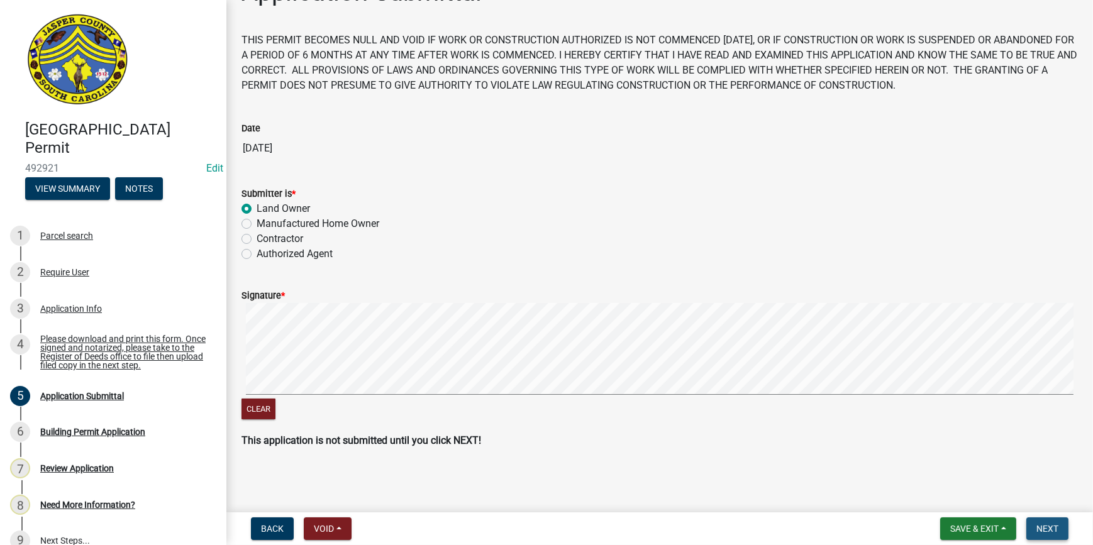
click at [1046, 528] on span "Next" at bounding box center [1047, 529] width 22 height 10
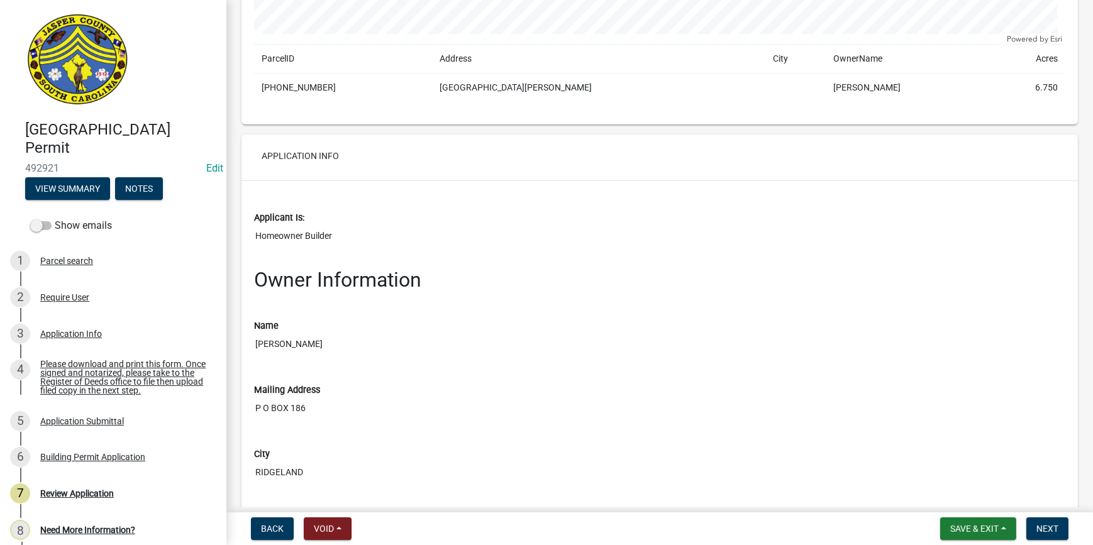
scroll to position [629, 0]
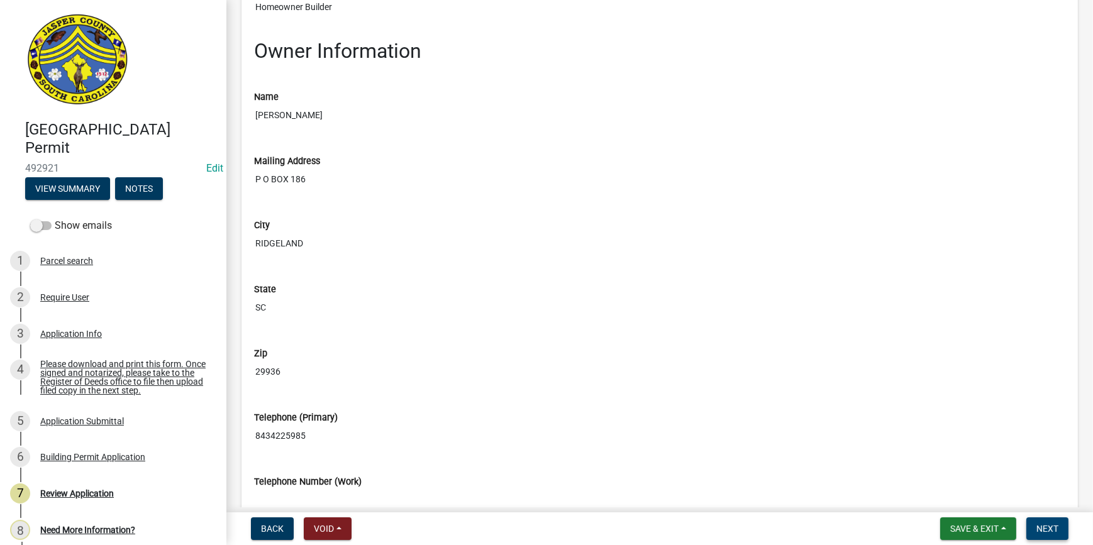
click at [1050, 534] on span "Next" at bounding box center [1047, 529] width 22 height 10
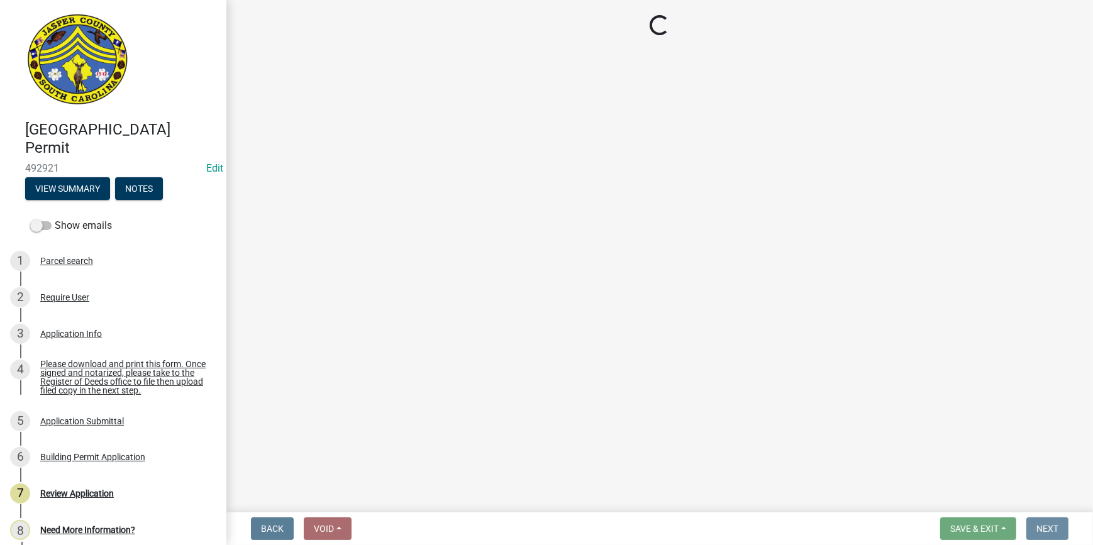
scroll to position [0, 0]
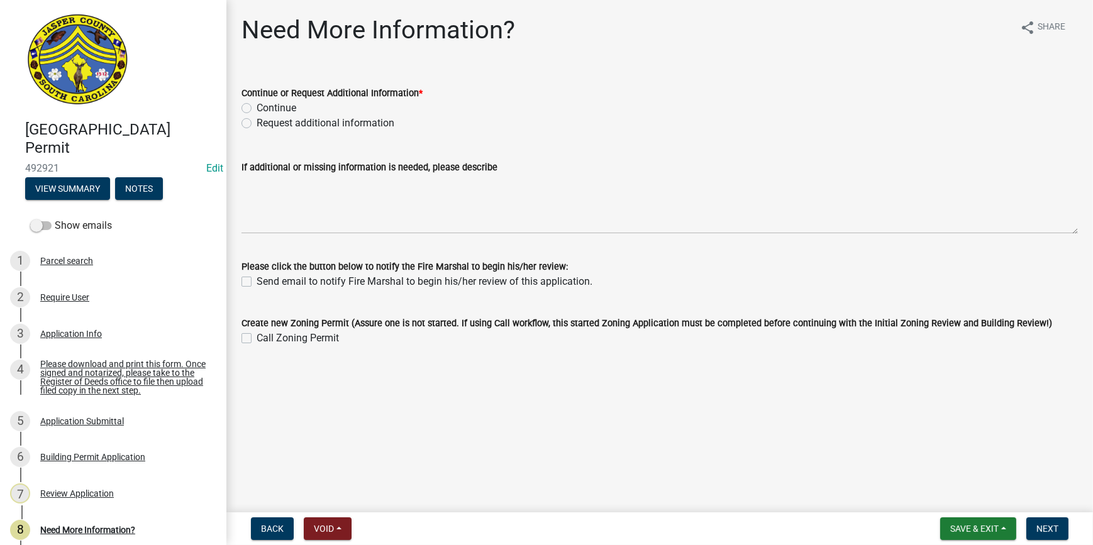
click at [257, 108] on label "Continue" at bounding box center [277, 108] width 40 height 15
click at [257, 108] on input "Continue" at bounding box center [261, 105] width 8 height 8
radio input "true"
click at [1056, 531] on span "Next" at bounding box center [1047, 529] width 22 height 10
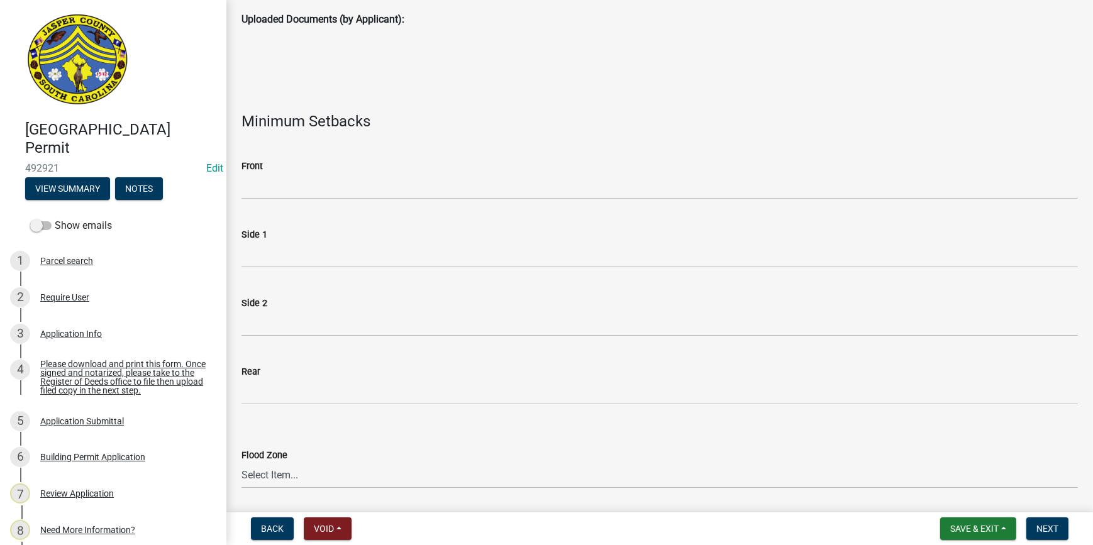
scroll to position [171, 0]
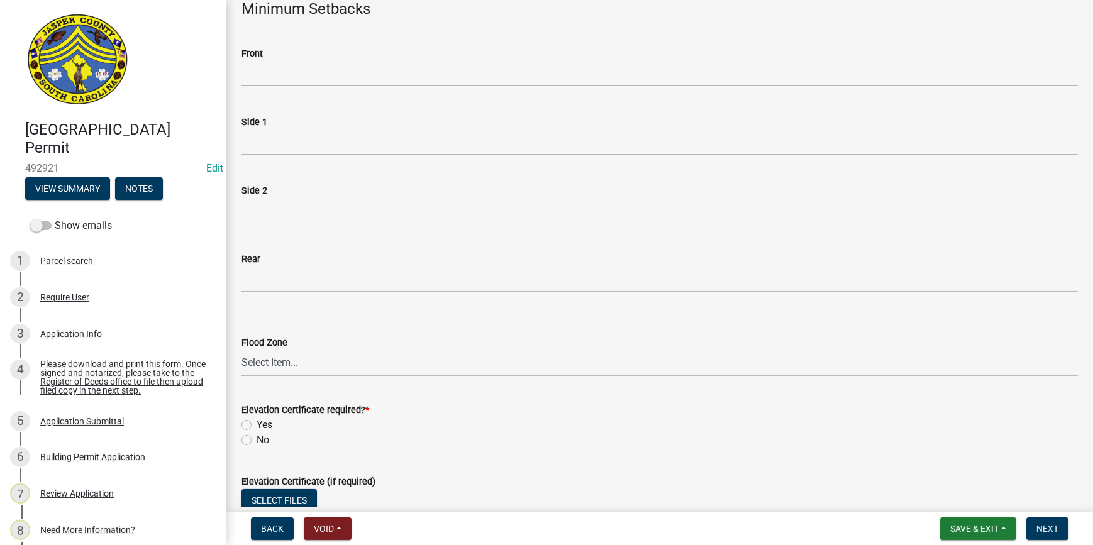
click at [333, 366] on select "Select Item... A AE X Shaded X N/A" at bounding box center [659, 363] width 836 height 26
click at [241, 350] on select "Select Item... A AE X Shaded X N/A" at bounding box center [659, 363] width 836 height 26
select select "61611ad6-14f2-499c-805c-58607f11e2fc"
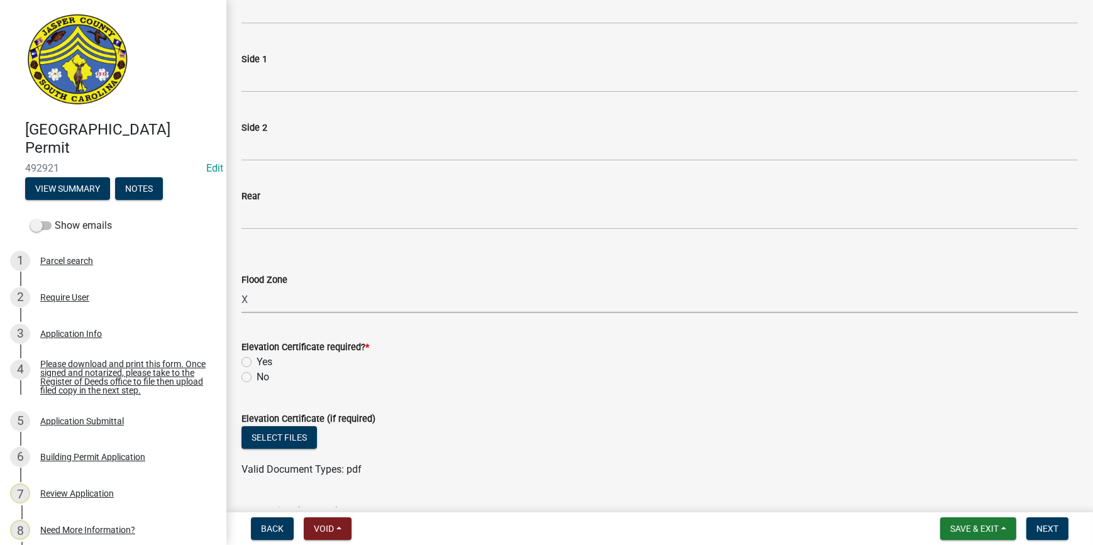
scroll to position [343, 0]
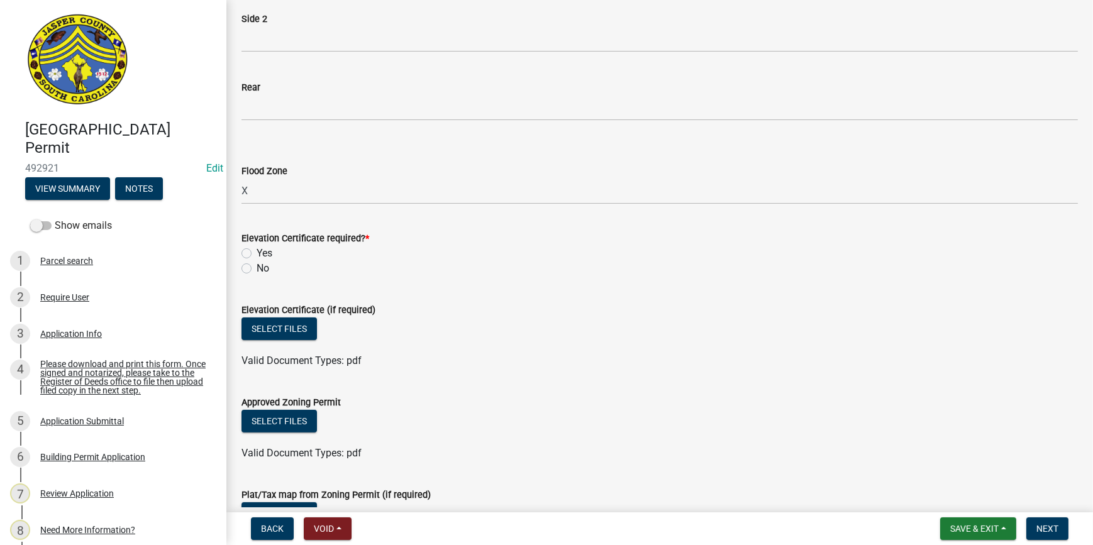
click at [257, 270] on label "No" at bounding box center [263, 268] width 13 height 15
click at [257, 269] on input "No" at bounding box center [261, 265] width 8 height 8
radio input "true"
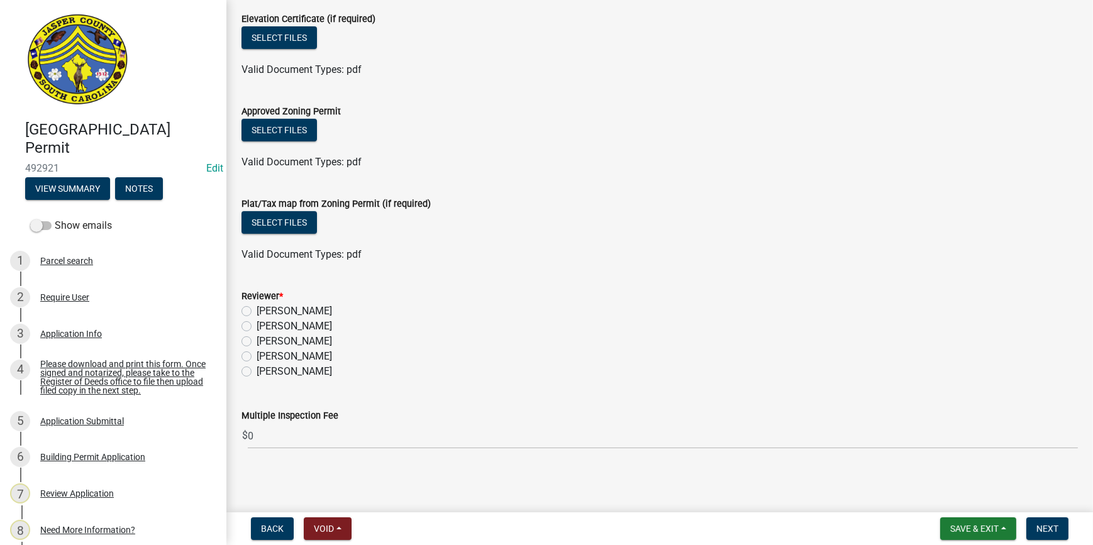
scroll to position [635, 0]
click at [257, 311] on label "Ciara Chapman" at bounding box center [294, 309] width 75 height 15
click at [257, 311] on input "Ciara Chapman" at bounding box center [261, 306] width 8 height 8
radio input "true"
click at [1060, 523] on button "Next" at bounding box center [1047, 529] width 42 height 23
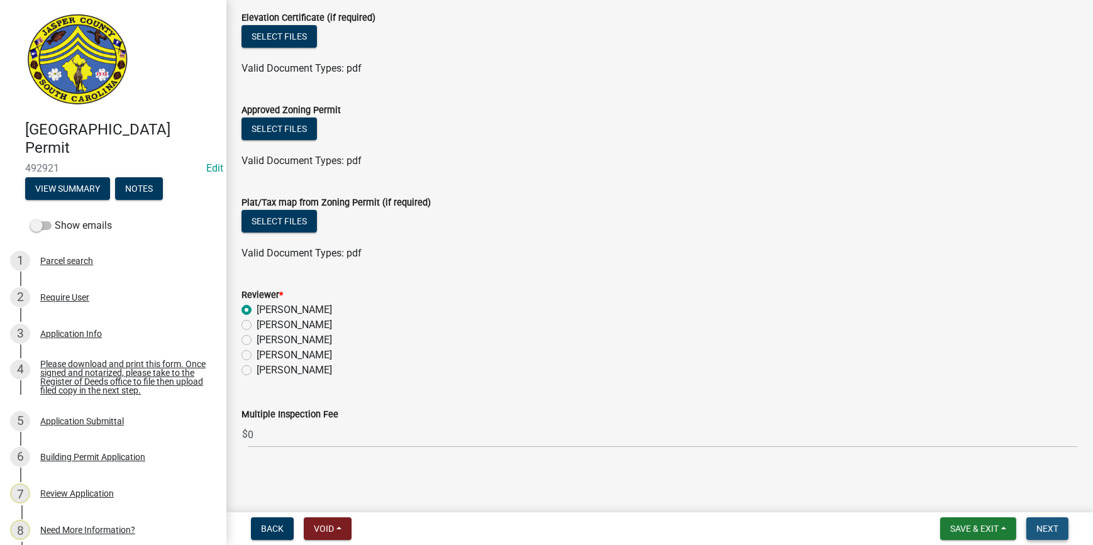
scroll to position [0, 0]
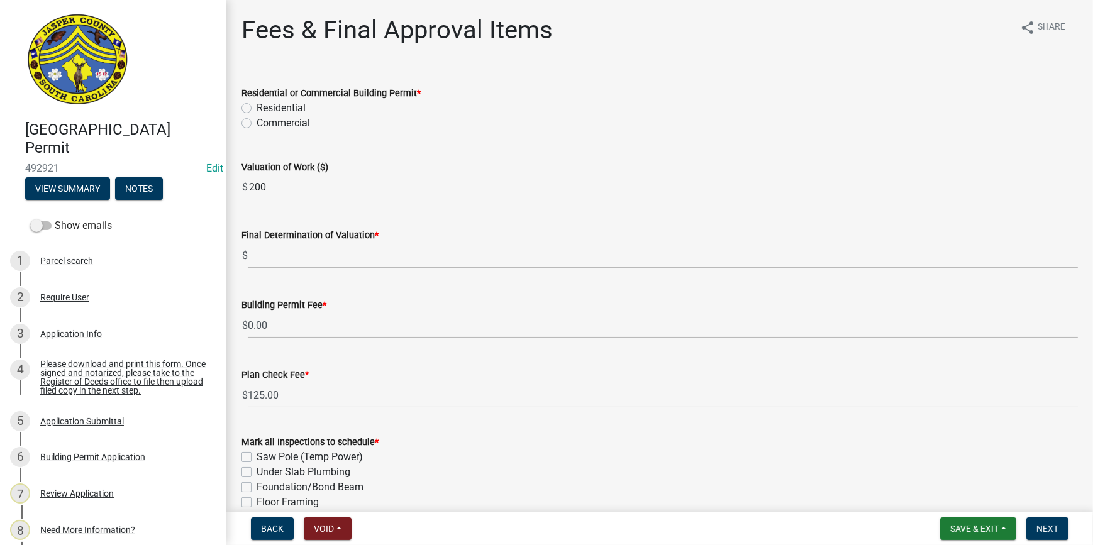
click at [257, 104] on label "Residential" at bounding box center [281, 108] width 49 height 15
click at [257, 104] on input "Residential" at bounding box center [261, 105] width 8 height 8
radio input "true"
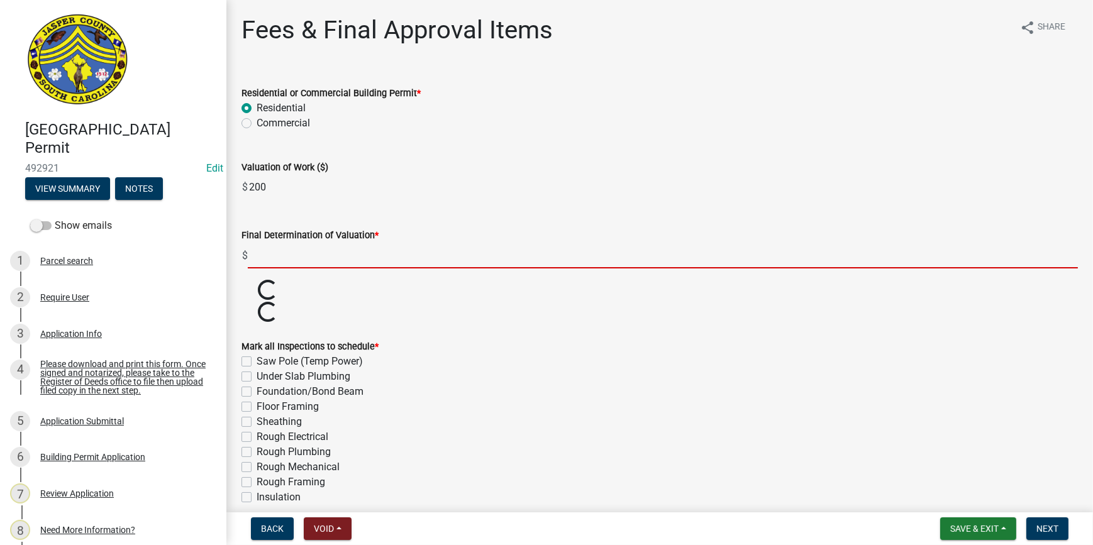
click at [270, 248] on input "text" at bounding box center [663, 256] width 830 height 26
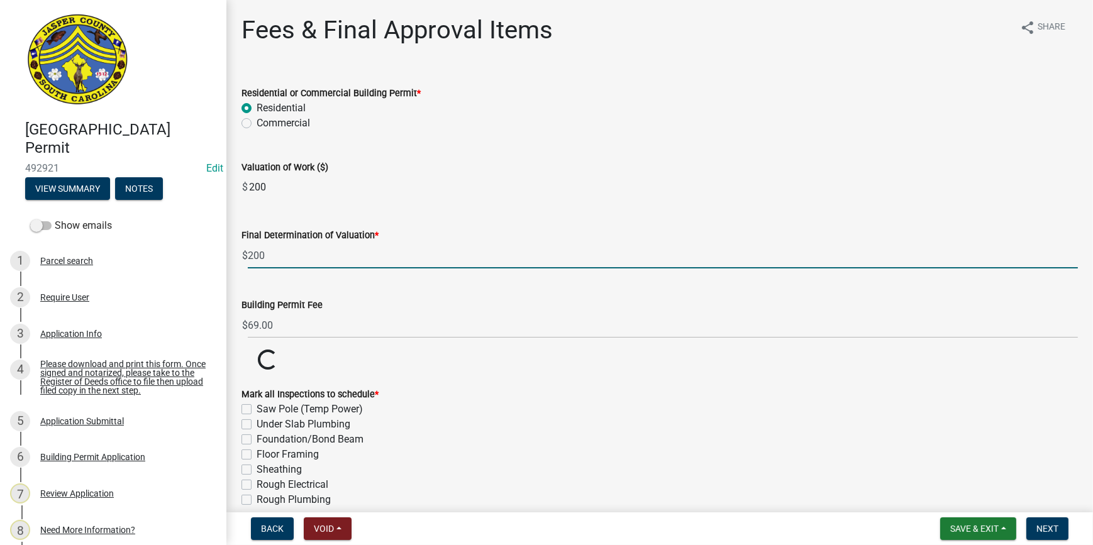
drag, startPoint x: 675, startPoint y: 255, endPoint x: 663, endPoint y: 261, distance: 13.8
click at [675, 255] on input "200" at bounding box center [663, 256] width 830 height 26
type input "200"
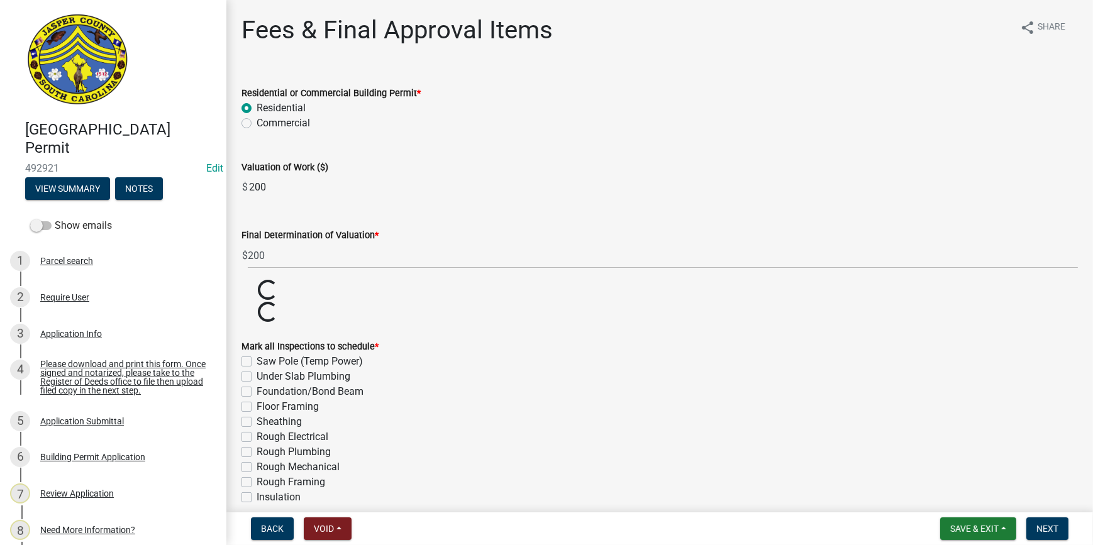
click at [640, 295] on wm-data-entity-input "Building Permit Fee $ Loading... Loading..." at bounding box center [659, 291] width 836 height 22
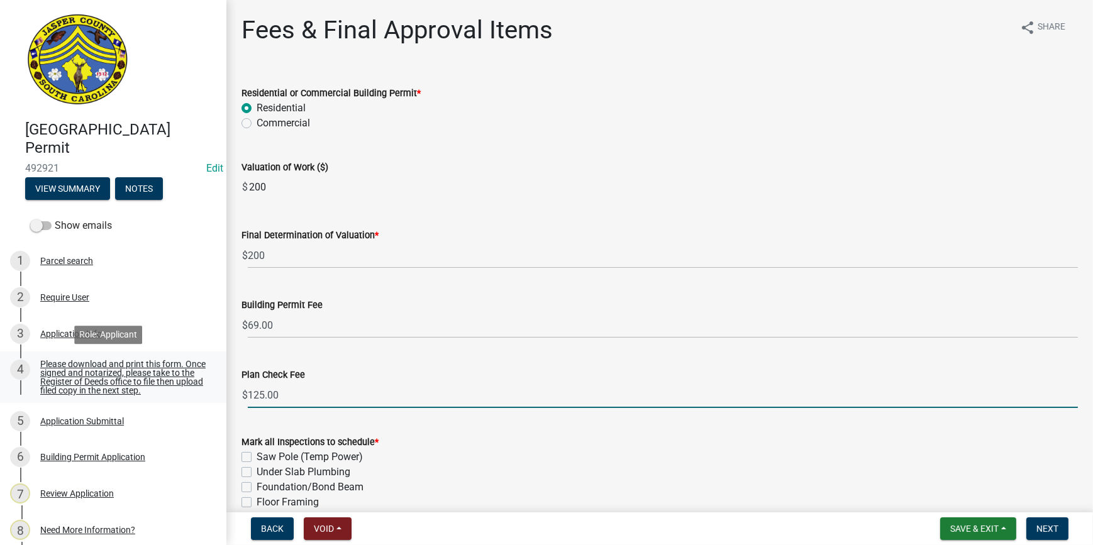
drag, startPoint x: 308, startPoint y: 387, endPoint x: 184, endPoint y: 379, distance: 123.5
click at [184, 379] on div "Jasper County Building Permit 492921 Edit View Summary Notes Show emails 1 Parc…" at bounding box center [546, 272] width 1093 height 545
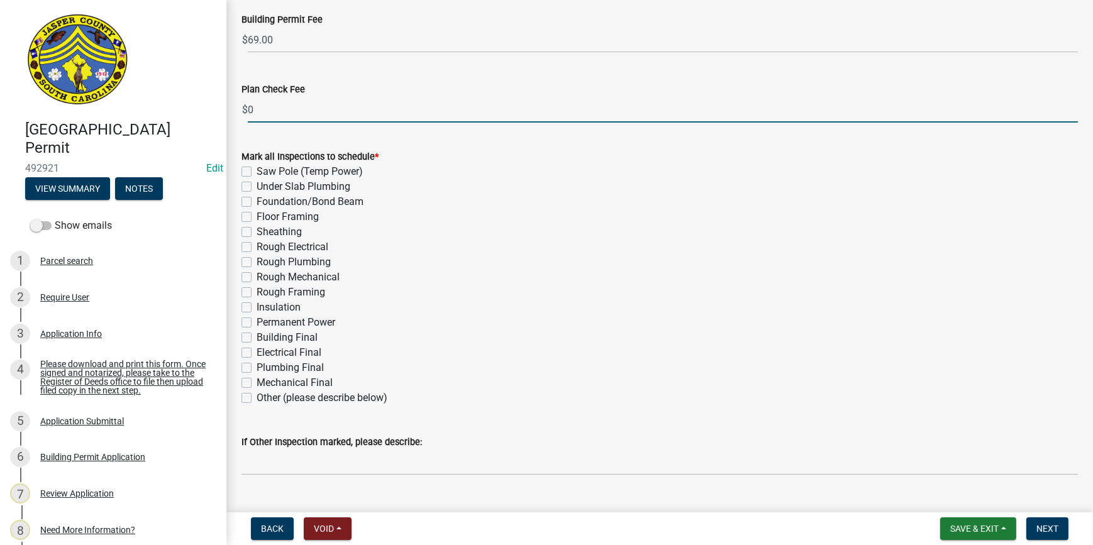
scroll to position [312, 0]
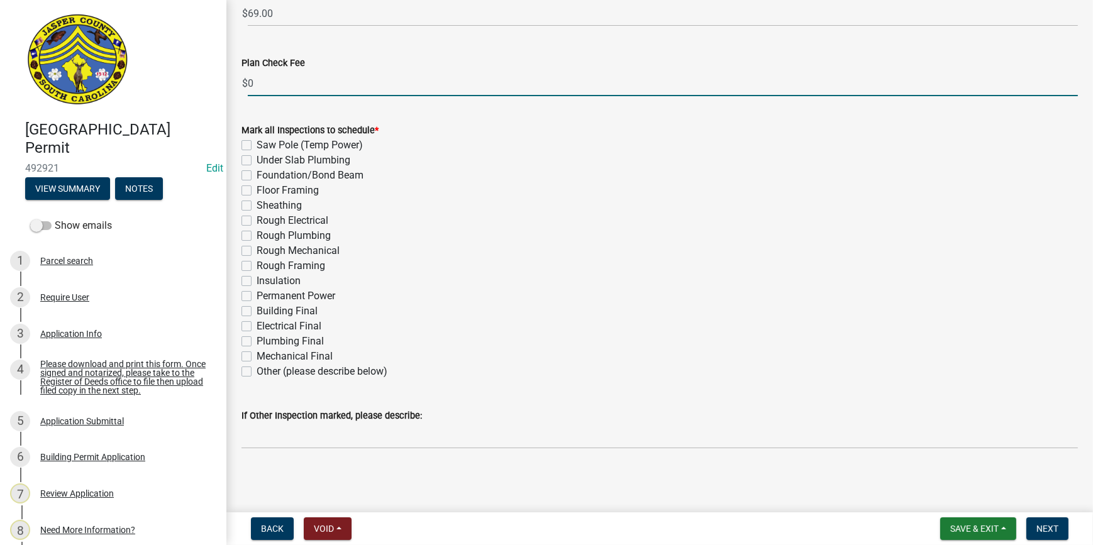
type input "0"
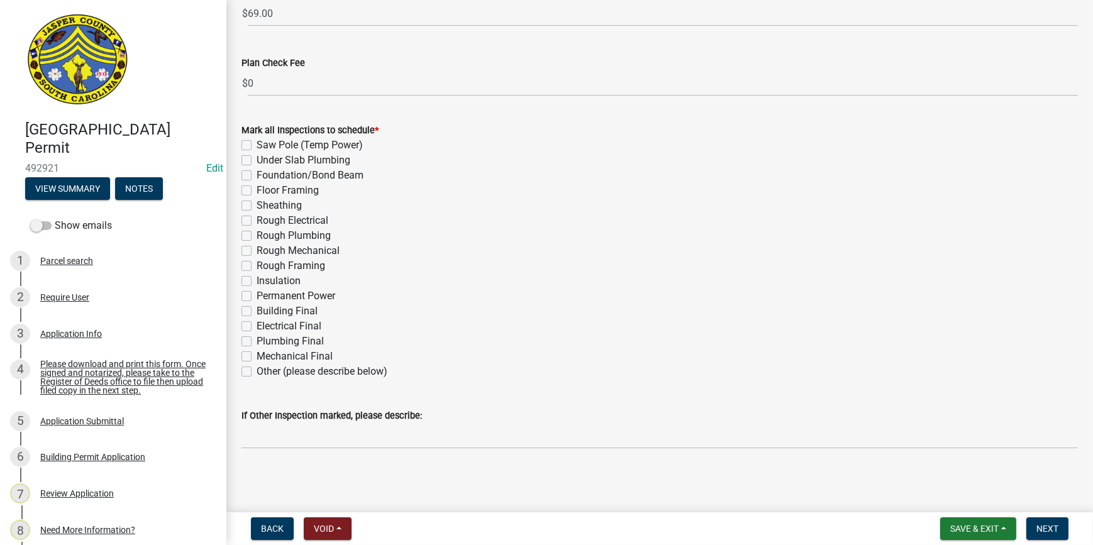
click at [257, 324] on label "Electrical Final" at bounding box center [289, 326] width 65 height 15
click at [257, 324] on input "Electrical Final" at bounding box center [261, 323] width 8 height 8
checkbox input "true"
checkbox input "false"
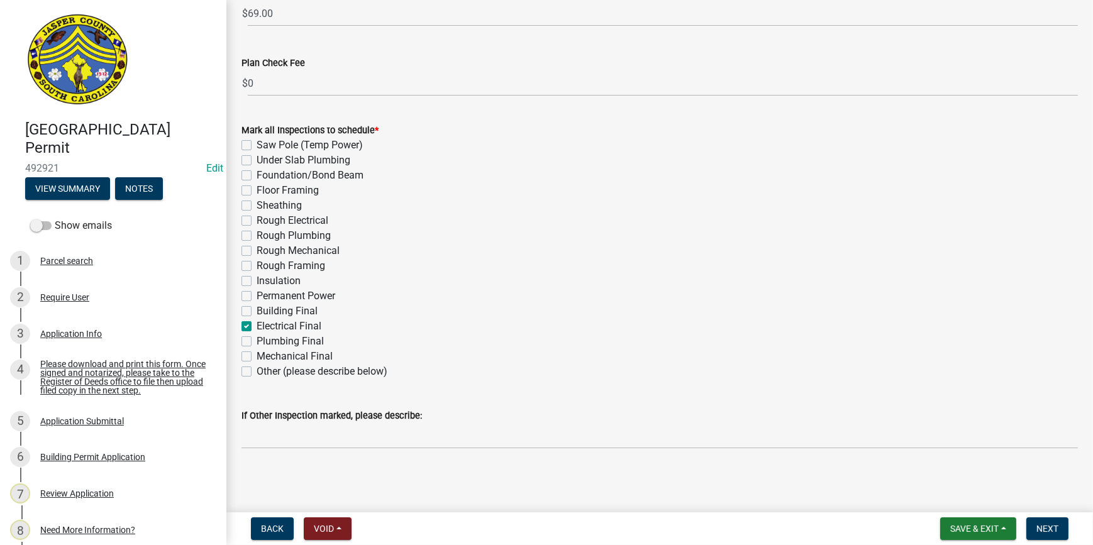
checkbox input "false"
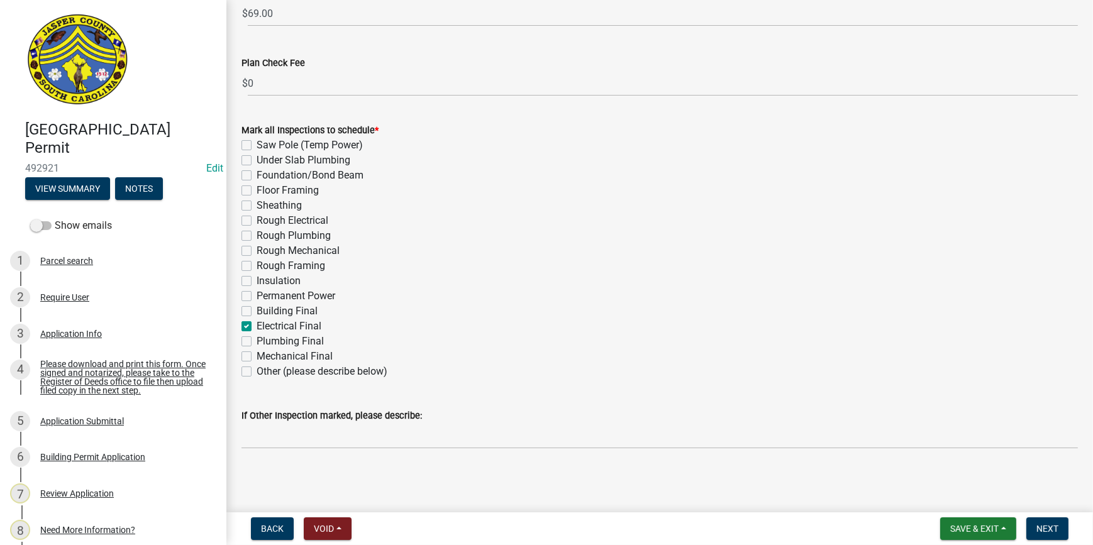
checkbox input "false"
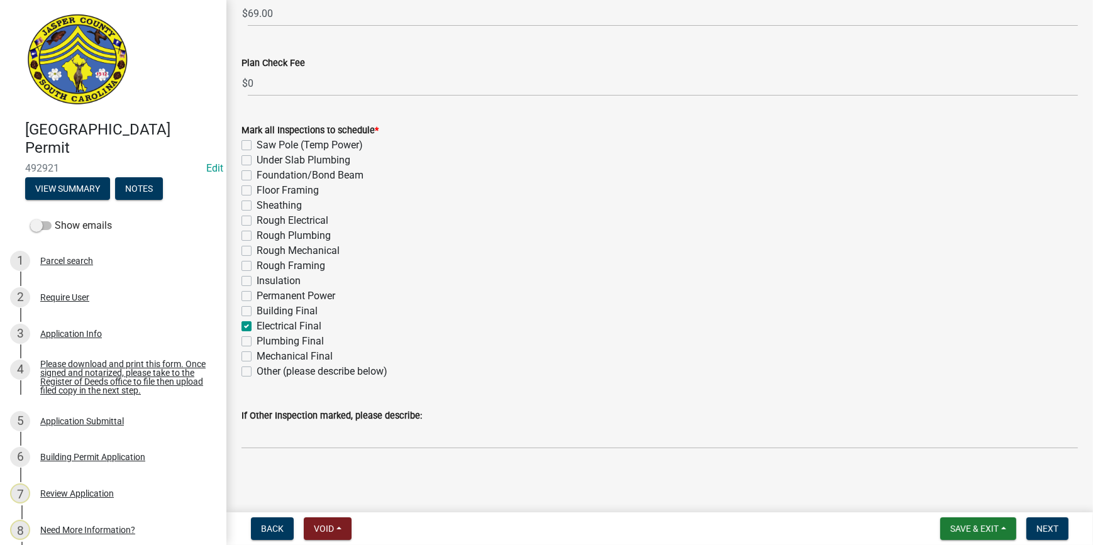
checkbox input "true"
checkbox input "false"
click at [257, 296] on label "Permanent Power" at bounding box center [296, 296] width 79 height 15
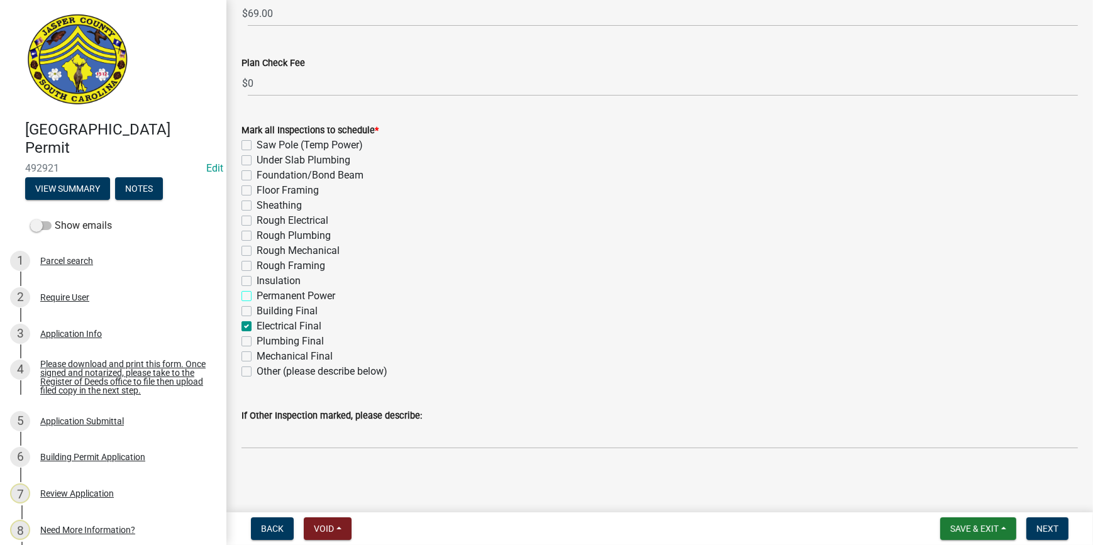
click at [257, 296] on input "Permanent Power" at bounding box center [261, 293] width 8 height 8
checkbox input "true"
checkbox input "false"
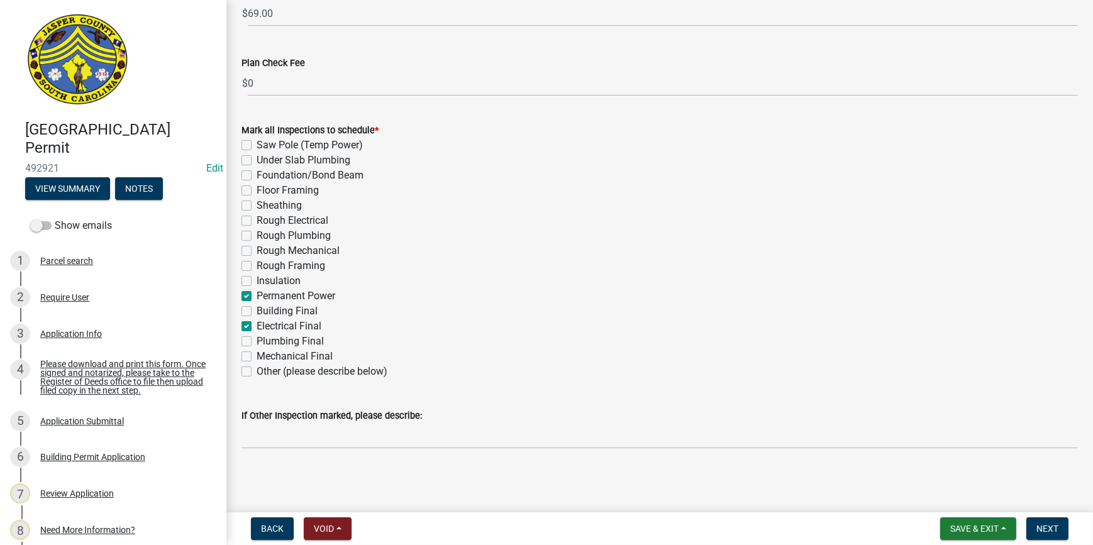
checkbox input "false"
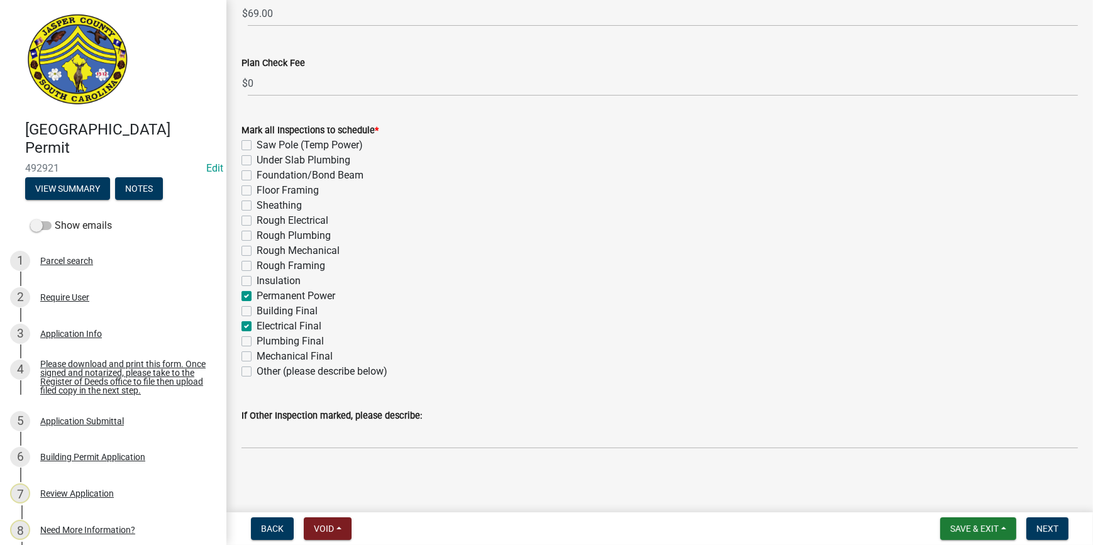
checkbox input "false"
checkbox input "true"
checkbox input "false"
checkbox input "true"
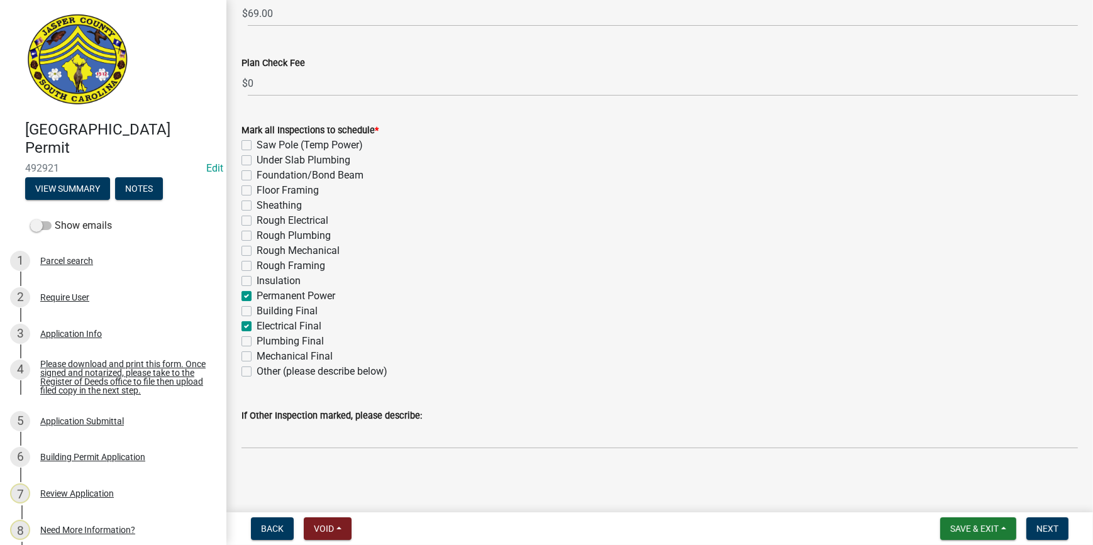
checkbox input "false"
click at [1067, 527] on button "Next" at bounding box center [1047, 529] width 42 height 23
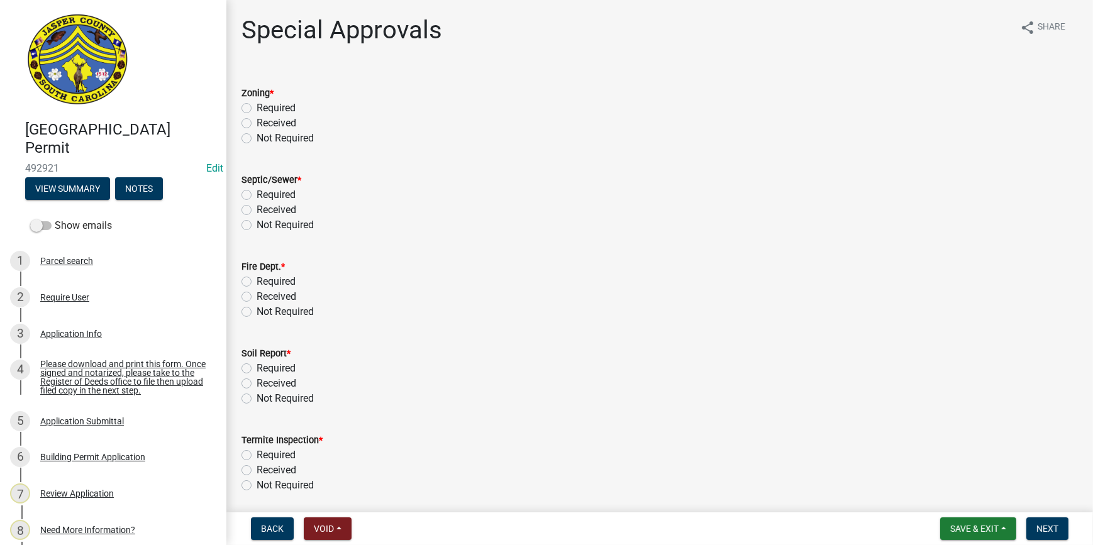
click at [257, 140] on label "Not Required" at bounding box center [285, 138] width 57 height 15
click at [257, 139] on input "Not Required" at bounding box center [261, 135] width 8 height 8
radio input "true"
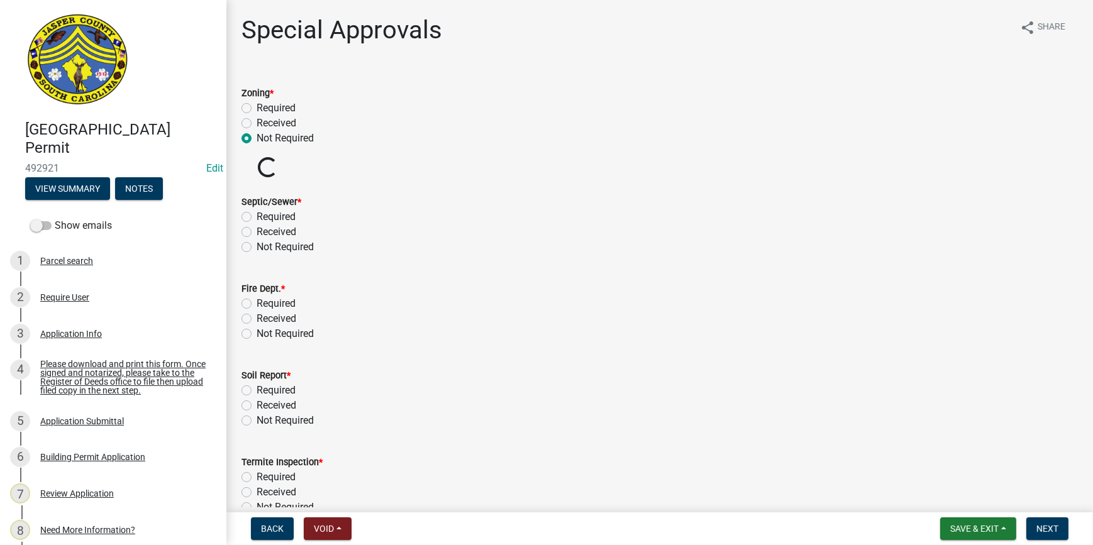
click at [257, 251] on label "Not Required" at bounding box center [285, 247] width 57 height 15
click at [257, 248] on input "Not Required" at bounding box center [261, 244] width 8 height 8
radio input "true"
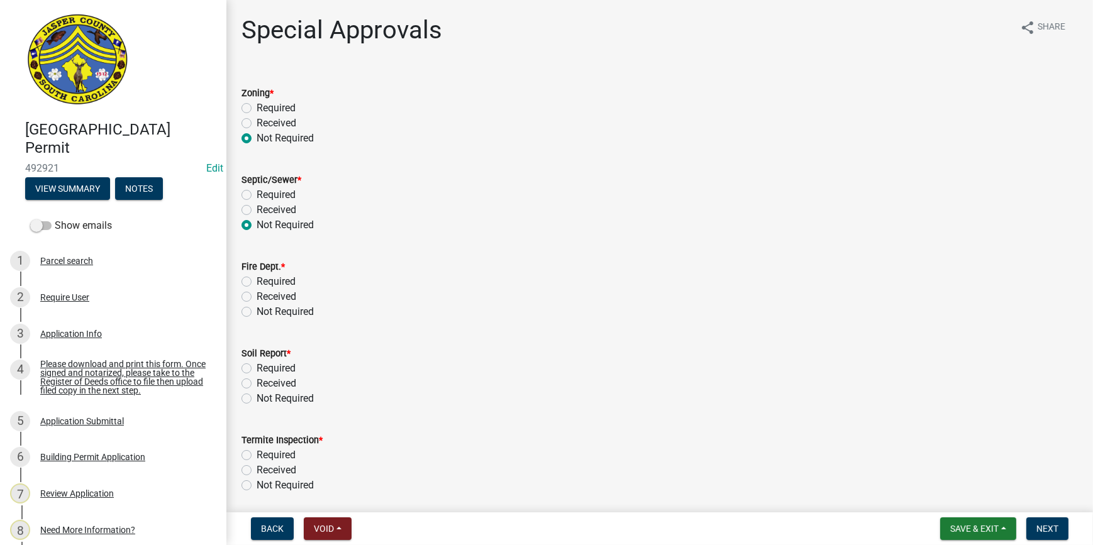
click at [257, 314] on label "Not Required" at bounding box center [285, 311] width 57 height 15
click at [257, 313] on input "Not Required" at bounding box center [261, 308] width 8 height 8
radio input "true"
click at [257, 402] on label "Not Required" at bounding box center [285, 398] width 57 height 15
click at [257, 399] on input "Not Required" at bounding box center [261, 395] width 8 height 8
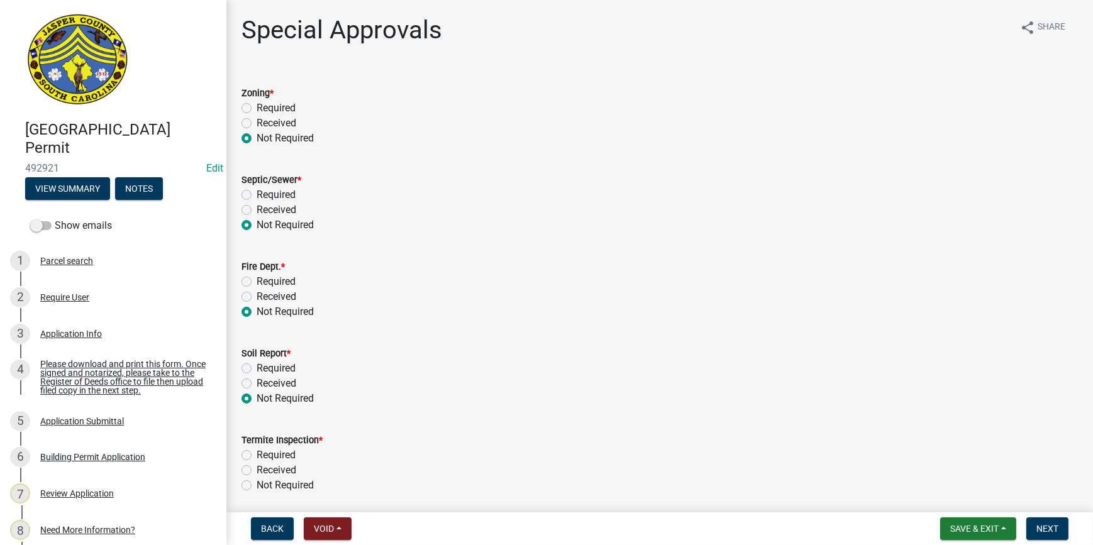
radio input "true"
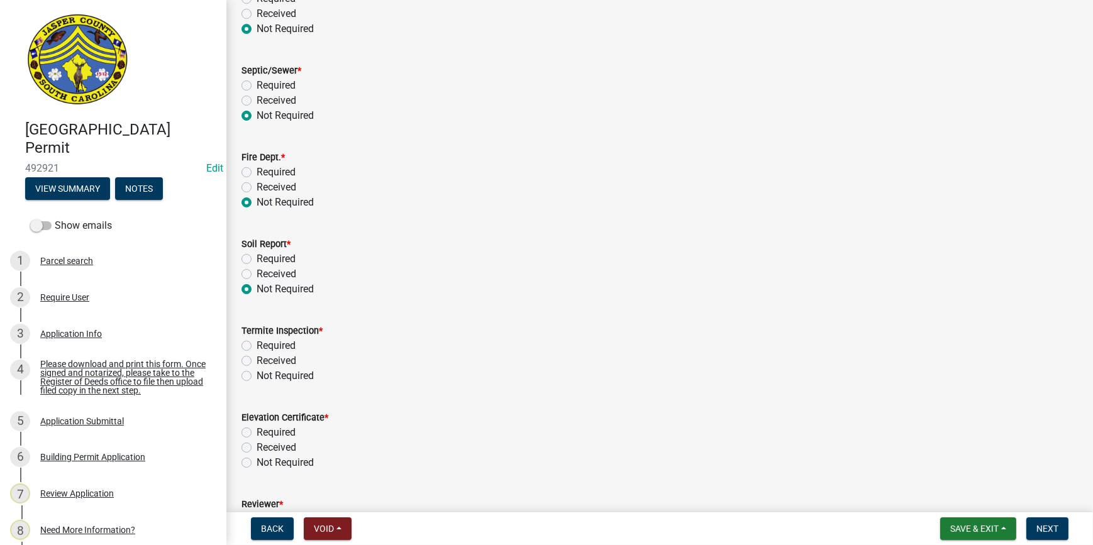
scroll to position [114, 0]
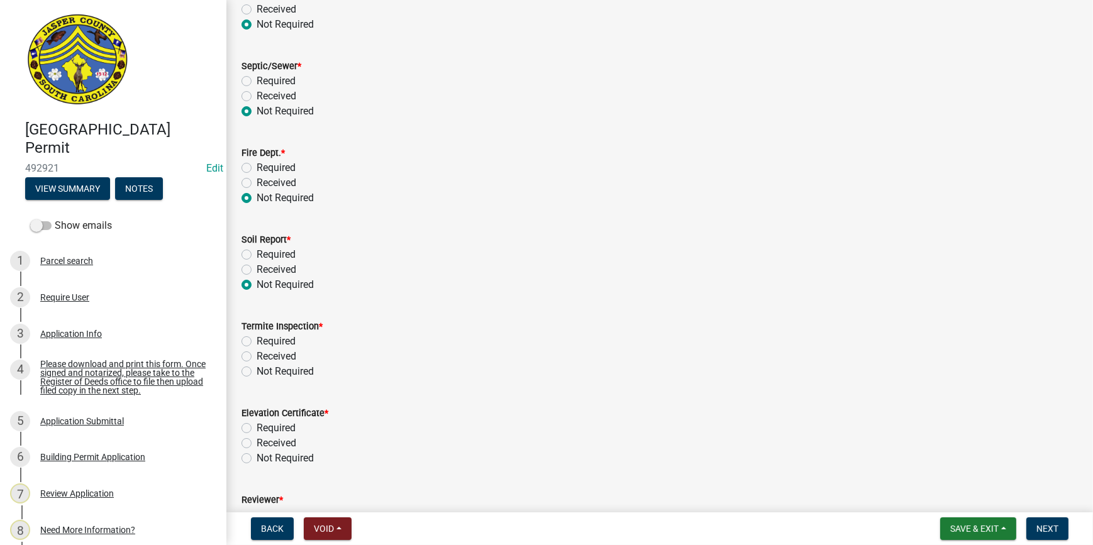
click at [257, 369] on label "Not Required" at bounding box center [285, 371] width 57 height 15
click at [257, 369] on input "Not Required" at bounding box center [261, 368] width 8 height 8
radio input "true"
click at [257, 457] on label "Not Required" at bounding box center [285, 458] width 57 height 15
click at [257, 457] on input "Not Required" at bounding box center [261, 455] width 8 height 8
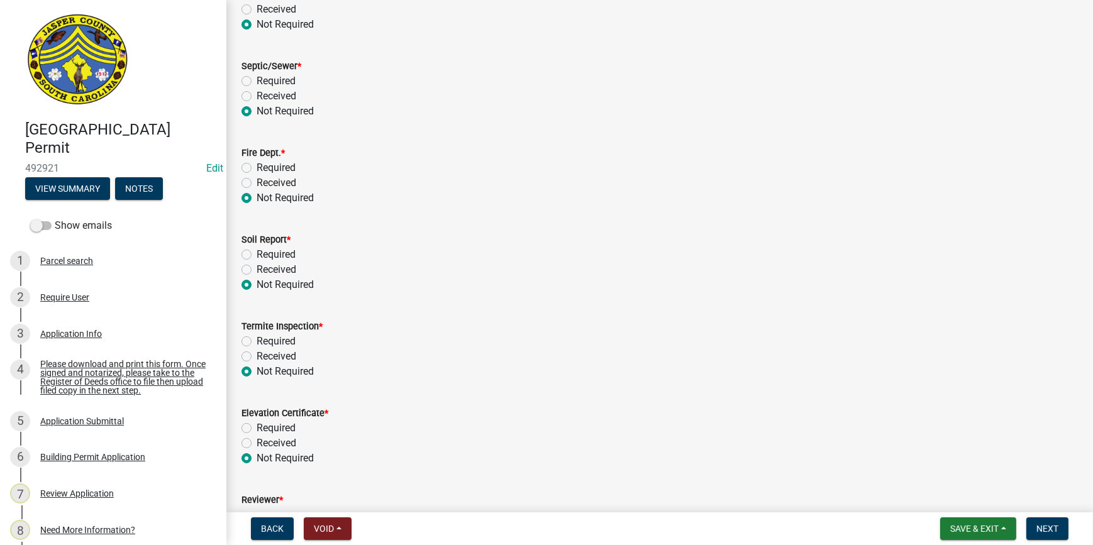
radio input "true"
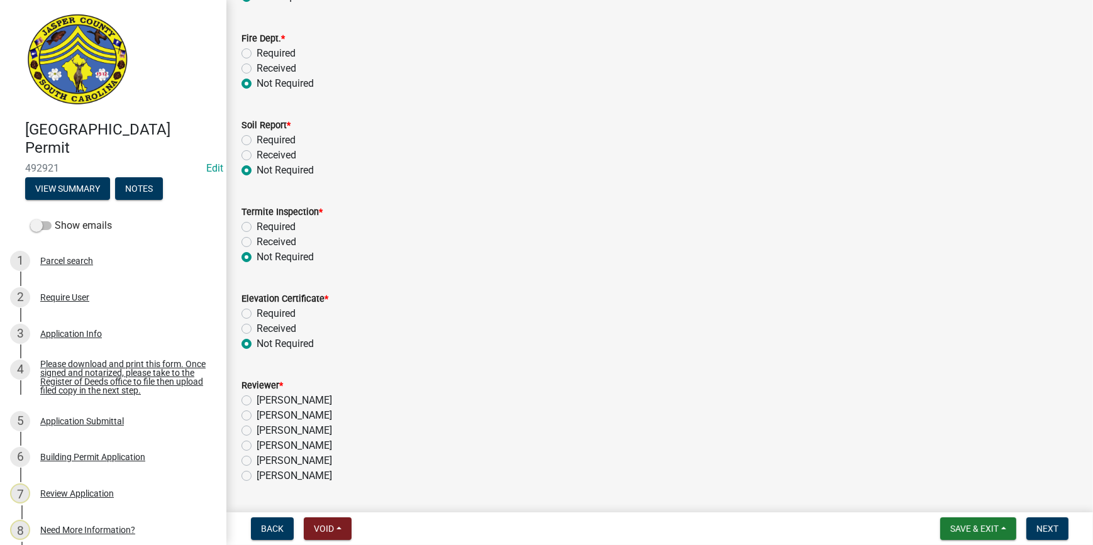
click at [257, 443] on label "Ciara Chapman" at bounding box center [294, 445] width 75 height 15
click at [257, 443] on input "Ciara Chapman" at bounding box center [261, 442] width 8 height 8
radio input "true"
click at [1040, 533] on span "Next" at bounding box center [1047, 529] width 22 height 10
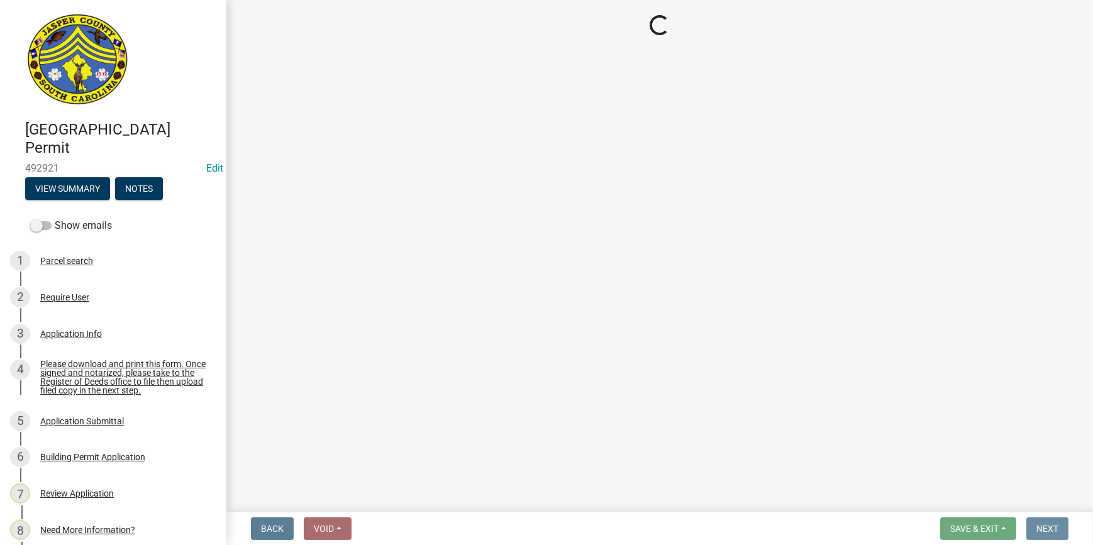
scroll to position [0, 0]
select select "3: 3"
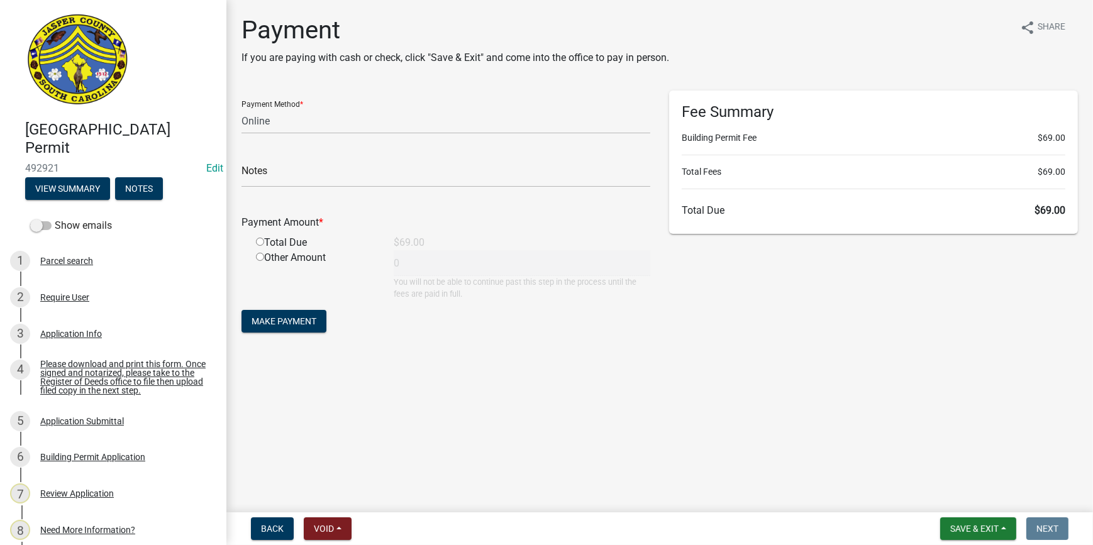
click at [257, 245] on input "radio" at bounding box center [260, 242] width 8 height 8
radio input "true"
type input "69"
click at [285, 317] on span "Make Payment" at bounding box center [284, 321] width 65 height 10
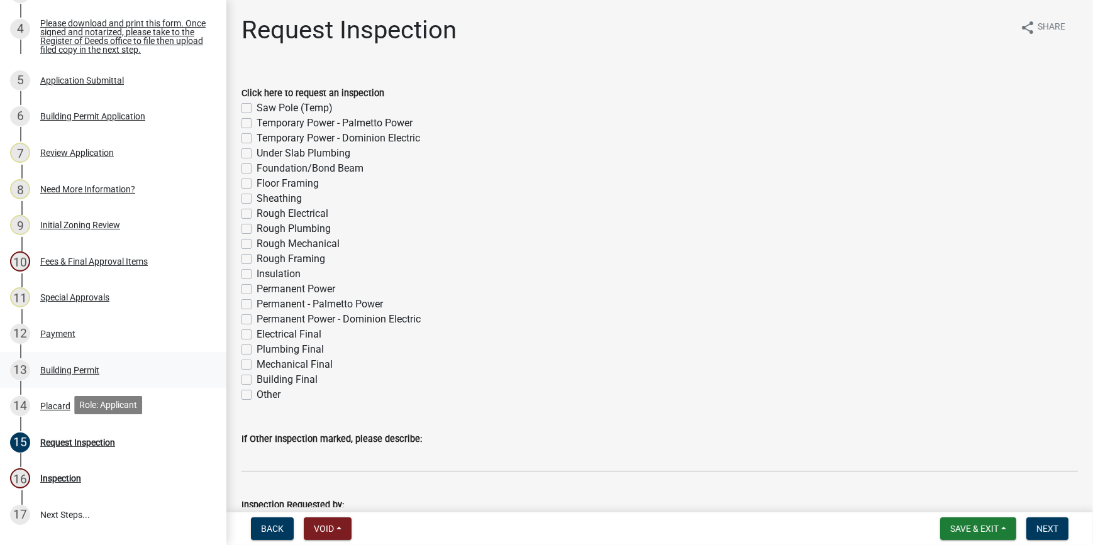
scroll to position [343, 0]
click at [86, 360] on div "13 Building Permit" at bounding box center [108, 368] width 196 height 20
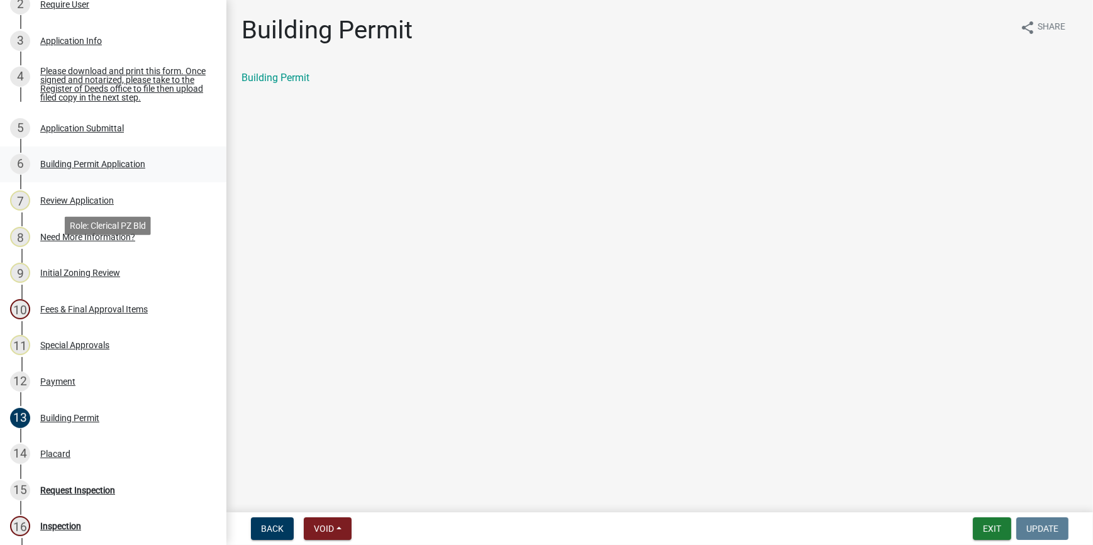
scroll to position [228, 0]
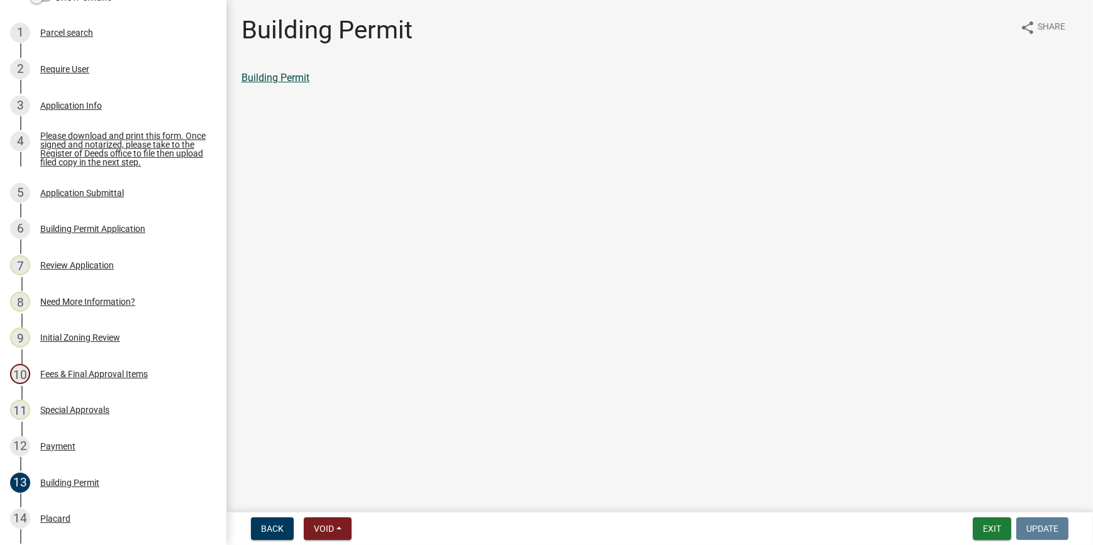
click at [270, 75] on link "Building Permit" at bounding box center [275, 78] width 68 height 12
click at [84, 521] on div "14 Placard" at bounding box center [108, 519] width 196 height 20
click at [242, 82] on link "Placard" at bounding box center [258, 78] width 34 height 12
